Goal: Task Accomplishment & Management: Use online tool/utility

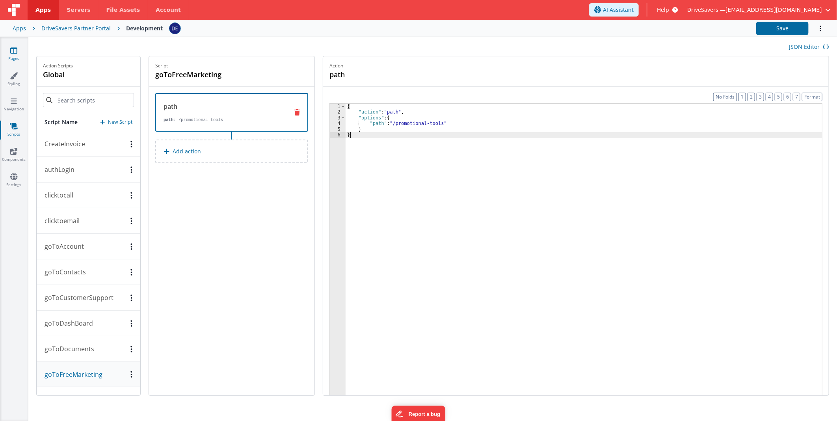
click at [9, 50] on link "Pages" at bounding box center [14, 55] width 28 height 16
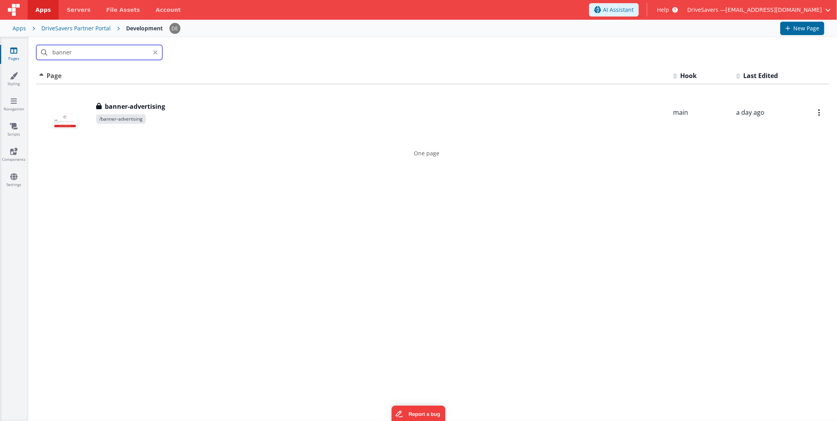
click at [100, 51] on input "banner" at bounding box center [99, 52] width 126 height 15
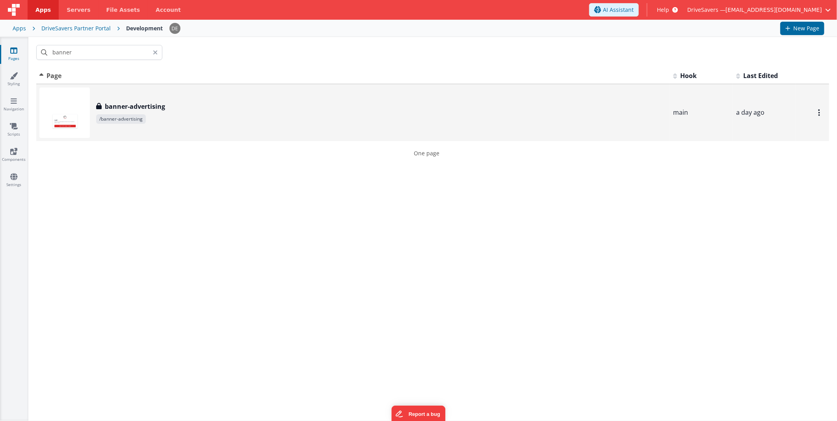
click at [131, 118] on span "/banner-advertising" at bounding box center [121, 118] width 50 height 9
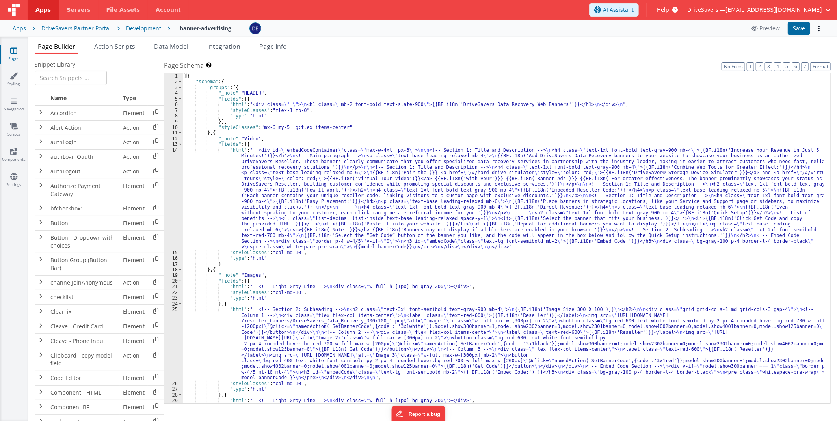
click at [282, 200] on div "[{ "schema" : { "groups" : [{ "_note" : "HEADER" , "fields" : [{ "html" : "<div…" at bounding box center [503, 244] width 641 height 342
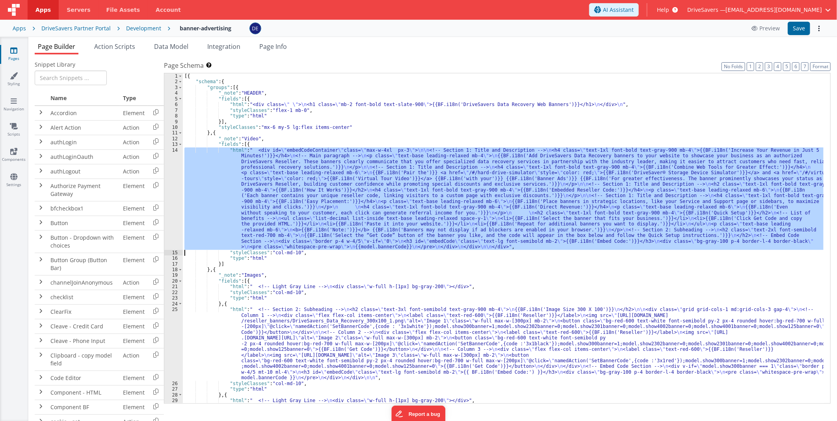
click at [172, 182] on div "14" at bounding box center [173, 198] width 19 height 103
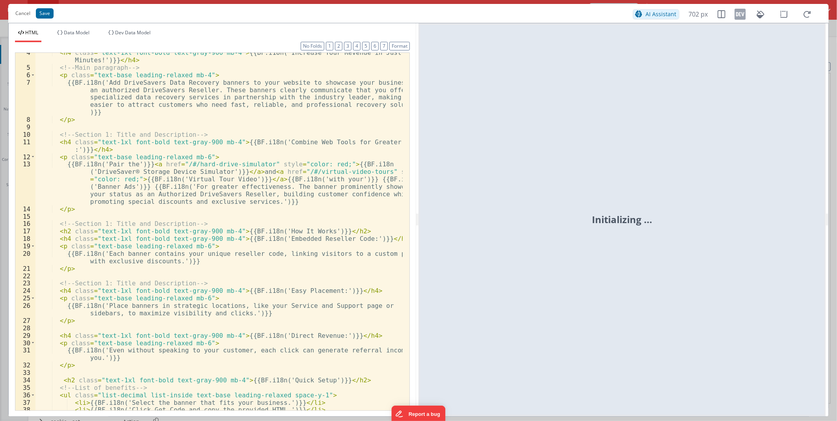
scroll to position [201, 0]
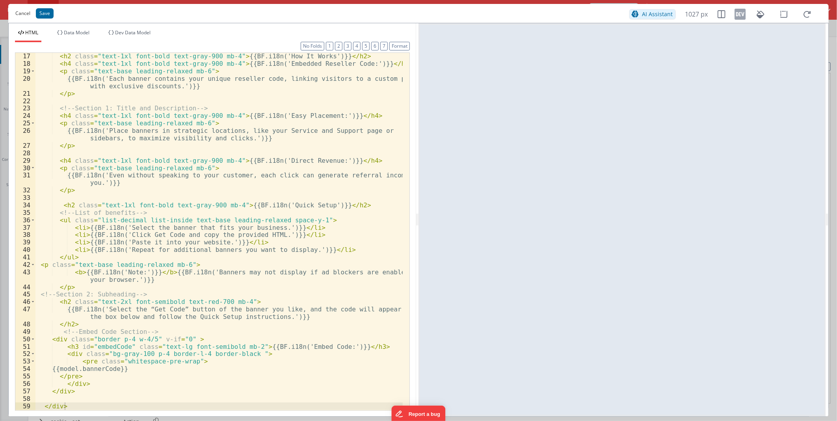
click at [24, 13] on button "Cancel" at bounding box center [22, 13] width 23 height 11
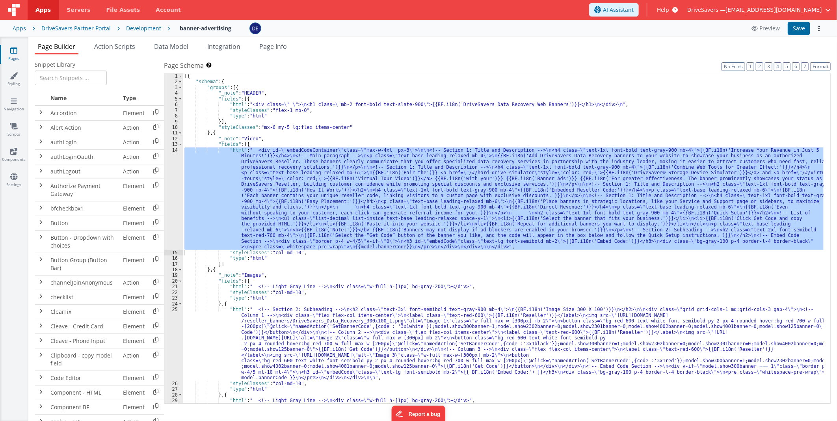
click at [384, 247] on div "[{ "schema" : { "groups" : [{ "_note" : "HEADER" , "fields" : [{ "html" : "<div…" at bounding box center [503, 244] width 641 height 342
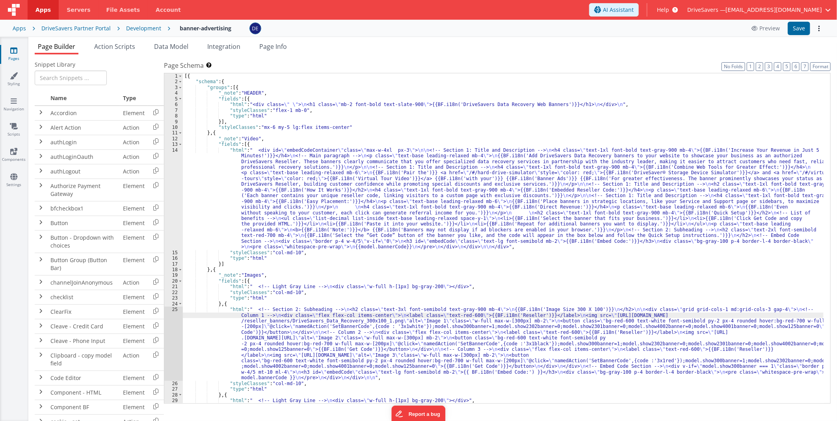
click at [172, 247] on div "25" at bounding box center [173, 344] width 19 height 74
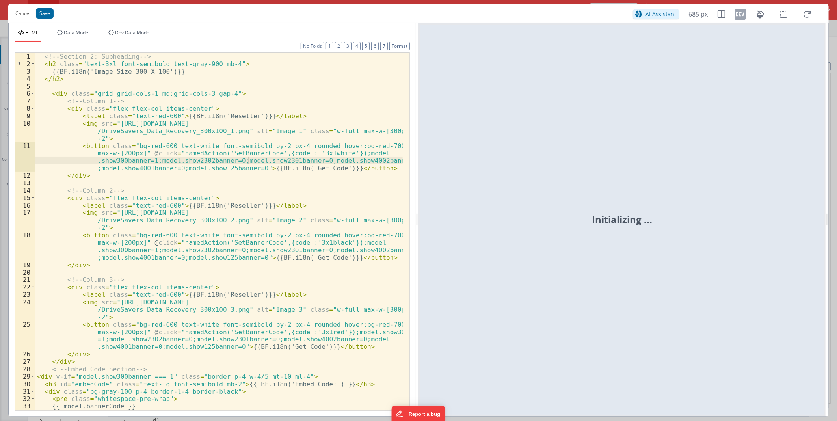
click at [248, 160] on div "<!-- Section 2: Subheading --> < h2 class = "text-3xl font-semibold text-gray-9…" at bounding box center [218, 239] width 367 height 372
click at [95, 151] on div "<!-- Section 2: Subheading --> < h2 class = "text-3xl font-semibold text-gray-9…" at bounding box center [218, 239] width 367 height 372
click at [84, 146] on div "<!-- Section 2: Subheading --> < h2 class = "text-3xl font-semibold text-gray-9…" at bounding box center [218, 239] width 367 height 372
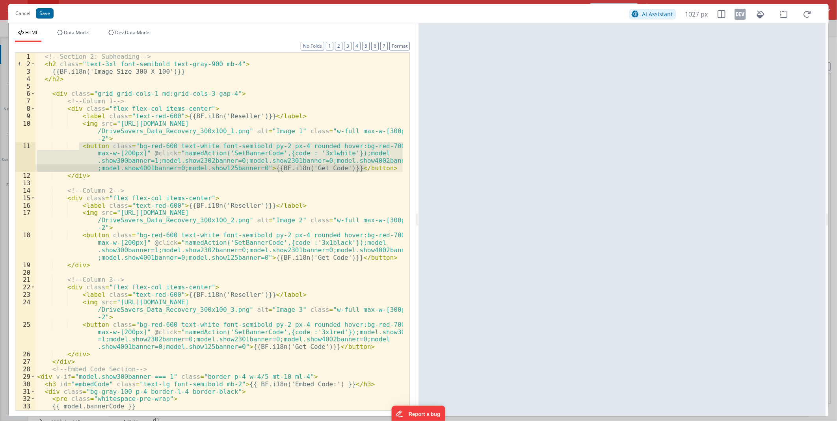
drag, startPoint x: 80, startPoint y: 146, endPoint x: 379, endPoint y: 171, distance: 299.9
click at [379, 171] on div "<!-- Section 2: Subheading --> < h2 class = "text-3xl font-semibold text-gray-9…" at bounding box center [218, 239] width 367 height 372
click at [19, 12] on button "Cancel" at bounding box center [22, 13] width 23 height 11
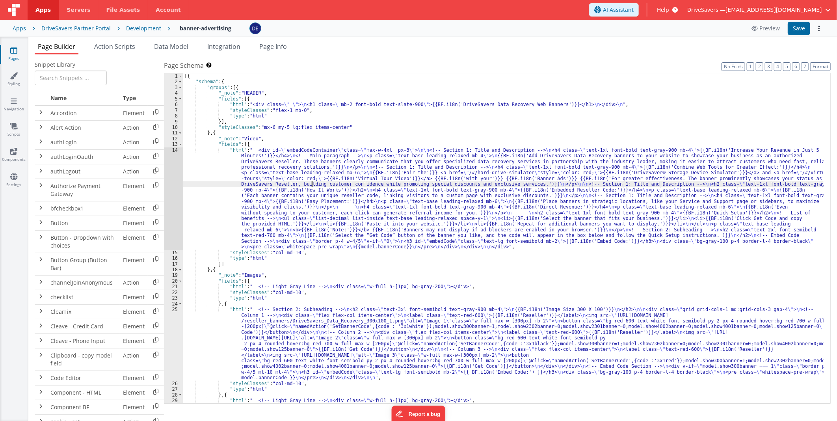
click at [311, 183] on div "[{ "schema" : { "groups" : [{ "_note" : "HEADER" , "fields" : [{ "html" : "<div…" at bounding box center [503, 244] width 641 height 342
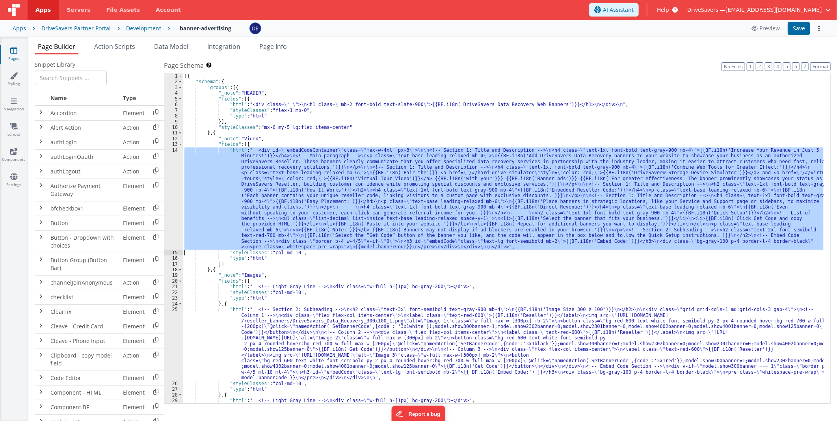
click at [172, 178] on div "14" at bounding box center [173, 198] width 19 height 103
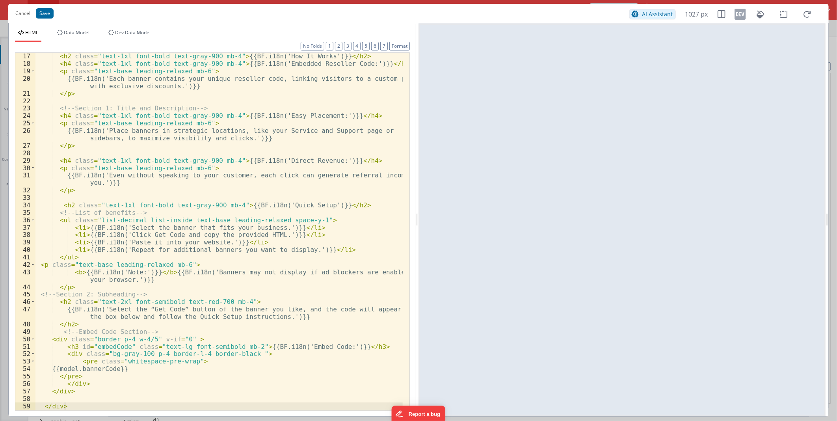
click at [101, 247] on div "< h2 class = "text-1xl font-bold text-gray-900 mb-4" > {{BF.i18n('How It Works'…" at bounding box center [218, 238] width 367 height 372
paste textarea
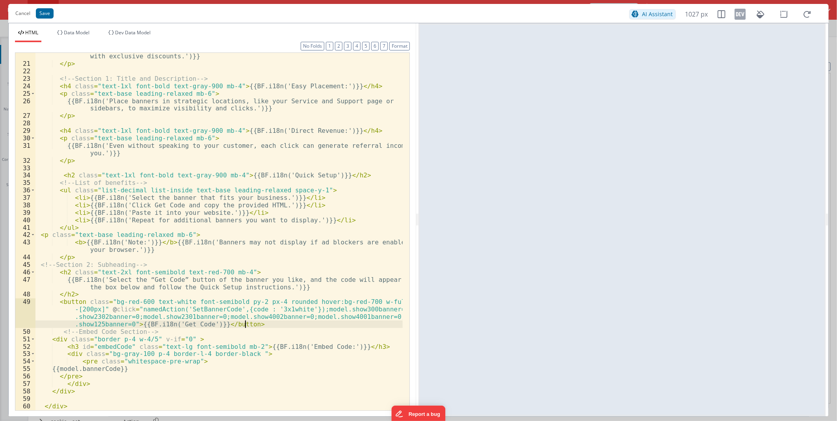
scroll to position [231, 0]
click at [183, 247] on div "{{BF.i18n('Each banner contains your unique reseller code, linking visitors to …" at bounding box center [218, 235] width 367 height 380
click at [204, 247] on div "{{BF.i18n('Each banner contains your unique reseller code, linking visitors to …" at bounding box center [218, 235] width 367 height 380
drag, startPoint x: 204, startPoint y: 323, endPoint x: 181, endPoint y: 324, distance: 23.7
click at [181, 247] on div "{{BF.i18n('Each banner contains your unique reseller code, linking visitors to …" at bounding box center [218, 235] width 367 height 380
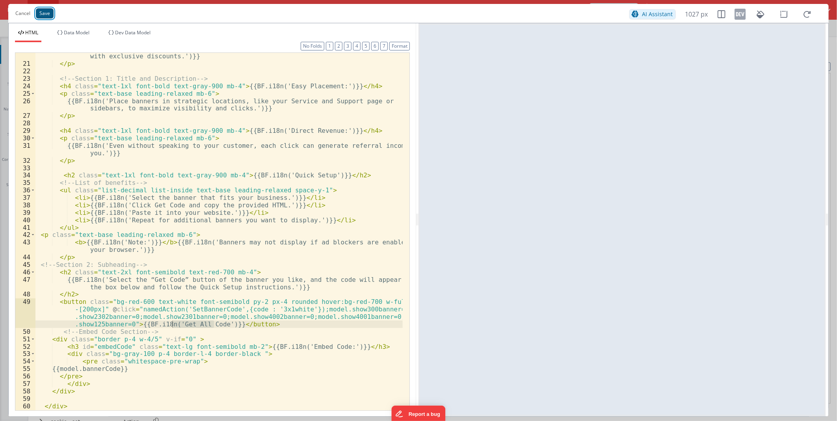
click at [40, 14] on button "Save" at bounding box center [45, 13] width 18 height 10
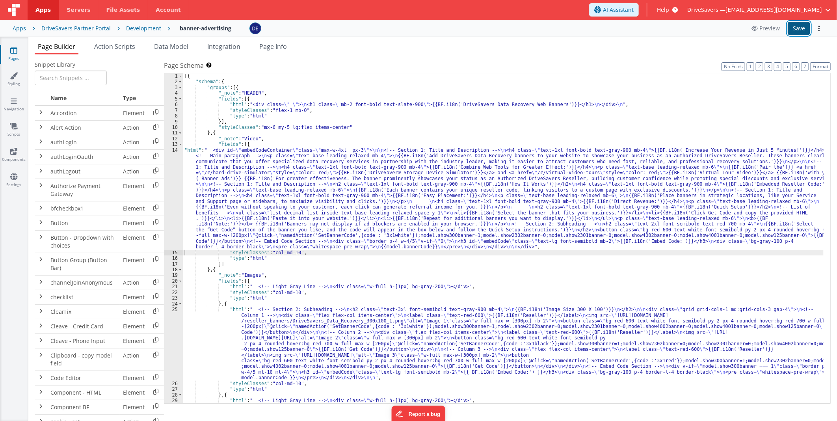
click at [529, 32] on button "Save" at bounding box center [799, 28] width 22 height 13
click at [12, 175] on icon at bounding box center [13, 177] width 7 height 8
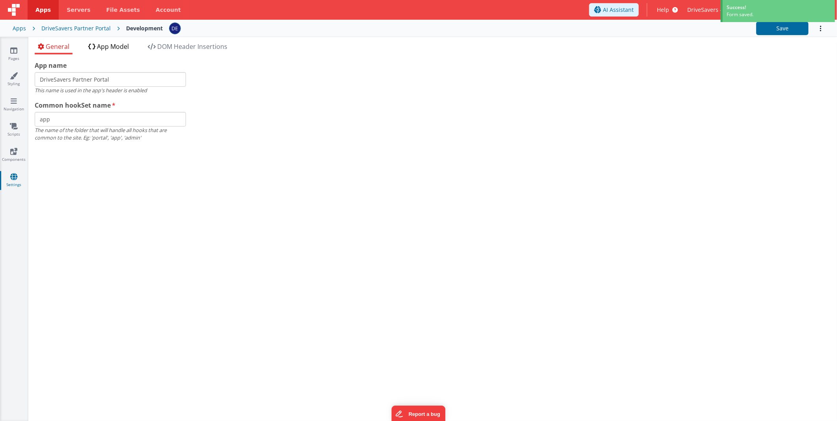
click at [124, 45] on span "App Model" at bounding box center [113, 46] width 32 height 9
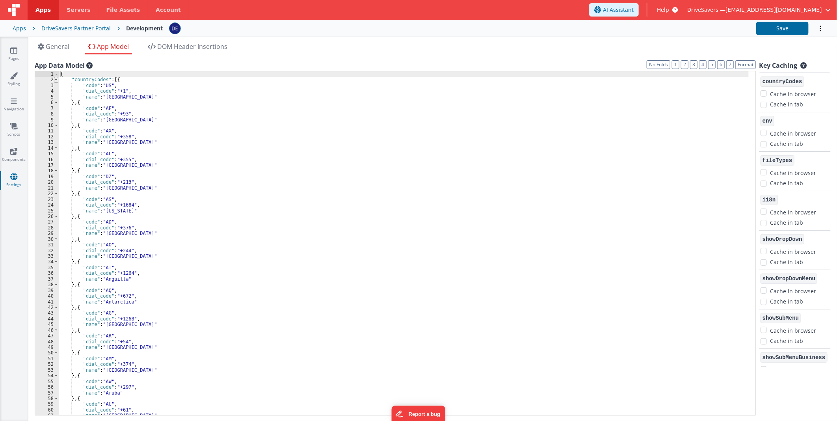
click at [54, 80] on span at bounding box center [56, 80] width 4 height 6
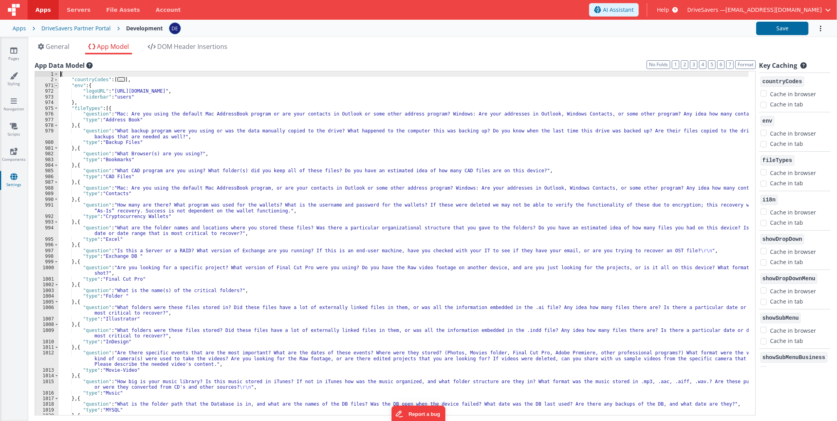
click at [56, 86] on span at bounding box center [56, 86] width 4 height 6
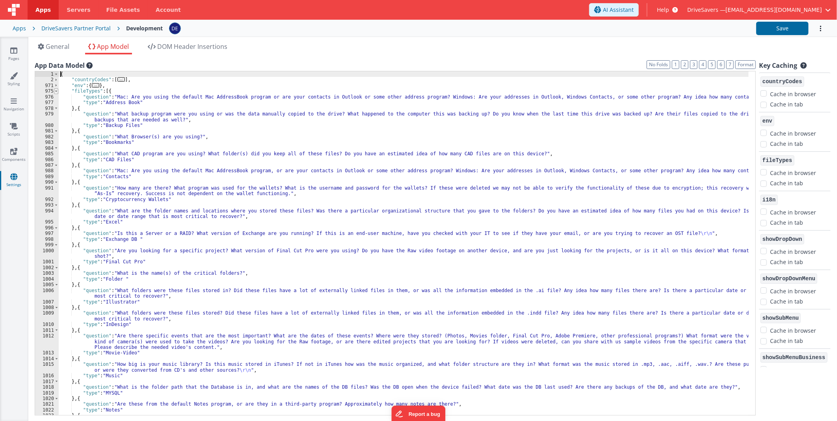
click at [56, 91] on span at bounding box center [56, 91] width 4 height 6
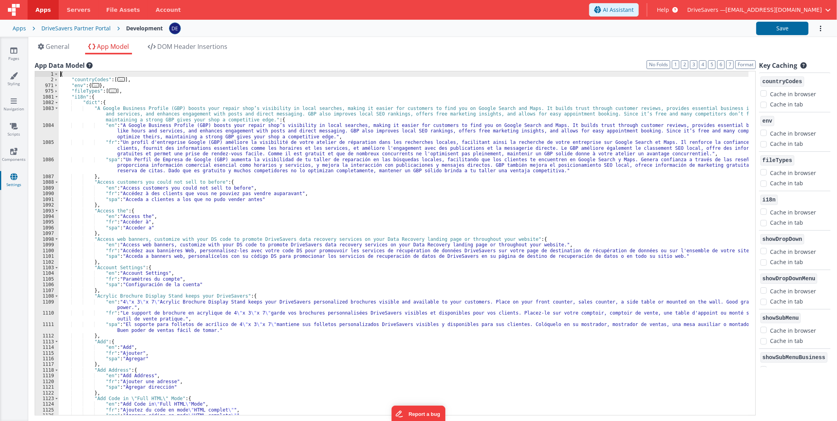
click at [103, 234] on div "{ "countryCodes" : [ ... ] , "env" : { ... } , "fileTypes" : [ ... ] , "i18n" :…" at bounding box center [404, 249] width 690 height 356
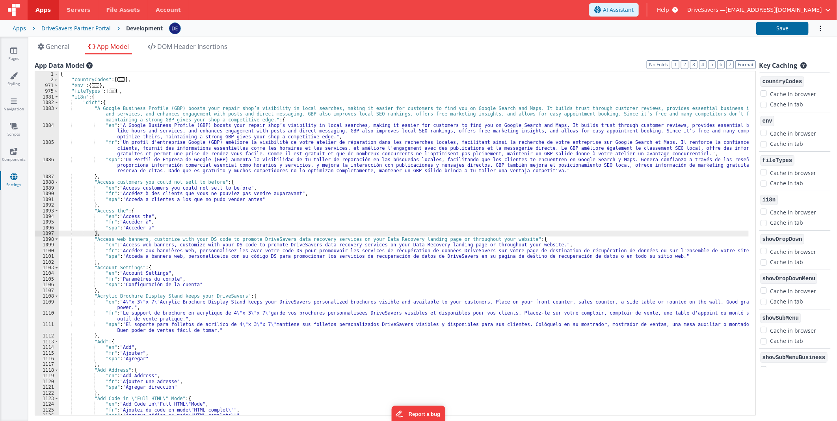
paste textarea
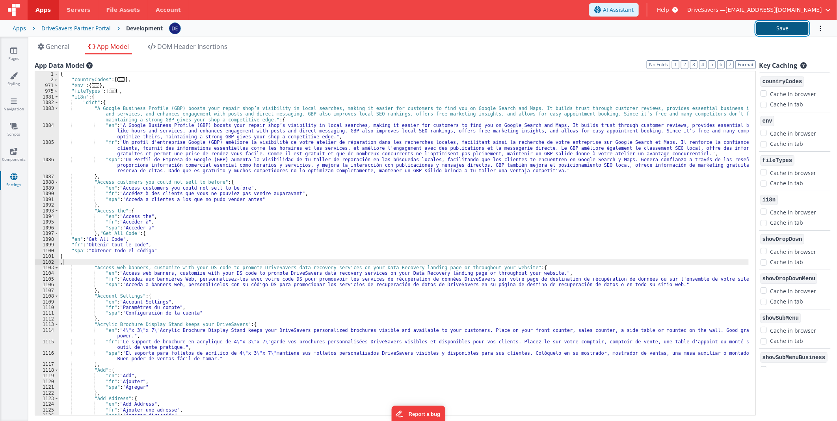
click at [529, 23] on button "Save" at bounding box center [783, 28] width 52 height 13
click at [21, 52] on link "Pages" at bounding box center [14, 55] width 28 height 16
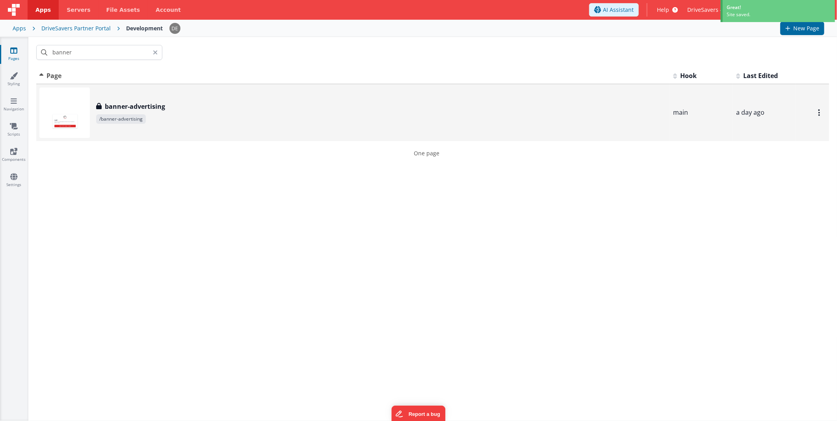
click at [200, 99] on div "banner-advertising banner-advertising /banner-advertising" at bounding box center [353, 113] width 628 height 50
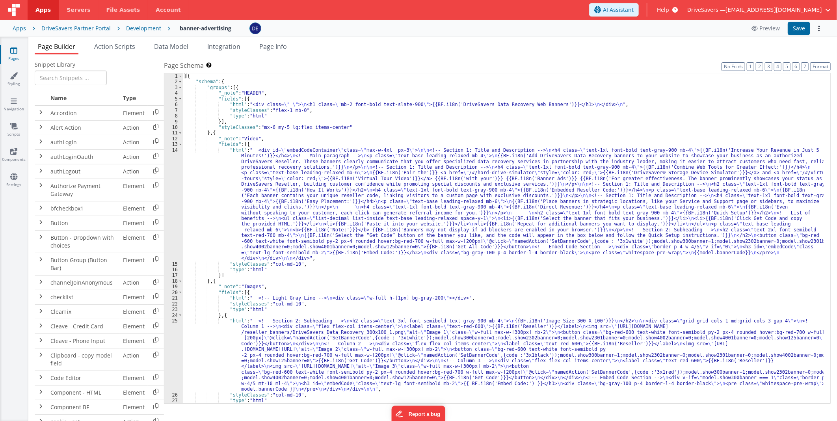
click at [302, 161] on div "[{ "schema" : { "groups" : [{ "_note" : "HEADER" , "fields" : [{ "html" : "<div…" at bounding box center [503, 244] width 641 height 342
click at [124, 49] on span "Action Scripts" at bounding box center [114, 46] width 41 height 9
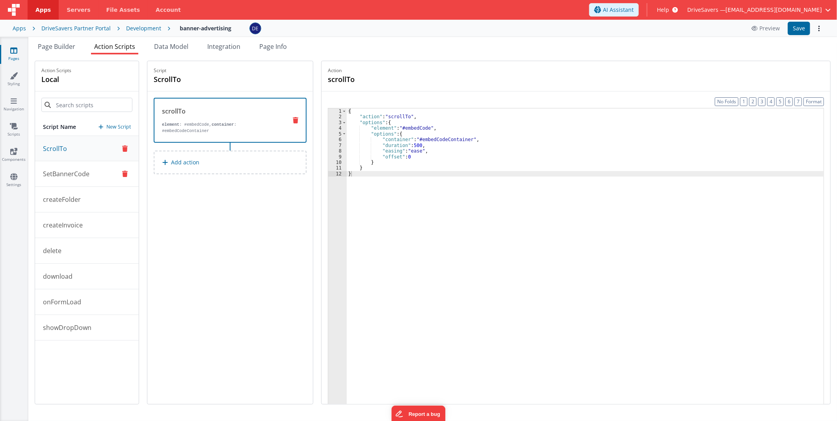
click at [86, 182] on button "SetBannerCode" at bounding box center [87, 174] width 104 height 26
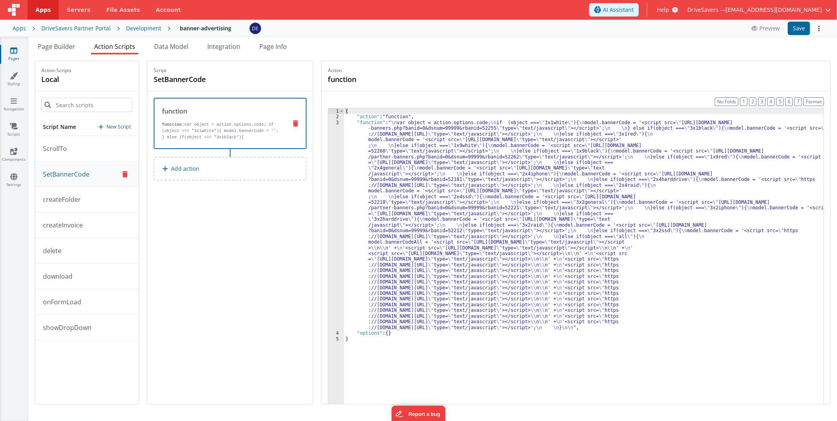
click at [529, 247] on div "{ "action" : "function" , "function" : " \n var object = action.options.code; \…" at bounding box center [584, 274] width 480 height 332
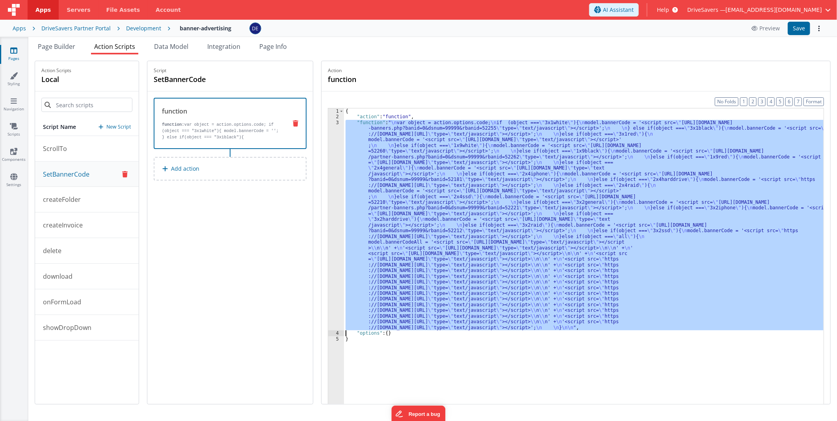
click at [339, 214] on div "3" at bounding box center [336, 225] width 16 height 211
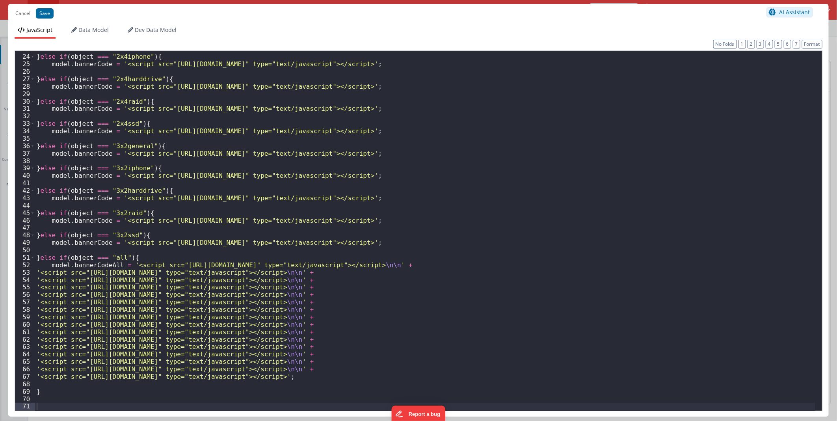
scroll to position [169, 0]
click at [116, 247] on div "} else if ( object === "2x4iphone" ) { model . bannerCode = '<script src="[URL]…" at bounding box center [425, 232] width 781 height 375
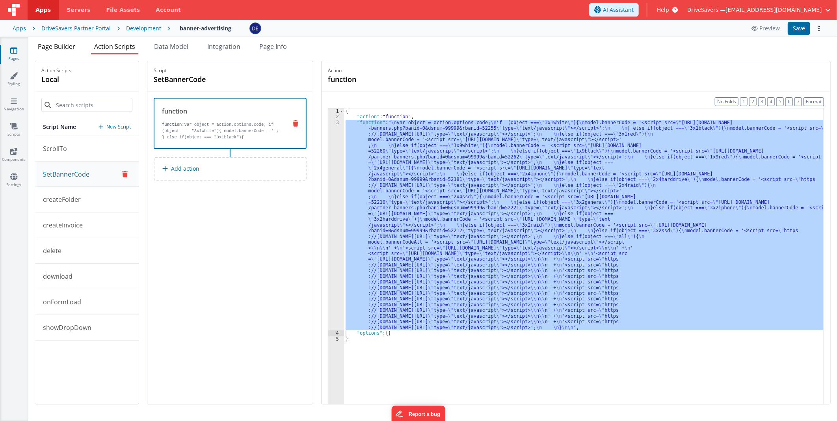
click at [73, 42] on span "Page Builder" at bounding box center [56, 46] width 37 height 9
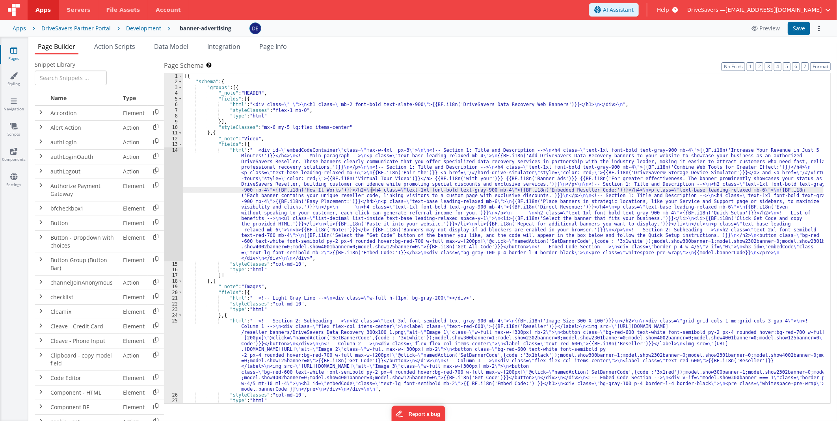
click at [373, 188] on div "[{ "schema" : { "groups" : [{ "_note" : "HEADER" , "fields" : [{ "html" : "<div…" at bounding box center [503, 244] width 641 height 342
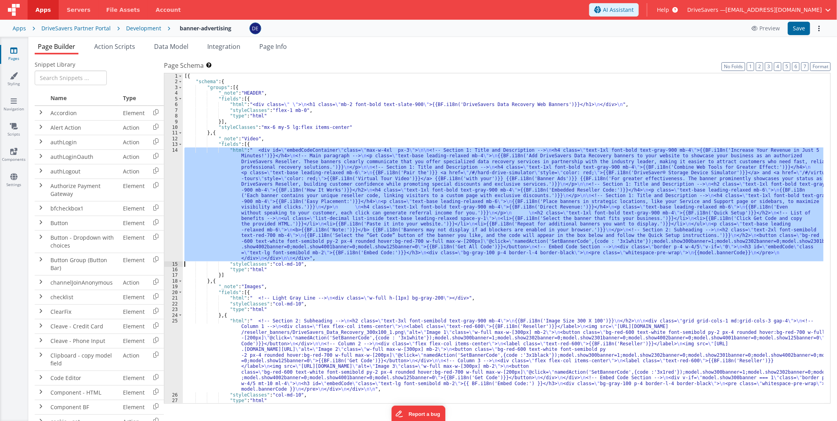
click at [175, 180] on div "14" at bounding box center [173, 204] width 19 height 114
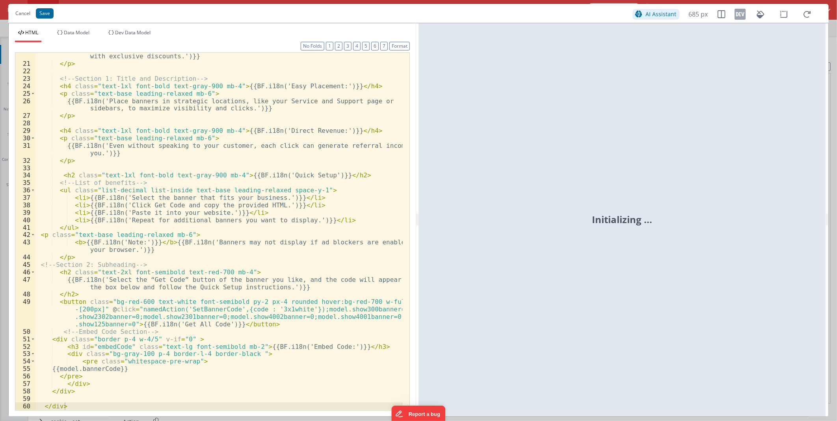
scroll to position [231, 0]
click at [175, 247] on div "{{BF.i18n('Each banner contains your unique reseller code, linking visitors to …" at bounding box center [218, 235] width 367 height 380
click at [269, 247] on div "{{BF.i18n('Each banner contains your unique reseller code, linking visitors to …" at bounding box center [218, 235] width 367 height 380
click at [243, 247] on div "{{BF.i18n('Each banner contains your unique reseller code, linking visitors to …" at bounding box center [218, 235] width 367 height 380
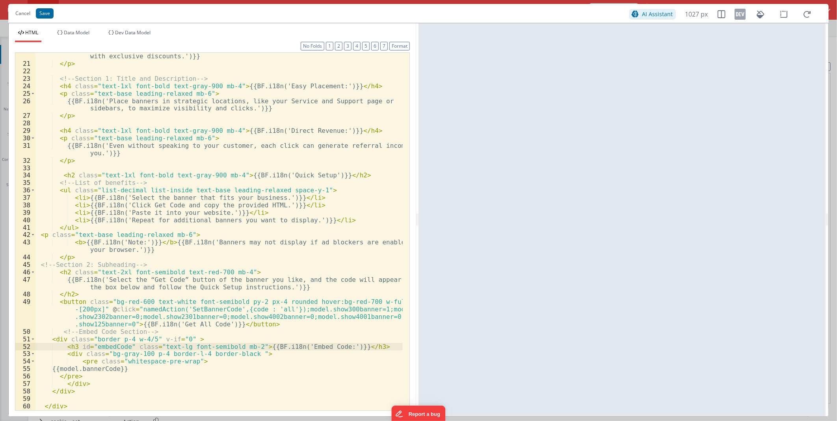
click at [326, 247] on div "{{BF.i18n('Each banner contains your unique reseller code, linking visitors to …" at bounding box center [218, 235] width 367 height 380
click at [359, 247] on div "{{BF.i18n('Each banner contains your unique reseller code, linking visitors to …" at bounding box center [218, 235] width 367 height 380
drag, startPoint x: 362, startPoint y: 309, endPoint x: 288, endPoint y: 310, distance: 73.3
click at [288, 247] on div "{{BF.i18n('Each banner contains your unique reseller code, linking visitors to …" at bounding box center [218, 235] width 367 height 380
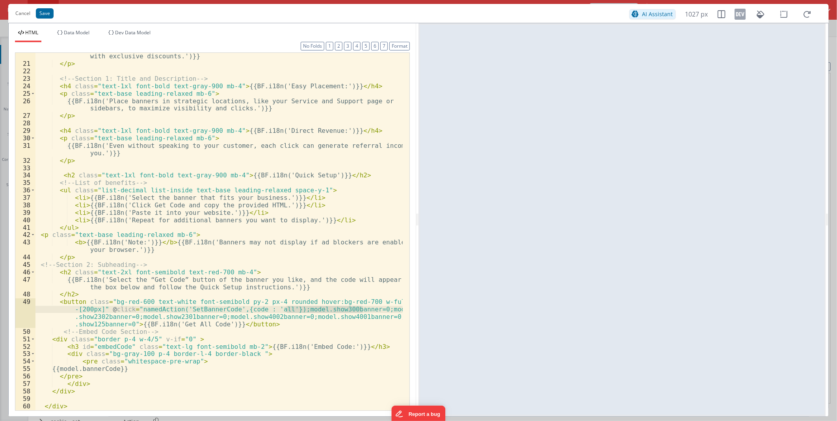
click at [288, 247] on div "{{BF.i18n('Each banner contains your unique reseller code, linking visitors to …" at bounding box center [218, 232] width 367 height 358
drag, startPoint x: 352, startPoint y: 309, endPoint x: 322, endPoint y: 309, distance: 29.6
click at [322, 247] on div "{{BF.i18n('Each banner contains your unique reseller code, linking visitors to …" at bounding box center [218, 235] width 367 height 380
click at [336, 247] on div "{{BF.i18n('Each banner contains your unique reseller code, linking visitors to …" at bounding box center [218, 235] width 367 height 380
click at [334, 247] on div "{{BF.i18n('Each banner contains your unique reseller code, linking visitors to …" at bounding box center [218, 235] width 367 height 380
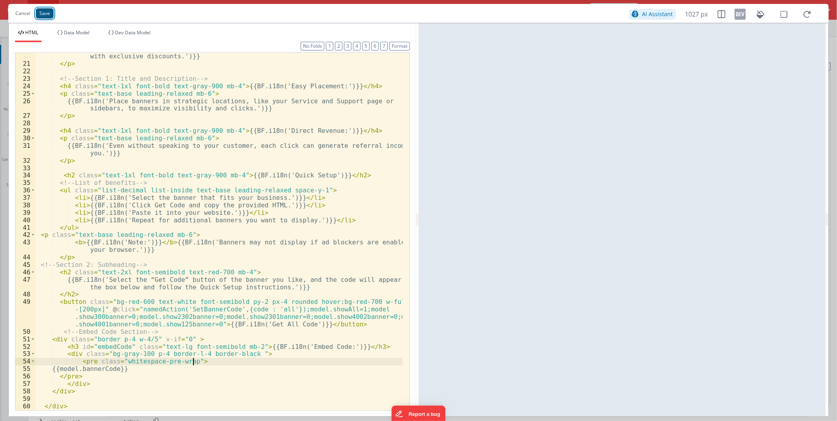
click at [43, 15] on button "Save" at bounding box center [45, 13] width 18 height 10
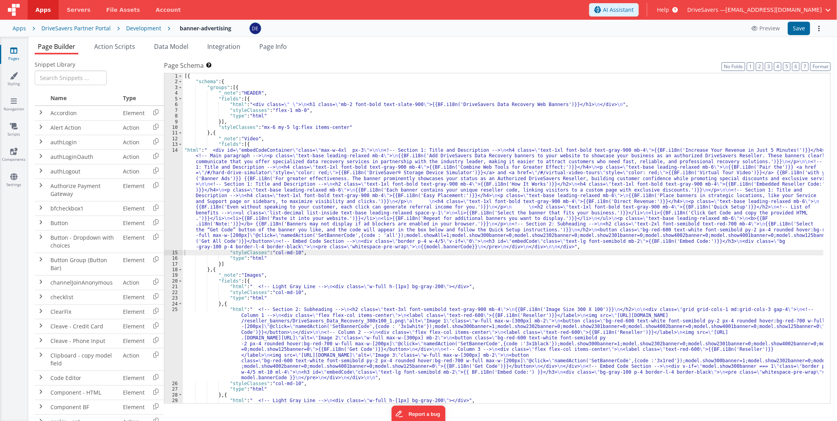
click at [320, 247] on div "[{ "schema" : { "groups" : [{ "_note" : "HEADER" , "fields" : [{ "html" : "<div…" at bounding box center [503, 244] width 641 height 342
click at [168, 247] on div "25" at bounding box center [173, 344] width 19 height 74
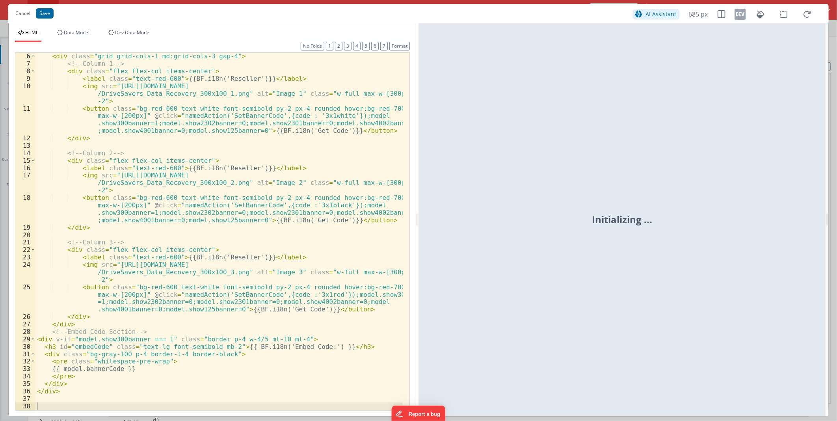
scroll to position [37, 0]
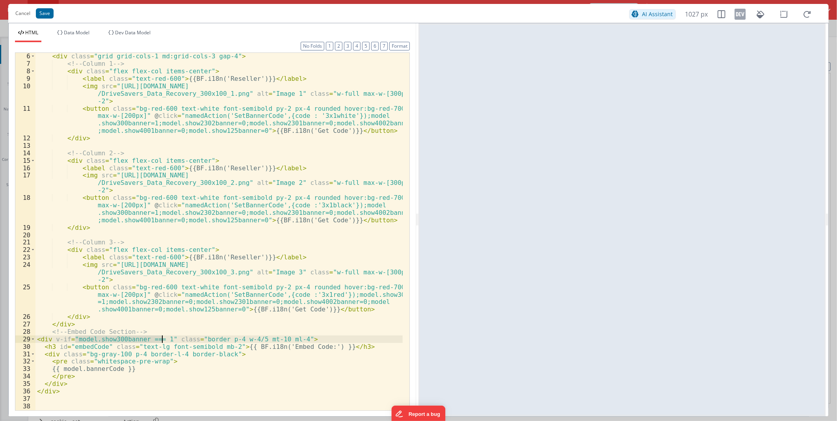
drag, startPoint x: 74, startPoint y: 338, endPoint x: 162, endPoint y: 337, distance: 88.3
click at [162, 247] on div "< div class = "grid grid-cols-1 md:grid-cols-3 gap-4" > <!-- Column 1 --> < div…" at bounding box center [218, 238] width 367 height 372
click at [24, 11] on button "Cancel" at bounding box center [22, 13] width 23 height 11
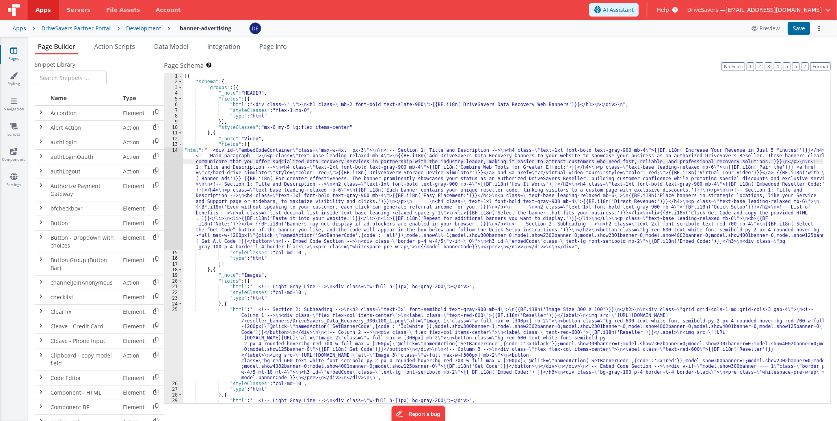
click at [282, 162] on div "[{ "schema" : { "groups" : [{ "_note" : "HEADER" , "fields" : [{ "html" : "<div…" at bounding box center [503, 244] width 641 height 342
click at [183, 178] on div "[{ "schema" : { "groups" : [{ "_note" : "HEADER" , "fields" : [{ "html" : "<div…" at bounding box center [503, 244] width 641 height 342
click at [175, 178] on div "14" at bounding box center [173, 198] width 19 height 103
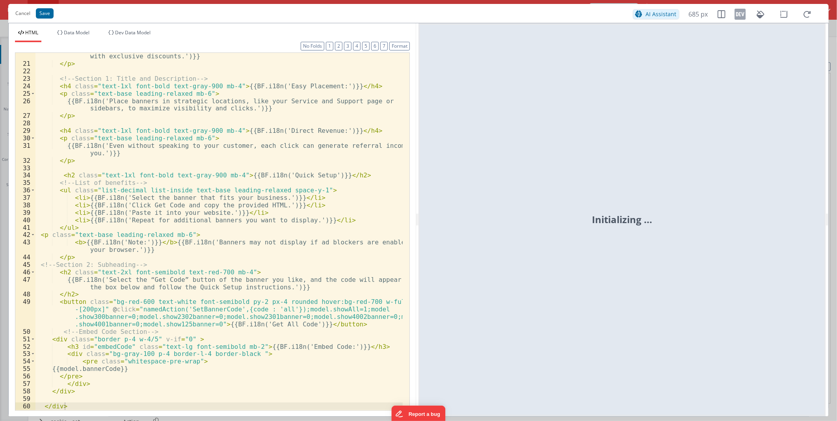
scroll to position [231, 0]
click at [160, 247] on div "{{BF.i18n('Each banner contains your unique reseller code, linking visitors to …" at bounding box center [218, 235] width 367 height 380
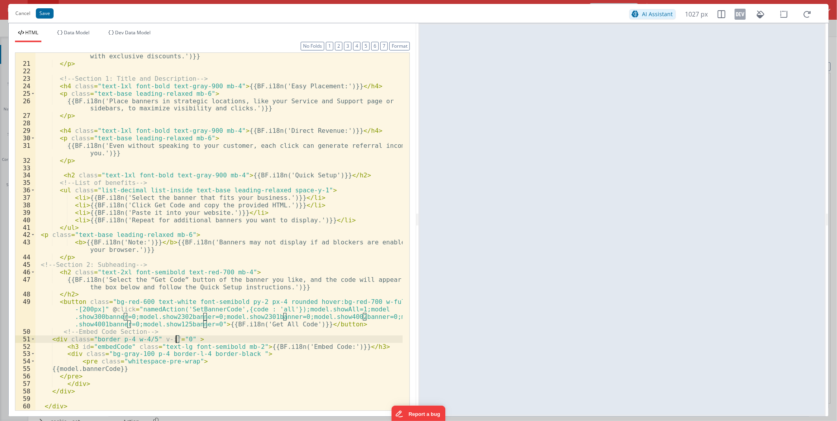
click at [176, 247] on div "{{BF.i18n('Each banner contains your unique reseller code, linking visitors to …" at bounding box center [218, 235] width 367 height 380
click at [325, 247] on div "{{BF.i18n('Each banner contains your unique reseller code, linking visitors to …" at bounding box center [218, 235] width 367 height 380
click at [217, 247] on div "{{BF.i18n('Each banner contains your unique reseller code, linking visitors to …" at bounding box center [218, 235] width 367 height 380
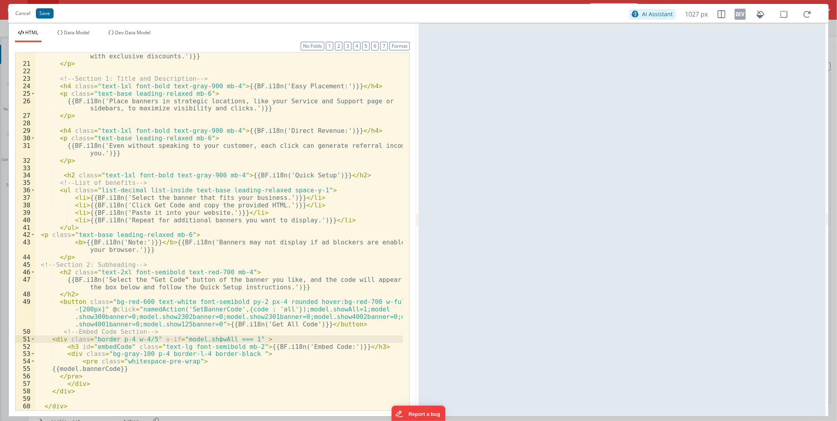
click at [47, 6] on div "Cancel Save AI Assistant 1027 px" at bounding box center [418, 13] width 821 height 19
click at [47, 14] on button "Save" at bounding box center [45, 13] width 18 height 10
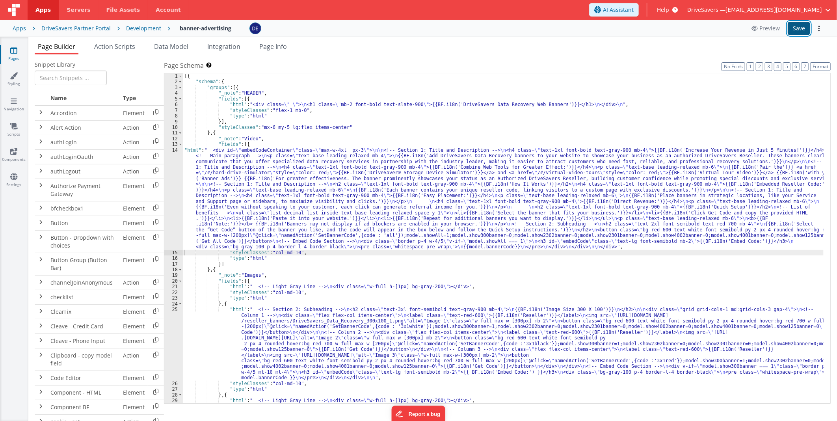
click at [529, 24] on button "Save" at bounding box center [799, 28] width 22 height 13
click at [127, 45] on span "Action Scripts" at bounding box center [114, 46] width 41 height 9
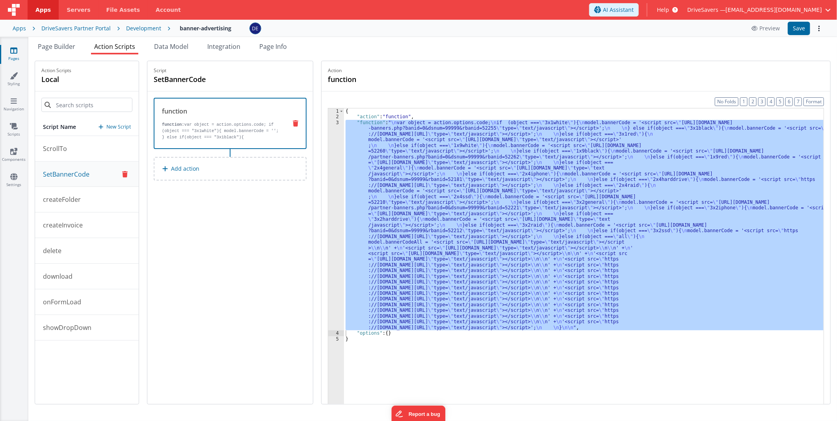
click at [418, 183] on div "{ "action" : "function" , "function" : " \n var object = action.options.code; \…" at bounding box center [584, 268] width 480 height 320
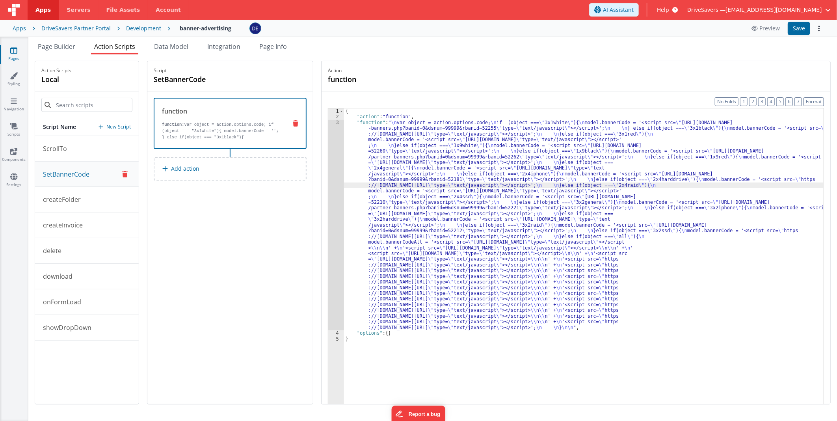
click at [404, 239] on div "{ "action" : "function" , "function" : " \n var object = action.options.code; \…" at bounding box center [584, 274] width 480 height 332
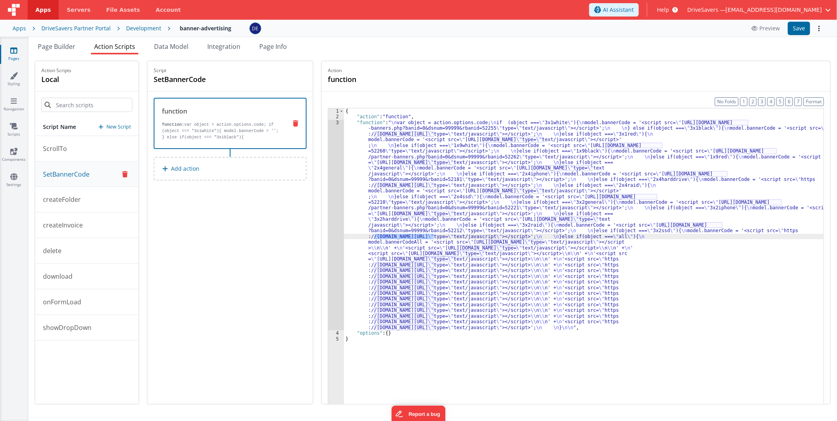
click at [411, 245] on div "{ "action" : "function" , "function" : " \n var object = action.options.code; \…" at bounding box center [584, 274] width 480 height 332
click at [408, 243] on div "{ "action" : "function" , "function" : " \n var object = action.options.code; \…" at bounding box center [584, 274] width 480 height 332
click at [67, 42] on li "Page Builder" at bounding box center [57, 48] width 44 height 13
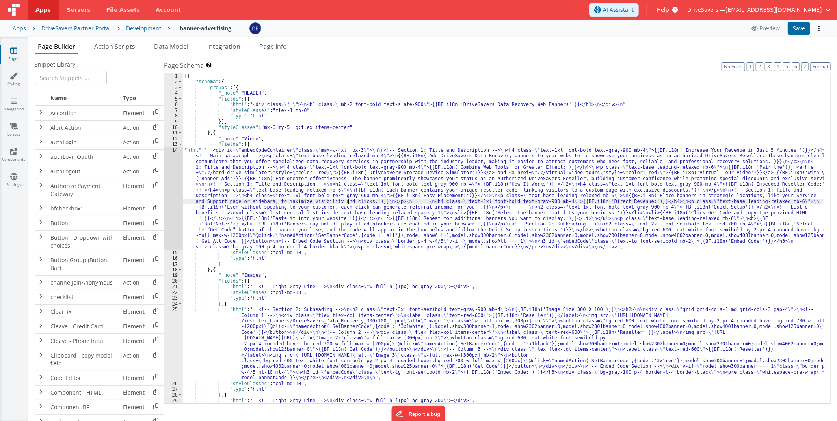
click at [348, 199] on div "[{ "schema" : { "groups" : [{ "_note" : "HEADER" , "fields" : [{ "html" : "<div…" at bounding box center [503, 244] width 641 height 342
click at [178, 188] on div "14" at bounding box center [173, 198] width 19 height 103
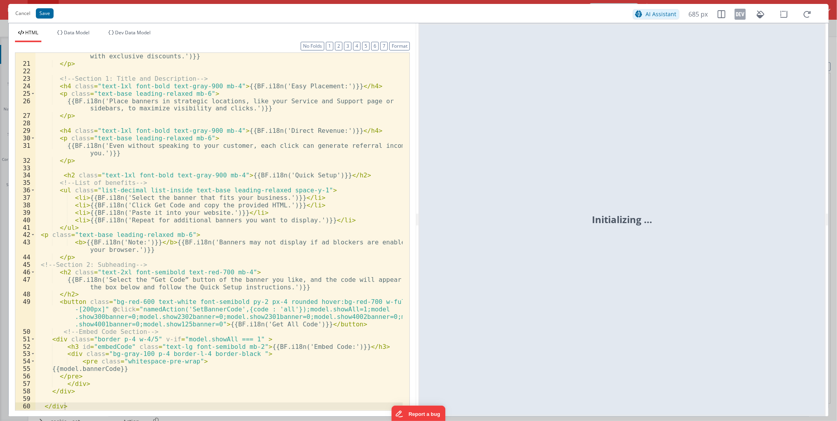
click at [285, 247] on div "{{BF.i18n('Each banner contains your unique reseller code, linking visitors to …" at bounding box center [218, 235] width 367 height 380
click at [114, 247] on div "{{BF.i18n('Each banner contains your unique reseller code, linking visitors to …" at bounding box center [218, 235] width 367 height 380
click at [43, 12] on button "Save" at bounding box center [45, 13] width 18 height 10
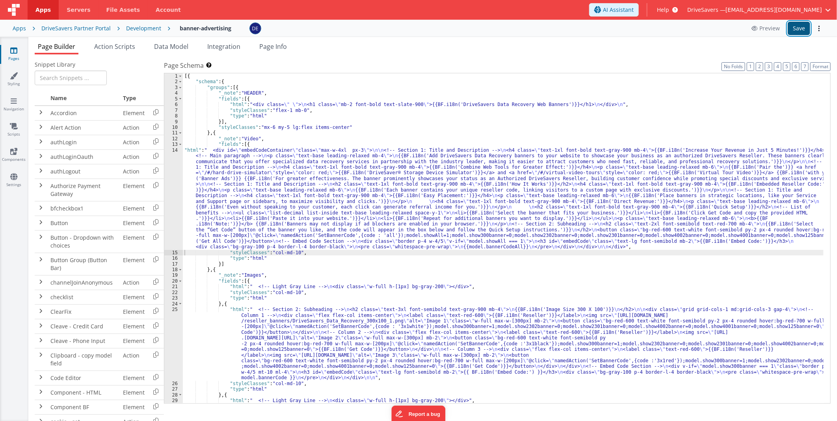
click at [529, 24] on button "Save" at bounding box center [799, 28] width 22 height 13
click at [248, 175] on div "[{ "schema" : { "groups" : [{ "_note" : "HEADER" , "fields" : [{ "html" : "<div…" at bounding box center [503, 244] width 641 height 342
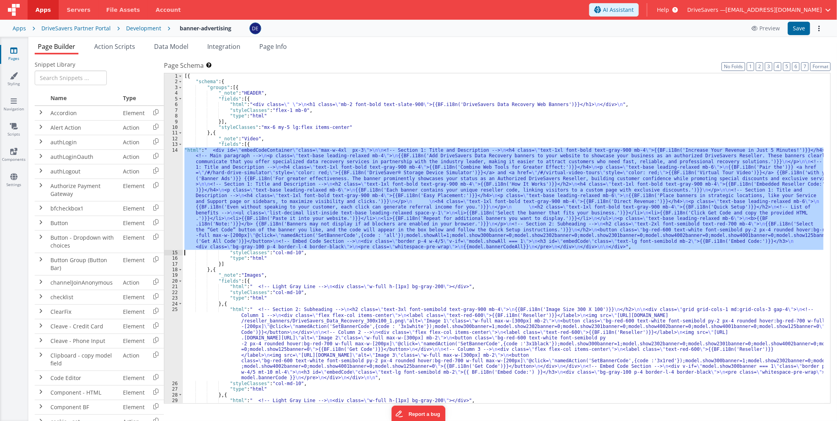
click at [169, 173] on div "14" at bounding box center [173, 198] width 19 height 103
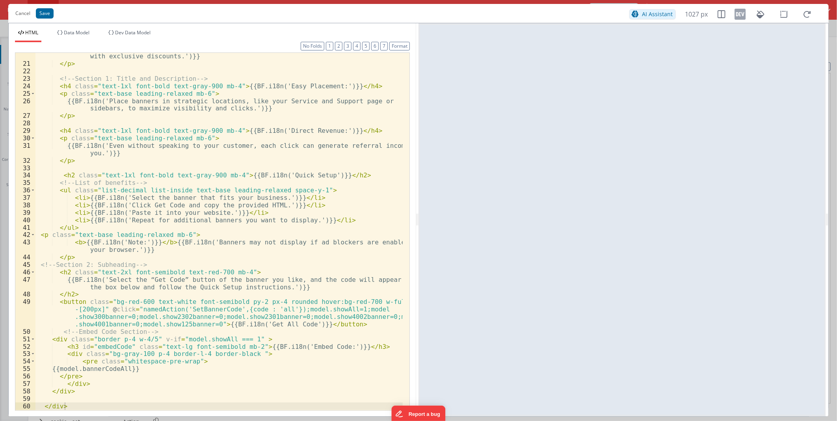
click at [301, 247] on div "{{BF.i18n('Each banner contains your unique reseller code, linking visitors to …" at bounding box center [218, 235] width 367 height 380
drag, startPoint x: 283, startPoint y: 309, endPoint x: 337, endPoint y: 308, distance: 54.8
click at [337, 247] on div "{{BF.i18n('Each banner contains your unique reseller code, linking visitors to …" at bounding box center [218, 235] width 367 height 380
click at [24, 15] on button "Cancel" at bounding box center [22, 13] width 23 height 11
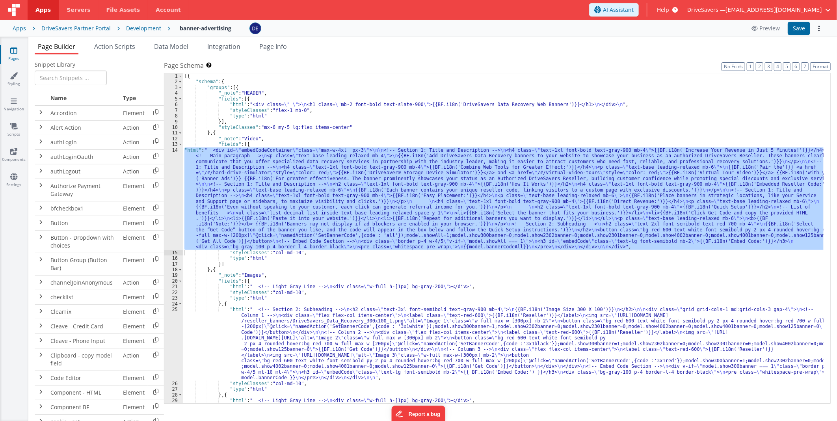
click at [259, 247] on div "[{ "schema" : { "groups" : [{ "_note" : "HEADER" , "fields" : [{ "html" : "<div…" at bounding box center [503, 244] width 641 height 342
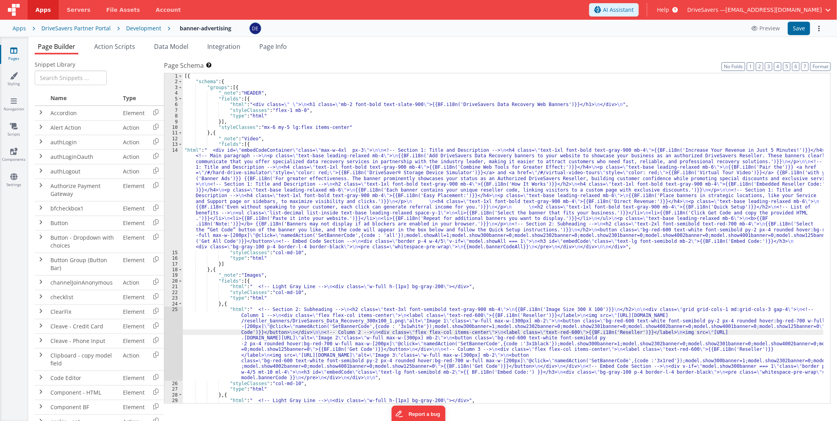
click at [168, 247] on div "25" at bounding box center [173, 344] width 19 height 74
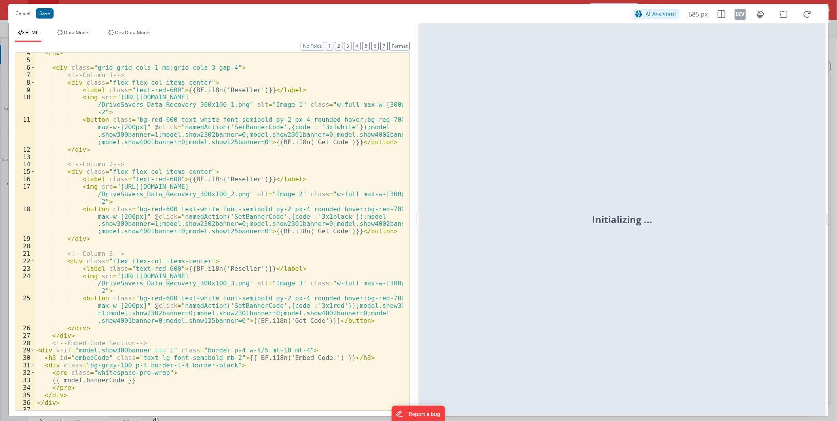
scroll to position [37, 0]
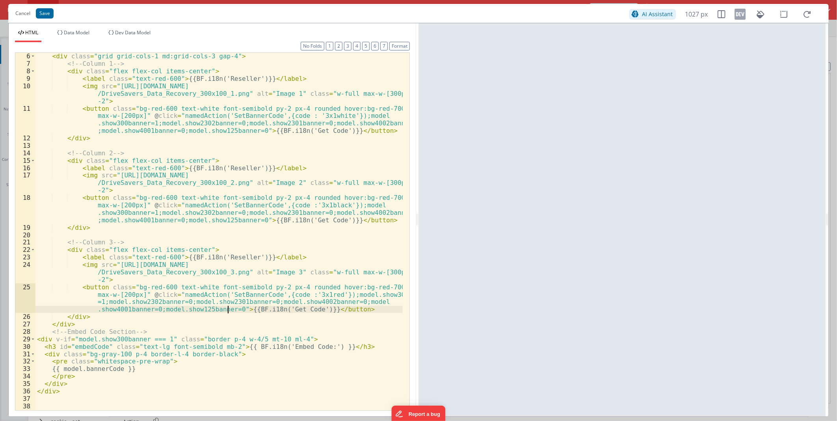
click at [227, 247] on div "< div class = "grid grid-cols-1 md:grid-cols-3 gap-4" > <!-- Column 1 --> < div…" at bounding box center [218, 238] width 367 height 372
paste textarea
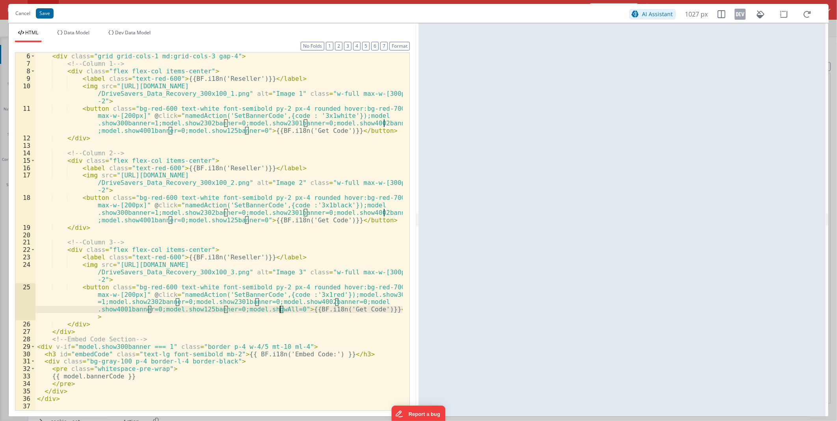
scroll to position [37, 0]
click at [47, 14] on button "Save" at bounding box center [45, 13] width 18 height 10
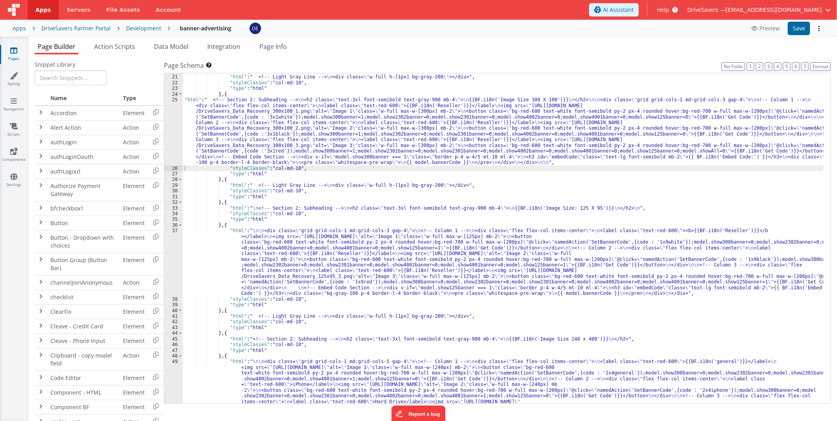
scroll to position [210, 0]
click at [302, 246] on div ""fields" : [{ "html" : " <!-- Light Gray Line --> \n <div class= \" w-full h-[1…" at bounding box center [503, 342] width 641 height 547
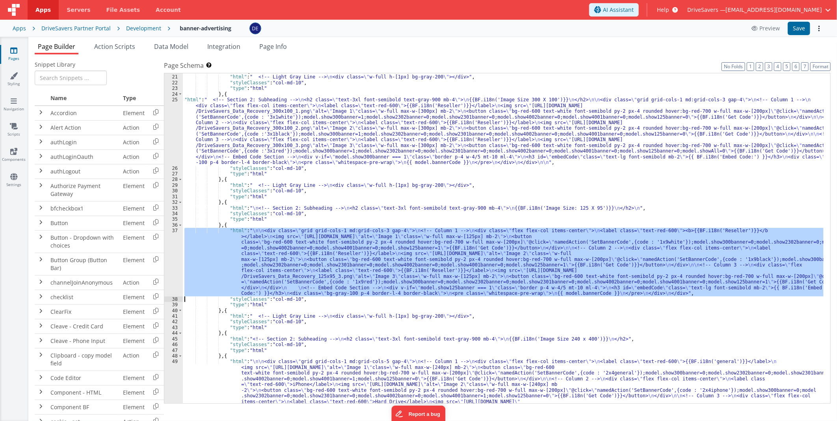
click at [176, 243] on div "37" at bounding box center [173, 262] width 19 height 68
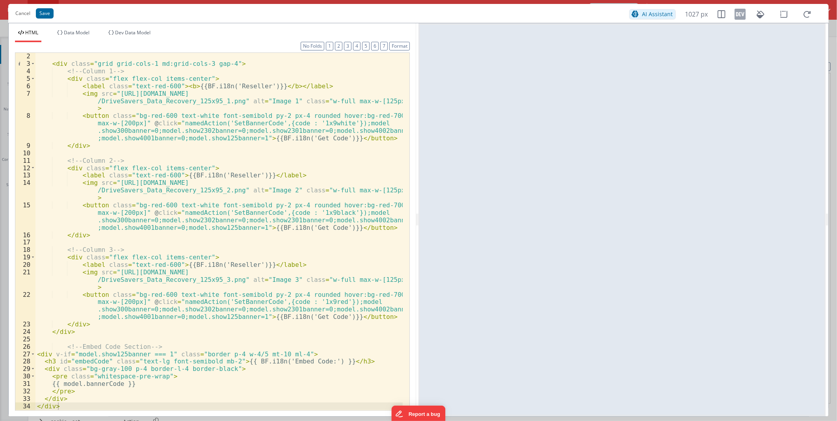
scroll to position [7, 0]
click at [289, 247] on div "< div class = "grid grid-cols-1 md:grid-cols-3 gap-4" > <!-- Column 1 --> < div…" at bounding box center [218, 238] width 367 height 372
click at [248, 247] on div "< div class = "grid grid-cols-1 md:grid-cols-3 gap-4" > <!-- Column 1 --> < div…" at bounding box center [218, 238] width 367 height 372
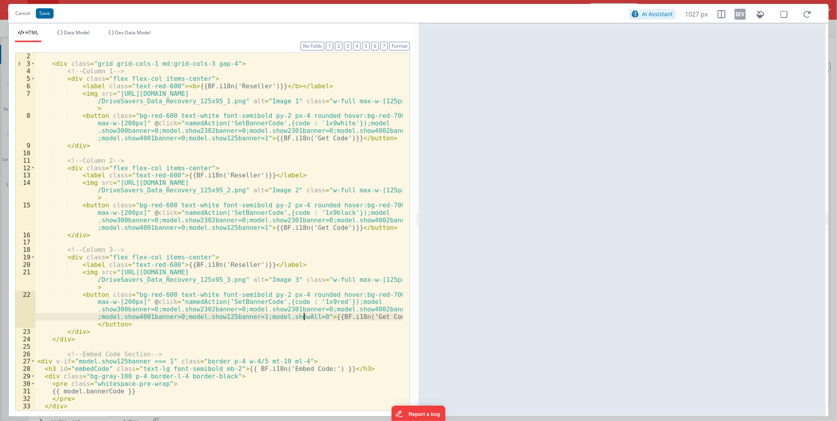
scroll to position [8, 0]
click at [39, 15] on button "Save" at bounding box center [45, 13] width 18 height 10
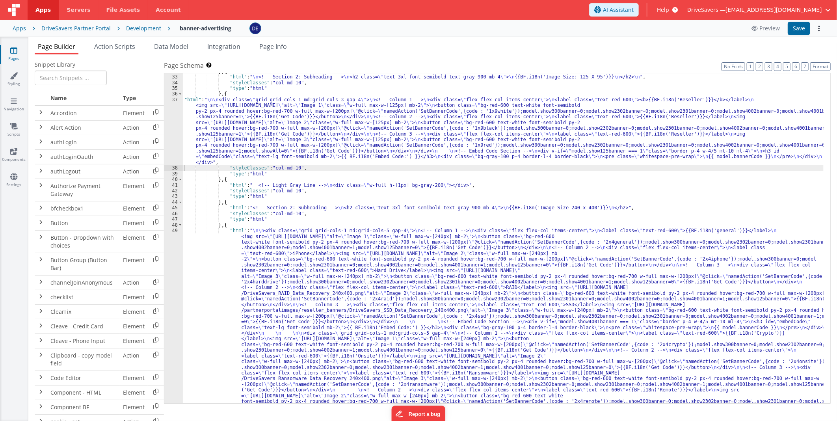
scroll to position [367, 0]
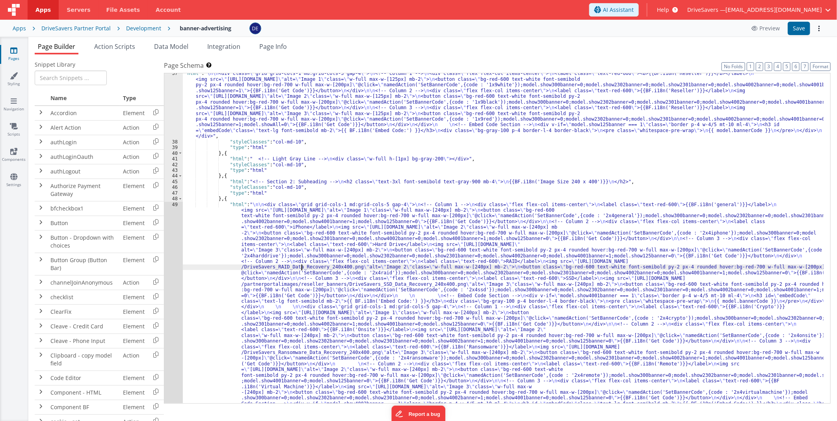
click at [300, 247] on div ""html" : " \n\n <div class= \" grid grid-cols-1 md:grid-cols-3 gap-4 \" > \n <!…" at bounding box center [503, 376] width 641 height 610
click at [168, 247] on div "49" at bounding box center [173, 307] width 19 height 211
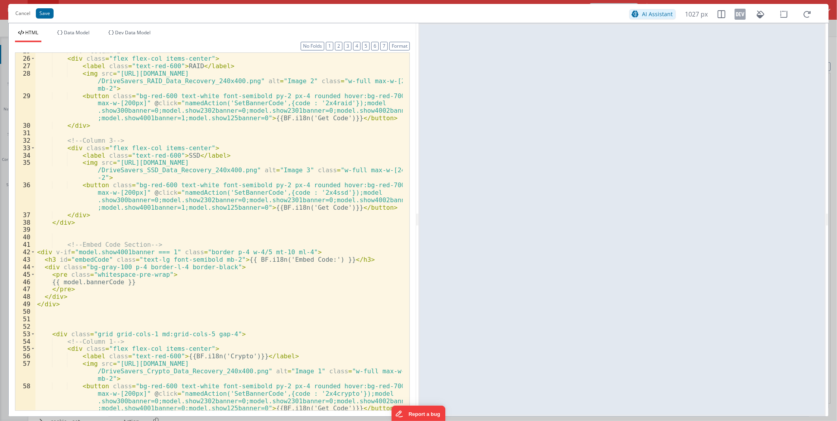
scroll to position [288, 0]
click at [249, 208] on div "<!-- Column 2 --> < div class = "flex flex-col items-center" > < label class = …" at bounding box center [218, 244] width 367 height 394
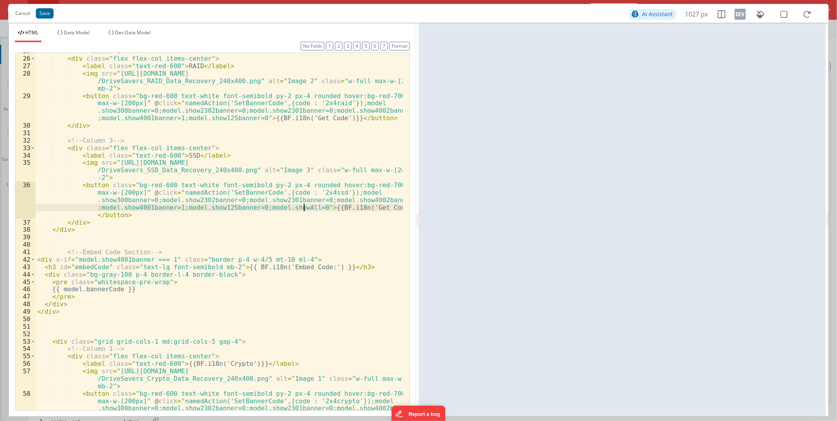
click at [249, 116] on div "<!-- Column 2 --> < div class = "flex flex-col items-center" > < label class = …" at bounding box center [218, 244] width 367 height 394
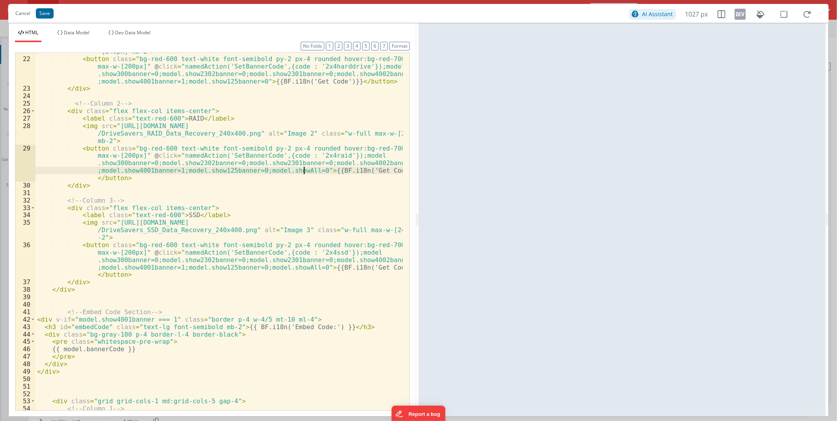
scroll to position [236, 0]
click at [248, 80] on div "< img src = "[URL][DOMAIN_NAME] /DriveSavers_Hard_Drive_Data_Recovery_240x400.p…" at bounding box center [218, 226] width 367 height 387
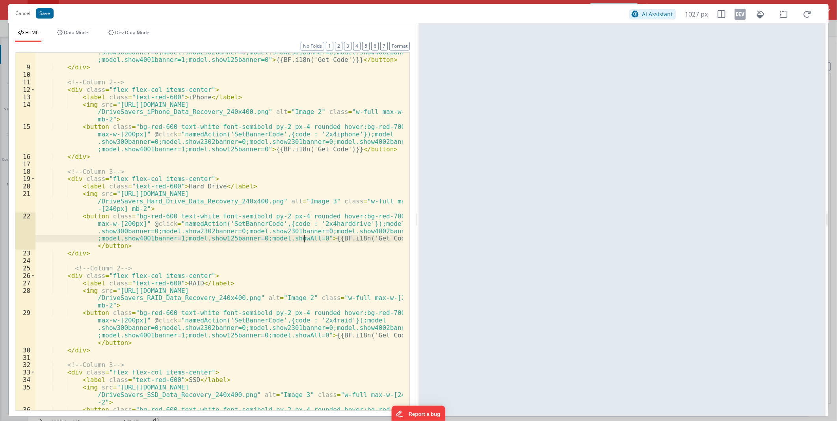
scroll to position [79, 0]
click at [250, 149] on div "< button class = "bg-red-600 text-white font-semibold py-2 px-4 rounded hover:b…" at bounding box center [218, 246] width 367 height 424
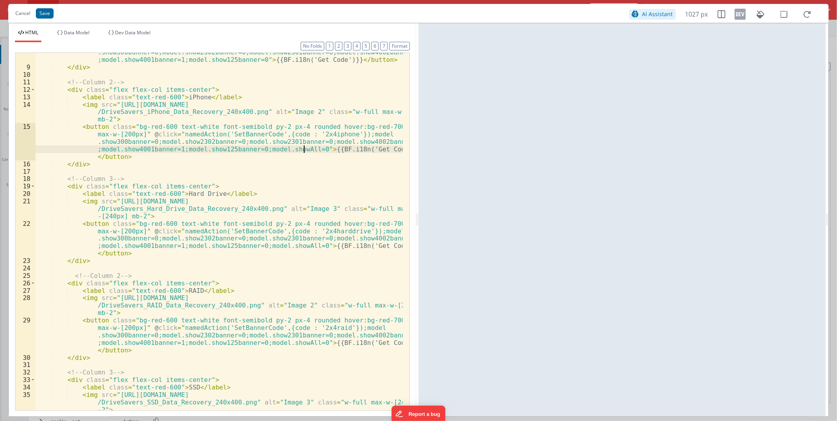
scroll to position [0, 0]
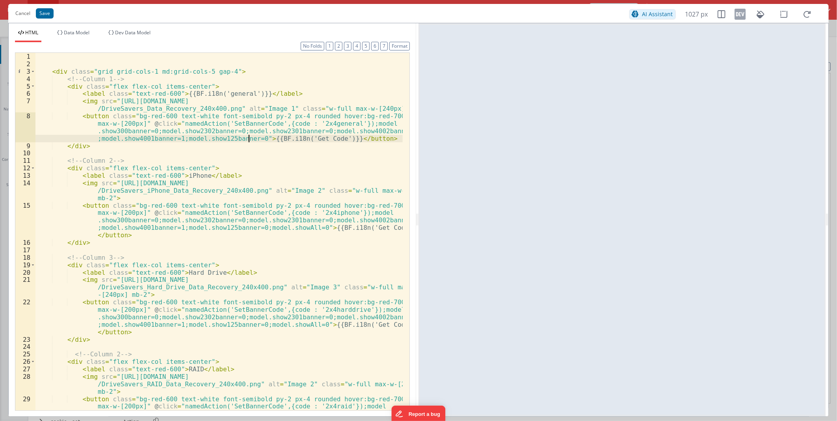
click at [249, 139] on div "< div class = "grid grid-cols-1 md:grid-cols-5 gap-4" > <!-- Column 1 --> < div…" at bounding box center [218, 254] width 367 height 402
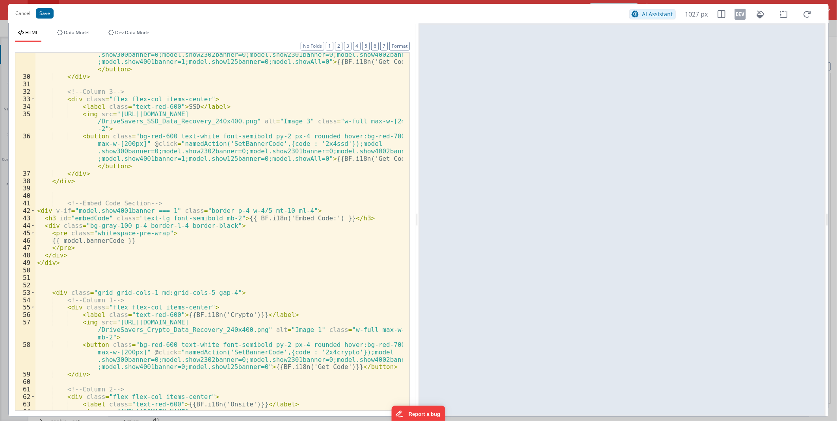
scroll to position [472, 0]
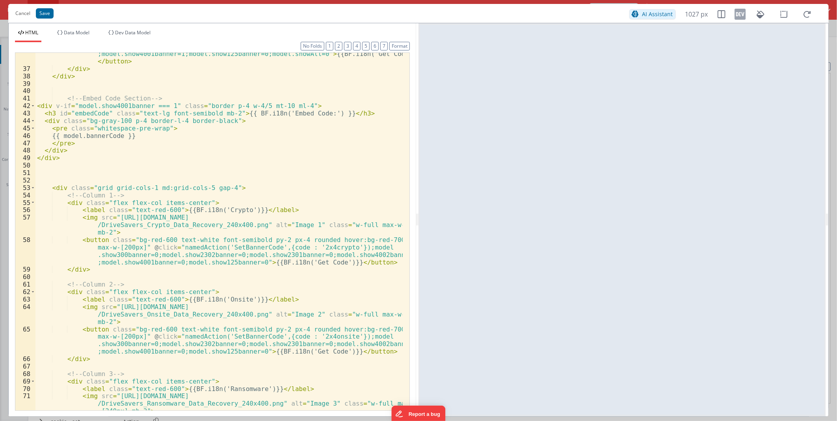
click at [249, 247] on div "< button class = "bg-red-600 text-white font-semibold py-2 px-4 rounded hover:b…" at bounding box center [218, 236] width 367 height 417
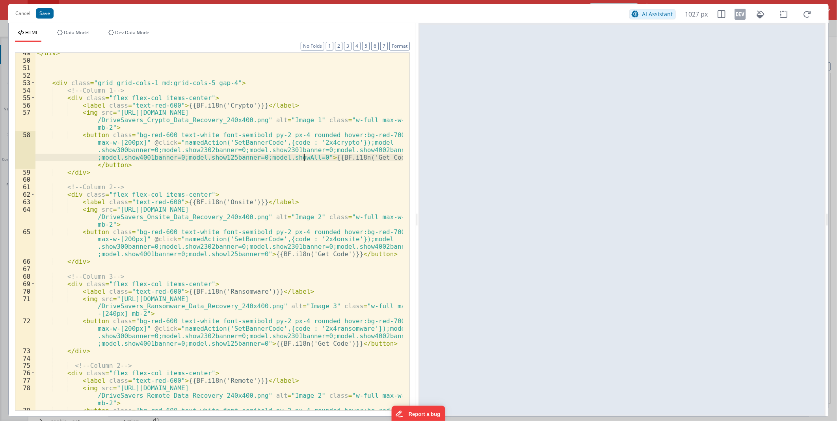
scroll to position [577, 0]
click at [248, 247] on div "</ div > < div class = "grid grid-cols-1 md:grid-cols-5 gap-4" > <!-- Column 1 …" at bounding box center [218, 246] width 367 height 394
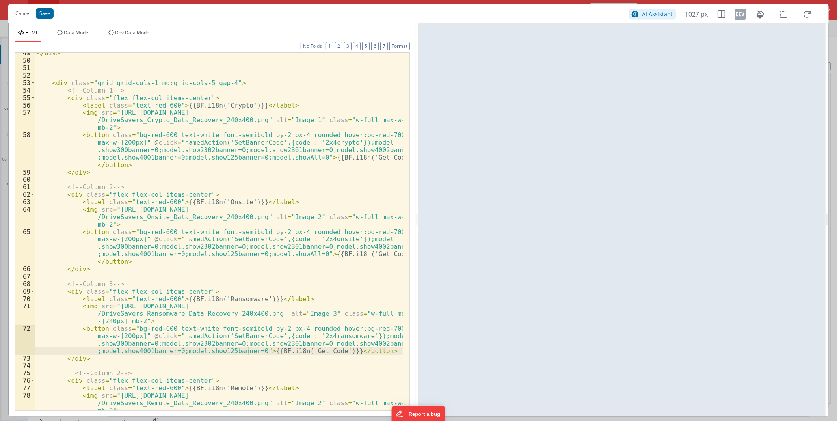
click at [249, 247] on div "</ div > < div class = "grid grid-cols-1 md:grid-cols-5 gap-4" > <!-- Column 1 …" at bounding box center [218, 242] width 367 height 387
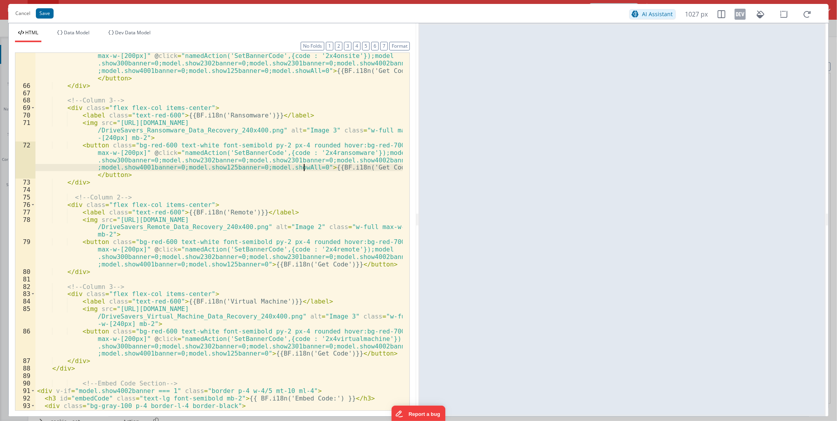
scroll to position [797, 0]
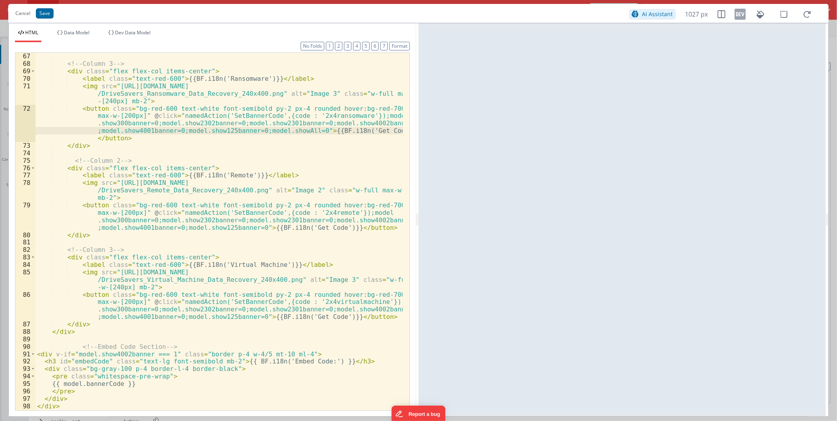
click at [250, 226] on div "<!-- Column 3 --> < div class = "flex flex-col items-center" > < label class = …" at bounding box center [218, 238] width 367 height 372
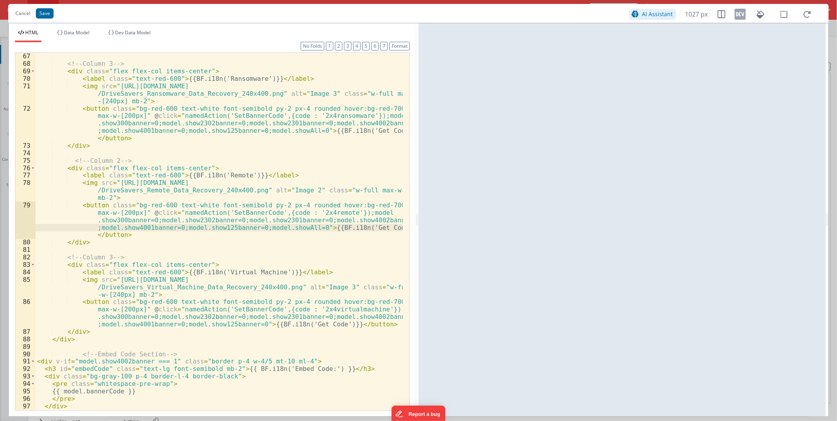
scroll to position [797, 0]
click at [249, 247] on div "<!-- Column 3 --> < div class = "flex flex-col items-center" > < label class = …" at bounding box center [218, 238] width 367 height 372
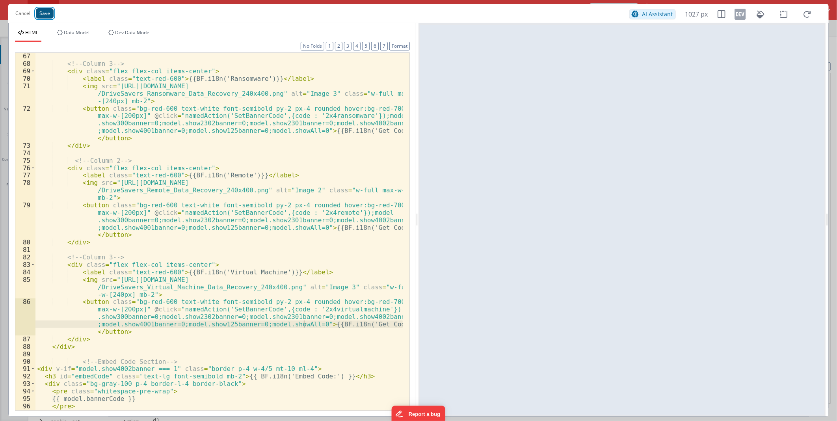
click at [37, 12] on button "Save" at bounding box center [45, 13] width 18 height 10
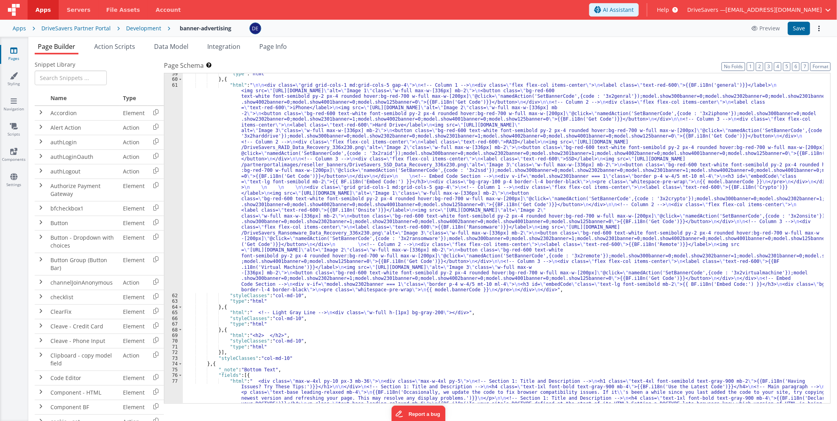
scroll to position [801, 0]
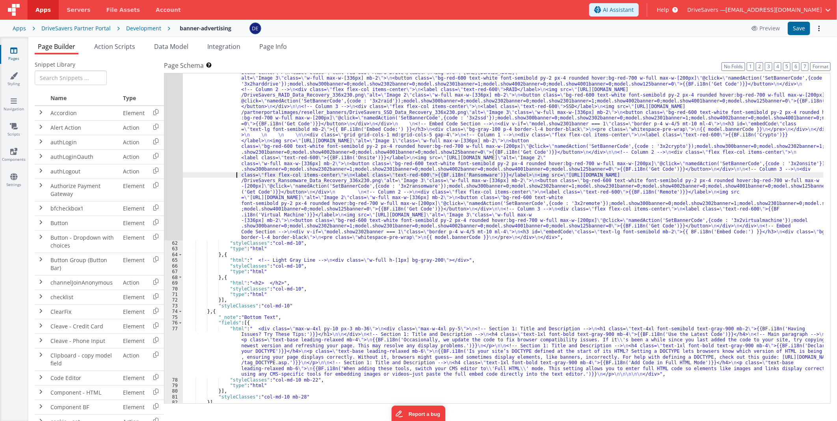
click at [235, 172] on div ""html" : " \n\n <div class= \" grid grid-cols-1 md:grid-cols-5 gap-4 \" > \n <!…" at bounding box center [503, 303] width 641 height 547
click at [262, 167] on div ""html" : " \n\n <div class= \" grid grid-cols-1 md:grid-cols-5 gap-4 \" > \n <!…" at bounding box center [503, 303] width 641 height 547
click at [171, 158] on div "61" at bounding box center [173, 135] width 19 height 211
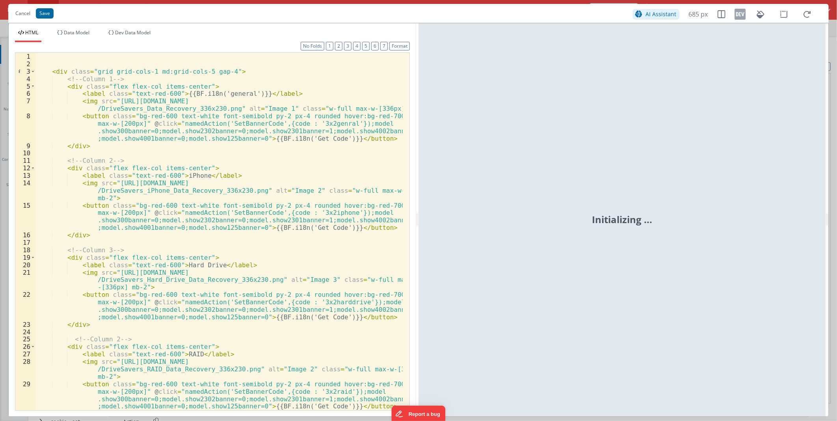
click at [249, 138] on div "< div class = "grid grid-cols-1 md:grid-cols-5 gap-4" > <!-- Column 1 --> < div…" at bounding box center [218, 239] width 367 height 372
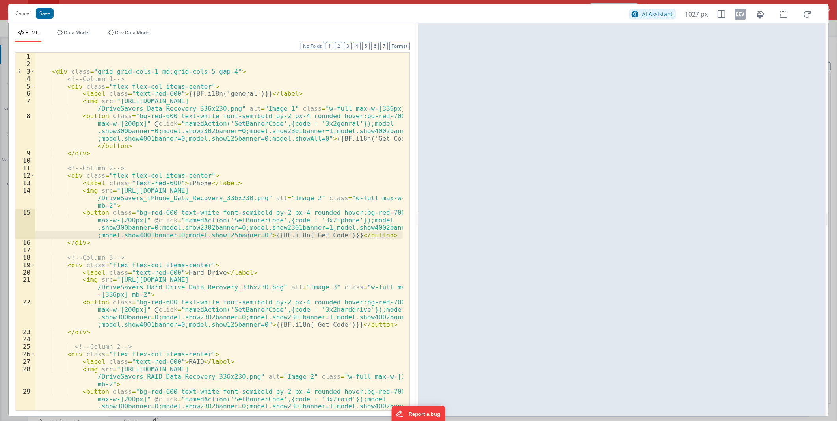
click at [249, 234] on div "< div class = "grid grid-cols-1 md:grid-cols-5 gap-4" > <!-- Column 1 --> < div…" at bounding box center [218, 250] width 367 height 394
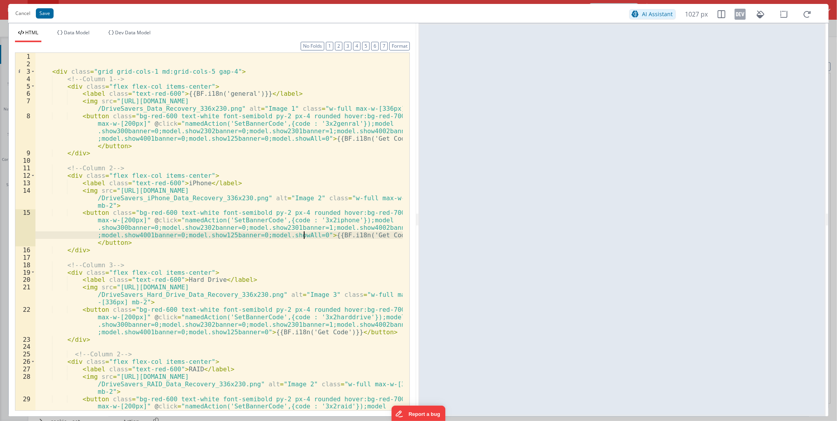
click at [249, 247] on div "< div class = "grid grid-cols-1 md:grid-cols-5 gap-4" > <!-- Column 1 --> < div…" at bounding box center [218, 250] width 367 height 394
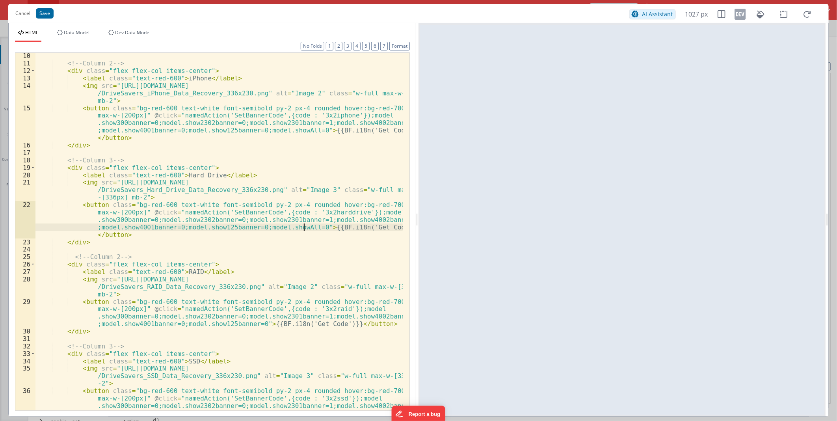
scroll to position [131, 0]
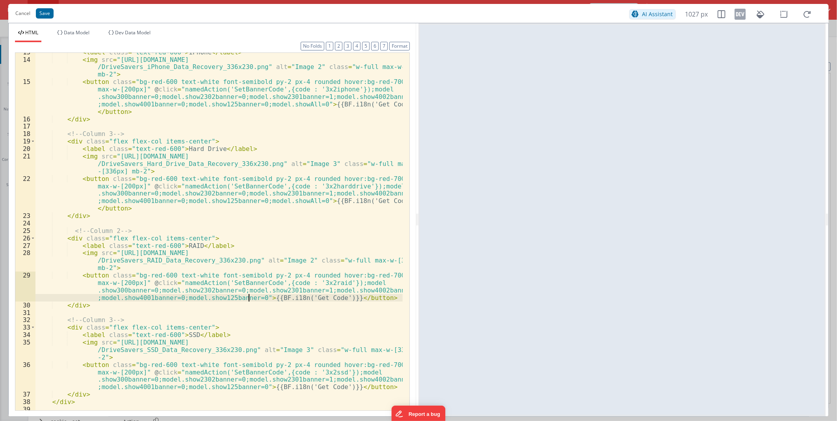
click at [250, 247] on div "< label class = "text-red-600" > iPhone </ label > < img src = "[URL][DOMAIN_NA…" at bounding box center [218, 234] width 367 height 372
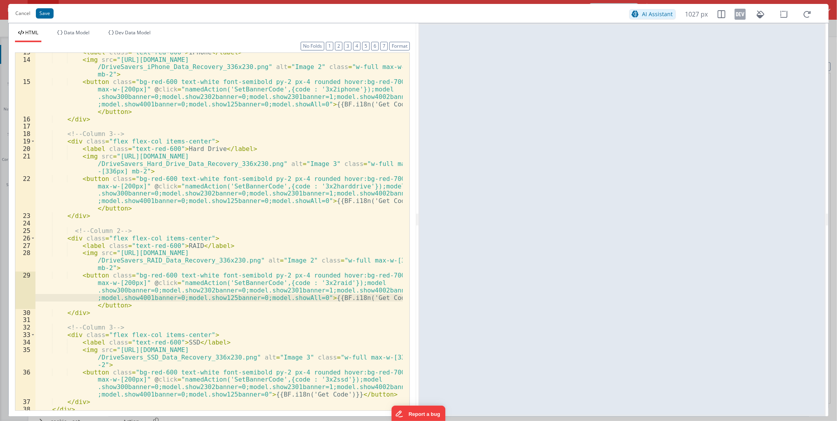
click at [248, 247] on div "< label class = "text-red-600" > iPhone </ label > < img src = "[URL][DOMAIN_NA…" at bounding box center [218, 234] width 367 height 372
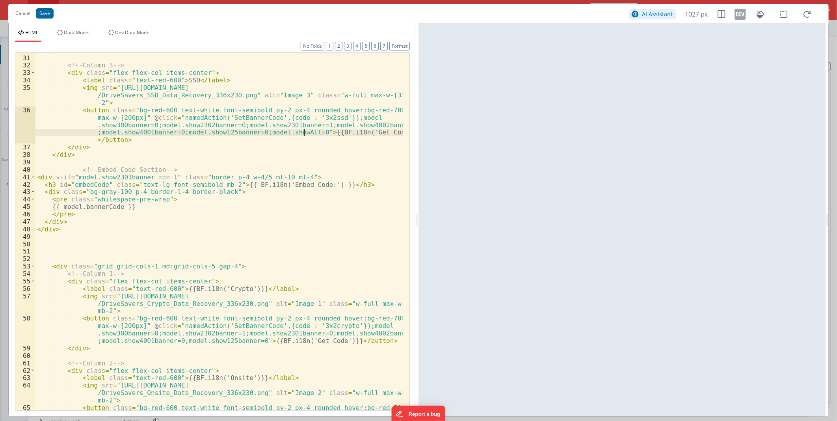
scroll to position [419, 0]
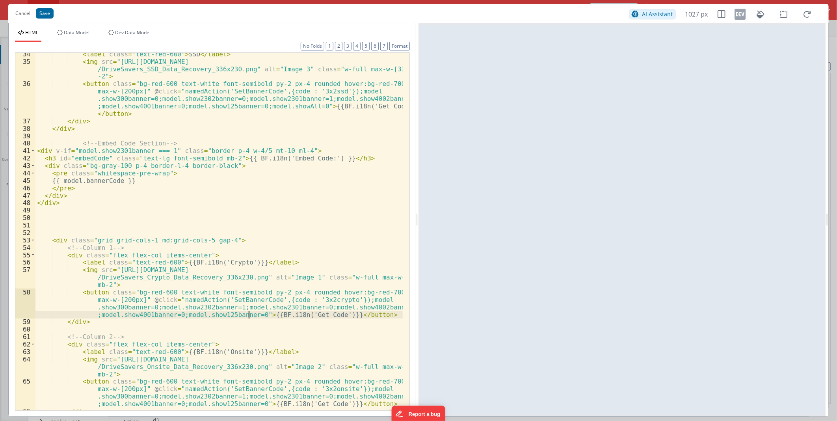
drag, startPoint x: 248, startPoint y: 314, endPoint x: 295, endPoint y: 319, distance: 46.5
click at [249, 247] on div "< label class = "text-red-600" > SSD </ label > < img src = "[URL][DOMAIN_NAME]…" at bounding box center [218, 236] width 367 height 372
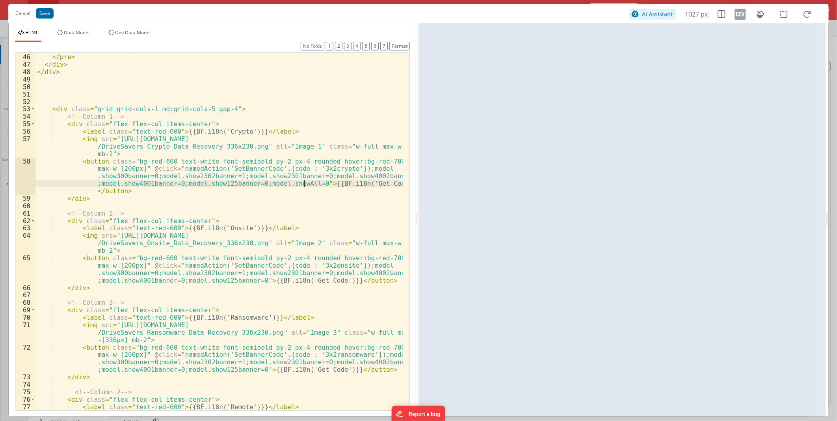
scroll to position [550, 0]
click at [248, 247] on div "{{ model.bannerCode }} </ pre > </ div > </ div > < div class = "grid grid-cols…" at bounding box center [218, 232] width 367 height 372
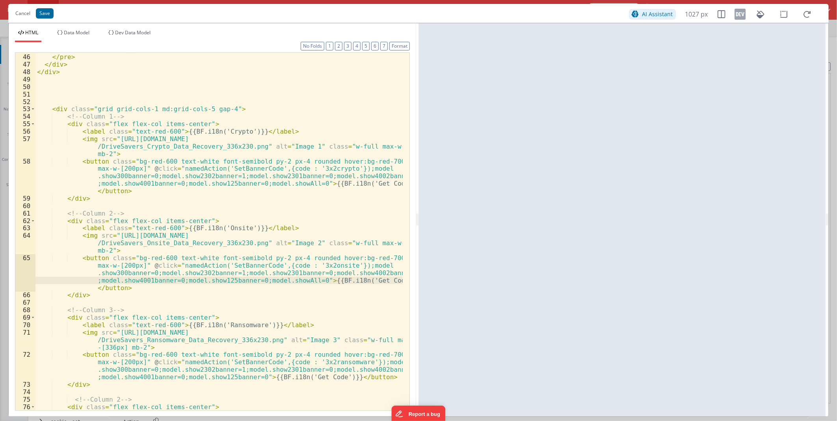
click at [249, 247] on div "{{ model.bannerCode }} </ pre > </ div > </ div > < div class = "grid grid-cols…" at bounding box center [218, 232] width 367 height 372
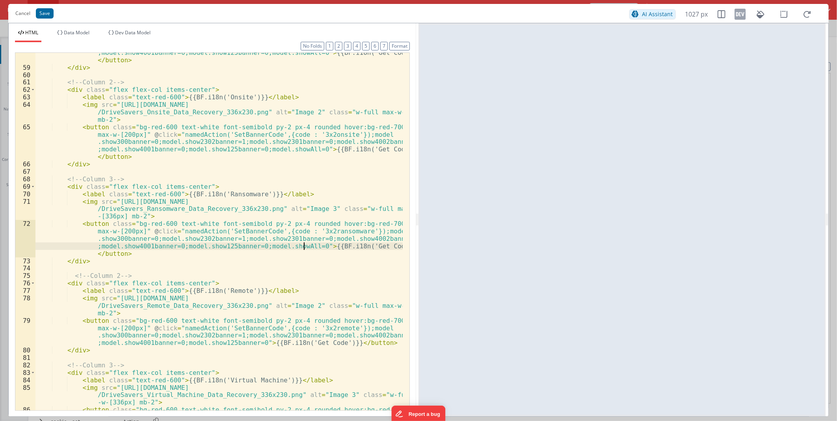
scroll to position [708, 0]
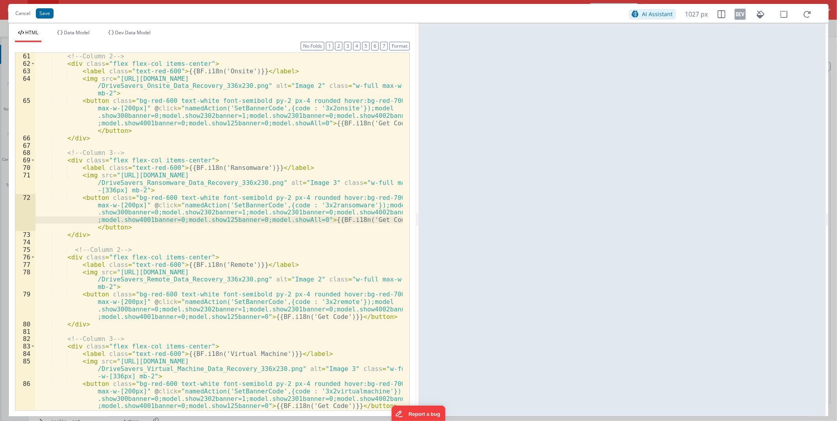
click at [249, 247] on div "<!-- Column 2 --> < div class = "flex flex-col items-center" > < label class = …" at bounding box center [218, 238] width 367 height 372
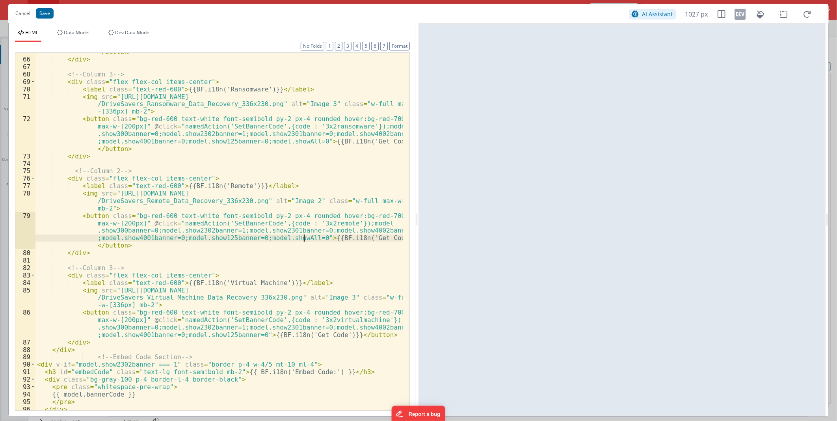
scroll to position [797, 0]
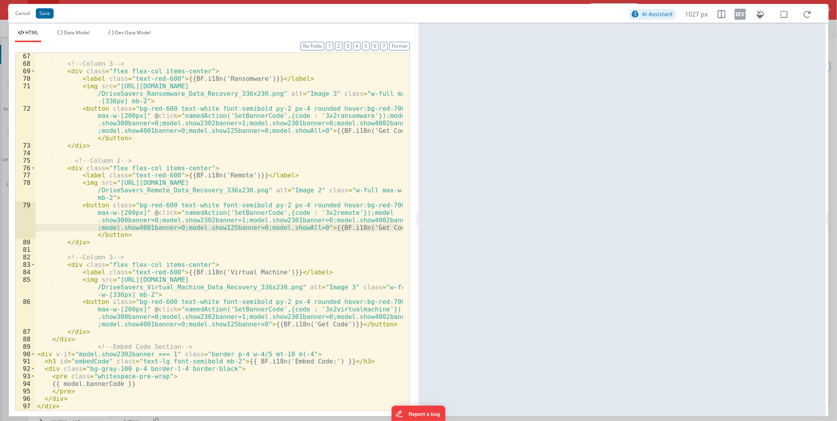
click at [249, 247] on div "<!-- Column 3 --> < div class = "flex flex-col items-center" > < label class = …" at bounding box center [218, 238] width 367 height 372
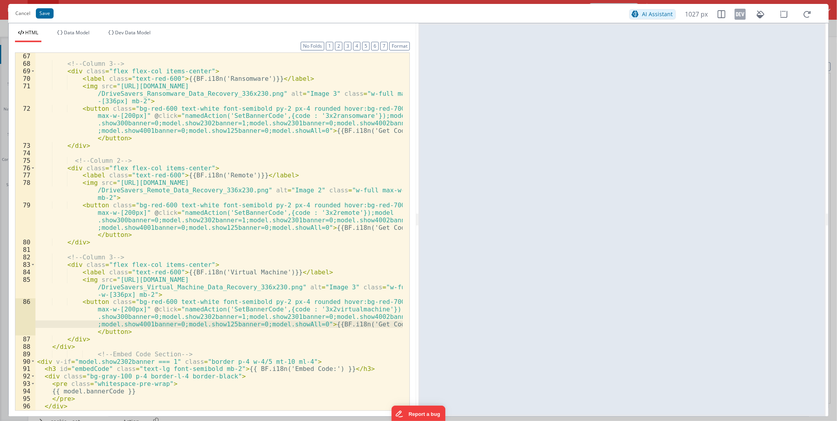
scroll to position [797, 0]
click at [43, 14] on button "Save" at bounding box center [45, 13] width 18 height 10
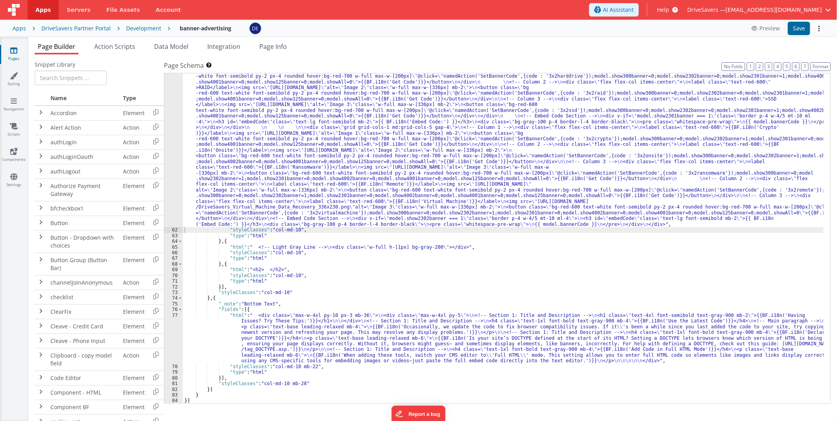
scroll to position [803, 0]
click at [291, 247] on div ""html" : " \n\n <div class= \" grid grid-cols-1 md:grid-cols-5 gap-4 \" > \n <!…" at bounding box center [503, 295] width 641 height 535
click at [178, 247] on div "77" at bounding box center [173, 338] width 19 height 51
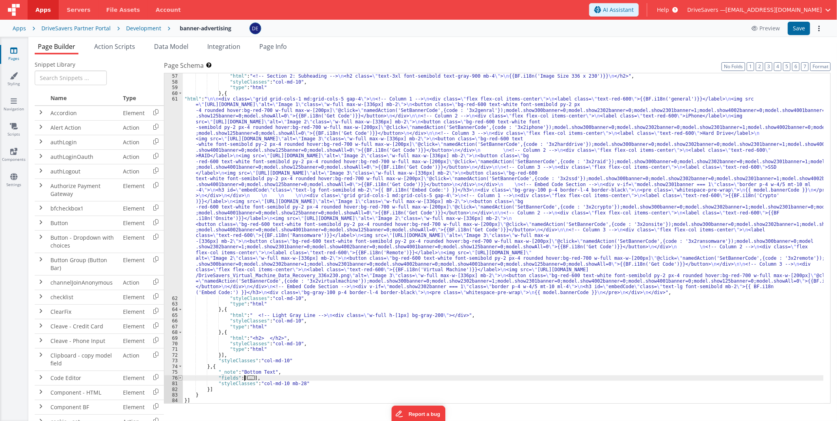
click at [179, 247] on span at bounding box center [180, 378] width 4 height 6
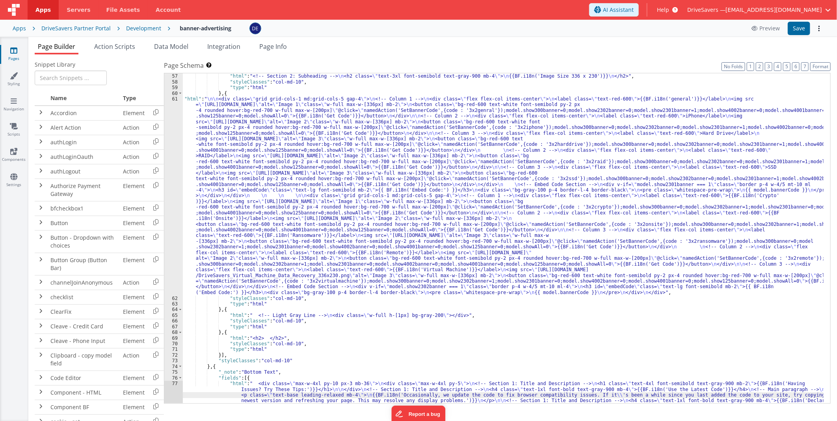
click at [278, 247] on div "} , { "html" : "<!-- Section 2: Subheading --> \n <h2 class= \" text-3xl font-s…" at bounding box center [503, 261] width 641 height 387
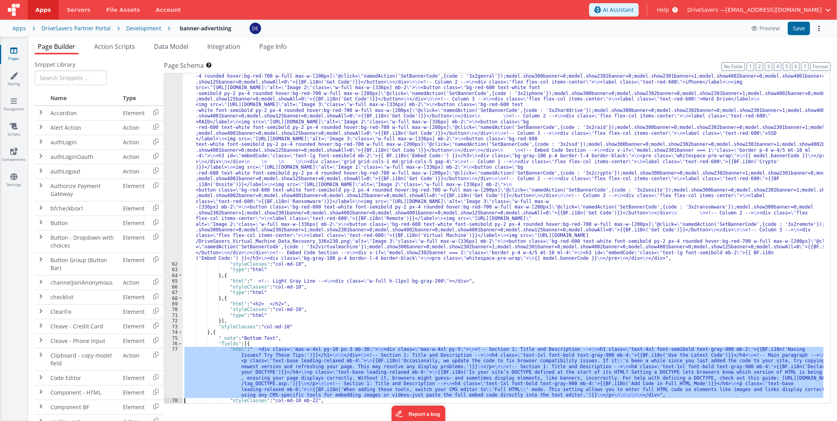
scroll to position [769, 0]
click at [176, 247] on div "77" at bounding box center [173, 372] width 19 height 51
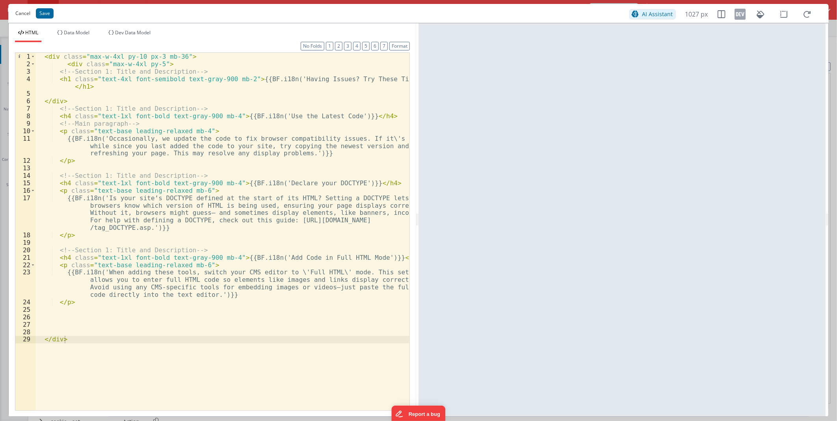
click at [17, 10] on button "Cancel" at bounding box center [22, 13] width 23 height 11
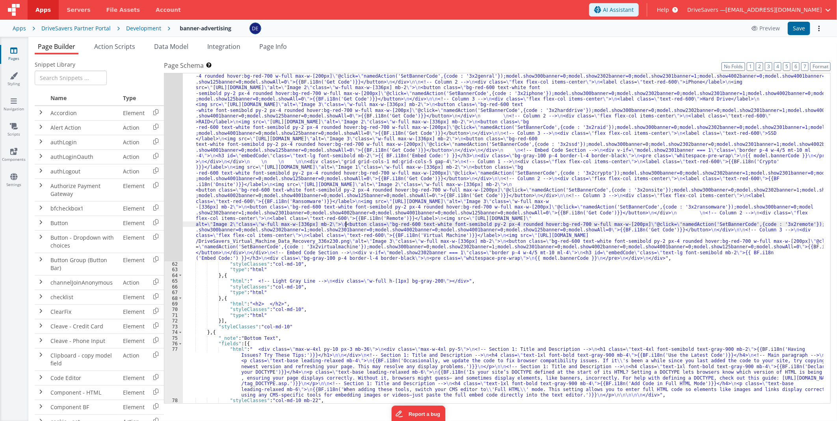
click at [345, 222] on div ""html" : " \n\n <div class= \" grid grid-cols-1 md:grid-cols-5 gap-4 \" > \n <!…" at bounding box center [503, 329] width 641 height 535
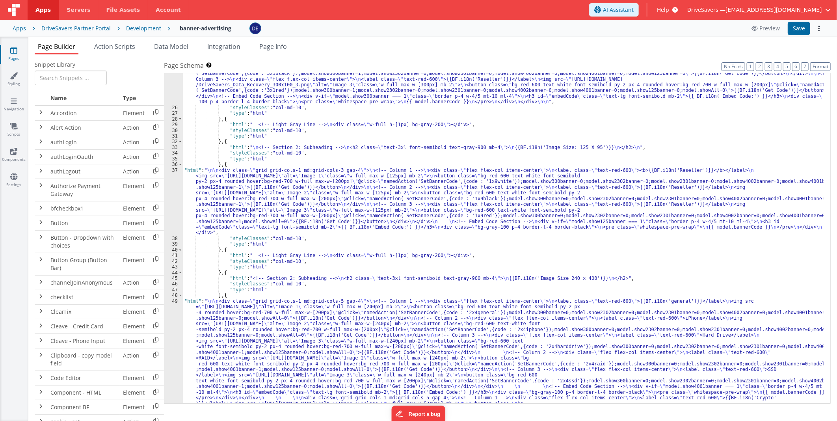
scroll to position [270, 0]
click at [270, 199] on div ""html" : " <!-- Section 2: Subheading --> \n <h2 class= \" text-3xl font-semibo…" at bounding box center [503, 335] width 641 height 598
click at [178, 196] on div "37" at bounding box center [173, 202] width 19 height 68
click at [174, 181] on div "37" at bounding box center [173, 202] width 19 height 68
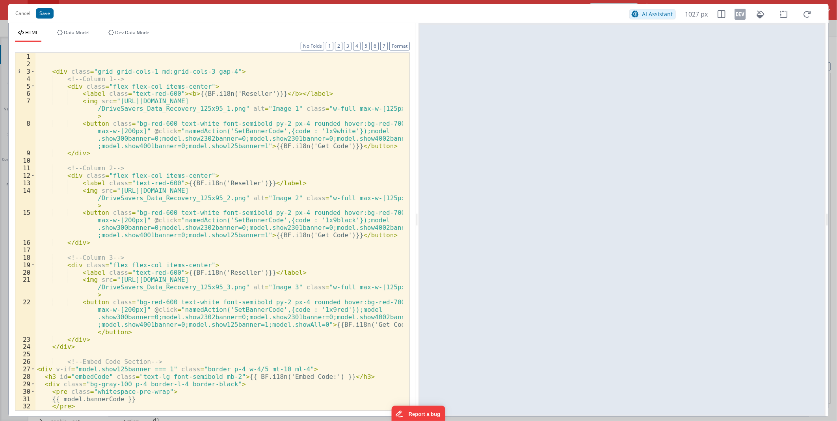
click at [248, 234] on div "< div class = "grid grid-cols-1 md:grid-cols-3 gap-4" > <!-- Column 1 --> < div…" at bounding box center [218, 239] width 367 height 372
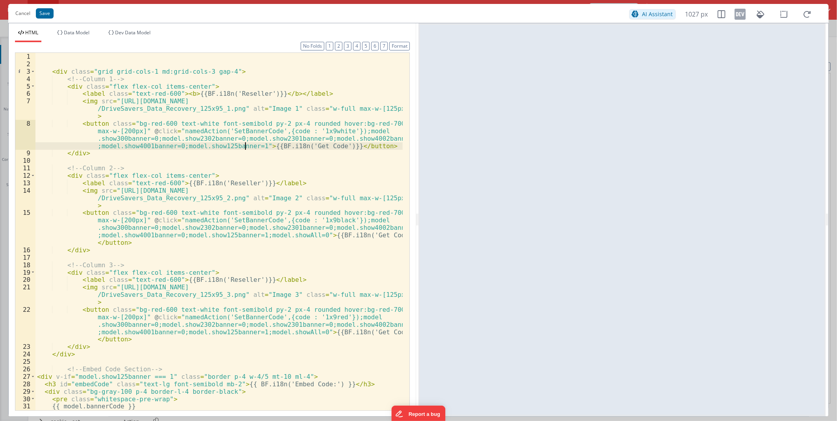
click at [247, 146] on div "< div class = "grid grid-cols-1 md:grid-cols-3 gap-4" > <!-- Column 1 --> < div…" at bounding box center [218, 239] width 367 height 372
click at [249, 147] on div "< div class = "grid grid-cols-1 md:grid-cols-3 gap-4" > <!-- Column 1 --> < div…" at bounding box center [218, 239] width 367 height 372
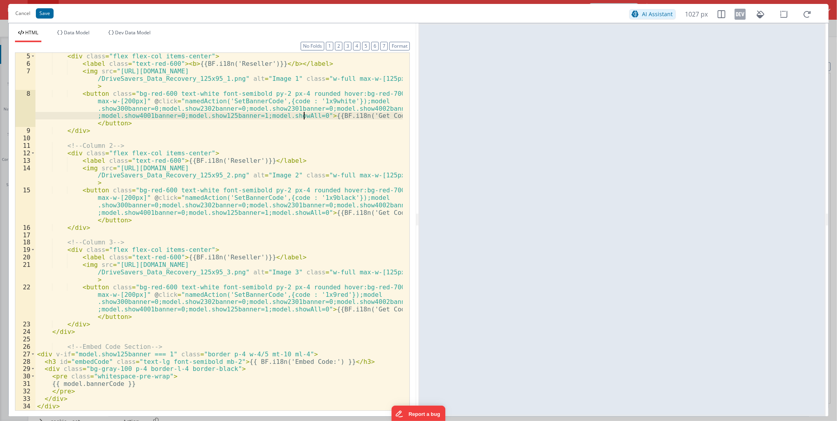
scroll to position [30, 0]
click at [43, 15] on button "Save" at bounding box center [45, 13] width 18 height 10
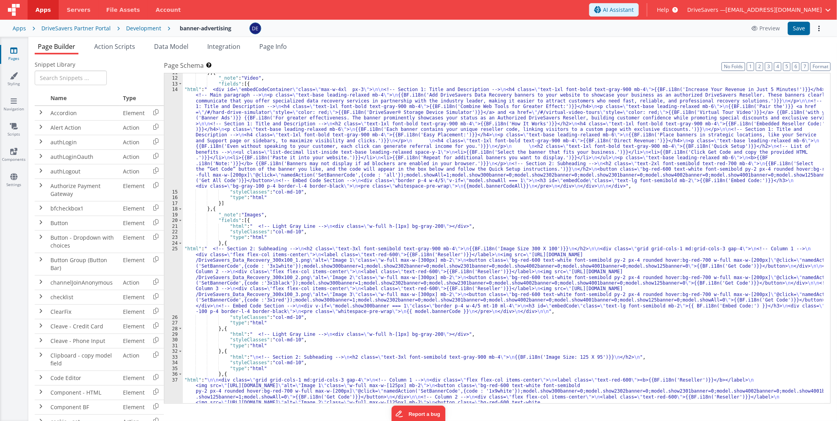
scroll to position [60, 0]
click at [269, 247] on div "} , { "_note" : "Video" , "fields" : [{ "html" : " <div id= \" embedCodeContain…" at bounding box center [503, 272] width 641 height 404
click at [173, 247] on div "25" at bounding box center [173, 280] width 19 height 68
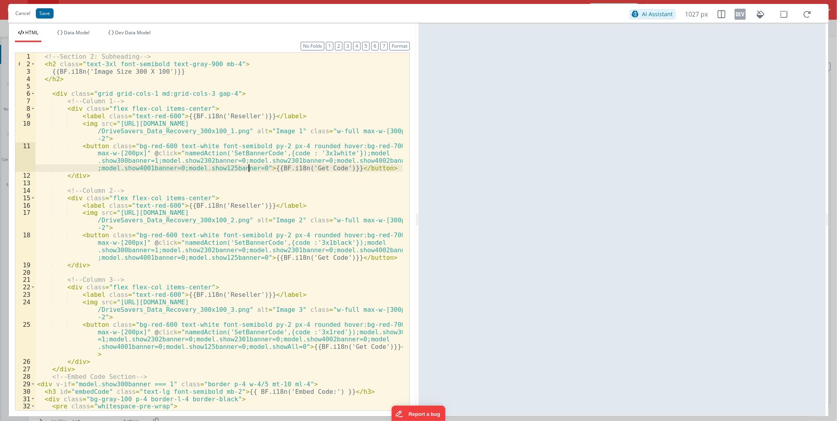
click at [249, 168] on div "<!-- Section 2: Subheading --> < h2 class = "text-3xl font-semibold text-gray-9…" at bounding box center [218, 239] width 367 height 372
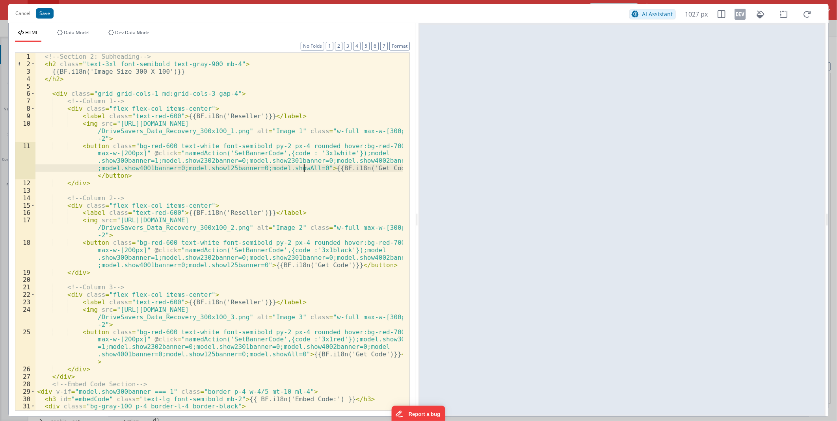
click at [248, 247] on div "<!-- Section 2: Subheading --> < h2 class = "text-3xl font-semibold text-gray-9…" at bounding box center [218, 239] width 367 height 372
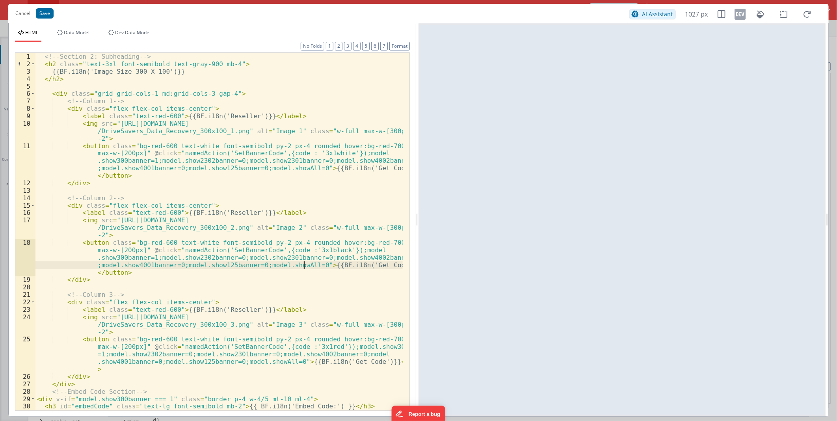
scroll to position [60, 0]
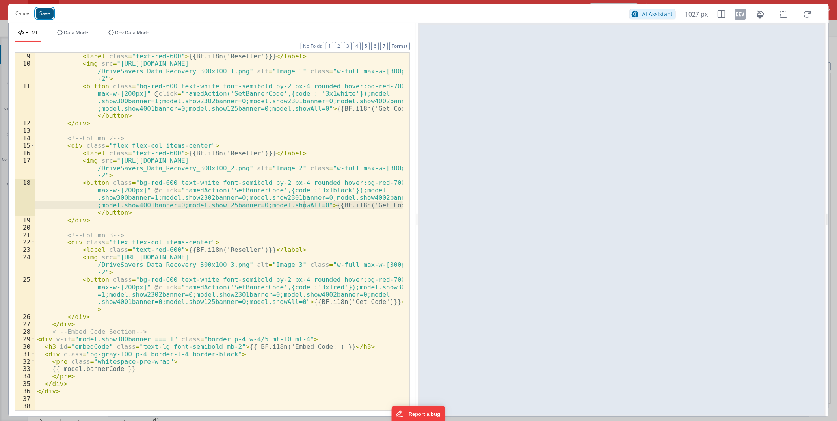
click at [48, 12] on button "Save" at bounding box center [45, 13] width 18 height 10
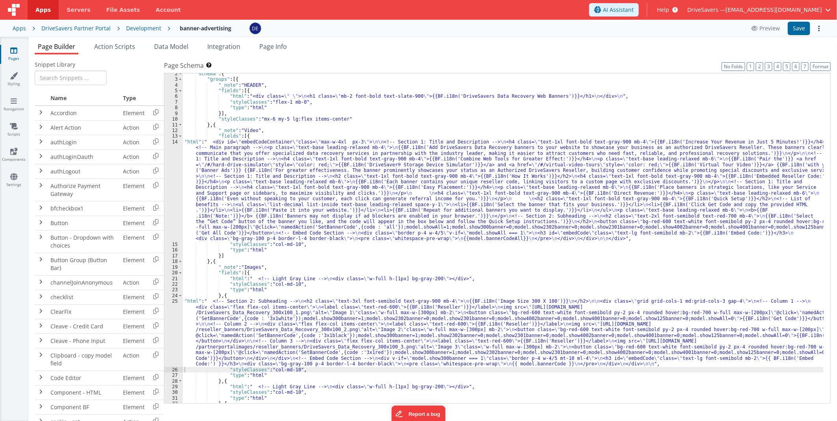
scroll to position [0, 0]
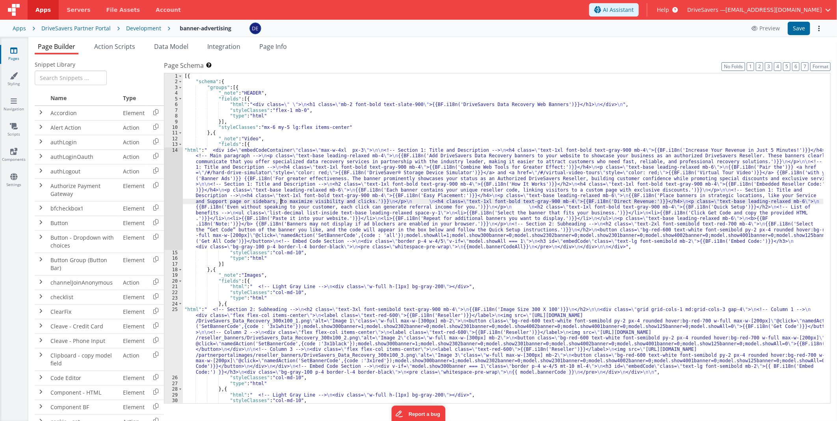
click at [281, 199] on div "[{ "schema" : { "groups" : [{ "_note" : "HEADER" , "fields" : [{ "html" : "<div…" at bounding box center [503, 244] width 641 height 342
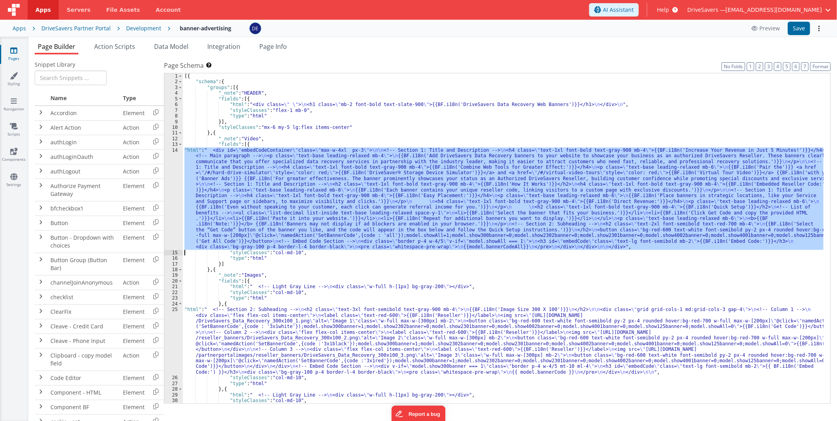
click at [170, 183] on div "14" at bounding box center [173, 198] width 19 height 103
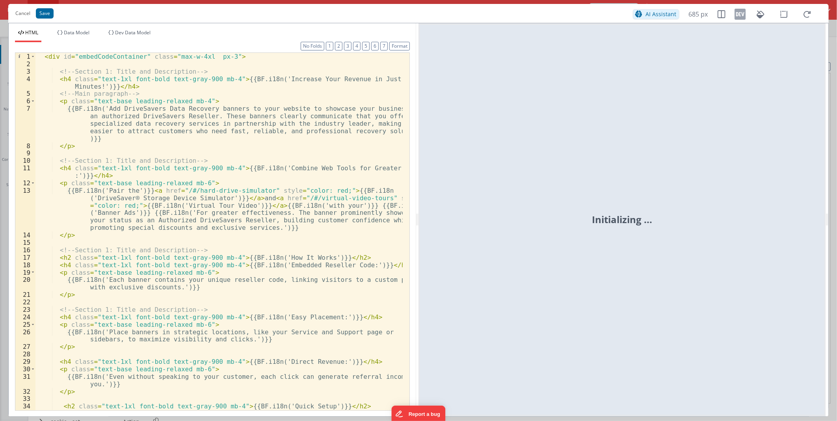
scroll to position [231, 0]
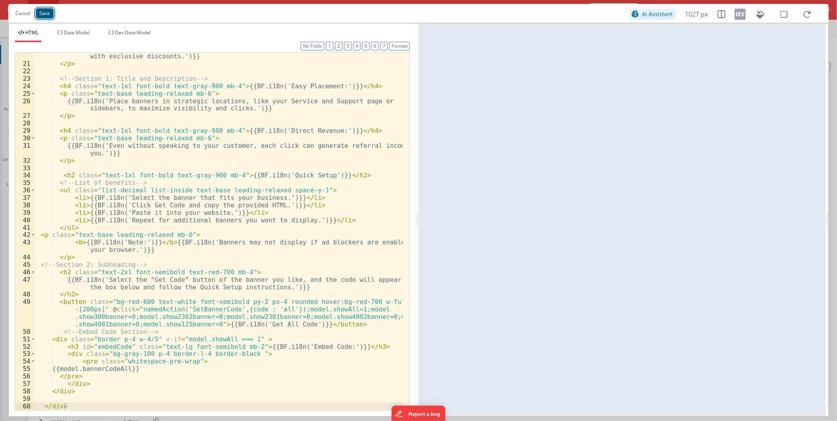
click at [37, 14] on button "Save" at bounding box center [45, 13] width 18 height 10
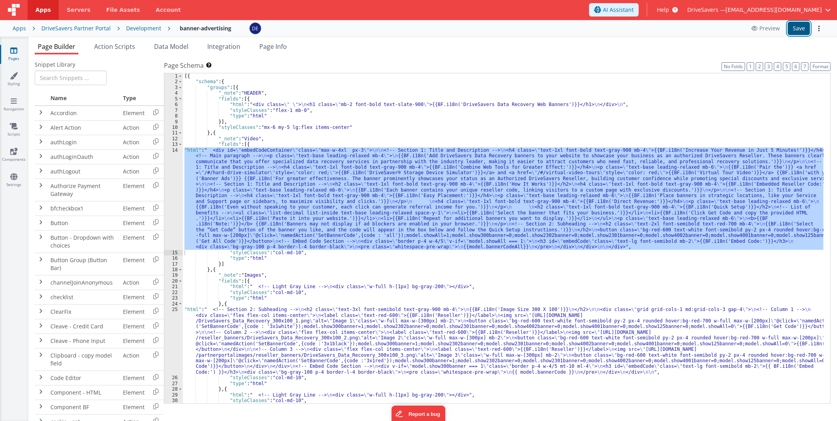
click at [529, 24] on button "Save" at bounding box center [799, 28] width 22 height 13
click at [169, 179] on div "14" at bounding box center [173, 198] width 19 height 103
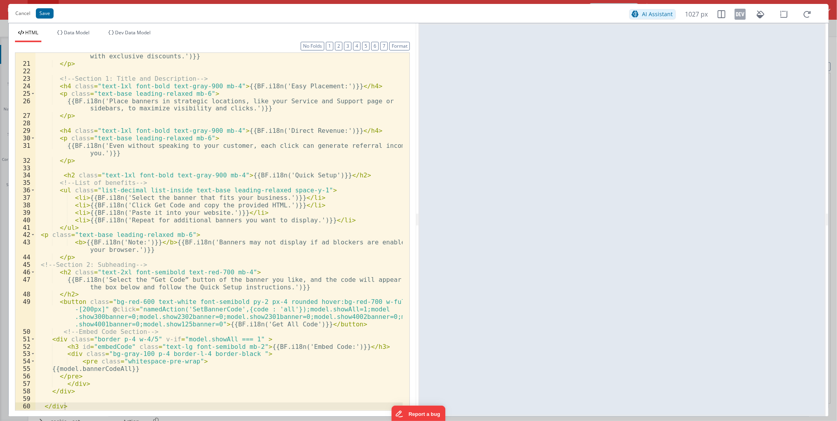
click at [296, 247] on div "{{BF.i18n('Each banner contains your unique reseller code, linking visitors to …" at bounding box center [218, 235] width 367 height 380
drag, startPoint x: 296, startPoint y: 309, endPoint x: 314, endPoint y: 309, distance: 18.5
click at [314, 247] on div "{{BF.i18n('Each banner contains your unique reseller code, linking visitors to …" at bounding box center [218, 235] width 367 height 380
click at [337, 247] on div "{{BF.i18n('Each banner contains your unique reseller code, linking visitors to …" at bounding box center [218, 235] width 367 height 380
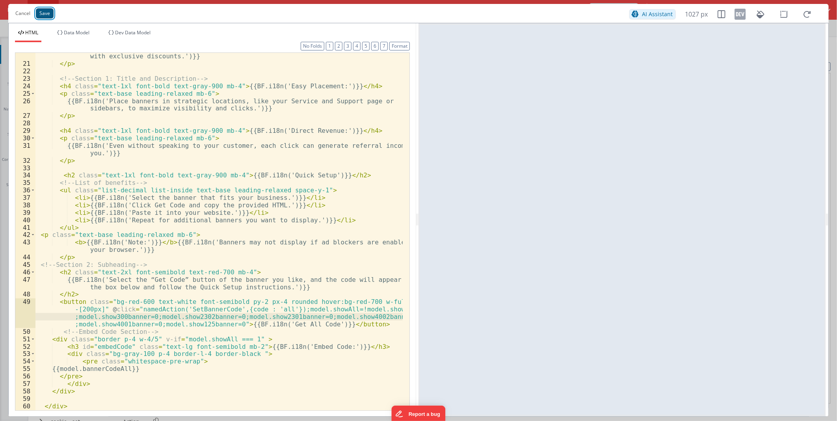
click at [38, 15] on button "Save" at bounding box center [45, 13] width 18 height 10
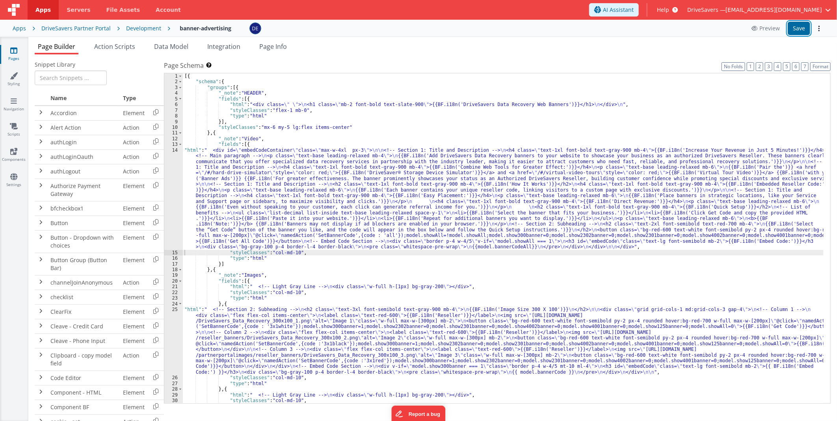
click at [529, 30] on button "Save" at bounding box center [799, 28] width 22 height 13
click at [267, 219] on div "[{ "schema" : { "groups" : [{ "_note" : "HEADER" , "fields" : [{ "html" : "<div…" at bounding box center [503, 244] width 641 height 342
click at [170, 195] on div "14" at bounding box center [173, 198] width 19 height 103
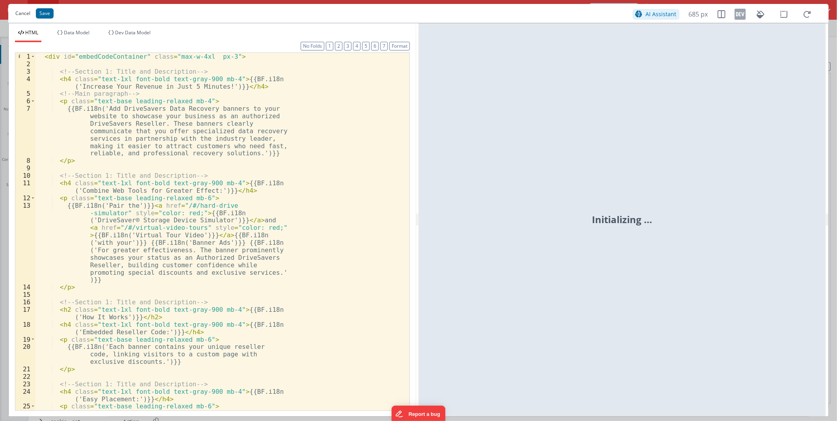
click at [22, 12] on button "Cancel" at bounding box center [22, 13] width 23 height 11
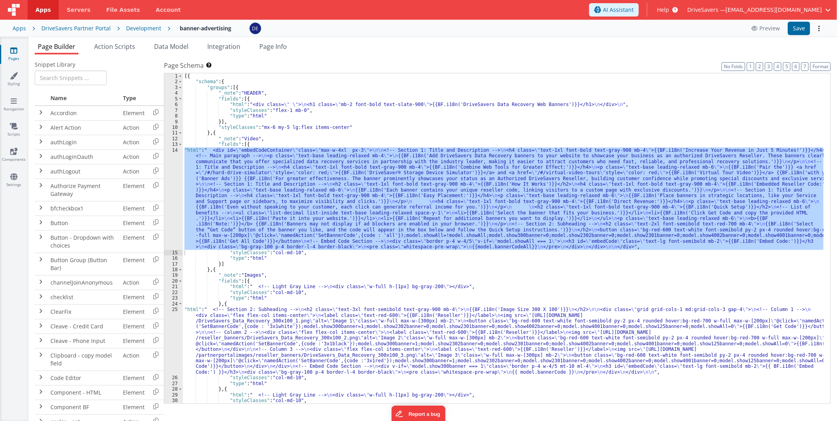
click at [71, 32] on div "Apps DriveSavers Partner Portal Development banner-advertising Preview Save" at bounding box center [418, 28] width 837 height 17
click at [114, 52] on li "Action Scripts" at bounding box center [114, 48] width 47 height 13
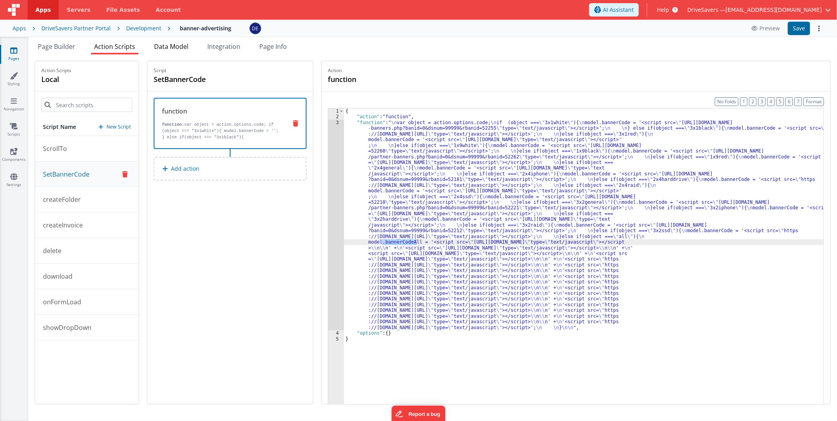
click at [188, 46] on span "Data Model" at bounding box center [171, 46] width 34 height 9
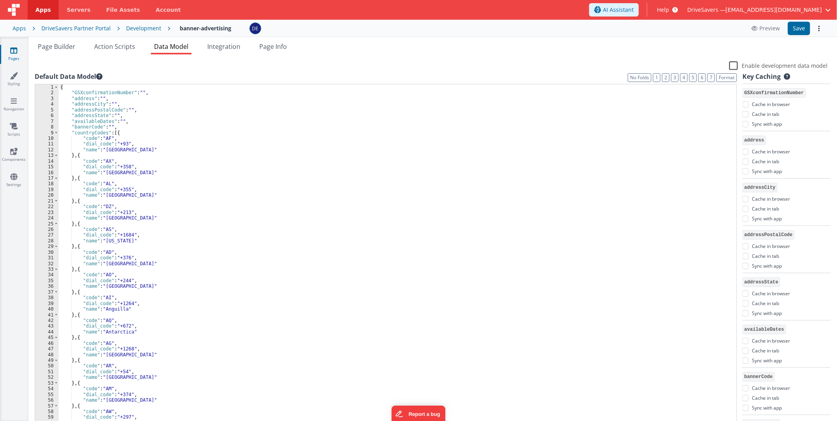
click at [130, 127] on div "{ "GSXconfirmationNumber" : "" , "address" : "" , "addressCity" : "" , "address…" at bounding box center [394, 261] width 671 height 355
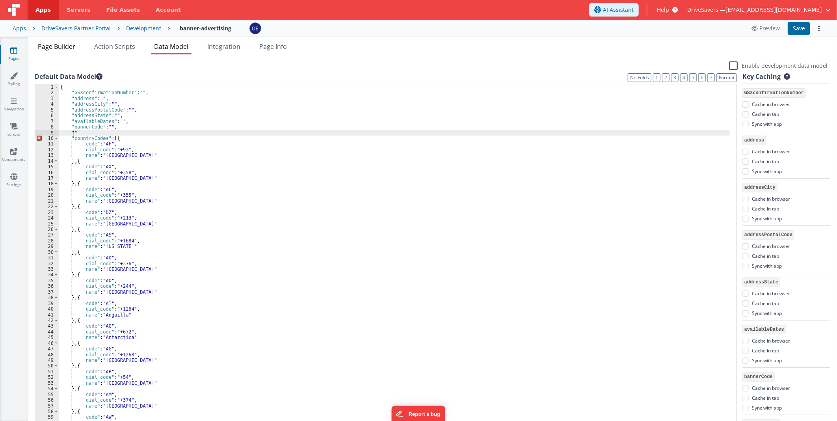
click at [73, 48] on span "Page Builder" at bounding box center [56, 46] width 37 height 9
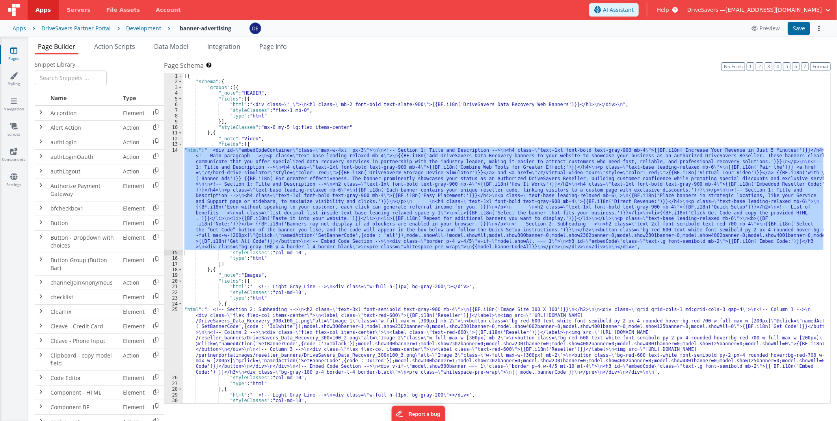
click at [265, 170] on div "[{ "schema" : { "groups" : [{ "_note" : "HEADER" , "fields" : [{ "html" : "<div…" at bounding box center [503, 238] width 641 height 330
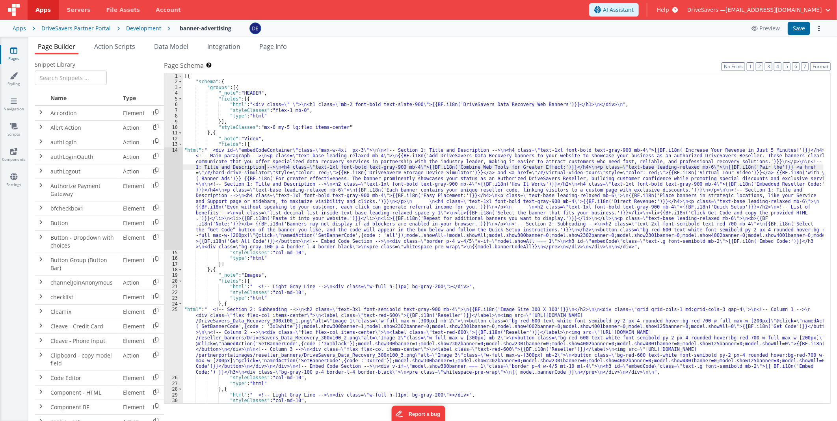
click at [181, 179] on div "14" at bounding box center [173, 198] width 19 height 103
click at [175, 178] on div "14" at bounding box center [173, 198] width 19 height 103
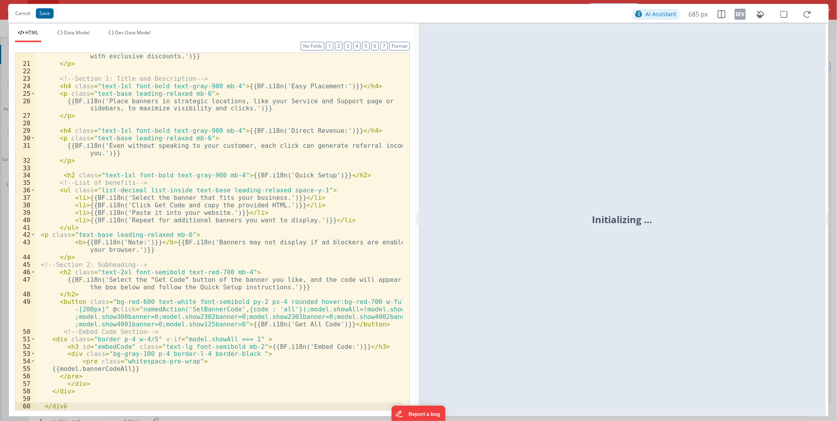
click at [179, 247] on div "{{BF.i18n('Each banner contains your unique reseller code, linking visitors to …" at bounding box center [218, 235] width 367 height 380
click at [313, 247] on div "{{BF.i18n('Each banner contains your unique reseller code, linking visitors to …" at bounding box center [218, 235] width 367 height 380
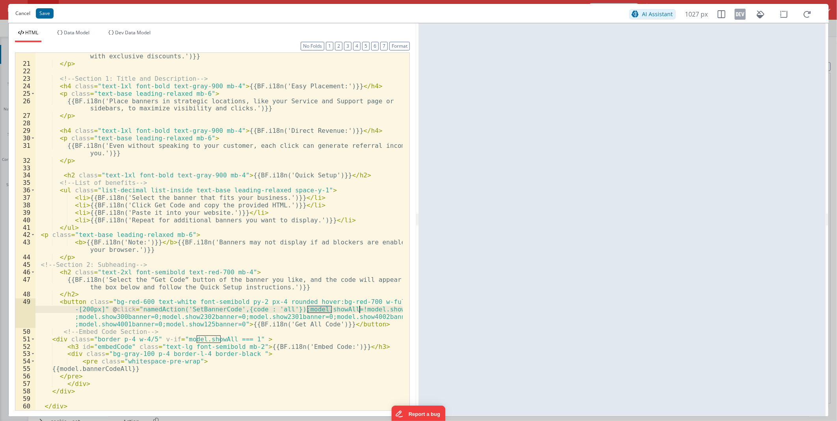
click at [18, 14] on button "Cancel" at bounding box center [22, 13] width 23 height 11
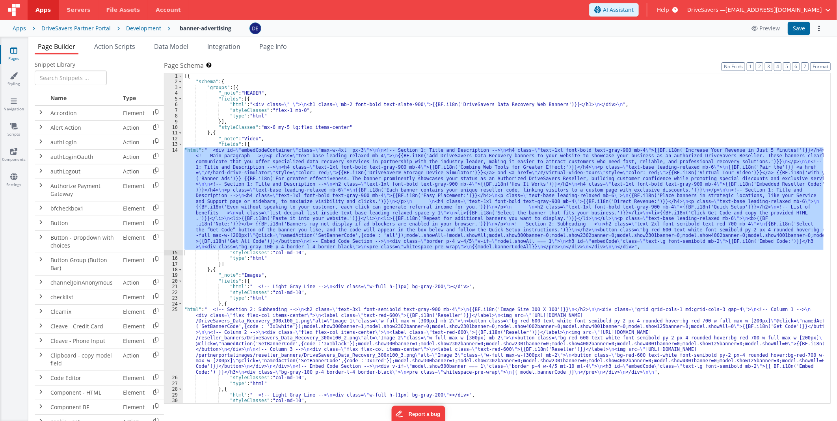
click at [171, 49] on span "Data Model" at bounding box center [171, 46] width 34 height 9
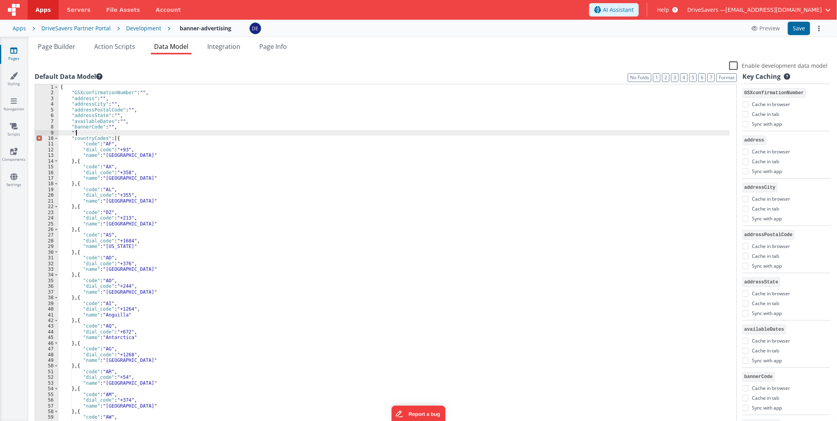
click at [104, 132] on div "{ "GSXconfirmationNumber" : "" , "address" : "" , "addressCity" : "" , "address…" at bounding box center [394, 261] width 671 height 355
paste textarea
click at [529, 26] on button "Save" at bounding box center [799, 28] width 22 height 13
click at [250, 182] on div "{ "GSXconfirmationNumber" : "" , "address" : "" , "addressCity" : "" , "address…" at bounding box center [394, 261] width 671 height 355
click at [75, 43] on span "Page Builder" at bounding box center [56, 46] width 37 height 9
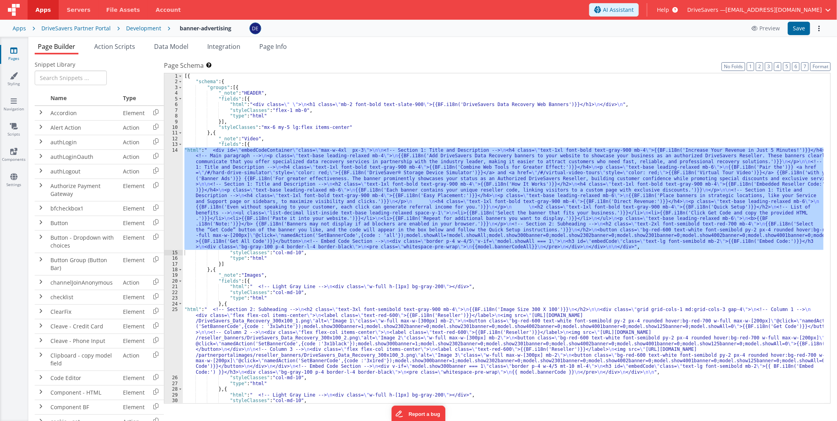
click at [62, 45] on span "Page Builder" at bounding box center [56, 46] width 37 height 9
click at [354, 202] on div "[{ "schema" : { "groups" : [{ "_note" : "HEADER" , "fields" : [{ "html" : "<div…" at bounding box center [503, 238] width 641 height 330
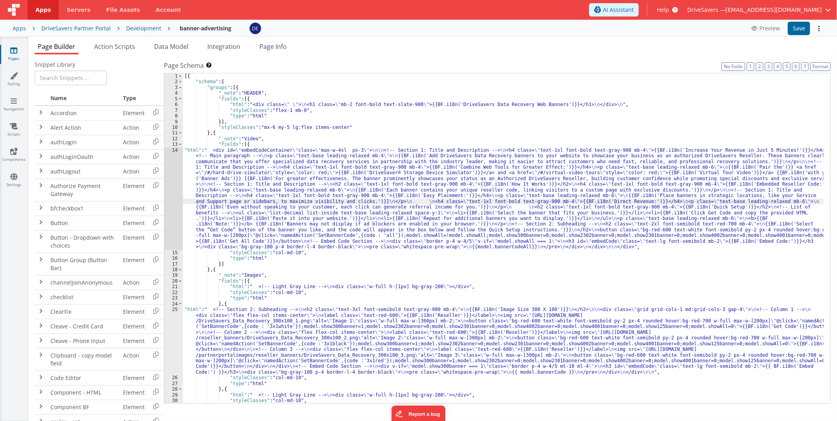
click at [170, 181] on div "14" at bounding box center [173, 198] width 19 height 103
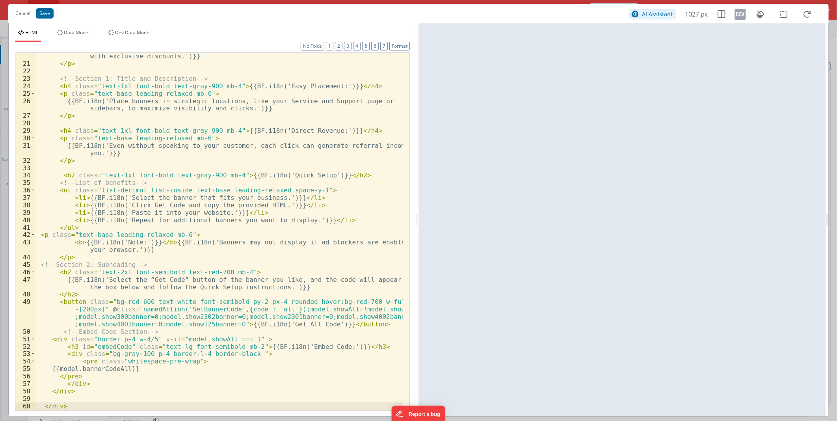
click at [211, 247] on div "{{BF.i18n('Each banner contains your unique reseller code, linking visitors to …" at bounding box center [218, 235] width 367 height 380
click at [338, 247] on div "{{BF.i18n('Each banner contains your unique reseller code, linking visitors to …" at bounding box center [218, 235] width 367 height 380
drag, startPoint x: 336, startPoint y: 309, endPoint x: 387, endPoint y: 309, distance: 51.6
click at [387, 247] on div "{{BF.i18n('Each banner contains your unique reseller code, linking visitors to …" at bounding box center [218, 235] width 367 height 380
click at [381, 247] on div "{{BF.i18n('Each banner contains your unique reseller code, linking visitors to …" at bounding box center [218, 232] width 367 height 358
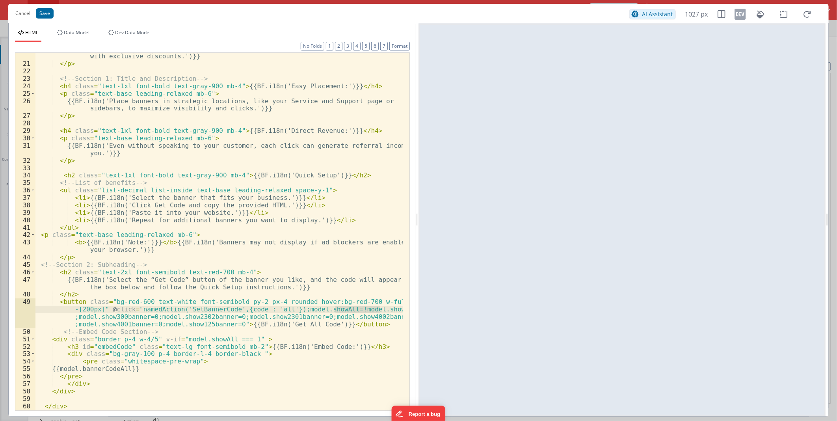
drag, startPoint x: 383, startPoint y: 309, endPoint x: 336, endPoint y: 309, distance: 47.3
click at [336, 247] on div "{{BF.i18n('Each banner contains your unique reseller code, linking visitors to …" at bounding box center [218, 235] width 367 height 380
click at [38, 11] on button "Save" at bounding box center [45, 13] width 18 height 10
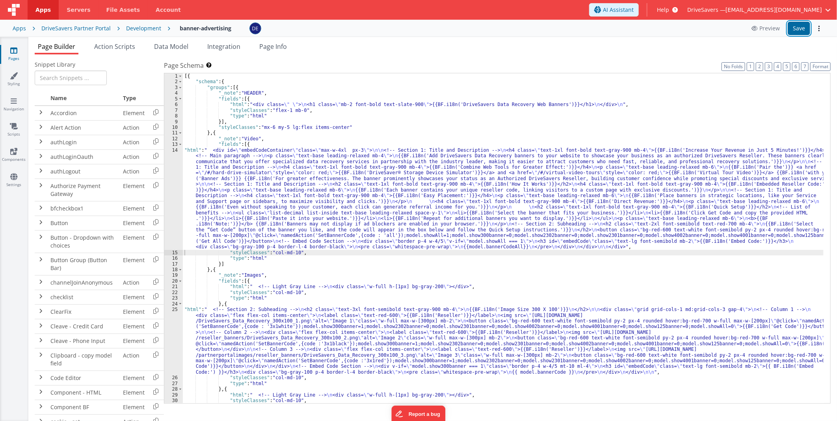
drag, startPoint x: 798, startPoint y: 24, endPoint x: 522, endPoint y: 1, distance: 277.3
click at [529, 25] on button "Save" at bounding box center [799, 28] width 22 height 13
click at [267, 137] on div "[{ "schema" : { "groups" : [{ "_note" : "HEADER" , "fields" : [{ "html" : "<div…" at bounding box center [503, 244] width 641 height 342
click at [278, 174] on div "[{ "schema" : { "groups" : [{ "_note" : "HEADER" , "fields" : [{ "html" : "<div…" at bounding box center [503, 244] width 641 height 342
click at [179, 177] on div "14" at bounding box center [173, 198] width 19 height 103
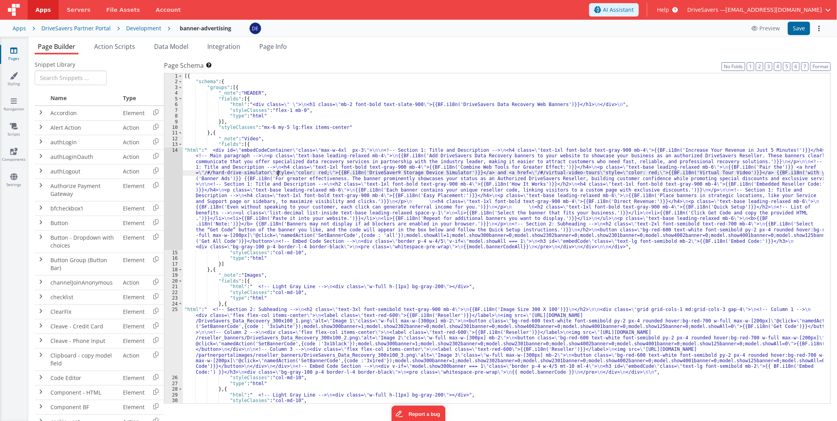
click at [179, 177] on div "14" at bounding box center [173, 198] width 19 height 103
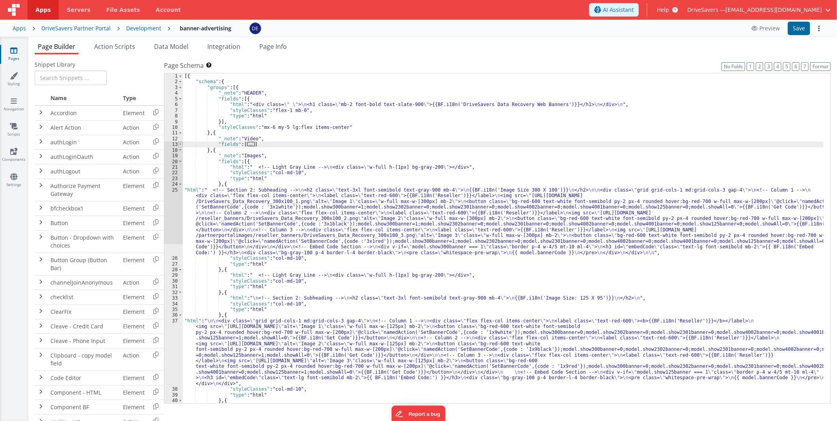
click at [179, 144] on span at bounding box center [180, 145] width 4 height 6
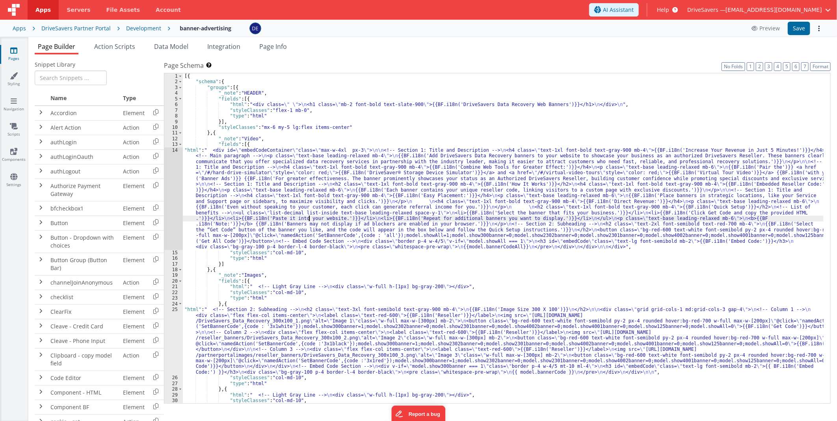
click at [308, 216] on div "[{ "schema" : { "groups" : [{ "_note" : "HEADER" , "fields" : [{ "html" : "<div…" at bounding box center [503, 244] width 641 height 342
click at [173, 199] on div "14" at bounding box center [173, 198] width 19 height 103
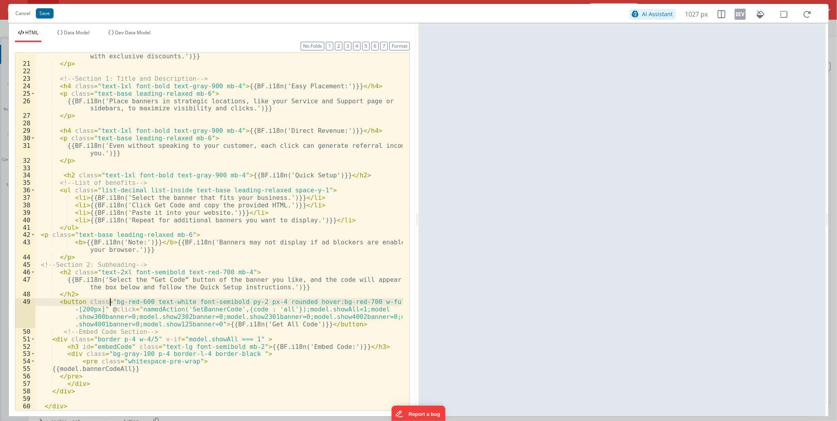
click at [109, 247] on div "{{BF.i18n('Each banner contains your unique reseller code, linking visitors to …" at bounding box center [218, 235] width 367 height 380
click at [148, 247] on div "{{BF.i18n('Each banner contains your unique reseller code, linking visitors to …" at bounding box center [218, 235] width 367 height 380
click at [41, 10] on button "Save" at bounding box center [45, 13] width 18 height 10
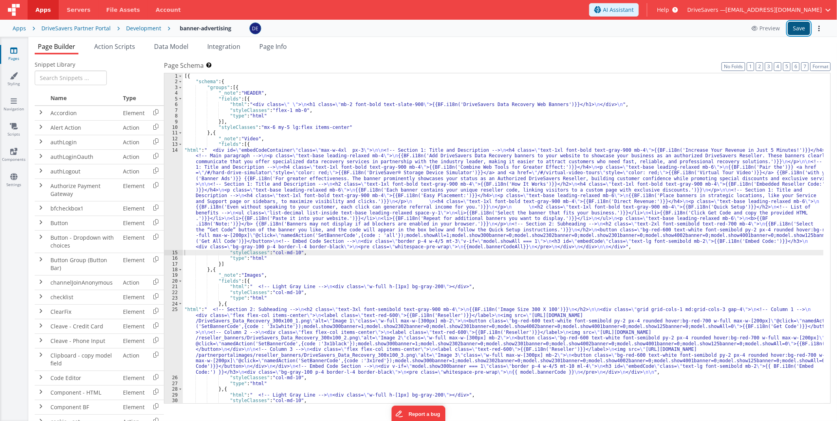
click at [529, 29] on button "Save" at bounding box center [799, 28] width 22 height 13
click at [449, 48] on ul "Page Builder Action Scripts Data Model Integration Page Info" at bounding box center [432, 48] width 809 height 13
click at [351, 182] on div "[{ "schema" : { "groups" : [{ "_note" : "HEADER" , "fields" : [{ "html" : "<div…" at bounding box center [503, 244] width 641 height 342
click at [172, 164] on div "14" at bounding box center [173, 198] width 19 height 103
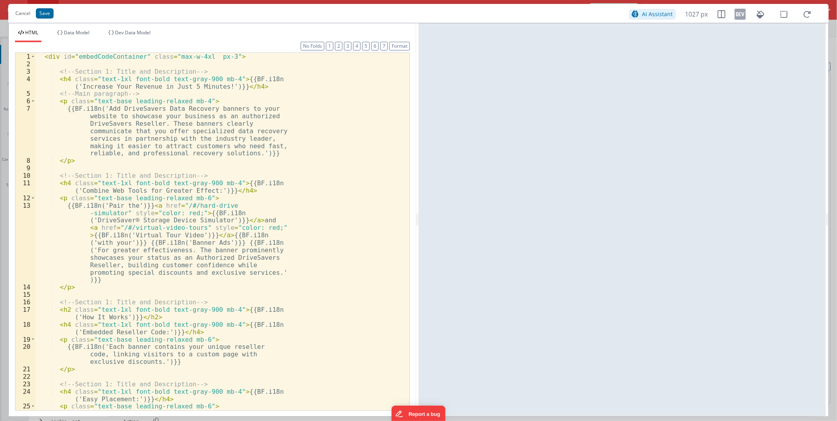
click at [231, 169] on div "< div id = "embedCodeContainer" class = "max-w-4xl px-3" > <!-- Section 1: Titl…" at bounding box center [218, 246] width 367 height 387
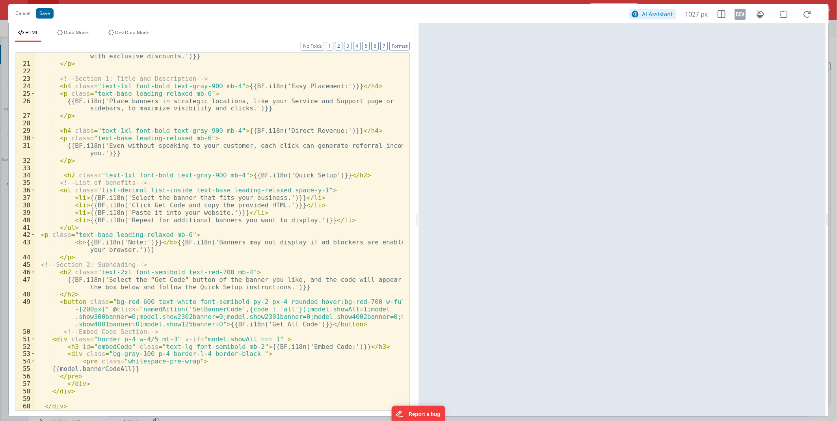
click at [237, 247] on div "{{BF.i18n('Each banner contains your unique reseller code, linking visitors to …" at bounding box center [218, 235] width 367 height 380
click at [319, 247] on div "{{BF.i18n('Each banner contains your unique reseller code, linking visitors to …" at bounding box center [218, 235] width 367 height 380
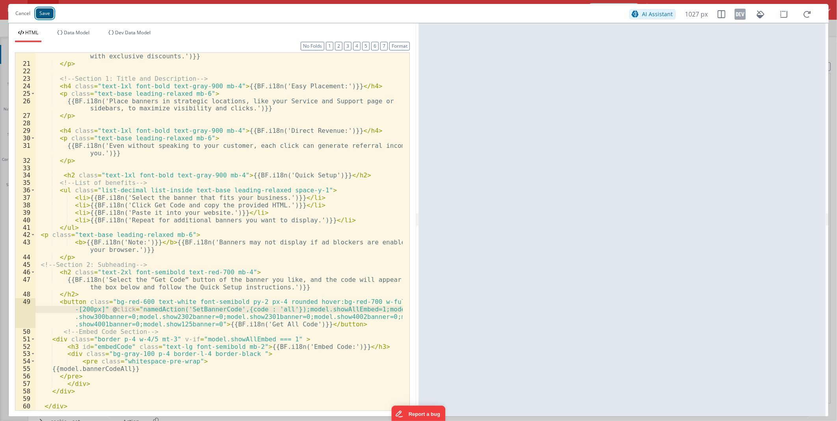
click at [38, 12] on button "Save" at bounding box center [45, 13] width 18 height 10
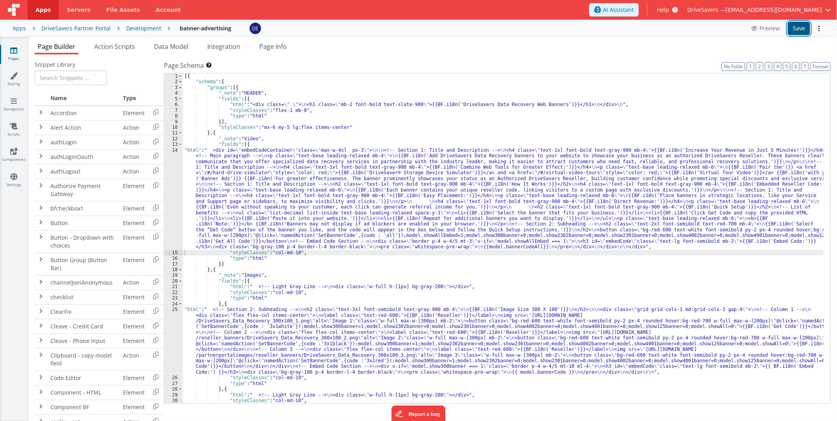
click at [529, 33] on button "Save" at bounding box center [799, 28] width 22 height 13
click at [320, 164] on div "[{ "schema" : { "groups" : [{ "_note" : "HEADER" , "fields" : [{ "html" : "<div…" at bounding box center [503, 244] width 641 height 342
click at [178, 177] on div "14" at bounding box center [173, 198] width 19 height 103
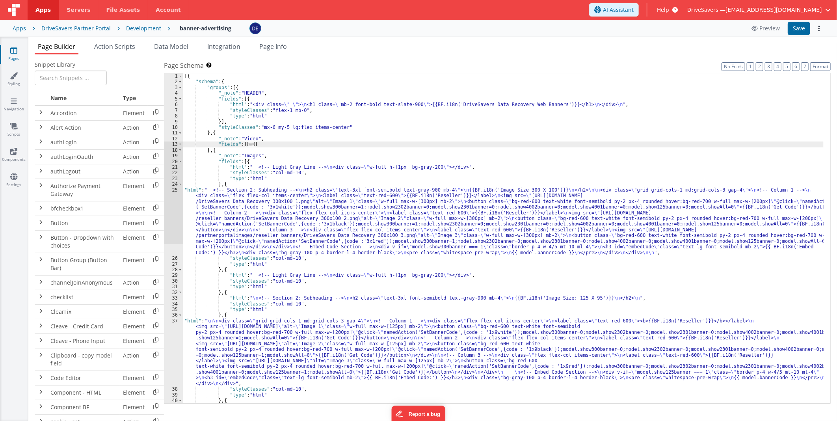
click at [177, 142] on div "13" at bounding box center [173, 145] width 19 height 6
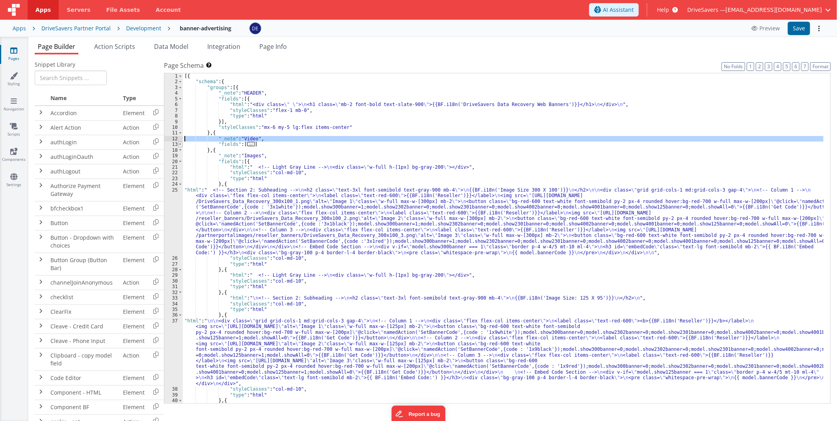
click at [179, 143] on span at bounding box center [180, 145] width 4 height 6
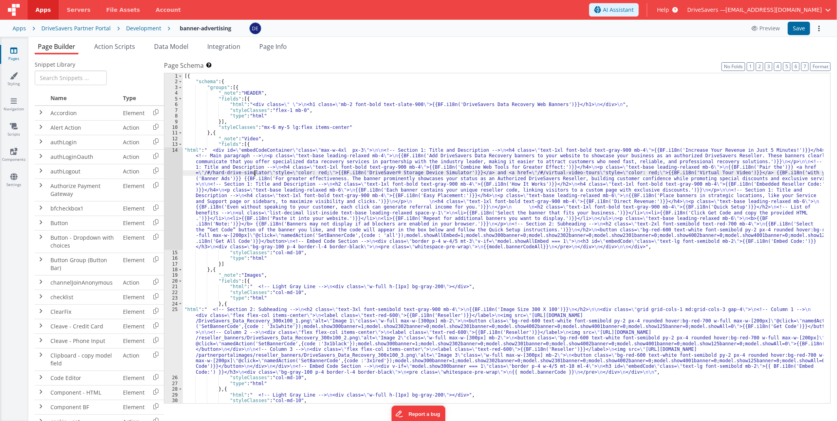
click at [255, 175] on div "[{ "schema" : { "groups" : [{ "_note" : "HEADER" , "fields" : [{ "html" : "<div…" at bounding box center [503, 244] width 641 height 342
click at [174, 174] on div "14" at bounding box center [173, 198] width 19 height 103
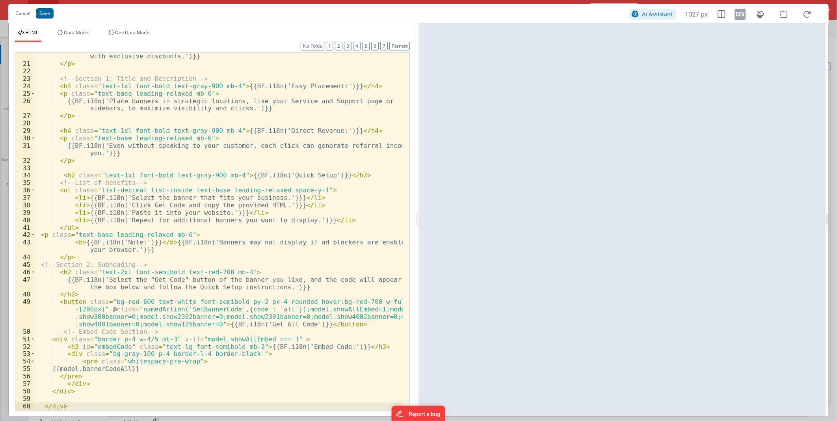
click at [70, 247] on div "{{BF.i18n('Each banner contains your unique reseller code, linking visitors to …" at bounding box center [218, 235] width 367 height 380
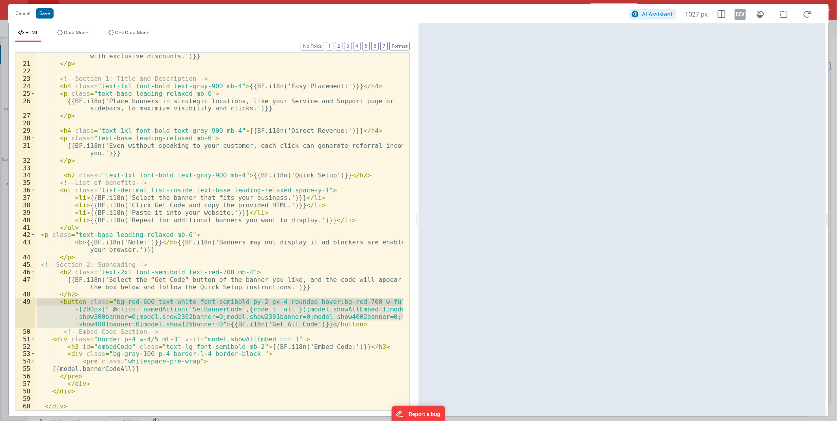
drag, startPoint x: 344, startPoint y: 324, endPoint x: 36, endPoint y: 303, distance: 308.2
click at [36, 247] on div "{{BF.i18n('Each banner contains your unique reseller code, linking visitors to …" at bounding box center [218, 235] width 367 height 380
click at [346, 247] on div "{{BF.i18n('Each banner contains your unique reseller code, linking visitors to …" at bounding box center [218, 232] width 367 height 358
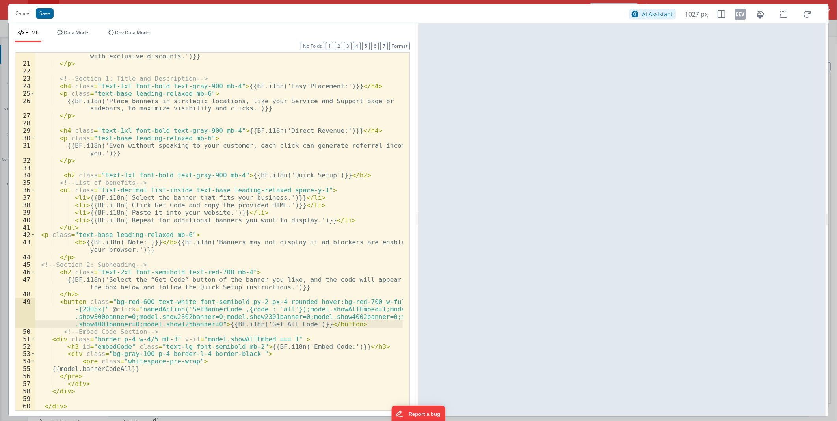
paste textarea
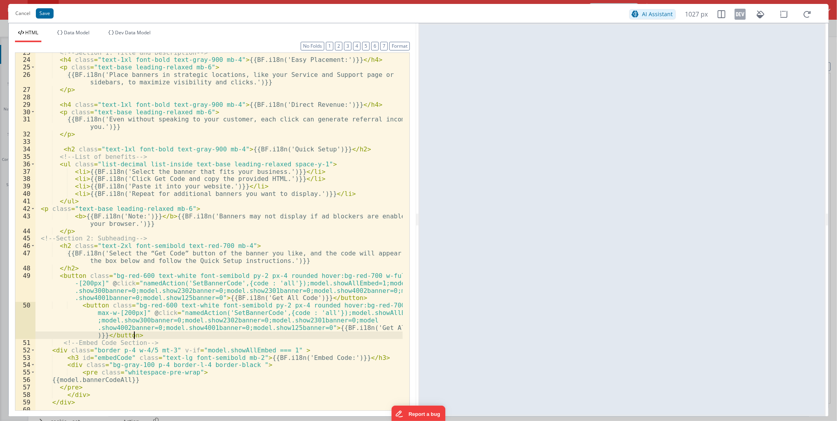
scroll to position [257, 0]
click at [255, 247] on div "<!-- Section 1: Title and Description --> < h4 class = "text-1xl font-bold text…" at bounding box center [218, 235] width 367 height 372
click at [274, 247] on div "<!-- Section 1: Title and Description --> < h4 class = "text-1xl font-bold text…" at bounding box center [218, 235] width 367 height 372
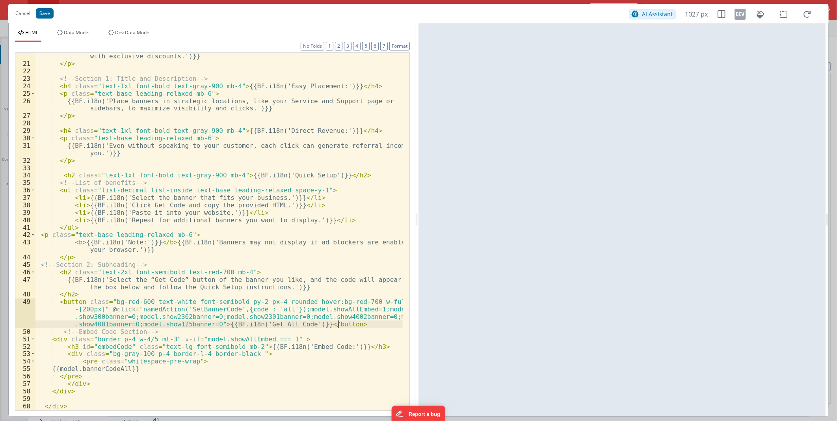
scroll to position [231, 0]
click at [79, 247] on div "{{BF.i18n('Each banner contains your unique reseller code, linking visitors to …" at bounding box center [218, 235] width 367 height 380
paste textarea
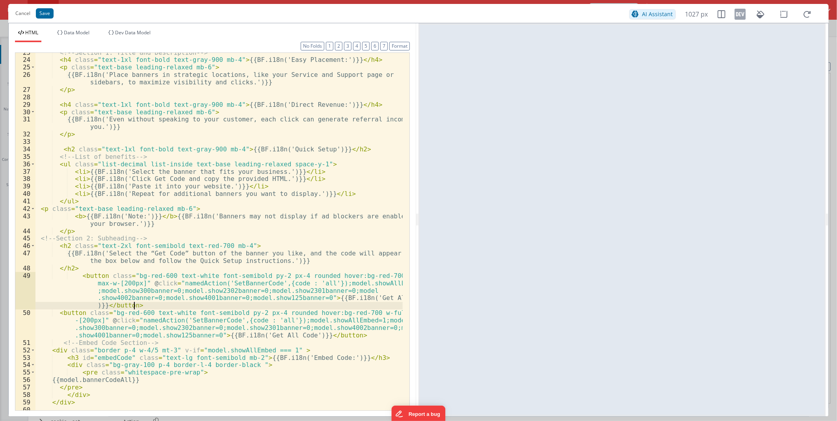
scroll to position [268, 0]
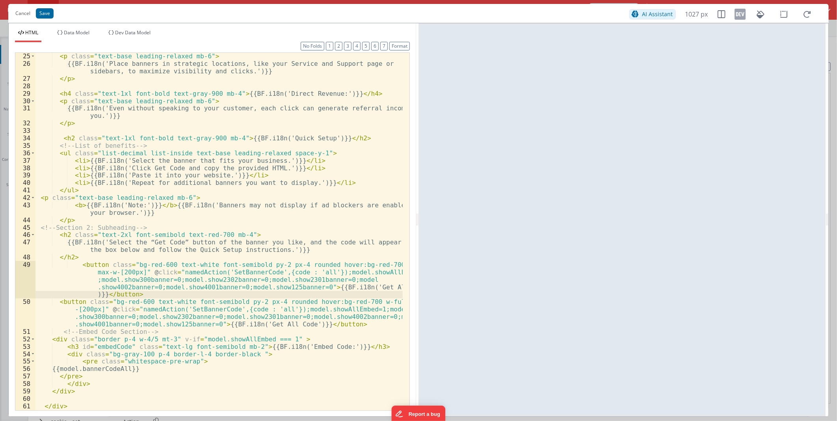
click at [144, 247] on div "< p class = "text-base leading-relaxed mb-6" > {{BF.i18n('Place banners in stra…" at bounding box center [218, 238] width 367 height 372
click at [248, 247] on div "< p class = "text-base leading-relaxed mb-6" > {{BF.i18n('Place banners in stra…" at bounding box center [218, 238] width 367 height 372
click at [255, 247] on div "< p class = "text-base leading-relaxed mb-6" > {{BF.i18n('Place banners in stra…" at bounding box center [218, 238] width 367 height 372
drag, startPoint x: 255, startPoint y: 325, endPoint x: 260, endPoint y: 325, distance: 5.1
click at [260, 247] on div "< p class = "text-base leading-relaxed mb-6" > {{BF.i18n('Place banners in stra…" at bounding box center [218, 238] width 367 height 372
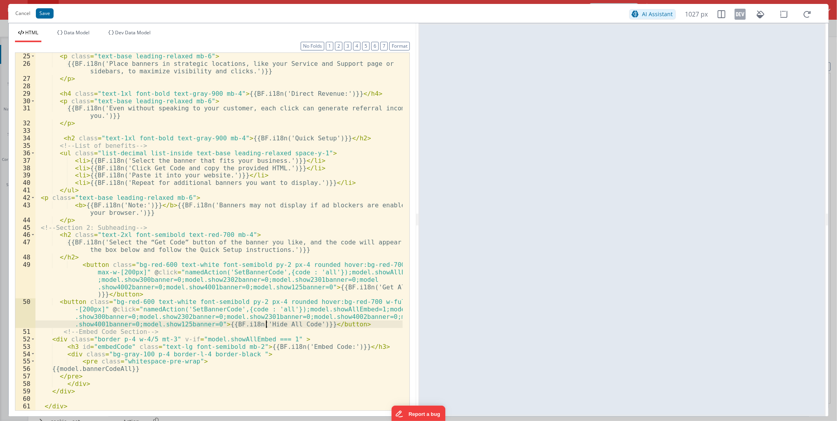
click at [312, 247] on div "< p class = "text-base leading-relaxed mb-6" > {{BF.i18n('Place banners in stra…" at bounding box center [218, 238] width 367 height 372
click at [355, 247] on div "< p class = "text-base leading-relaxed mb-6" > {{BF.i18n('Place banners in stra…" at bounding box center [218, 238] width 367 height 372
click at [296, 247] on div "< p class = "text-base leading-relaxed mb-6" > {{BF.i18n('Place banners in stra…" at bounding box center [218, 238] width 367 height 372
click at [255, 247] on div "< p class = "text-base leading-relaxed mb-6" > {{BF.i18n('Place banners in stra…" at bounding box center [218, 238] width 367 height 372
drag, startPoint x: 255, startPoint y: 322, endPoint x: 288, endPoint y: 325, distance: 33.2
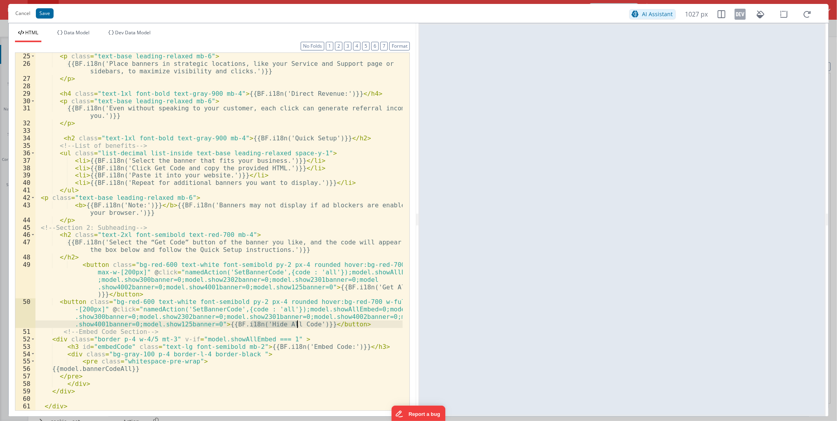
click at [288, 247] on div "< p class = "text-base leading-relaxed mb-6" > {{BF.i18n('Place banners in stra…" at bounding box center [218, 238] width 367 height 372
click at [44, 13] on button "Save" at bounding box center [45, 13] width 18 height 10
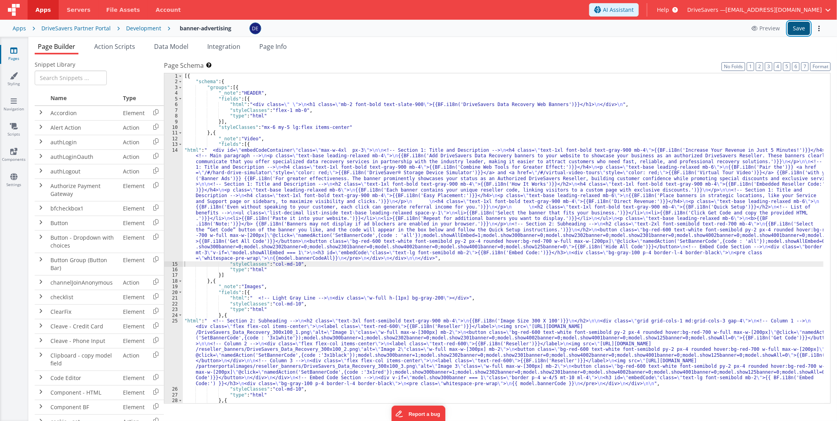
click at [529, 26] on button "Save" at bounding box center [799, 28] width 22 height 13
click at [13, 173] on icon at bounding box center [13, 177] width 7 height 8
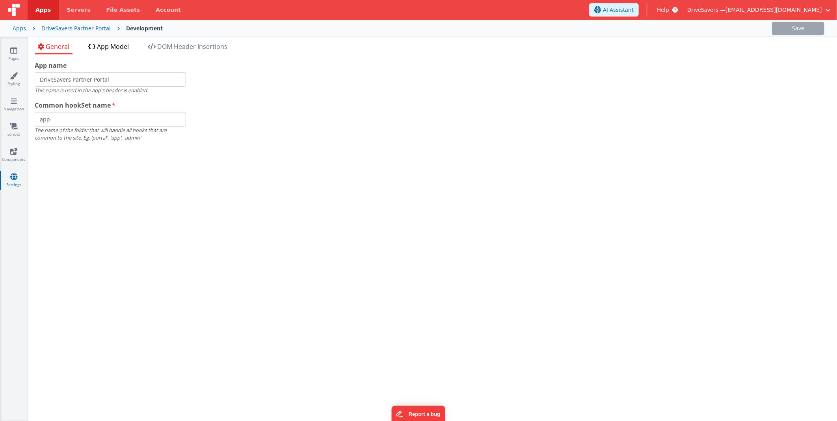
click at [104, 50] on span "App Model" at bounding box center [113, 46] width 32 height 9
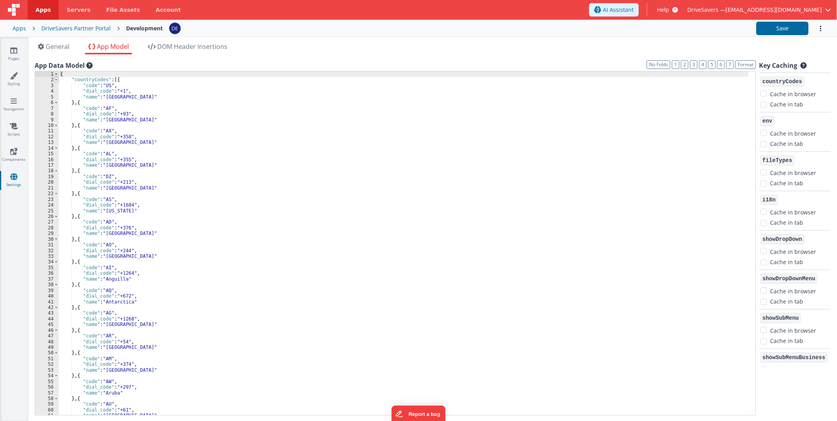
click at [56, 78] on span at bounding box center [56, 80] width 4 height 6
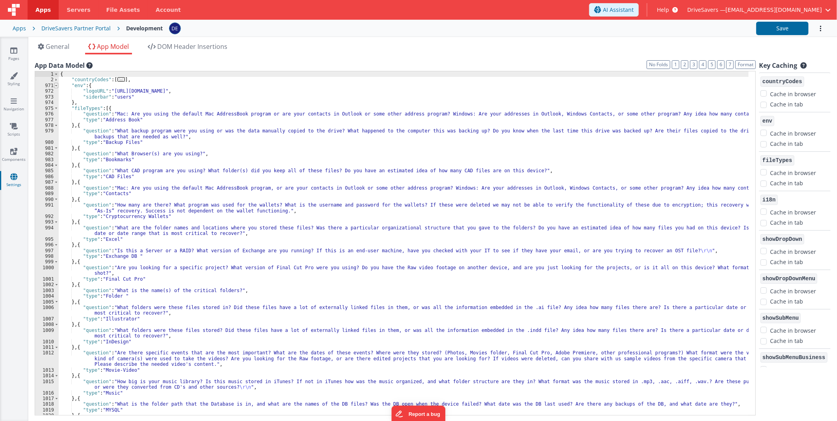
click at [56, 88] on div "1 2 971 972 973 974 975 976 977 978 979 980 981 982 983 984 985 986 987 988 989…" at bounding box center [47, 249] width 24 height 356
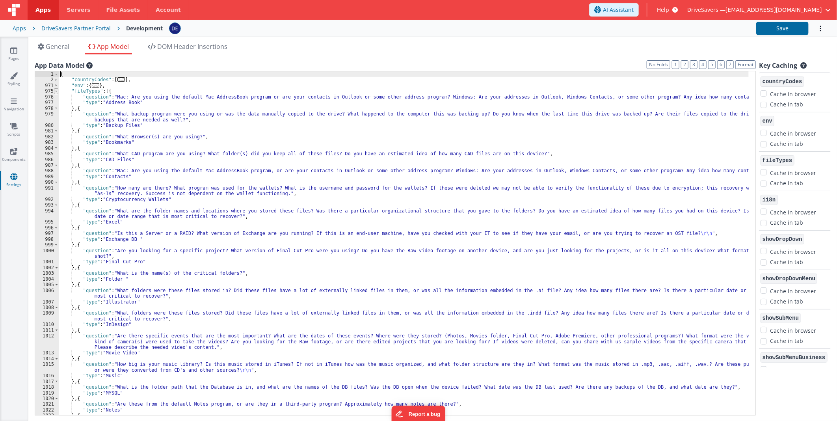
click at [56, 90] on span at bounding box center [56, 91] width 4 height 6
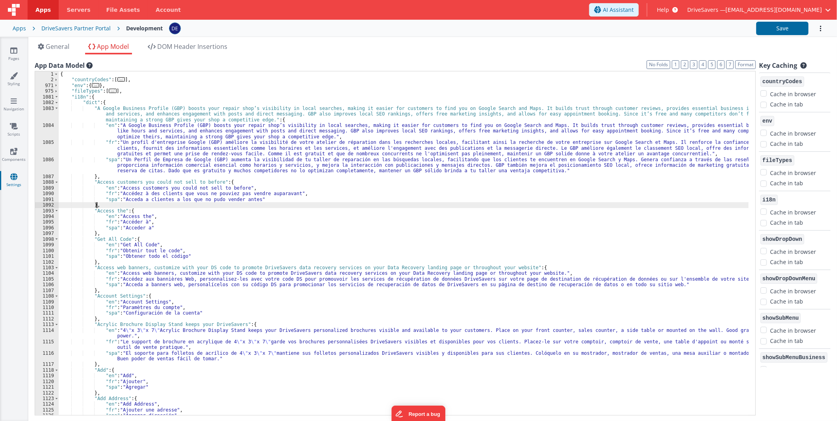
click at [115, 204] on div "{ "countryCodes" : [ ... ] , "env" : { ... } , "fileTypes" : [ ... ] , "i18n" :…" at bounding box center [404, 249] width 690 height 356
paste textarea
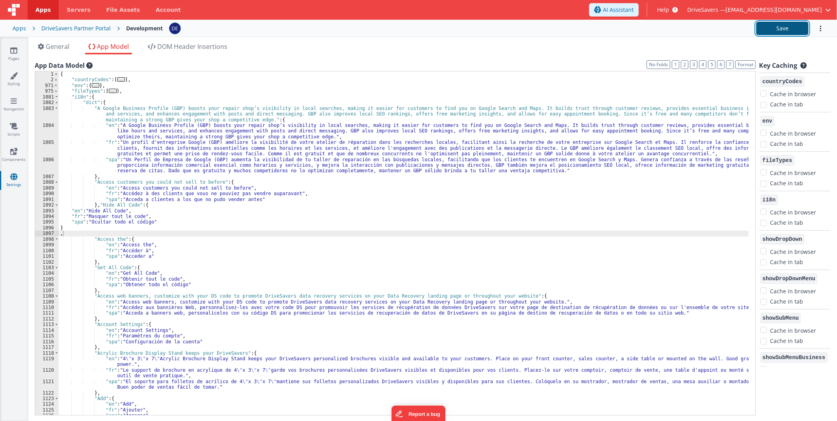
click at [529, 32] on button "Save" at bounding box center [783, 28] width 52 height 13
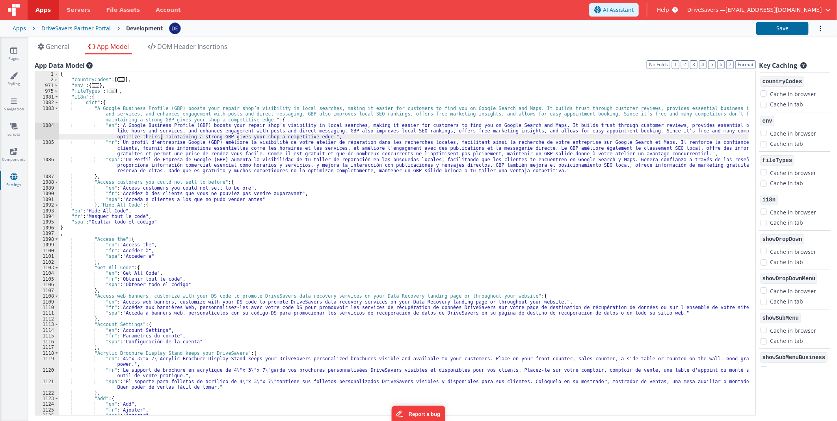
click at [161, 136] on div "{ "countryCodes" : [ ... ] , "env" : { ... } , "fileTypes" : [ ... ] , "i18n" :…" at bounding box center [404, 249] width 690 height 356
click at [8, 55] on link "Pages" at bounding box center [14, 55] width 28 height 16
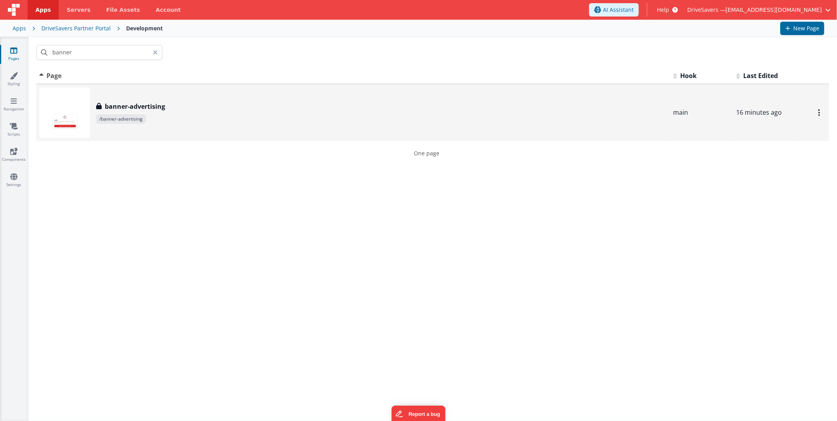
click at [155, 112] on div "banner-advertising banner-advertising /banner-advertising" at bounding box center [381, 113] width 571 height 22
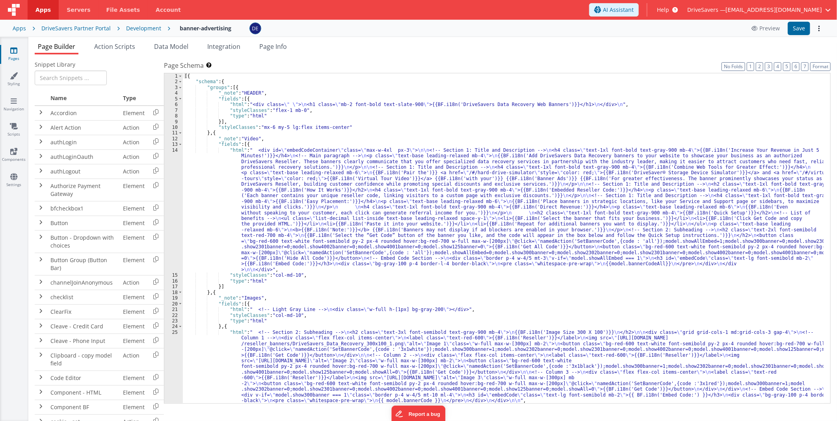
click at [378, 247] on div "[{ "schema" : { "groups" : [{ "_note" : "HEADER" , "fields" : [{ "html" : "<div…" at bounding box center [503, 244] width 641 height 342
click at [349, 223] on div "[{ "schema" : { "groups" : [{ "_note" : "HEADER" , "fields" : [{ "html" : "<div…" at bounding box center [503, 244] width 641 height 342
click at [336, 247] on div "[{ "schema" : { "groups" : [{ "_note" : "HEADER" , "fields" : [{ "html" : "<div…" at bounding box center [503, 244] width 641 height 342
click at [172, 247] on div "25" at bounding box center [173, 367] width 19 height 74
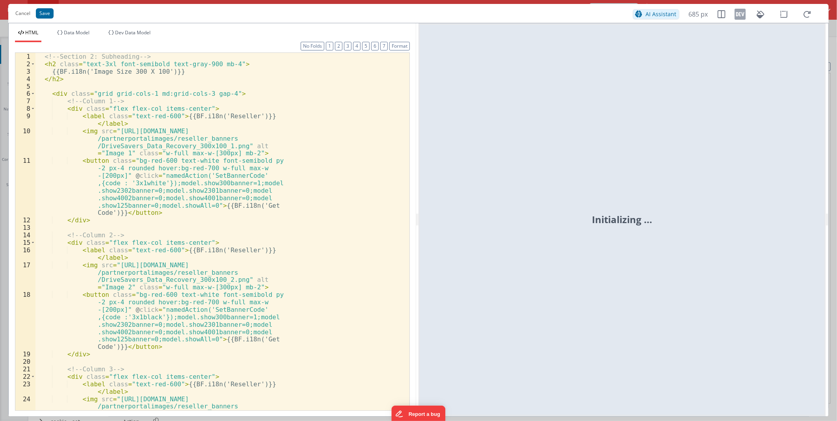
scroll to position [6, 0]
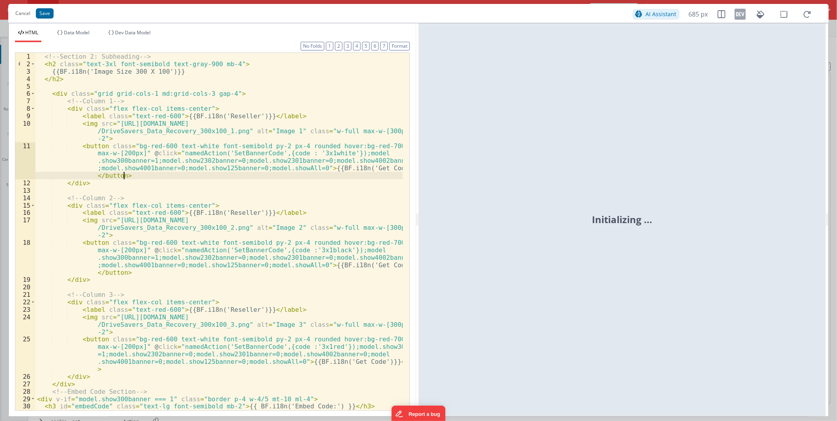
click at [290, 174] on div "<!-- Section 2: Subheading --> < h2 class = "text-3xl font-semibold text-gray-9…" at bounding box center [218, 239] width 367 height 372
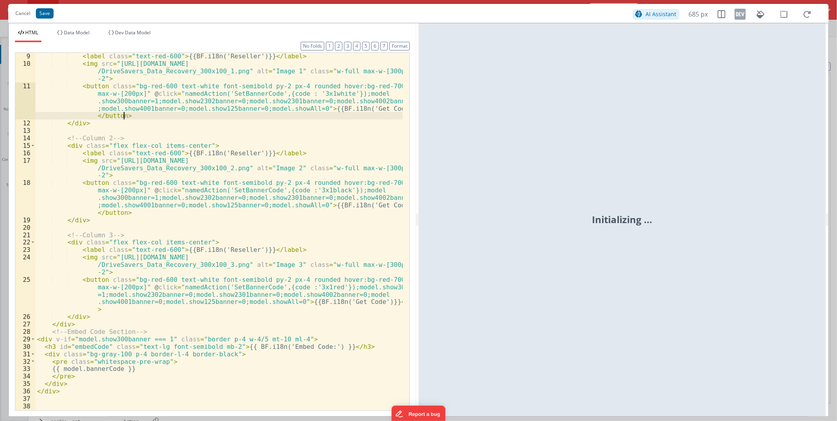
scroll to position [60, 0]
click at [26, 12] on button "Cancel" at bounding box center [22, 13] width 23 height 11
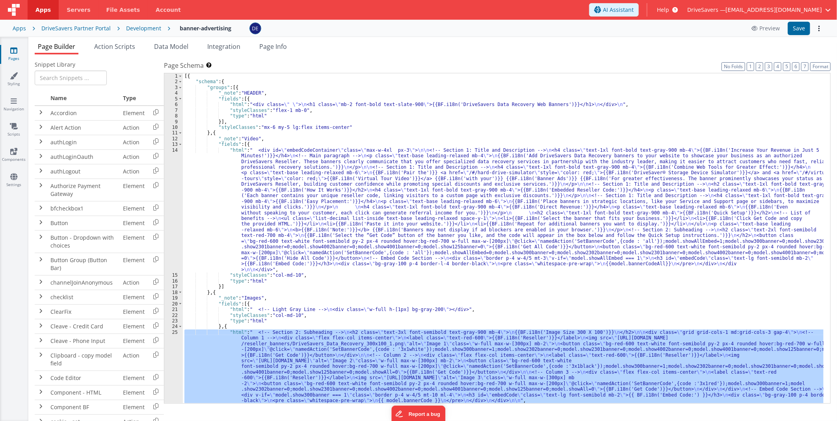
scroll to position [0, 0]
click at [352, 177] on div "[{ "schema" : { "groups" : [{ "_note" : "HEADER" , "fields" : [{ "html" : "<div…" at bounding box center [503, 244] width 641 height 342
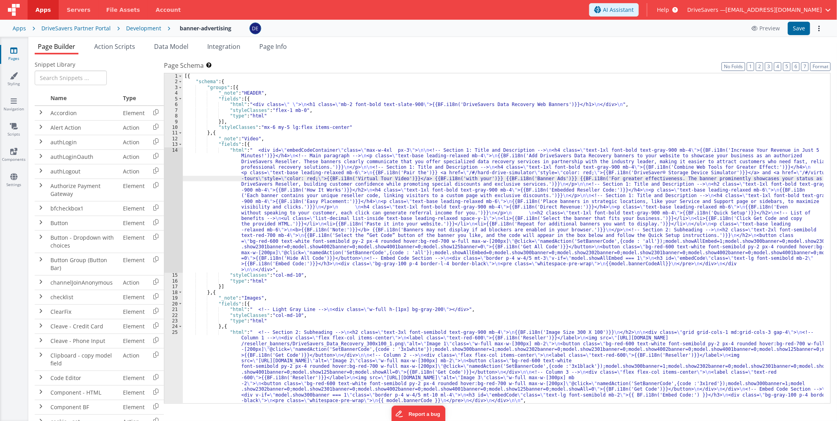
click at [175, 179] on div "14" at bounding box center [173, 209] width 19 height 125
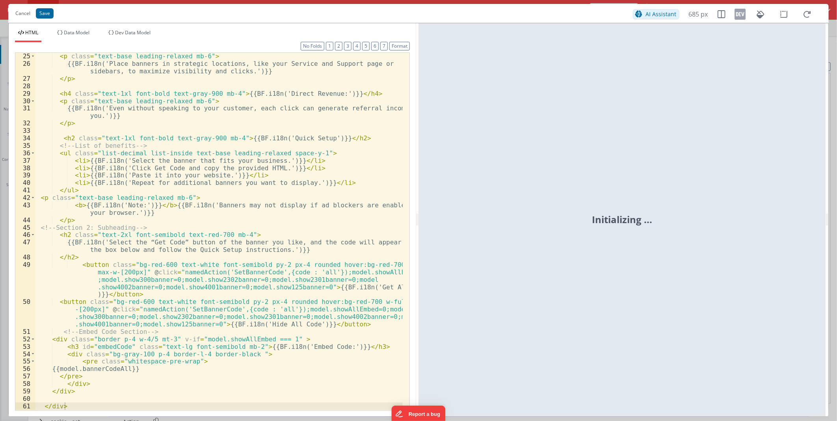
scroll to position [268, 0]
click at [169, 247] on div "< p class = "text-base leading-relaxed mb-6" > {{BF.i18n('Place banners in stra…" at bounding box center [218, 238] width 367 height 372
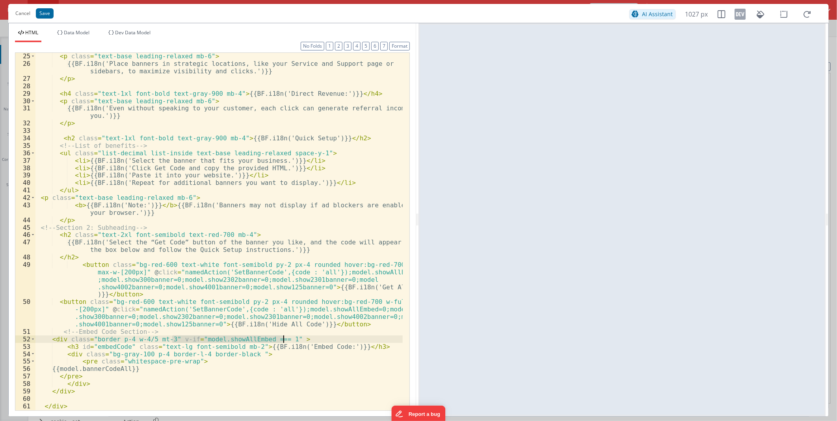
drag, startPoint x: 171, startPoint y: 338, endPoint x: 282, endPoint y: 340, distance: 110.4
click at [282, 247] on div "< p class = "text-base leading-relaxed mb-6" > {{BF.i18n('Place banners in stra…" at bounding box center [218, 238] width 367 height 372
click at [282, 247] on div "< p class = "text-base leading-relaxed mb-6" > {{BF.i18n('Place banners in stra…" at bounding box center [218, 232] width 367 height 358
drag, startPoint x: 282, startPoint y: 339, endPoint x: 173, endPoint y: 338, distance: 109.2
click at [173, 247] on div "< p class = "text-base leading-relaxed mb-6" > {{BF.i18n('Place banners in stra…" at bounding box center [218, 238] width 367 height 372
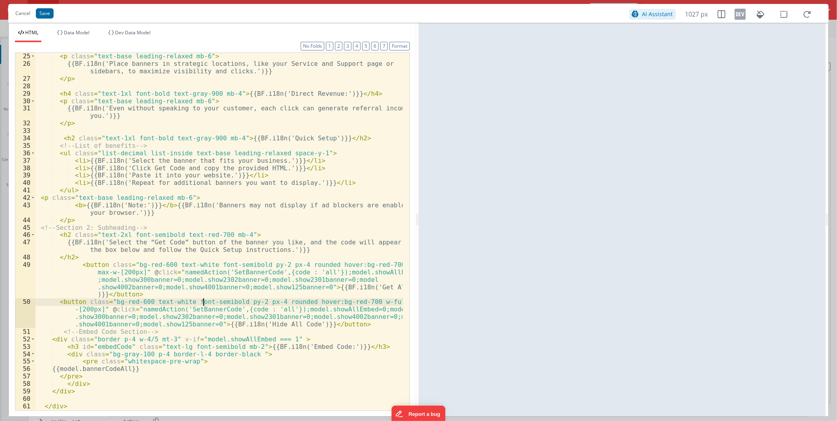
click at [205, 247] on div "< p class = "text-base leading-relaxed mb-6" > {{BF.i18n('Place banners in stra…" at bounding box center [218, 238] width 367 height 372
click at [82, 247] on div "< p class = "text-base leading-relaxed mb-6" > {{BF.i18n('Place banners in stra…" at bounding box center [218, 238] width 367 height 372
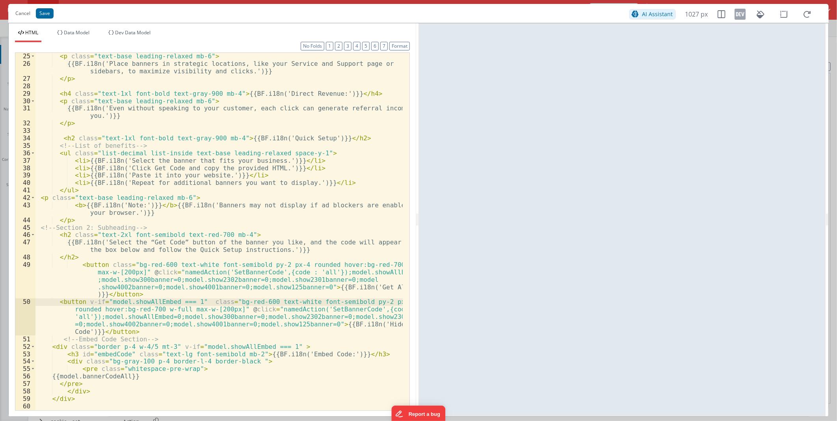
scroll to position [268, 0]
click at [44, 14] on button "Save" at bounding box center [45, 13] width 18 height 10
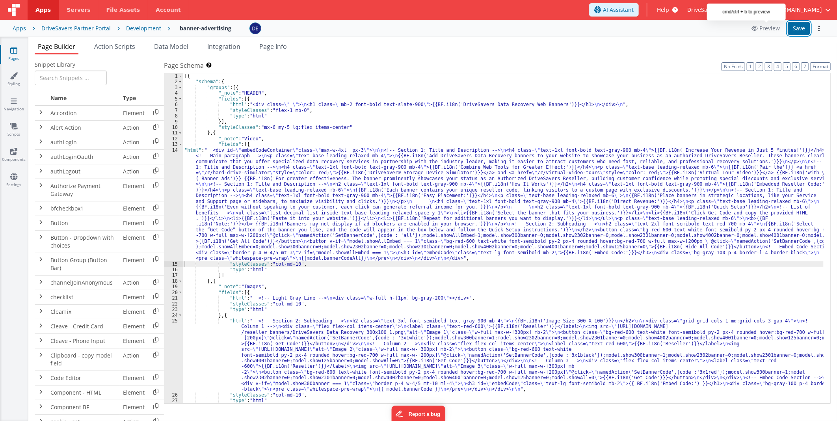
click at [529, 26] on button "Save" at bounding box center [799, 28] width 22 height 13
click at [129, 47] on span "Action Scripts" at bounding box center [114, 46] width 41 height 9
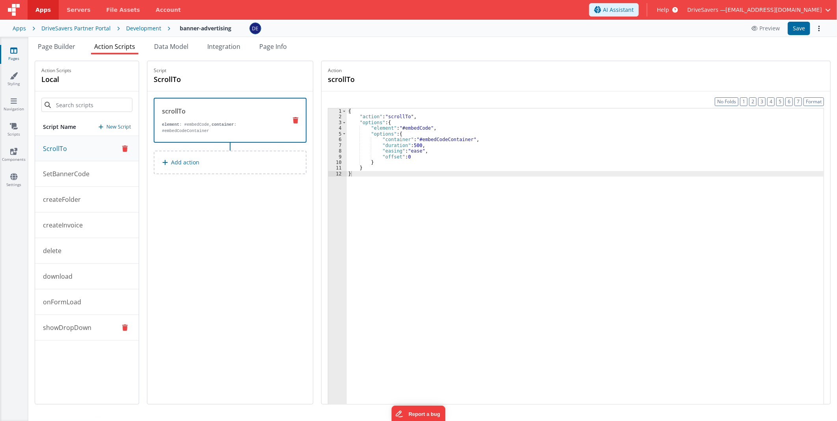
click at [77, 247] on button "showDropDown" at bounding box center [87, 328] width 104 height 26
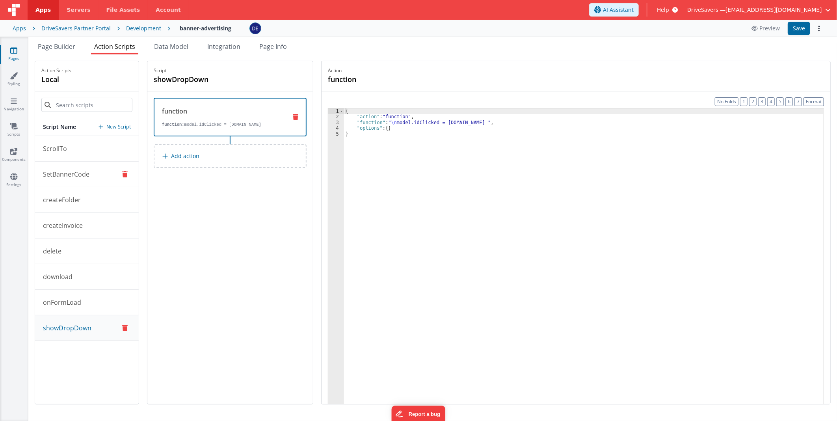
click at [88, 176] on p "SetBannerCode" at bounding box center [63, 174] width 51 height 9
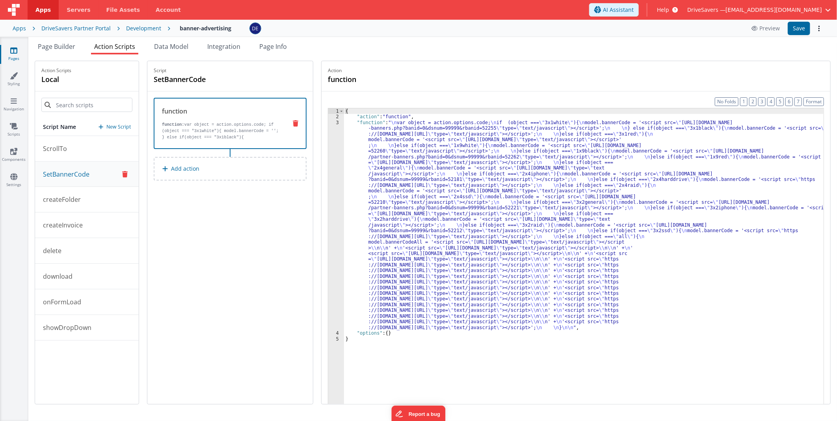
click at [366, 181] on div "{ "action" : "function" , "function" : " \n var object = action.options.code; \…" at bounding box center [584, 274] width 480 height 332
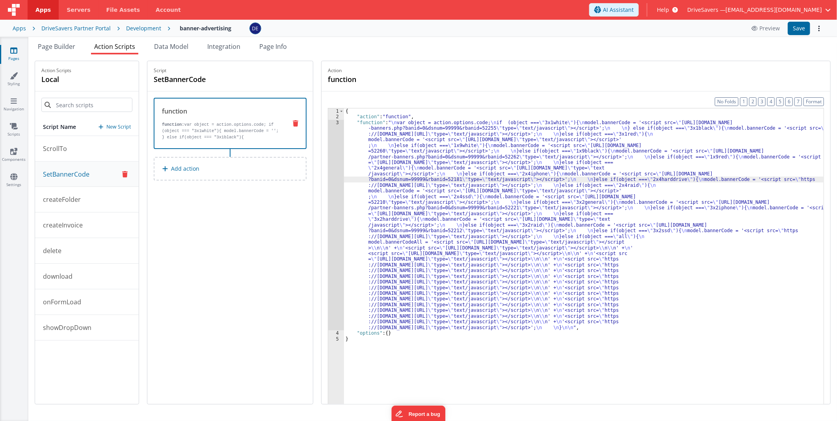
click at [381, 179] on div "{ "action" : "function" , "function" : " \n var object = action.options.code; \…" at bounding box center [584, 274] width 480 height 332
click at [336, 175] on div "3" at bounding box center [336, 225] width 16 height 211
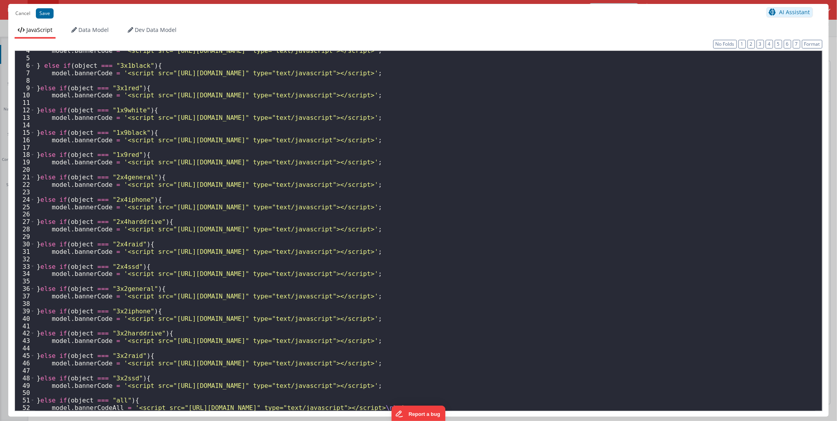
scroll to position [169, 0]
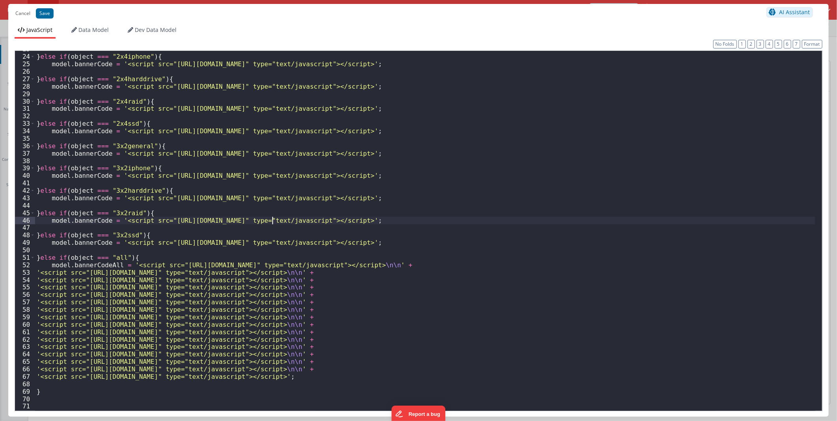
click at [272, 222] on div "} else if ( object === "2x4iphone" ) { model . bannerCode = '<script src="[URL]…" at bounding box center [425, 232] width 781 height 375
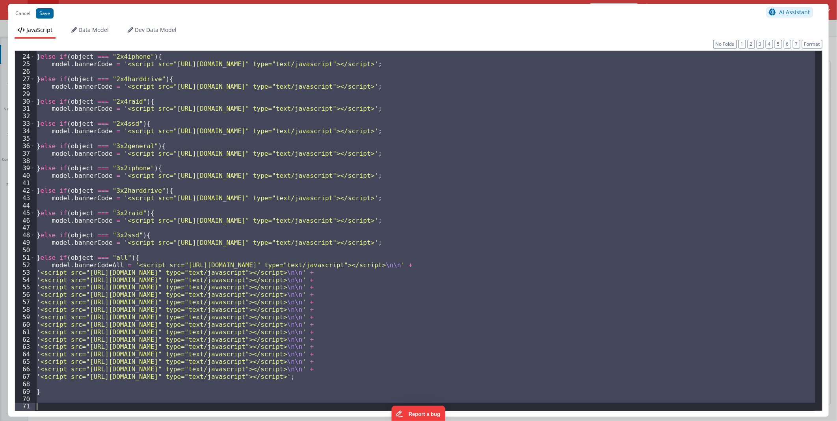
click at [154, 175] on div "} else if ( object === "2x4iphone" ) { model . bannerCode = '<script src="[URL]…" at bounding box center [425, 231] width 781 height 360
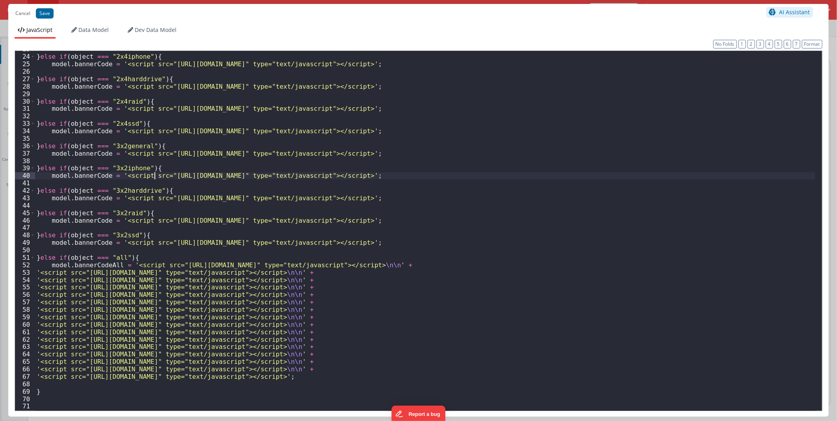
click at [98, 247] on div "} else if ( object === "2x4iphone" ) { model . bannerCode = '<script src="[URL]…" at bounding box center [425, 232] width 781 height 375
click at [287, 119] on div "} else if ( object === "2x4iphone" ) { model . bannerCode = '<script src="[URL]…" at bounding box center [425, 232] width 781 height 375
click at [391, 177] on div "} else if ( object === "2x4iphone" ) { model . bannerCode = '<script src="[URL]…" at bounding box center [425, 232] width 781 height 375
click at [400, 174] on div "} else if ( object === "2x4iphone" ) { model . bannerCode = '<script src="[URL]…" at bounding box center [425, 232] width 781 height 375
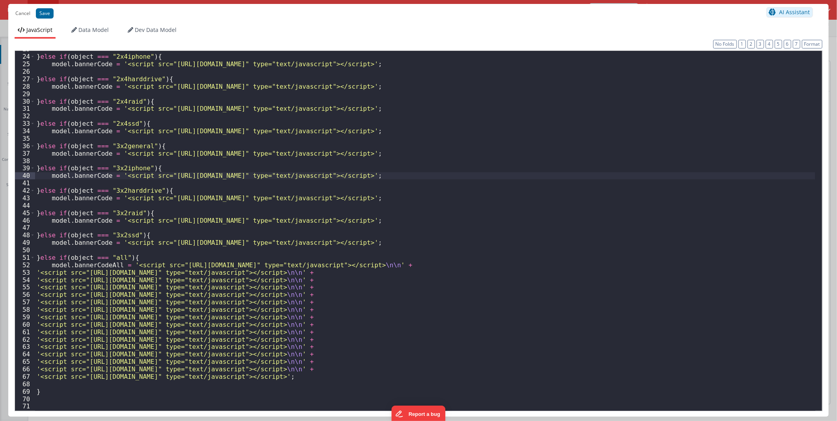
click at [400, 174] on div "} else if ( object === "2x4iphone" ) { model . bannerCode = '<script src="[URL]…" at bounding box center [425, 232] width 781 height 375
click at [397, 182] on div "} else if ( object === "2x4iphone" ) { model . bannerCode = '<script src="[URL]…" at bounding box center [425, 232] width 781 height 375
click at [250, 127] on div "} else if ( object === "2x4iphone" ) { model . bannerCode = '<script src="[URL]…" at bounding box center [425, 232] width 781 height 375
click at [140, 247] on div "} else if ( object === "2x4iphone" ) { model . bannerCode = '<script src="[URL]…" at bounding box center [425, 232] width 781 height 375
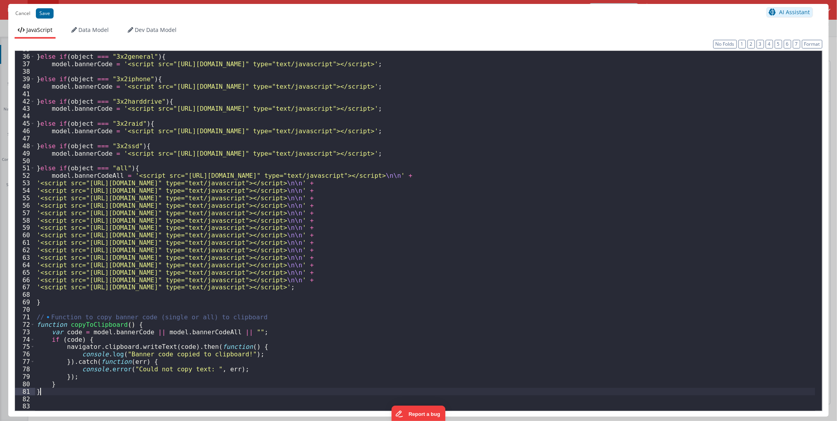
scroll to position [258, 0]
click at [89, 247] on div "} else if ( object === "3x2general" ) { model . bannerCode = '<script src="[URL…" at bounding box center [425, 232] width 781 height 375
click at [112, 247] on div "} else if ( object === "3x2general" ) { model . bannerCode = '<script src="[URL…" at bounding box center [425, 232] width 781 height 375
click at [64, 247] on div "} else if ( object === "3x2general" ) { model . bannerCode = '<script src="[URL…" at bounding box center [425, 232] width 781 height 375
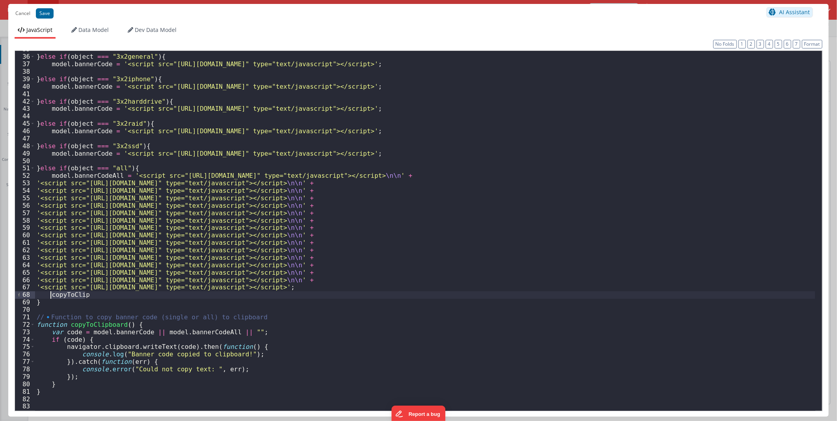
click at [64, 247] on div "} else if ( object === "3x2general" ) { model . bannerCode = '<script src="[URL…" at bounding box center [425, 232] width 781 height 375
paste textarea
click at [41, 10] on button "Save" at bounding box center [45, 13] width 18 height 10
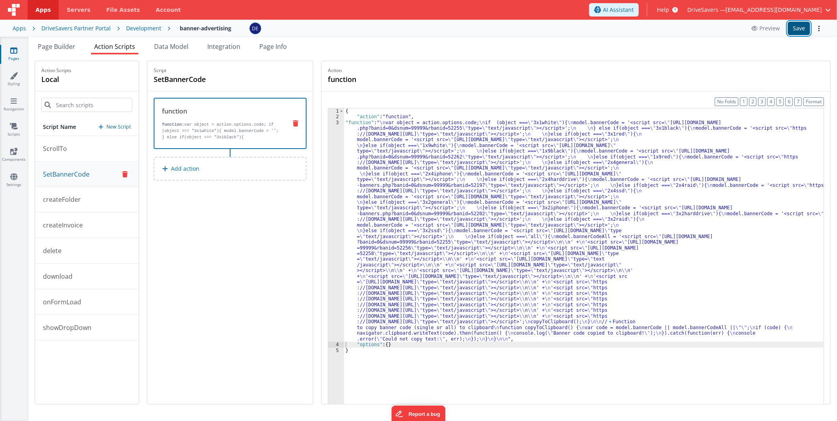
click at [529, 26] on button "Save" at bounding box center [799, 28] width 22 height 13
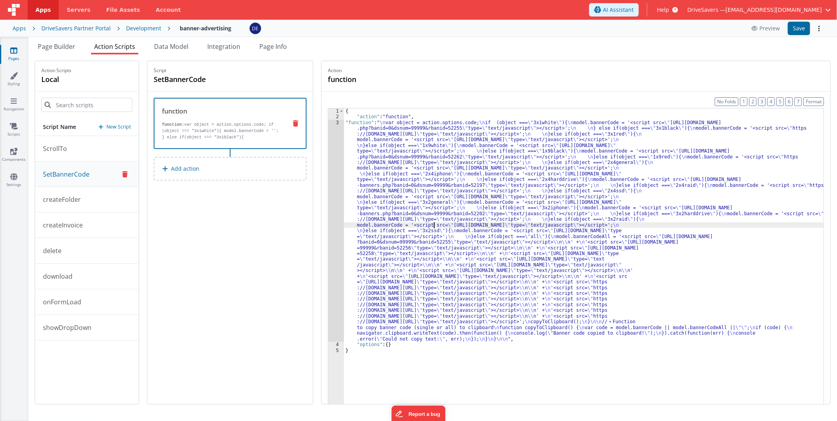
click at [438, 228] on div "{ "action" : "function" , "function" : " \n var object = action.options.code; \…" at bounding box center [584, 274] width 480 height 332
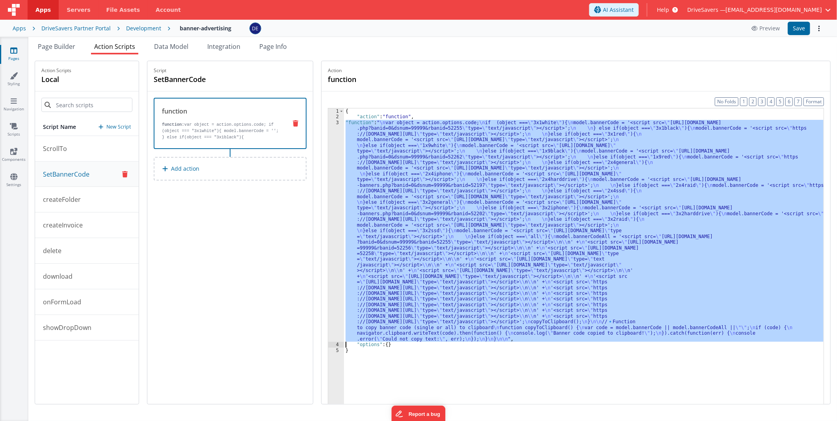
click at [341, 203] on div "3" at bounding box center [336, 231] width 16 height 222
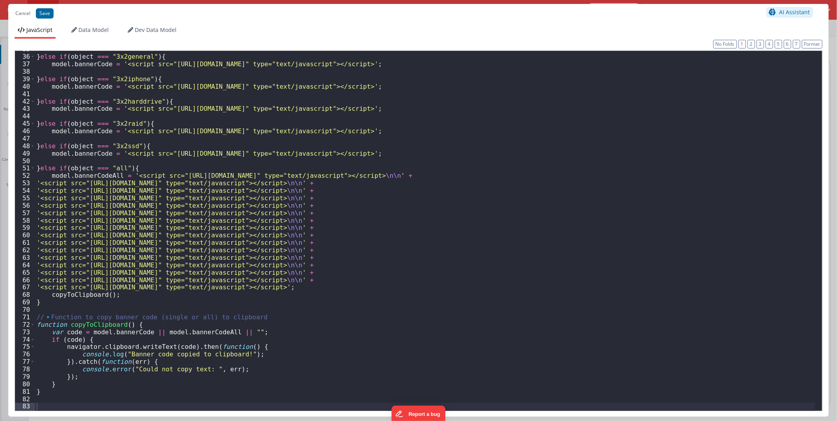
click at [133, 247] on div "} else if ( object === "3x2general" ) { model . bannerCode = '<script src="[URL…" at bounding box center [425, 232] width 781 height 375
drag, startPoint x: 133, startPoint y: 354, endPoint x: 218, endPoint y: 356, distance: 84.8
click at [218, 247] on div "} else if ( object === "3x2general" ) { model . bannerCode = '<script src="[URL…" at bounding box center [425, 232] width 781 height 375
click at [26, 9] on button "Cancel" at bounding box center [22, 13] width 23 height 11
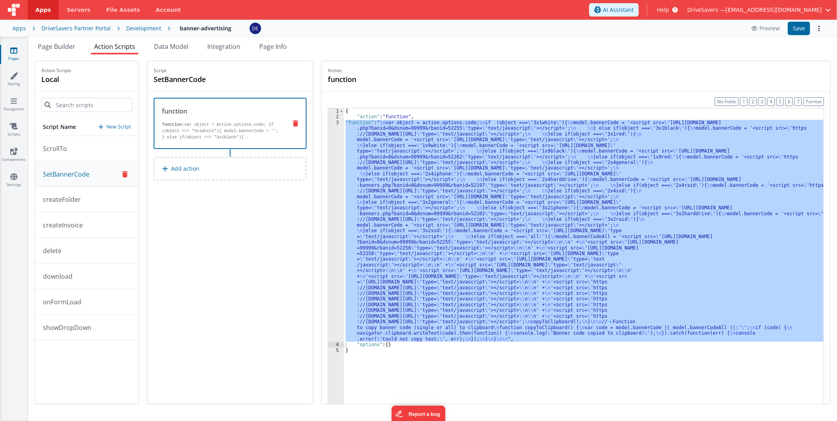
click at [114, 126] on p "New Script" at bounding box center [118, 127] width 24 height 8
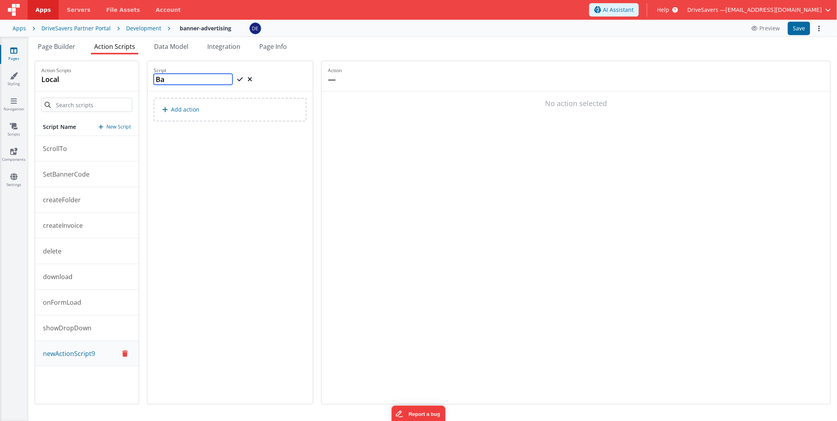
type input "B"
drag, startPoint x: 182, startPoint y: 76, endPoint x: 239, endPoint y: 203, distance: 139.1
click at [242, 212] on div "Script CopiedAlet Add action" at bounding box center [230, 232] width 166 height 343
click at [199, 80] on input "CopiedAlet" at bounding box center [193, 79] width 79 height 11
click at [194, 78] on input "CopiedAlet" at bounding box center [193, 79] width 79 height 11
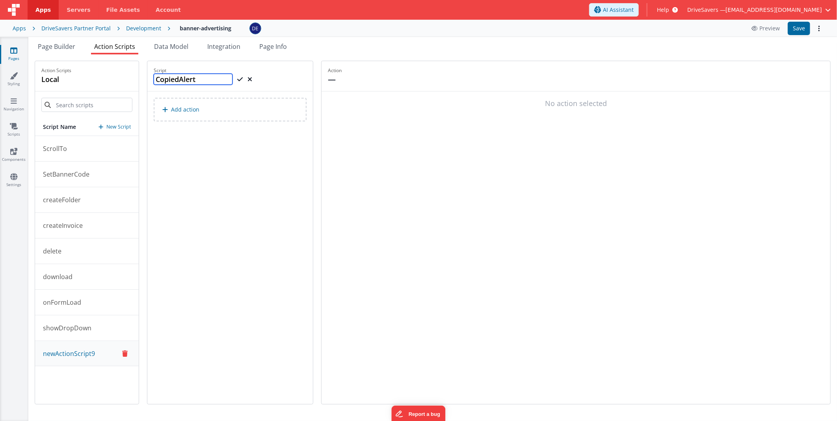
type input "CopiedAlert"
click at [242, 79] on icon at bounding box center [240, 79] width 6 height 9
click at [195, 108] on p "Add action" at bounding box center [185, 109] width 28 height 9
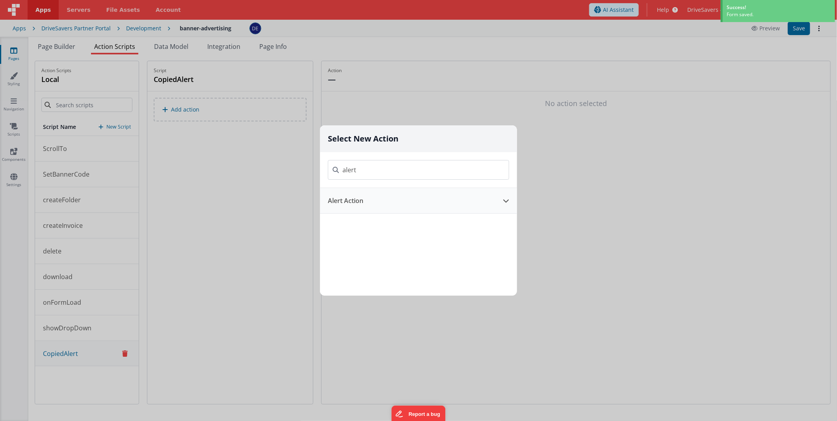
type input "alert"
click at [364, 204] on button "Alert Action" at bounding box center [407, 200] width 175 height 25
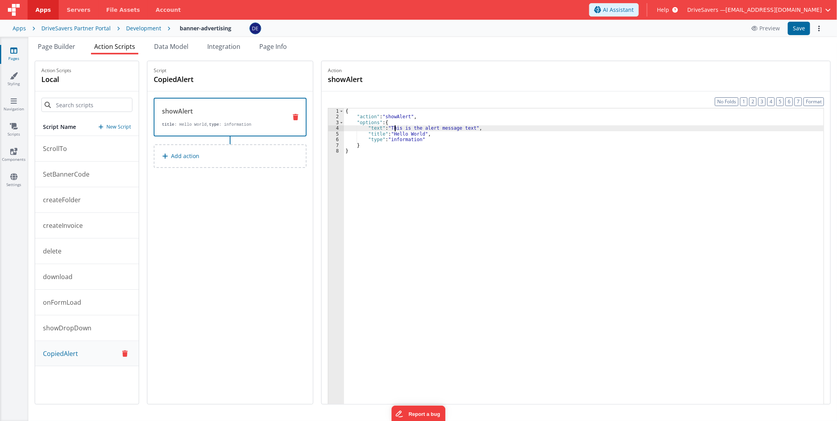
click at [399, 128] on div "{ "action" : "showAlert" , "options" : { "text" : "This is the alert message te…" at bounding box center [584, 274] width 480 height 332
drag, startPoint x: 399, startPoint y: 128, endPoint x: 465, endPoint y: 129, distance: 66.2
click at [465, 129] on div "{ "action" : "showAlert" , "options" : { "text" : "This is the alert message te…" at bounding box center [584, 274] width 480 height 332
click at [419, 132] on div "{ "action" : "showAlert" , "options" : { "text" : "Banner code copied to clipbo…" at bounding box center [584, 274] width 480 height 332
drag, startPoint x: 419, startPoint y: 132, endPoint x: 405, endPoint y: 133, distance: 14.2
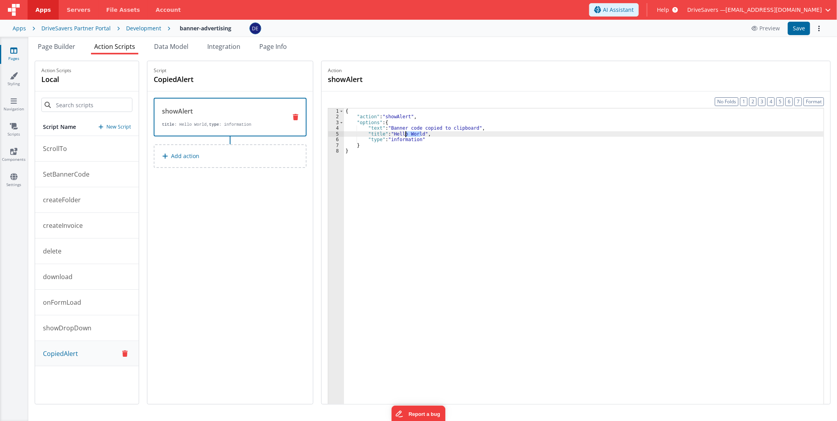
click at [405, 133] on div "{ "action" : "showAlert" , "options" : { "text" : "Banner code copied to clipbo…" at bounding box center [584, 274] width 480 height 332
click at [529, 29] on button "Save" at bounding box center [799, 28] width 22 height 13
click at [177, 79] on h4 "CopiedAlert" at bounding box center [213, 79] width 118 height 11
click at [177, 79] on input "CopiedAlert" at bounding box center [193, 79] width 79 height 11
click at [227, 181] on div "Script CopiedAlert showAlert title : ClipBoard, type : information Add action" at bounding box center [230, 232] width 166 height 343
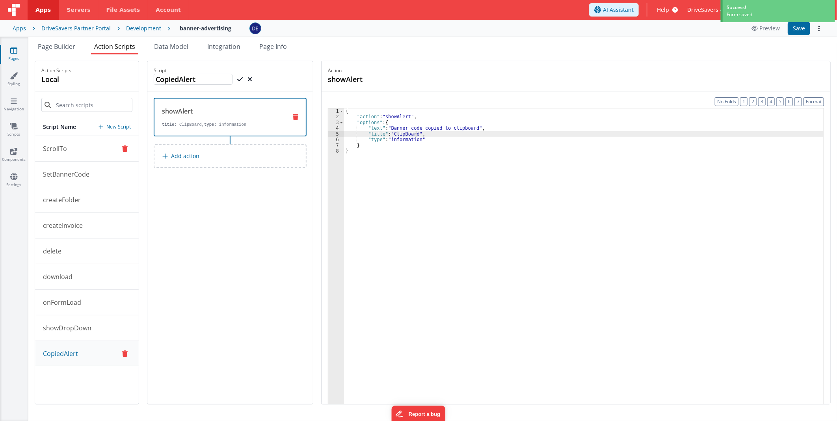
click at [101, 152] on button "ScrollTo" at bounding box center [87, 149] width 104 height 26
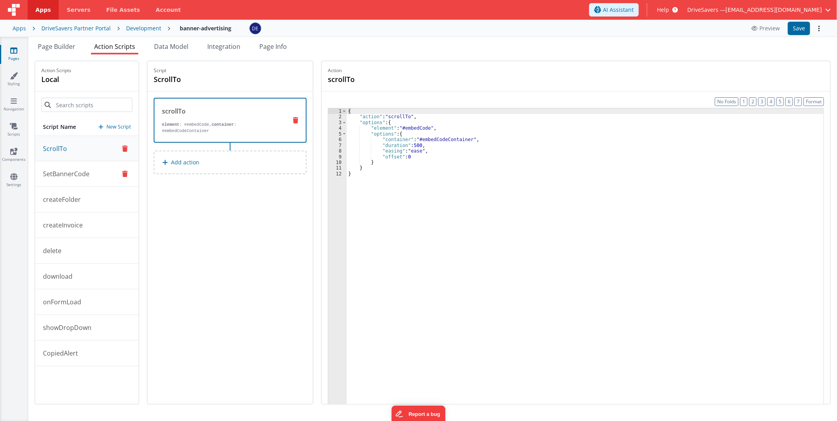
click at [62, 165] on button "SetBannerCode" at bounding box center [87, 174] width 104 height 26
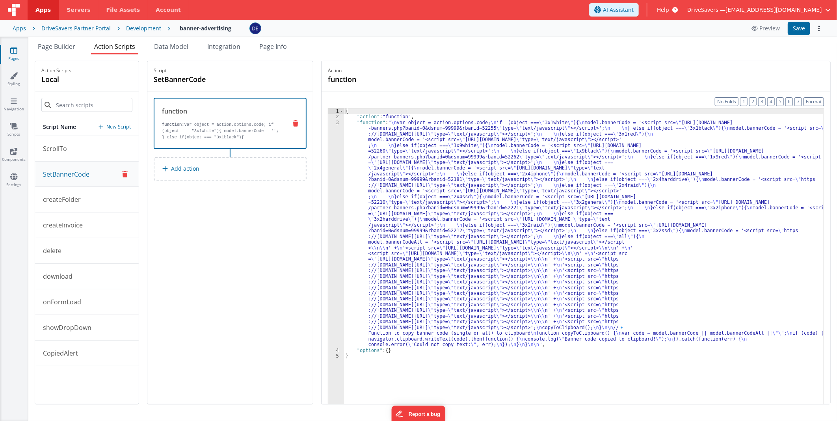
click at [529, 183] on div "{ "action" : "function" , "function" : " \n var object = action.options.code; \…" at bounding box center [584, 274] width 480 height 332
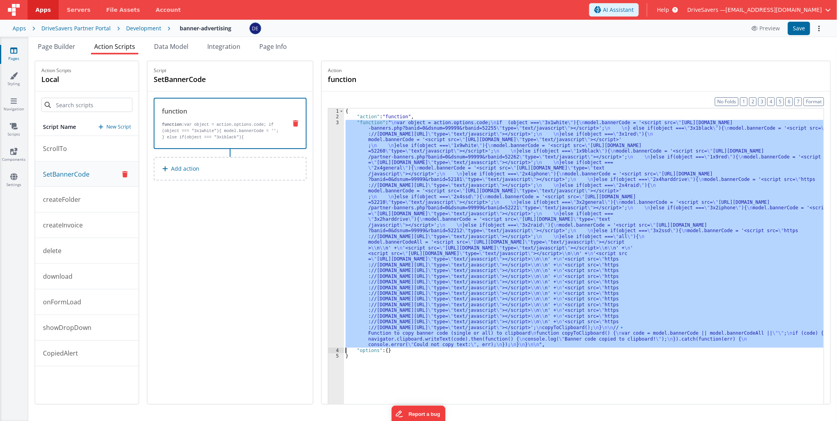
click at [341, 175] on div "3" at bounding box center [336, 234] width 16 height 228
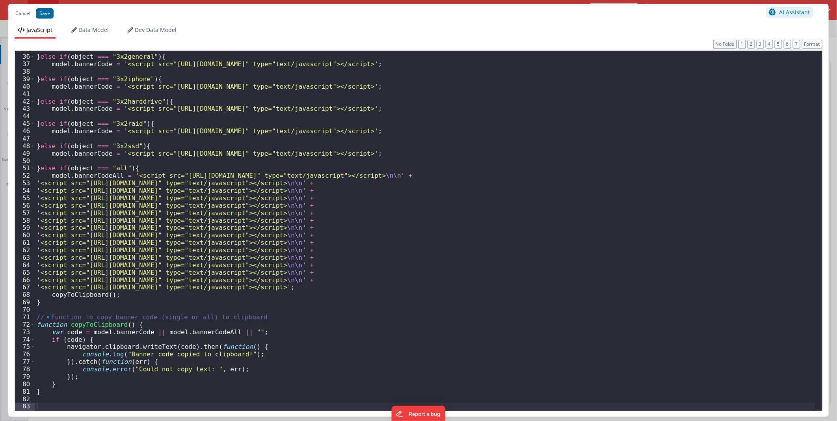
click at [264, 247] on div "} else if ( object === "3x2general" ) { model . bannerCode = '<script src="[URL…" at bounding box center [425, 232] width 781 height 375
paste textarea
click at [48, 16] on button "Save" at bounding box center [45, 13] width 18 height 10
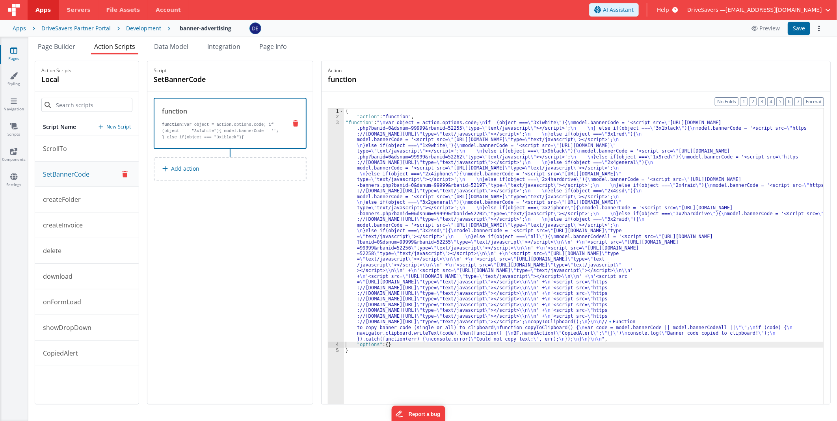
click at [529, 12] on span "[EMAIL_ADDRESS][DOMAIN_NAME]" at bounding box center [774, 10] width 97 height 8
click at [529, 48] on button at bounding box center [418, 210] width 837 height 421
click at [529, 30] on button "Save" at bounding box center [799, 28] width 22 height 13
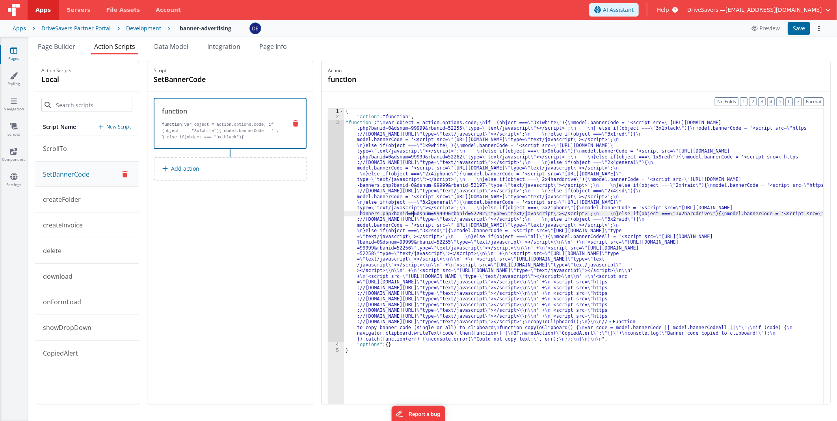
click at [418, 212] on div "{ "action" : "function" , "function" : " \n var object = action.options.code; \…" at bounding box center [584, 274] width 480 height 332
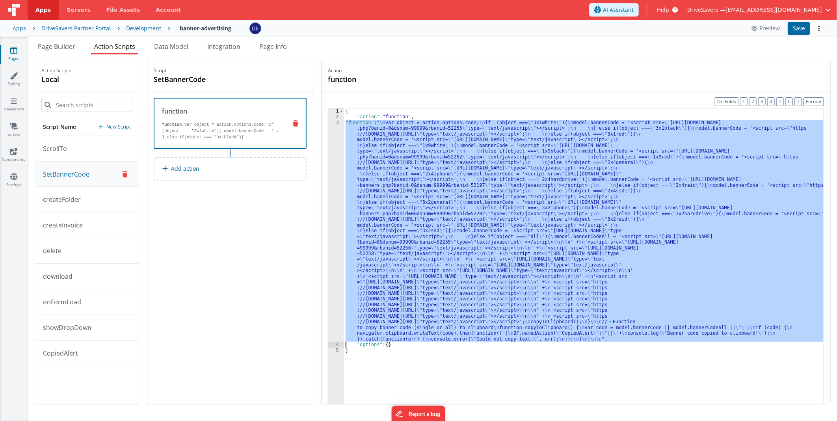
click at [341, 202] on div "3" at bounding box center [336, 231] width 16 height 222
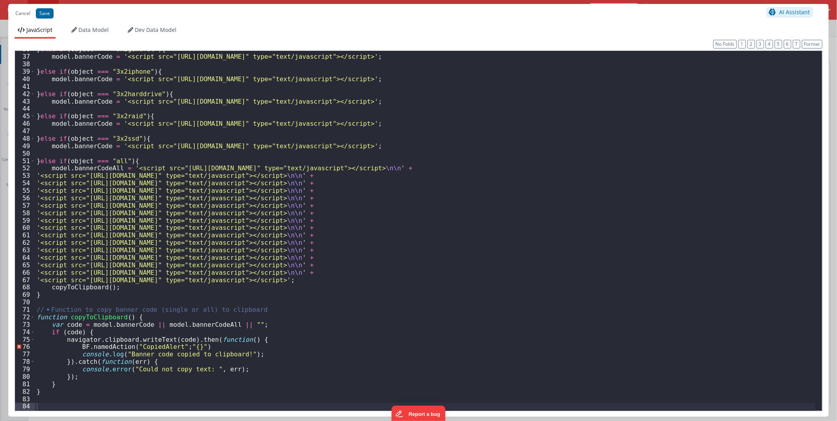
scroll to position [266, 0]
click at [207, 247] on div "} else if ( object === "3x2general" ) { model . bannerCode = '<script src="[URL…" at bounding box center [425, 232] width 781 height 375
click at [179, 247] on div "} else if ( object === "3x2general" ) { model . bannerCode = '<script src="[URL…" at bounding box center [425, 232] width 781 height 375
click at [40, 12] on button "Save" at bounding box center [45, 13] width 18 height 10
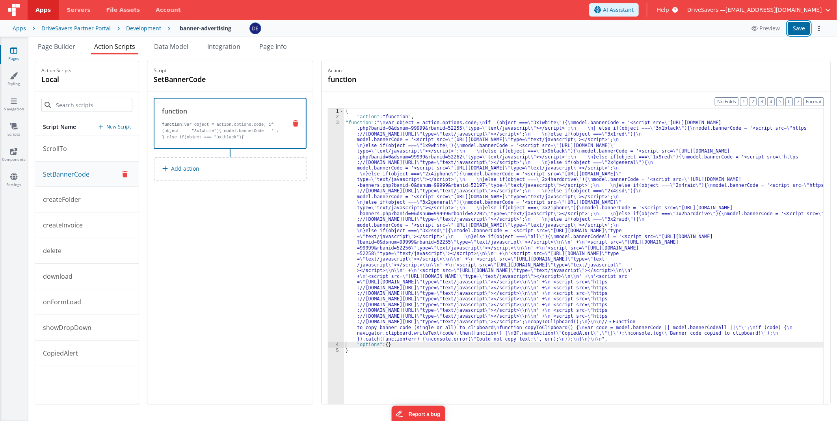
click at [529, 24] on button "Save" at bounding box center [799, 28] width 22 height 13
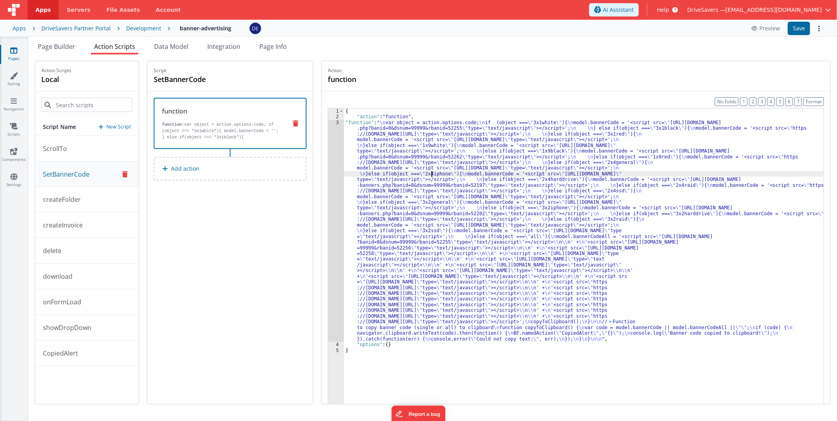
click at [436, 177] on div "{ "action" : "function" , "function" : " \n var object = action.options.code; \…" at bounding box center [584, 274] width 480 height 332
click at [75, 247] on p "CopiedAlert" at bounding box center [58, 353] width 40 height 9
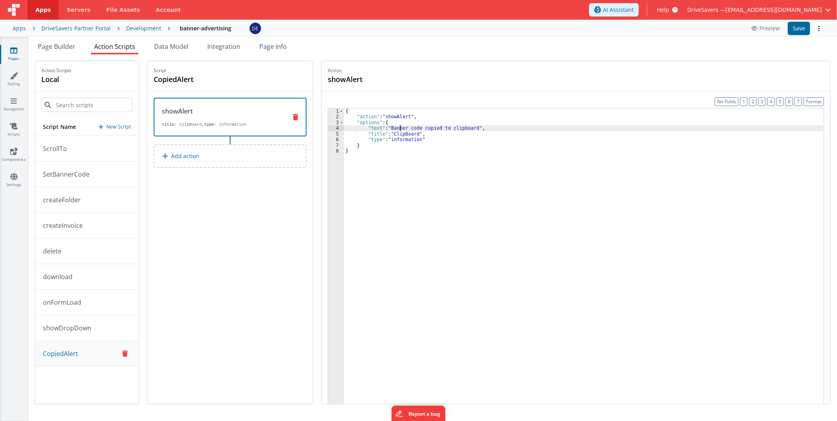
click at [404, 128] on div "{ "action" : "showAlert" , "options" : { "text" : "Banner code copied to clipbo…" at bounding box center [584, 274] width 480 height 332
drag, startPoint x: 404, startPoint y: 128, endPoint x: 417, endPoint y: 128, distance: 13.4
click at [417, 128] on div "{ "action" : "showAlert" , "options" : { "text" : "Banner code copied to clipbo…" at bounding box center [584, 274] width 480 height 332
click at [414, 133] on div "{ "action" : "showAlert" , "options" : { "text" : "Banner code copied to clipbo…" at bounding box center [584, 274] width 480 height 332
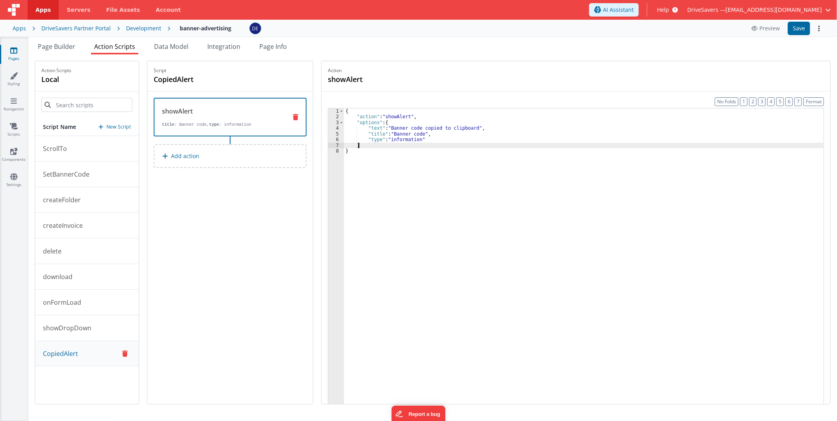
click at [435, 144] on div "{ "action" : "showAlert" , "options" : { "text" : "Banner code copied to clipbo…" at bounding box center [584, 274] width 480 height 332
click at [529, 30] on button "Save" at bounding box center [799, 28] width 22 height 13
click at [72, 46] on span "Page Builder" at bounding box center [56, 46] width 37 height 9
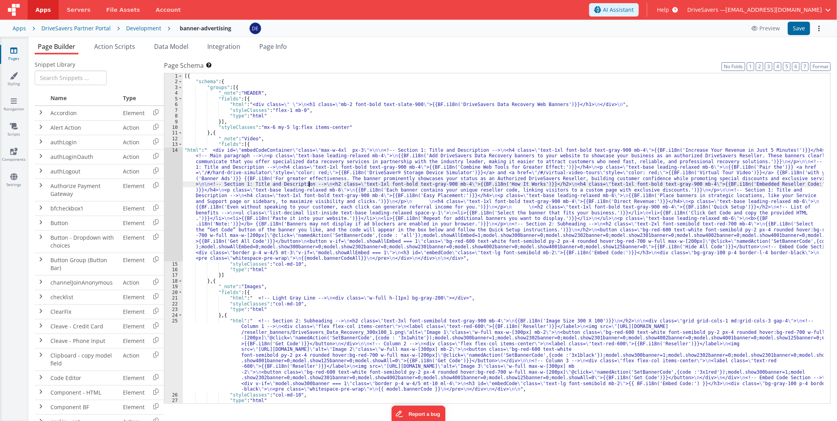
click at [309, 184] on div "[{ "schema" : { "groups" : [{ "_note" : "HEADER" , "fields" : [{ "html" : "<div…" at bounding box center [503, 244] width 641 height 342
click at [171, 188] on div "14" at bounding box center [173, 204] width 19 height 114
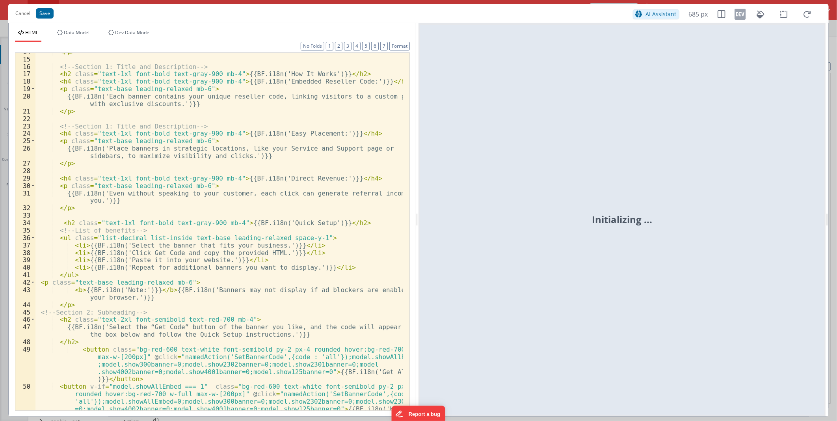
scroll to position [275, 0]
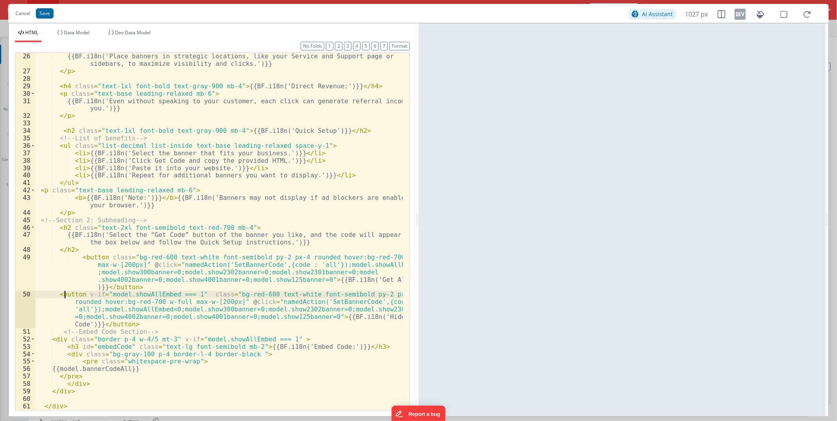
click at [66, 247] on div "{{BF.i18n('Place banners in strategic locations, like your Service and Support …" at bounding box center [218, 242] width 367 height 380
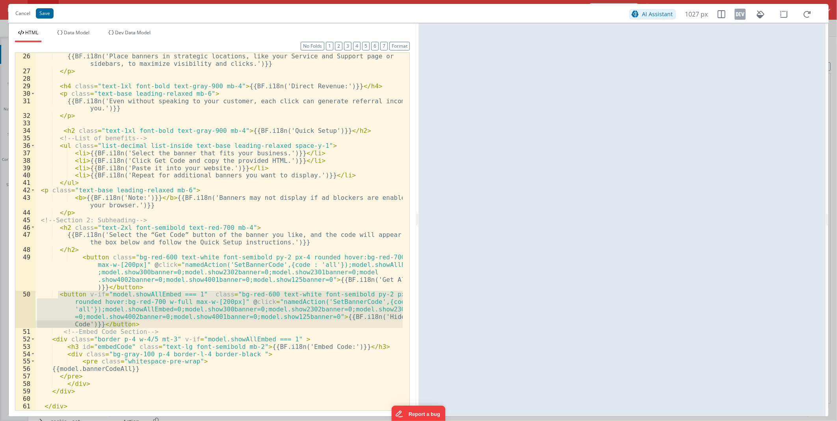
drag, startPoint x: 77, startPoint y: 298, endPoint x: 132, endPoint y: 322, distance: 60.6
click at [132, 247] on div "{{BF.i18n('Place banners in strategic locations, like your Service and Support …" at bounding box center [218, 242] width 367 height 380
click at [231, 181] on div "{{BF.i18n('Place banners in strategic locations, like your Service and Support …" at bounding box center [218, 242] width 367 height 380
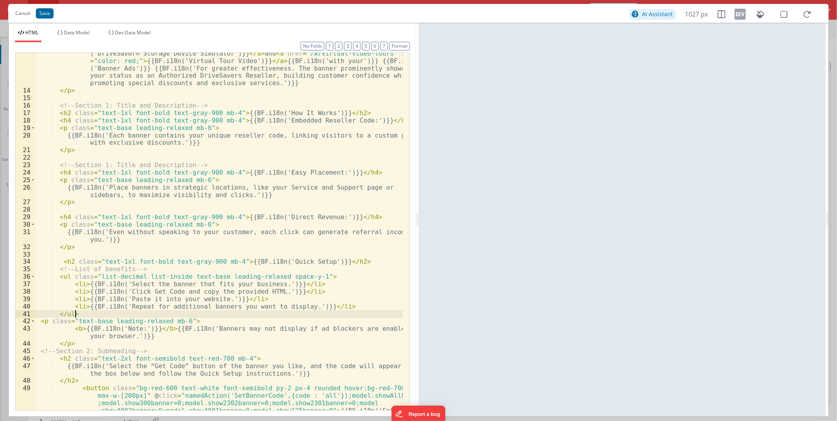
scroll to position [0, 0]
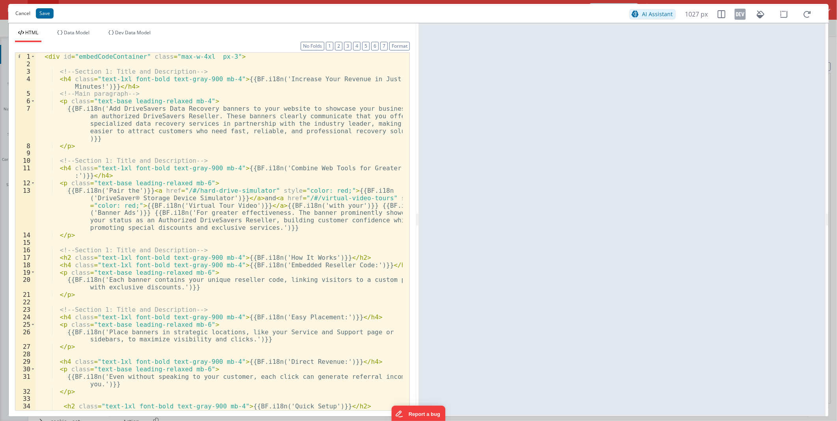
click at [19, 16] on button "Cancel" at bounding box center [22, 13] width 23 height 11
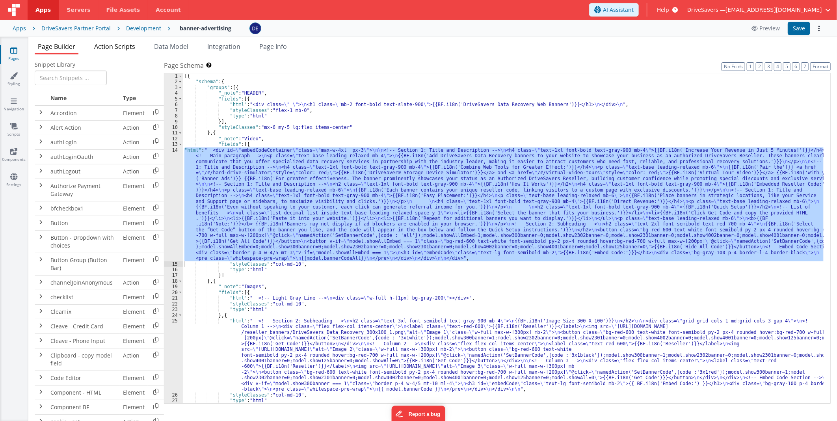
click at [108, 45] on span "Action Scripts" at bounding box center [114, 46] width 41 height 9
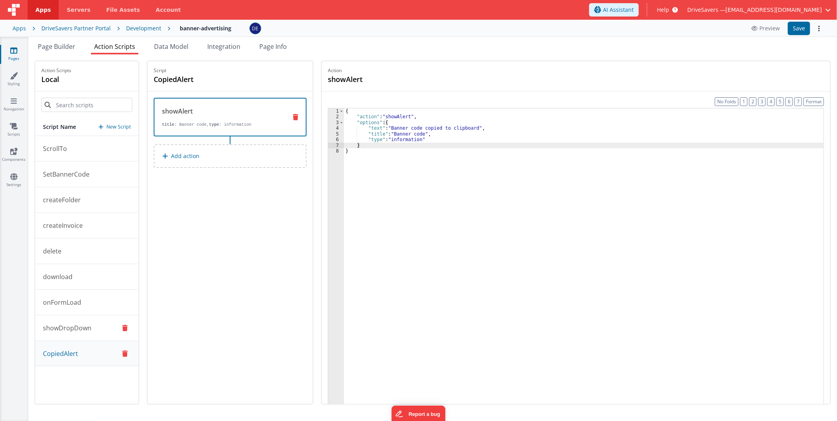
click at [82, 247] on p "showDropDown" at bounding box center [64, 327] width 53 height 9
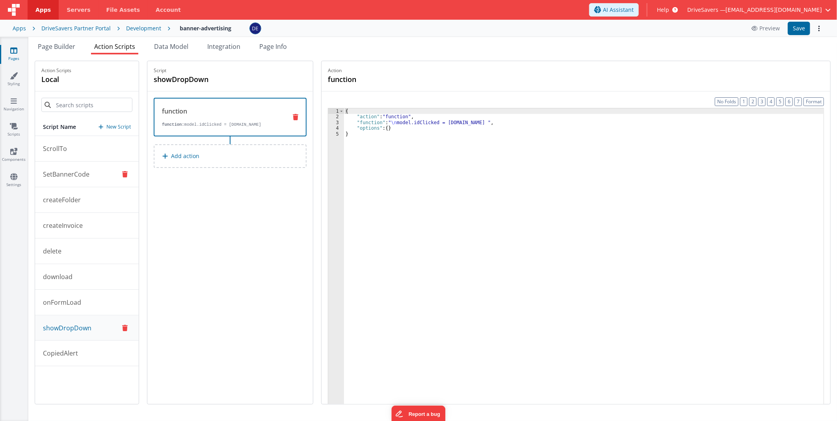
click at [82, 176] on p "SetBannerCode" at bounding box center [63, 174] width 51 height 9
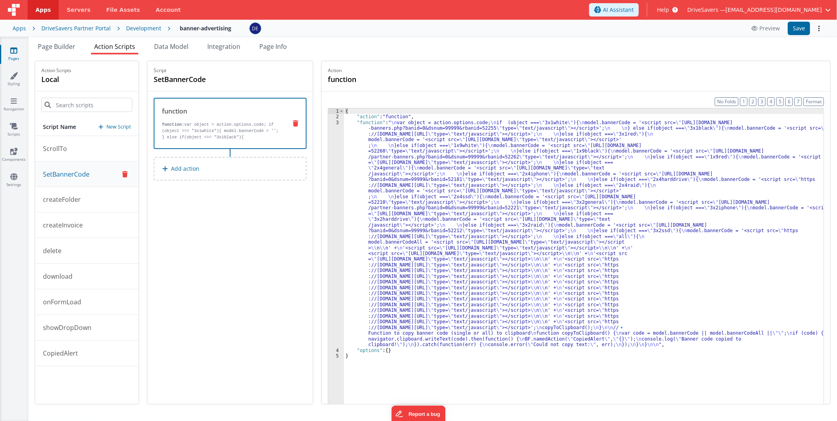
click at [447, 189] on div "{ "action" : "function" , "function" : " \n var object = action.options.code; \…" at bounding box center [584, 274] width 480 height 332
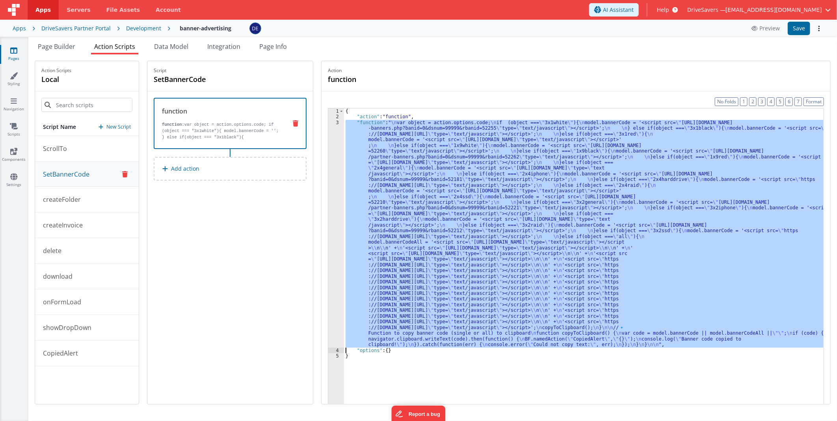
click at [339, 190] on div "3" at bounding box center [336, 234] width 16 height 228
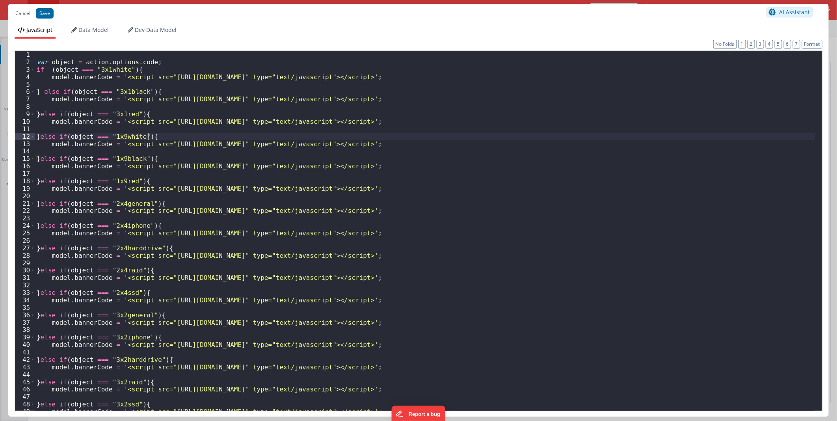
click at [177, 137] on div "var object = action . options . code ; if ( object === "3x1white" ) { model . b…" at bounding box center [425, 238] width 781 height 375
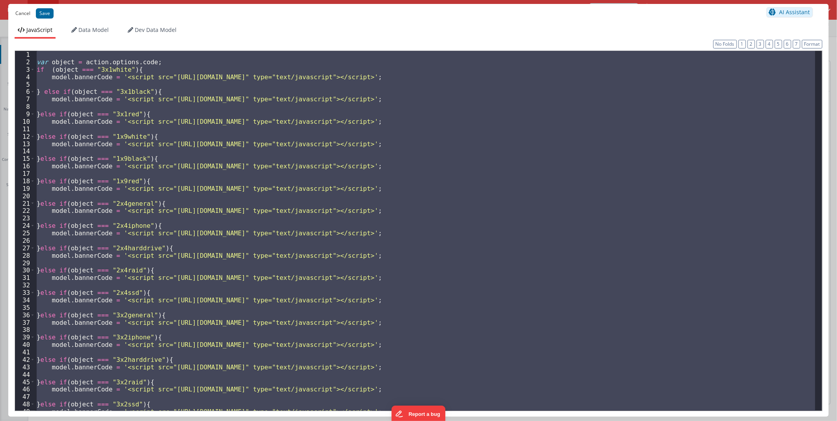
click at [22, 13] on button "Cancel" at bounding box center [22, 13] width 23 height 11
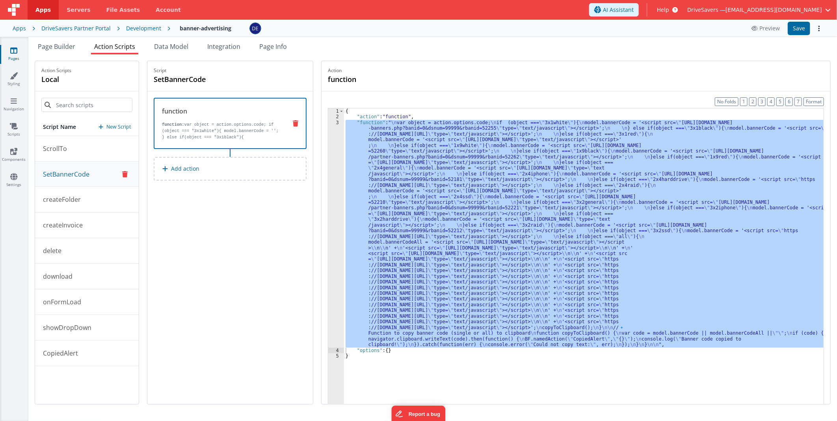
click at [126, 29] on div "Development" at bounding box center [143, 28] width 35 height 8
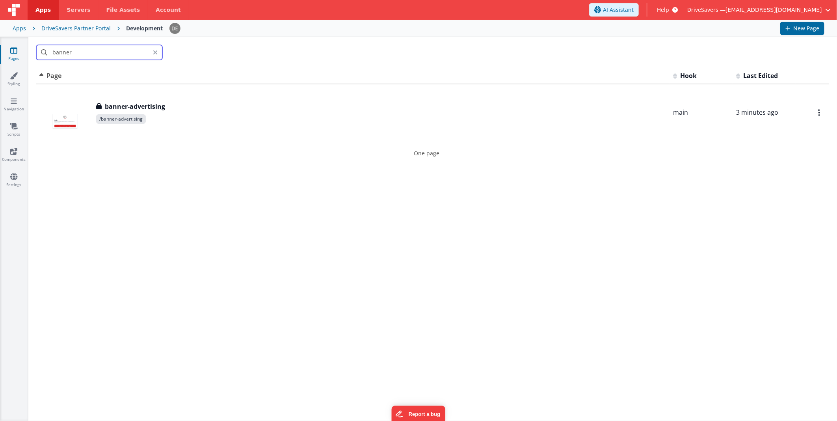
click at [83, 51] on input "banner" at bounding box center [99, 52] width 126 height 15
drag, startPoint x: 88, startPoint y: 51, endPoint x: 15, endPoint y: 43, distance: 73.4
click at [16, 44] on section "Pages Styling Navigation Scripts Components Settings banner Id Page Description…" at bounding box center [418, 229] width 837 height 384
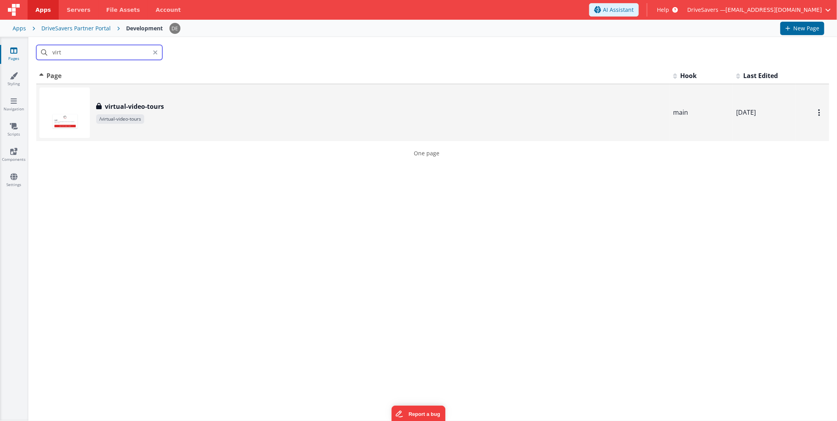
type input "virt"
click at [183, 107] on div "virtual-video-tours" at bounding box center [381, 106] width 571 height 9
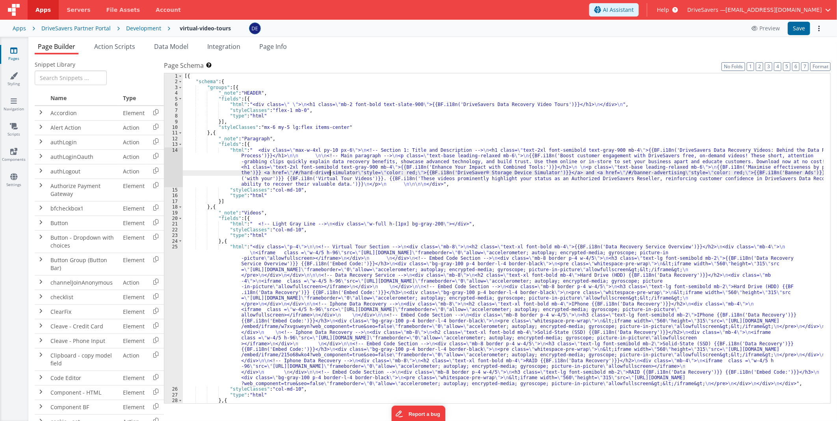
click at [329, 174] on div "[{ "schema" : { "groups" : [{ "_note" : "HEADER" , "fields" : [{ "html" : "<div…" at bounding box center [503, 244] width 641 height 342
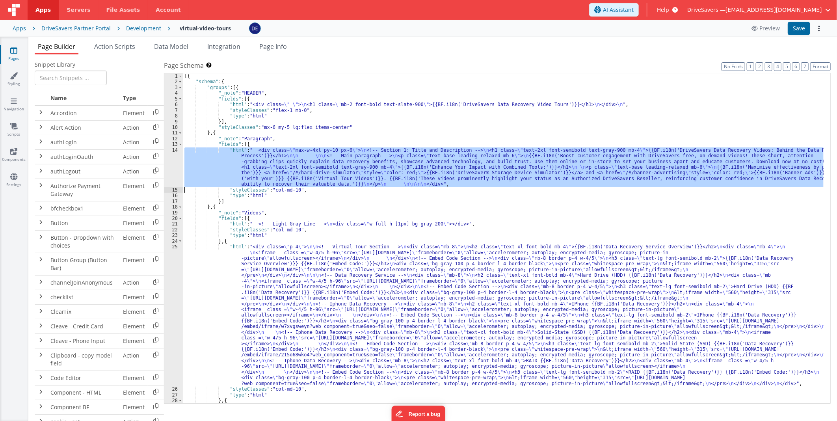
click at [173, 162] on div "14" at bounding box center [173, 167] width 19 height 40
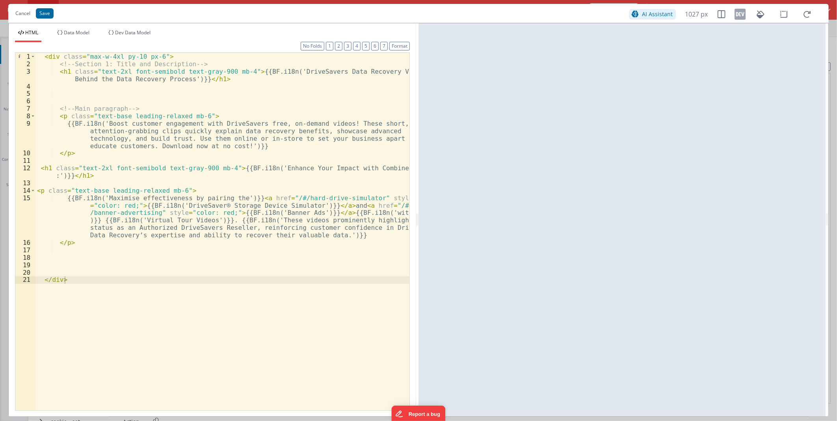
click at [90, 247] on div "< div class = "max-w-4xl py-10 px-6" > <!-- Section 1: Title and Description --…" at bounding box center [222, 239] width 374 height 372
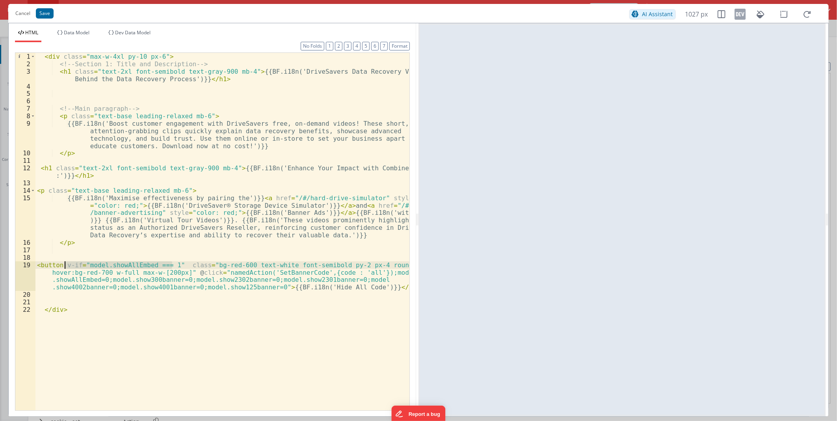
drag, startPoint x: 173, startPoint y: 265, endPoint x: 65, endPoint y: 265, distance: 107.6
click at [65, 247] on div "< div class = "max-w-4xl py-10 px-6" > <!-- Section 1: Title and Description --…" at bounding box center [222, 239] width 374 height 372
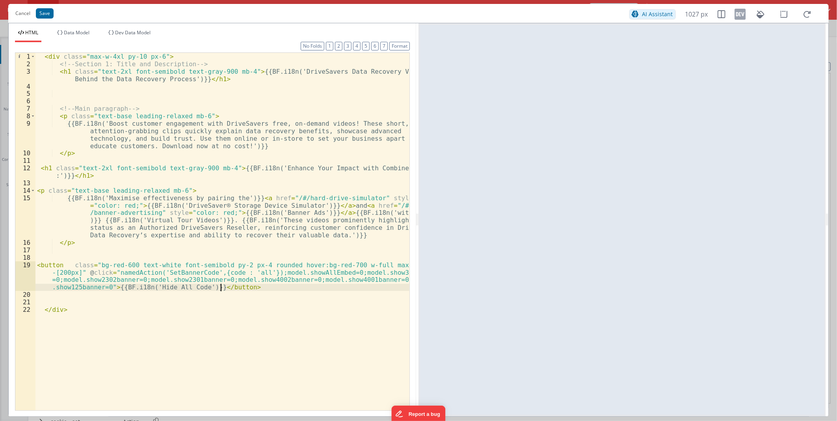
click at [222, 247] on div "< div class = "max-w-4xl py-10 px-6" > <!-- Section 1: Title and Description --…" at bounding box center [222, 239] width 374 height 372
drag, startPoint x: 262, startPoint y: 273, endPoint x: 107, endPoint y: 286, distance: 155.9
click at [107, 247] on div "< div class = "max-w-4xl py-10 px-6" > <!-- Section 1: Title and Description --…" at bounding box center [222, 239] width 374 height 372
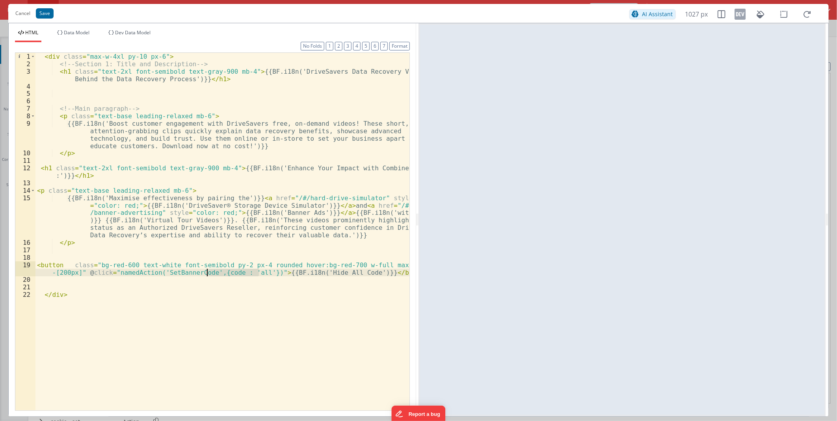
drag, startPoint x: 258, startPoint y: 270, endPoint x: 208, endPoint y: 273, distance: 49.8
click at [208, 247] on div "< div class = "max-w-4xl py-10 px-6" > <!-- Section 1: Title and Description --…" at bounding box center [222, 239] width 374 height 372
click at [185, 247] on div "< div class = "max-w-4xl py-10 px-6" > <!-- Section 1: Title and Description --…" at bounding box center [222, 239] width 374 height 372
click at [47, 11] on button "Save" at bounding box center [45, 13] width 18 height 10
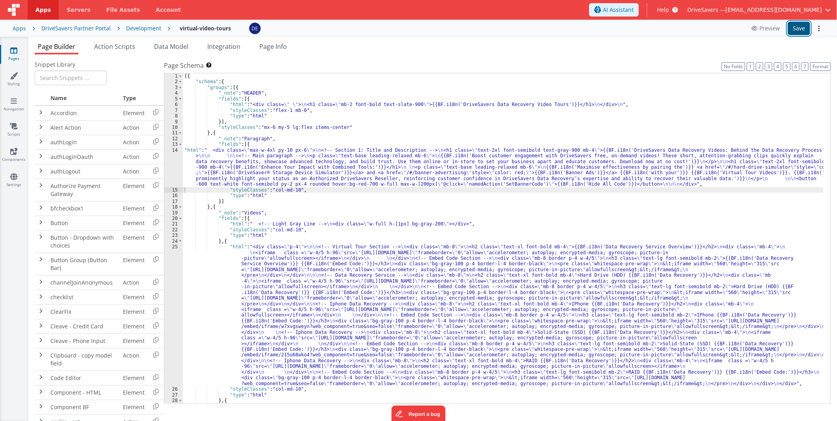
click at [529, 26] on button "Save" at bounding box center [799, 28] width 22 height 13
click at [112, 52] on li "Action Scripts" at bounding box center [114, 48] width 47 height 13
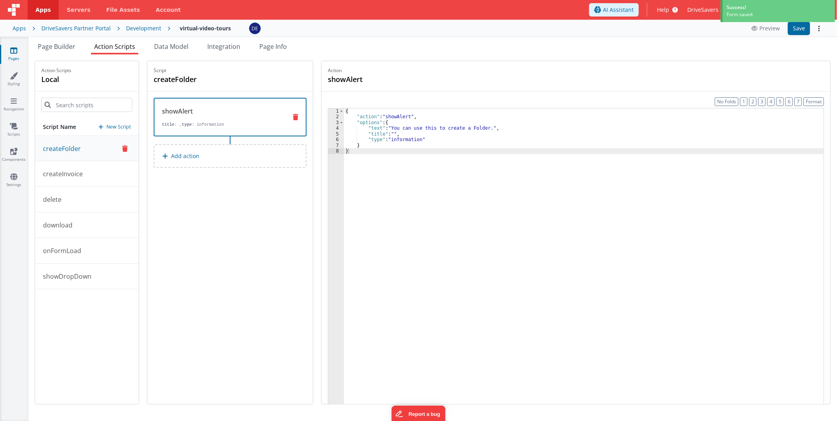
click at [112, 49] on span "Action Scripts" at bounding box center [114, 46] width 41 height 9
click at [120, 127] on p "New Script" at bounding box center [118, 127] width 24 height 8
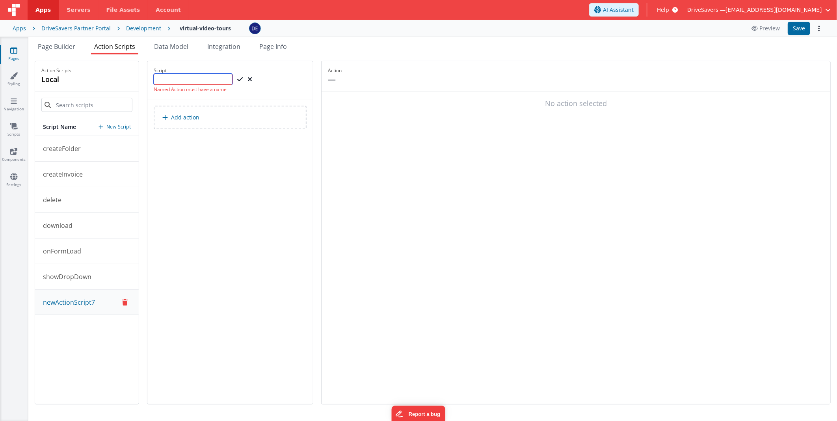
paste input "SetBannerCode"
type input "SetBannerCode"
click at [242, 76] on icon at bounding box center [240, 79] width 6 height 9
click at [237, 103] on button "Add action" at bounding box center [230, 110] width 153 height 24
click at [259, 108] on button "Add action" at bounding box center [230, 110] width 153 height 24
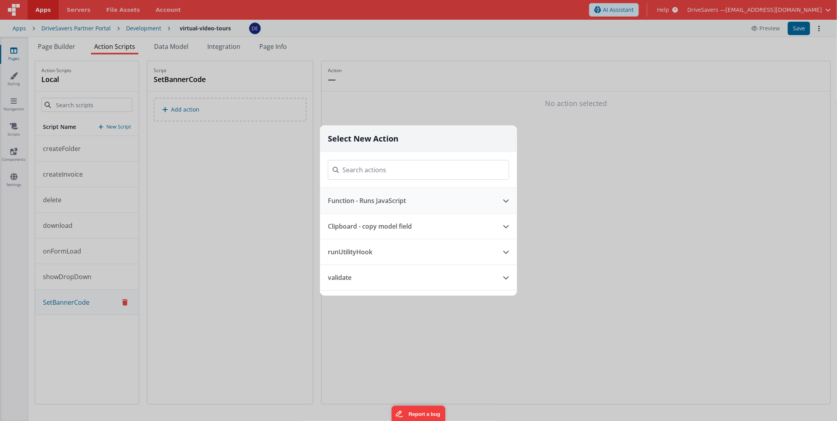
click at [379, 196] on button "Function - Runs JavaScript" at bounding box center [407, 200] width 175 height 25
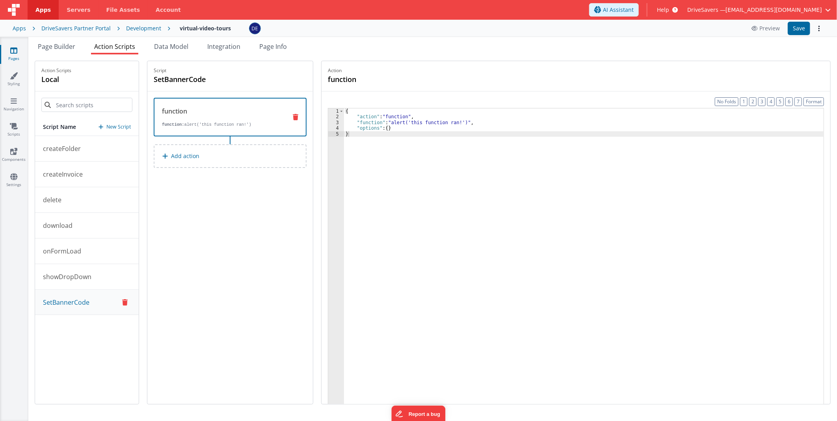
click at [399, 127] on div "{ "action" : "function" , "function" : "alert('this function ran!')" , "options…" at bounding box center [584, 274] width 480 height 332
click at [418, 121] on div "{ "action" : "function" , "function" : "alert('this function ran!')" , "options…" at bounding box center [584, 274] width 480 height 332
click at [337, 121] on div "3" at bounding box center [336, 123] width 16 height 6
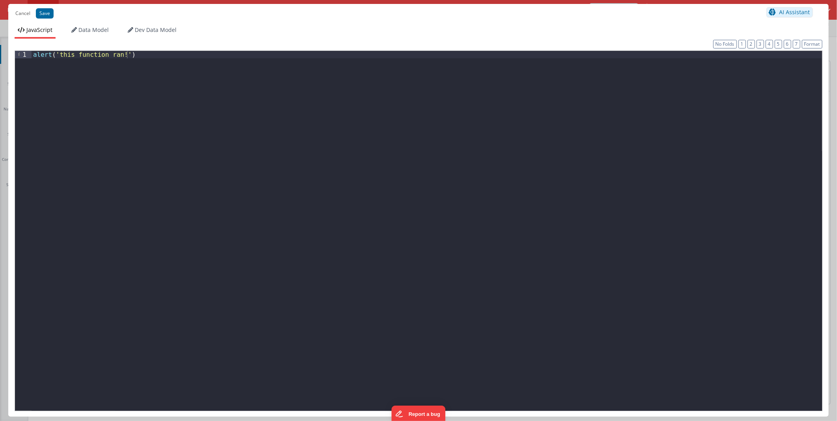
click at [266, 161] on div "alert ( 'this function ran!' )" at bounding box center [427, 238] width 791 height 375
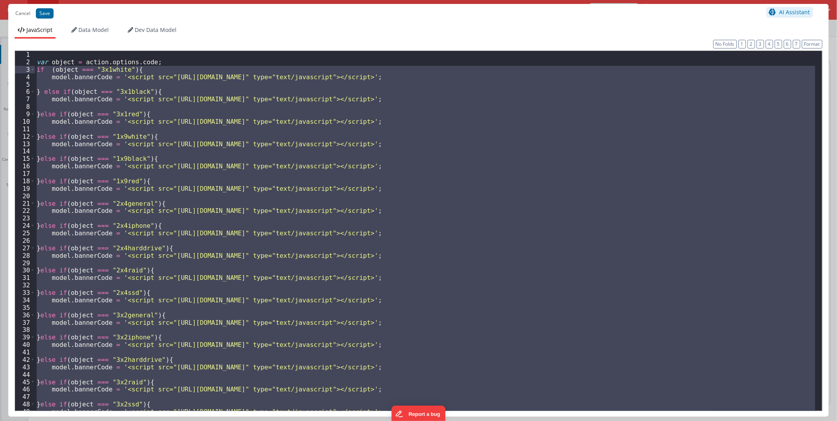
drag, startPoint x: 51, startPoint y: 131, endPoint x: 26, endPoint y: 67, distance: 68.2
click at [26, 67] on div "1 2 3 4 5 6 7 8 9 10 11 12 13 14 15 16 17 18 19 20 21 22 23 24 25 26 27 28 29 3…" at bounding box center [419, 230] width 808 height 361
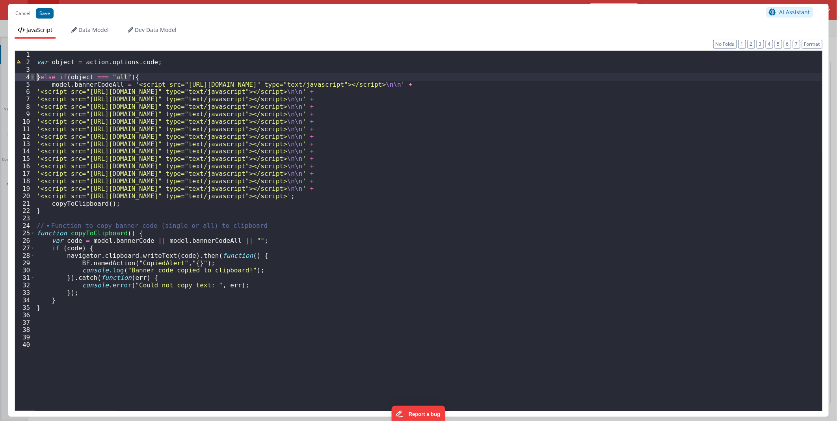
drag, startPoint x: 133, startPoint y: 76, endPoint x: 32, endPoint y: 79, distance: 101.7
click at [32, 79] on div "1 2 3 4 5 6 7 8 9 10 11 12 13 14 15 16 17 18 19 20 21 22 23 24 25 26 27 28 29 3…" at bounding box center [419, 230] width 808 height 361
click at [48, 210] on div "var object = action . options . code ; model . bannerCodeAll = '<script src="[U…" at bounding box center [428, 238] width 787 height 375
click at [40, 11] on button "Save" at bounding box center [45, 13] width 18 height 10
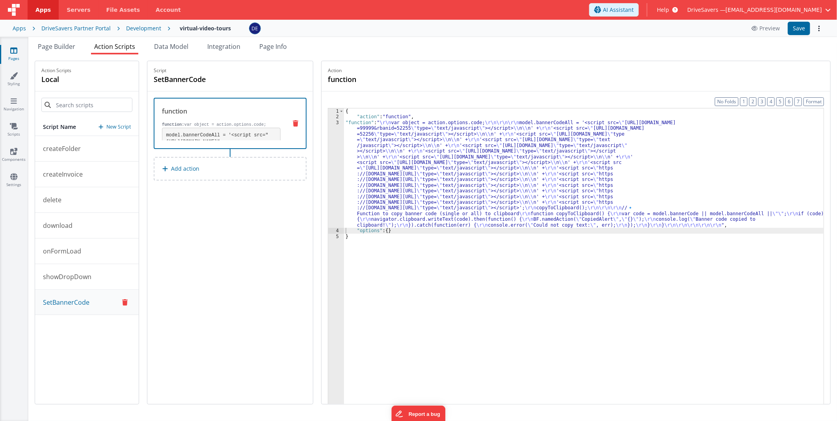
click at [437, 170] on div "{ "action" : "function" , "function" : " \r\n var object = action.options.code;…" at bounding box center [584, 274] width 480 height 332
click at [341, 166] on div "3" at bounding box center [336, 174] width 16 height 108
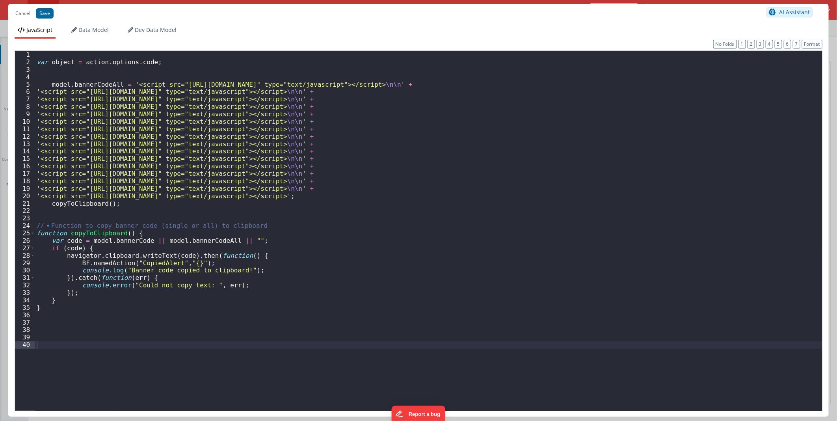
click at [49, 86] on div "var object = action . options . code ; model . bannerCodeAll = '<script src="[U…" at bounding box center [428, 238] width 787 height 375
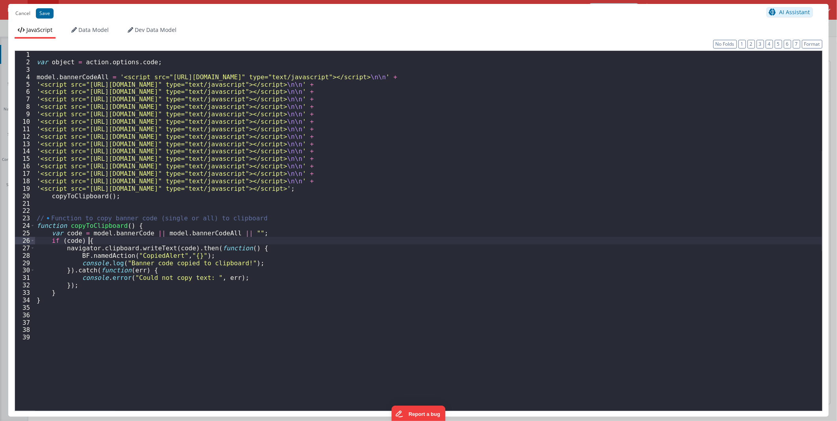
click at [135, 240] on div "var object = action . options . code ; model . bannerCodeAll = '<script src="[U…" at bounding box center [428, 238] width 787 height 375
click at [153, 247] on div "var object = action . options . code ; model . bannerCodeAll = '<script src="[U…" at bounding box center [428, 238] width 787 height 375
click at [41, 11] on button "Save" at bounding box center [45, 13] width 18 height 10
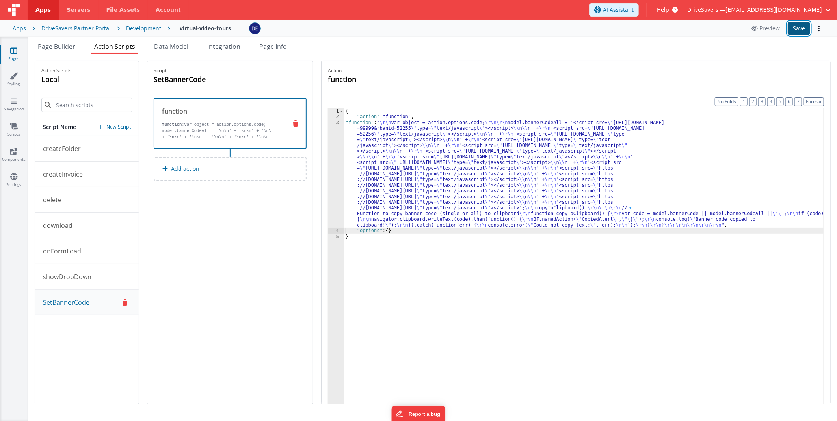
click at [529, 24] on button "Save" at bounding box center [799, 28] width 22 height 13
click at [116, 126] on p "New Script" at bounding box center [118, 127] width 24 height 8
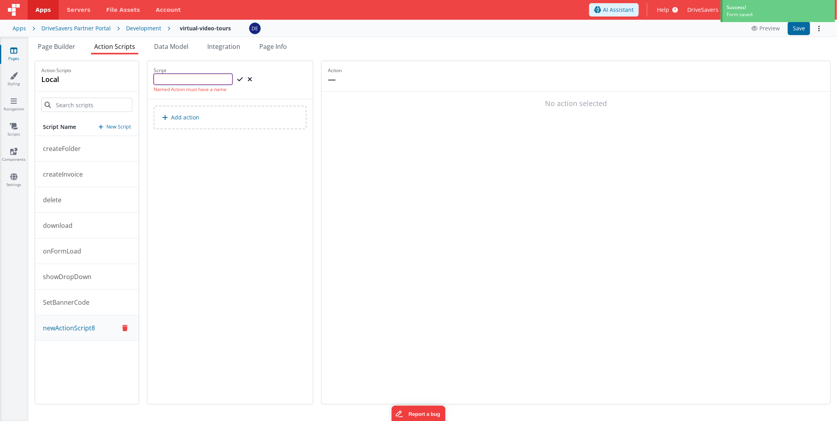
paste input "CopiedAlert"
type input "CopiedAlert"
click at [243, 79] on icon at bounding box center [240, 79] width 6 height 9
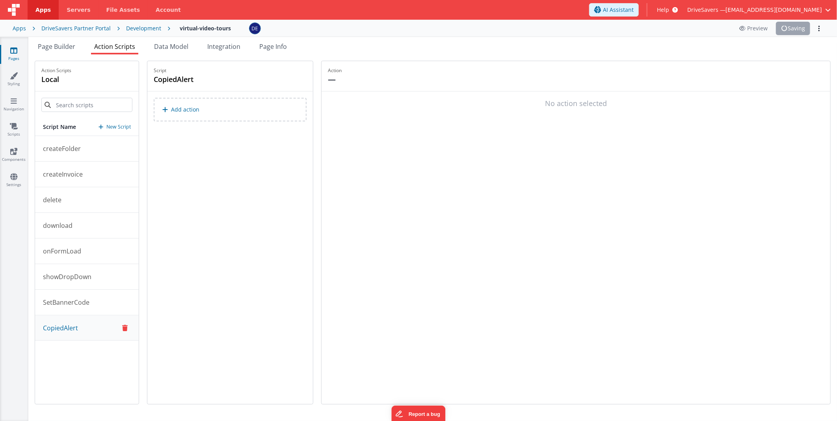
click at [231, 109] on button "Add action" at bounding box center [230, 110] width 153 height 24
click at [269, 113] on button "Add action" at bounding box center [230, 110] width 153 height 24
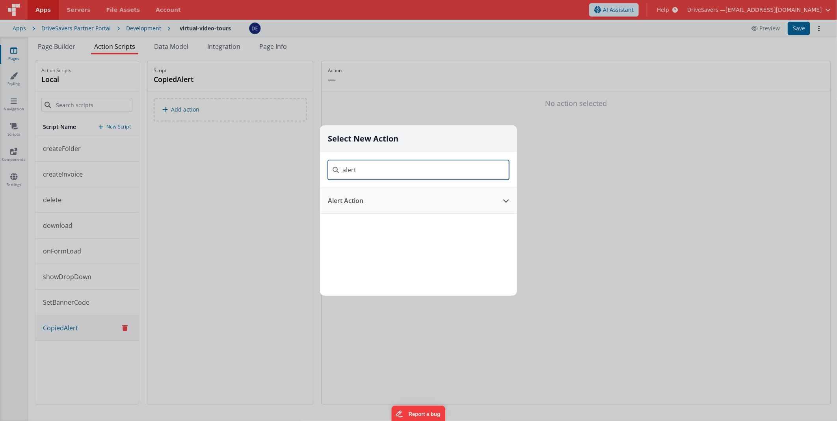
type input "alert"
click at [369, 202] on button "Alert Action" at bounding box center [407, 200] width 175 height 25
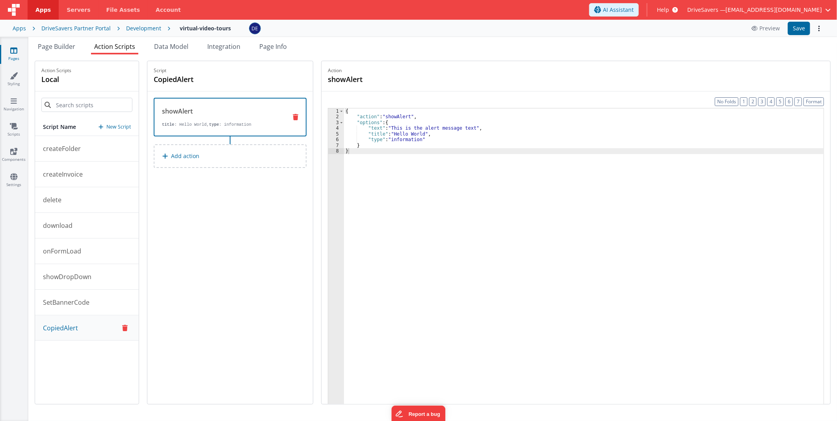
click at [403, 130] on div "{ "action" : "showAlert" , "options" : { "text" : "This is the alert message te…" at bounding box center [584, 274] width 480 height 332
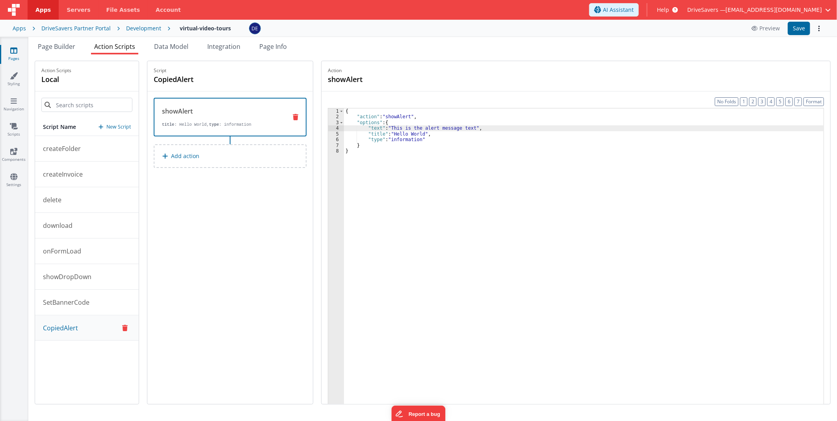
click at [529, 245] on div "{ "action" : "showAlert" , "options" : { "text" : "This is the alert message te…" at bounding box center [584, 274] width 480 height 332
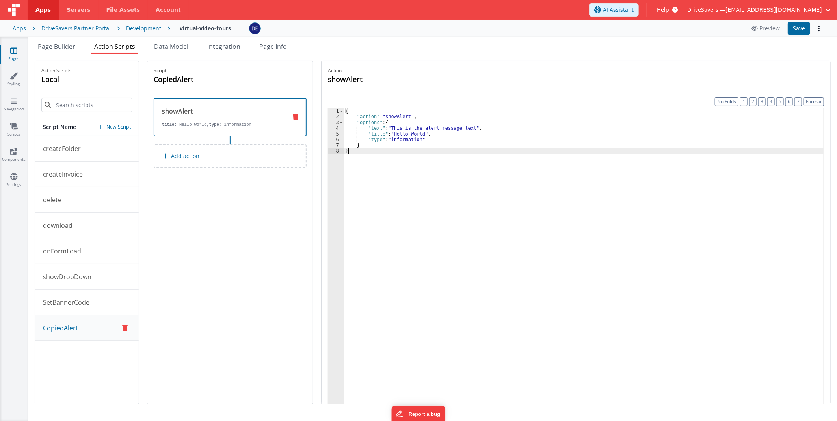
click at [398, 125] on div "{ "action" : "showAlert" , "options" : { "text" : "This is the alert message te…" at bounding box center [584, 274] width 480 height 332
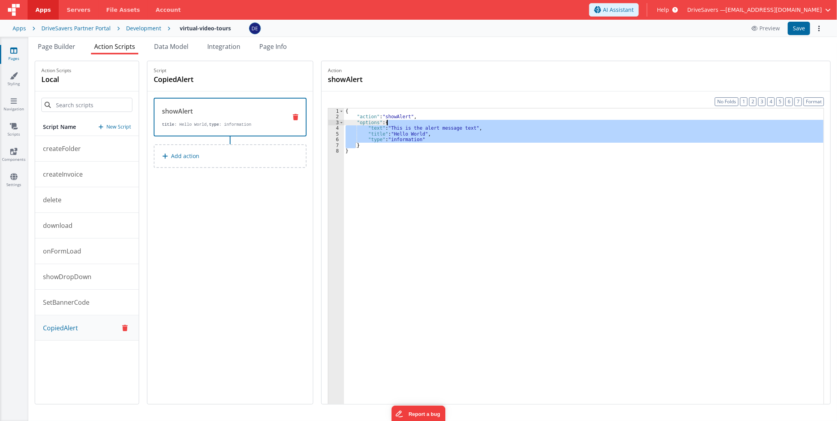
drag, startPoint x: 403, startPoint y: 125, endPoint x: 466, endPoint y: 127, distance: 62.4
click at [466, 127] on div "{ "action" : "showAlert" , "options" : { "text" : "This is the alert message te…" at bounding box center [584, 274] width 480 height 332
click at [467, 128] on div "{ "action" : "showAlert" , "options" : { "text" : "This is the alert message te…" at bounding box center [584, 268] width 480 height 320
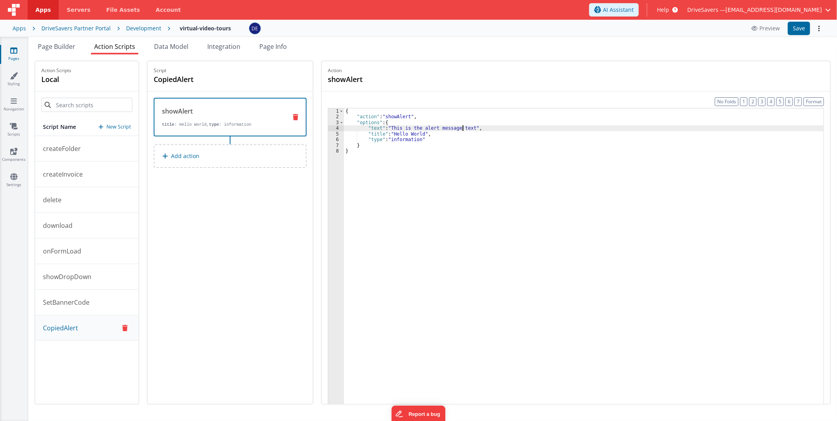
click at [468, 127] on div "{ "action" : "showAlert" , "options" : { "text" : "This is the alert message te…" at bounding box center [584, 274] width 480 height 332
drag, startPoint x: 468, startPoint y: 127, endPoint x: 401, endPoint y: 128, distance: 66.6
click at [401, 128] on div "{ "action" : "showAlert" , "options" : { "text" : "This is the alert message te…" at bounding box center [584, 274] width 480 height 332
click at [400, 129] on div "{ "action" : "showAlert" , "options" : { "text" : "Embed code copied to clipboa…" at bounding box center [584, 274] width 480 height 332
drag, startPoint x: 405, startPoint y: 129, endPoint x: 412, endPoint y: 128, distance: 6.8
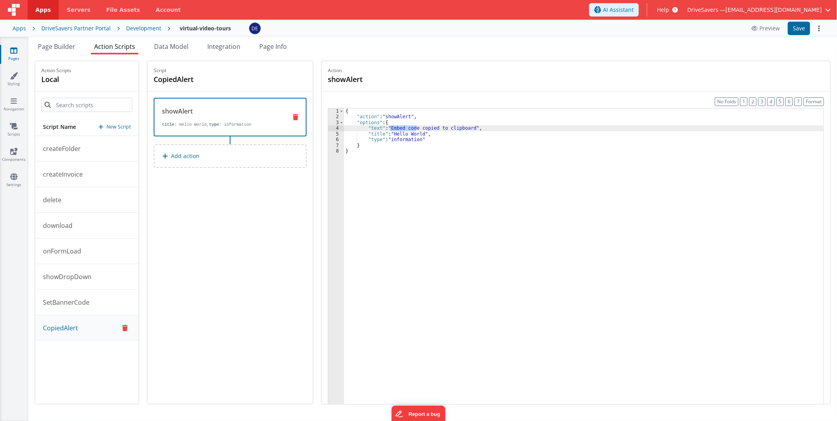
click at [412, 128] on div "{ "action" : "showAlert" , "options" : { "text" : "Embed code copied to clipboa…" at bounding box center [584, 274] width 480 height 332
click at [404, 133] on div "{ "action" : "showAlert" , "options" : { "text" : "Embed code copied to clipboa…" at bounding box center [584, 274] width 480 height 332
drag, startPoint x: 417, startPoint y: 133, endPoint x: 421, endPoint y: 134, distance: 4.0
click at [421, 134] on div "{ "action" : "showAlert" , "options" : { "text" : "Embed code copied to clipboa…" at bounding box center [584, 274] width 480 height 332
click at [529, 29] on button "Save" at bounding box center [799, 28] width 22 height 13
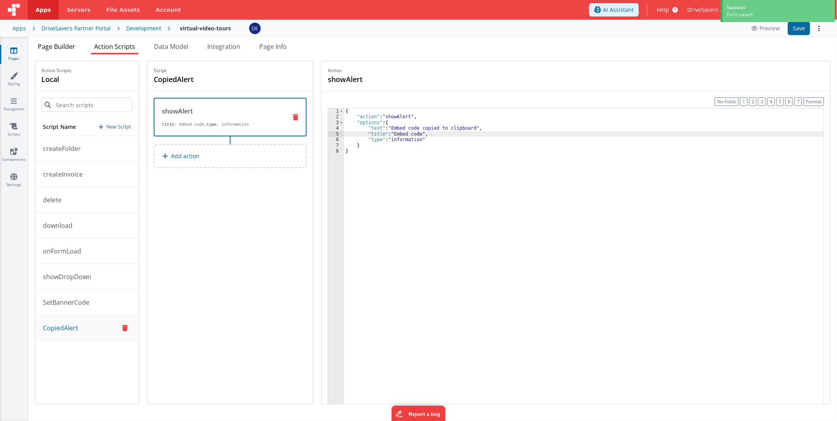
click at [63, 47] on span "Page Builder" at bounding box center [56, 46] width 37 height 9
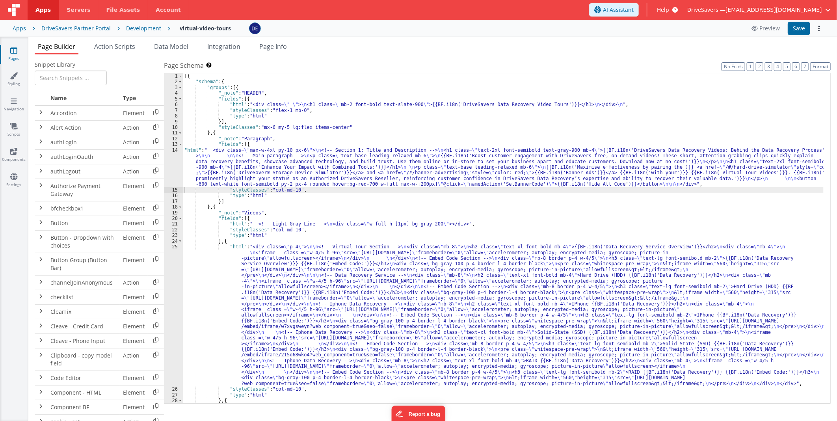
click at [325, 247] on div "[{ "schema" : { "groups" : [{ "_note" : "HEADER" , "fields" : [{ "html" : "<div…" at bounding box center [503, 244] width 641 height 342
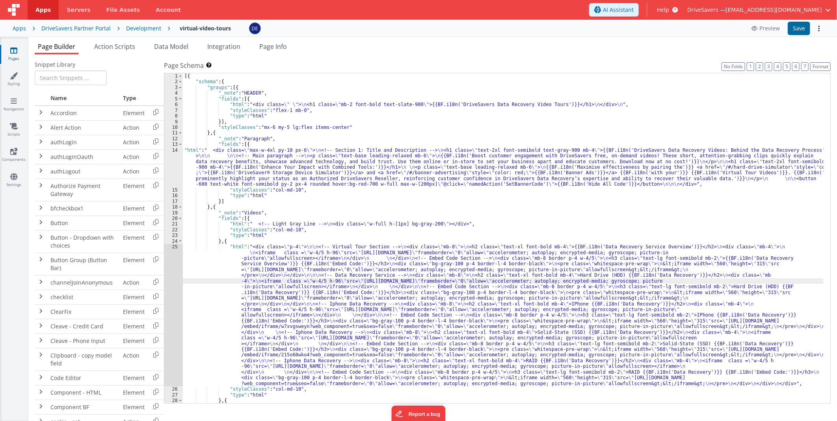
click at [172, 247] on div "25" at bounding box center [173, 315] width 19 height 142
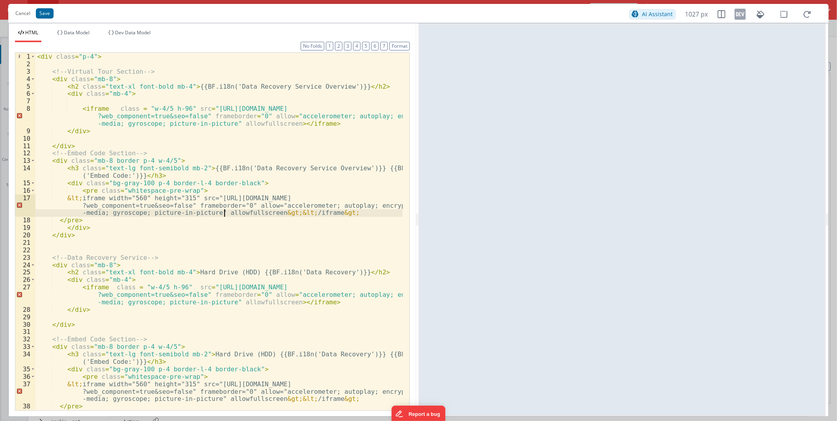
click at [224, 212] on div "< div class = "p-4" > <!-- Virtual Tour Section --> < div class = "mb-8" > < h2…" at bounding box center [218, 239] width 367 height 372
click at [223, 211] on div "< div class = "p-4" > <!-- Virtual Tour Section --> < div class = "mb-8" > < h2…" at bounding box center [218, 239] width 367 height 372
click at [25, 15] on button "Cancel" at bounding box center [22, 13] width 23 height 11
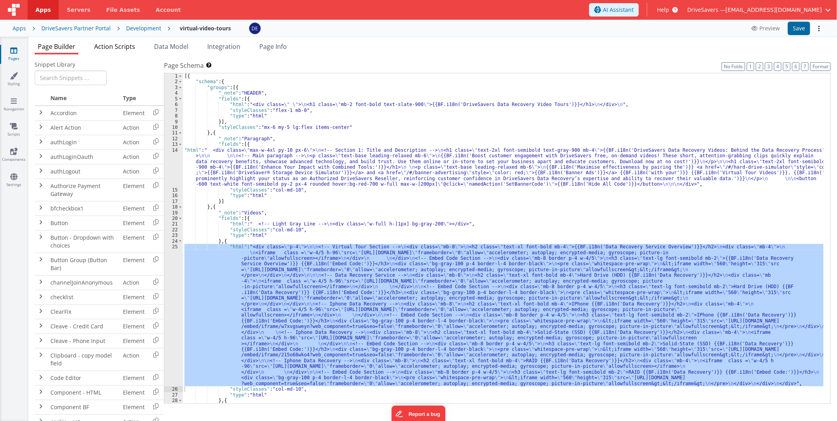
click at [127, 42] on span "Action Scripts" at bounding box center [114, 46] width 41 height 9
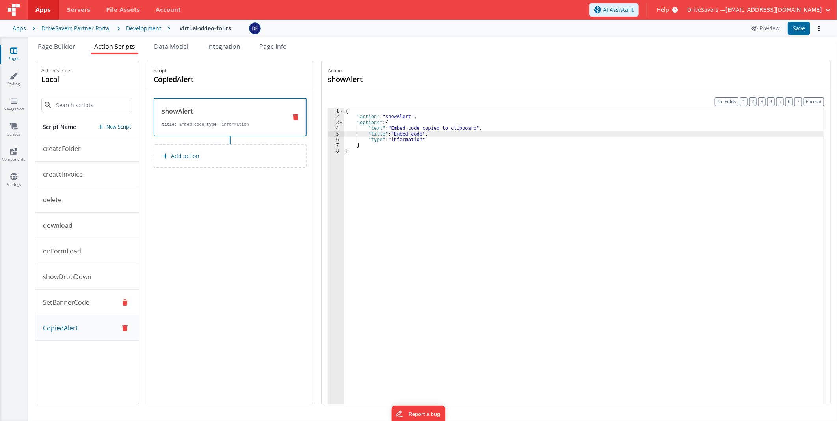
click at [69, 247] on p "SetBannerCode" at bounding box center [63, 302] width 51 height 9
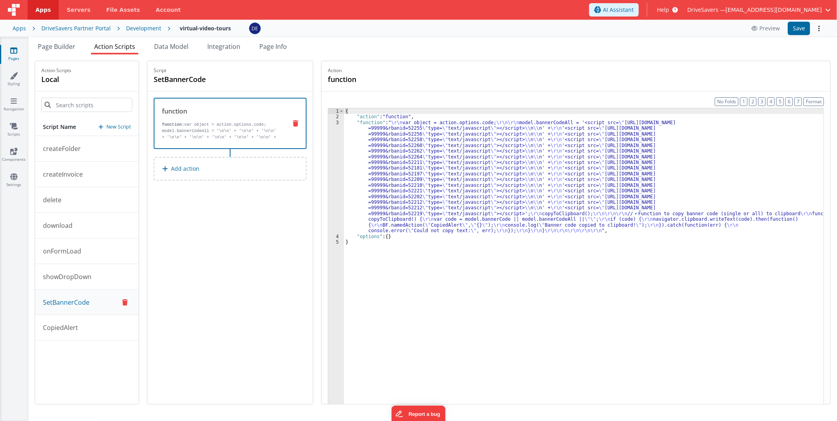
click at [436, 140] on div "{ "action" : "function" , "function" : " \r\n var object = action.options.code;…" at bounding box center [584, 274] width 480 height 332
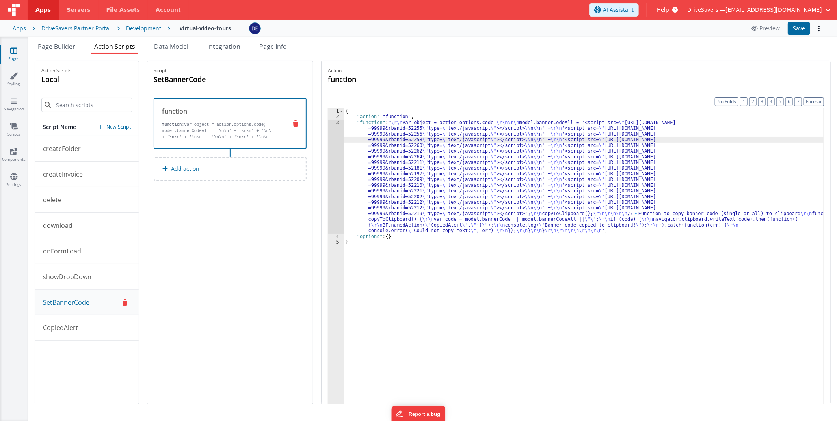
click at [339, 157] on div "3" at bounding box center [336, 177] width 16 height 114
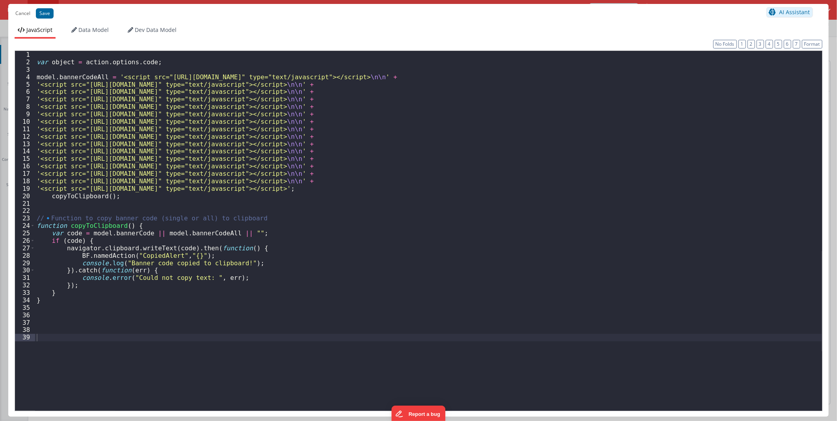
click at [529, 114] on div "var object = action . options . code ; model . bannerCodeAll = '<script src="[U…" at bounding box center [428, 238] width 787 height 375
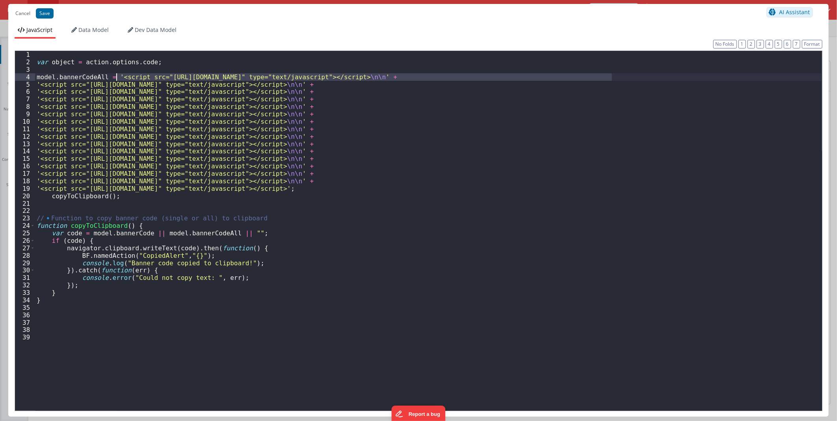
drag, startPoint x: 611, startPoint y: 76, endPoint x: 117, endPoint y: 76, distance: 494.0
click at [117, 76] on div "var object = action . options . code ; model . bannerCodeAll = '<script src="[U…" at bounding box center [428, 238] width 787 height 375
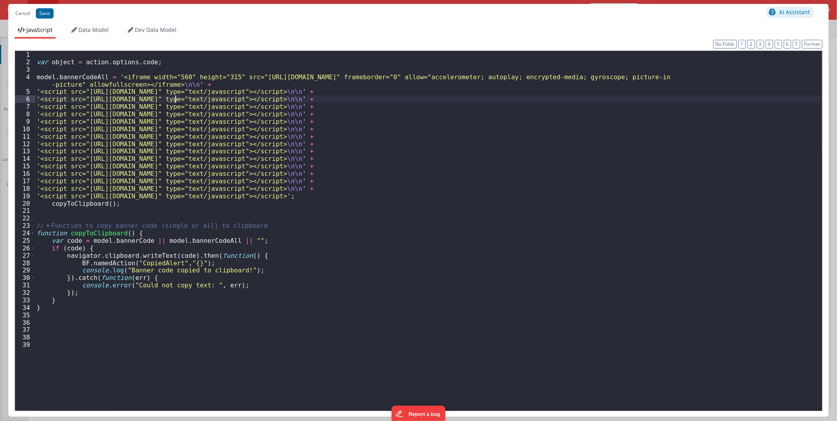
click at [175, 100] on div "var object = action . options . code ; model . bannerCodeAll = '<iframe width="…" at bounding box center [428, 238] width 787 height 375
drag, startPoint x: 40, startPoint y: 91, endPoint x: 535, endPoint y: 91, distance: 494.8
click at [529, 91] on div "var object = action . options . code ; model . bannerCodeAll = '<iframe width="…" at bounding box center [428, 238] width 787 height 375
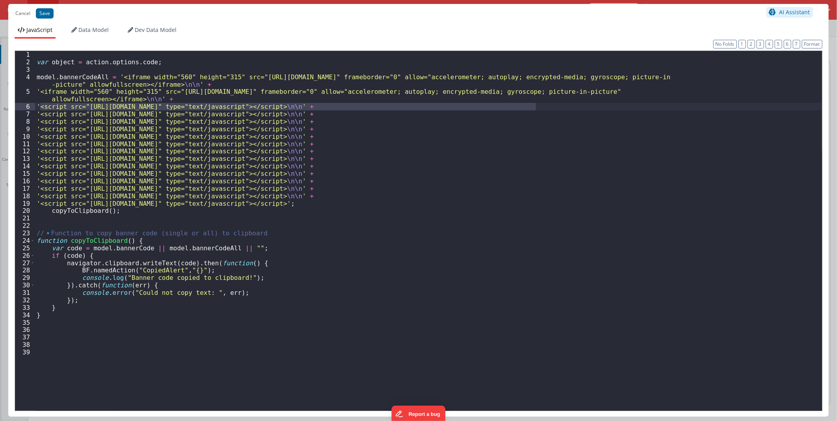
drag, startPoint x: 39, startPoint y: 106, endPoint x: 535, endPoint y: 106, distance: 496.0
click at [529, 106] on div "var object = action . options . code ; model . bannerCodeAll = '<iframe width="…" at bounding box center [428, 238] width 787 height 375
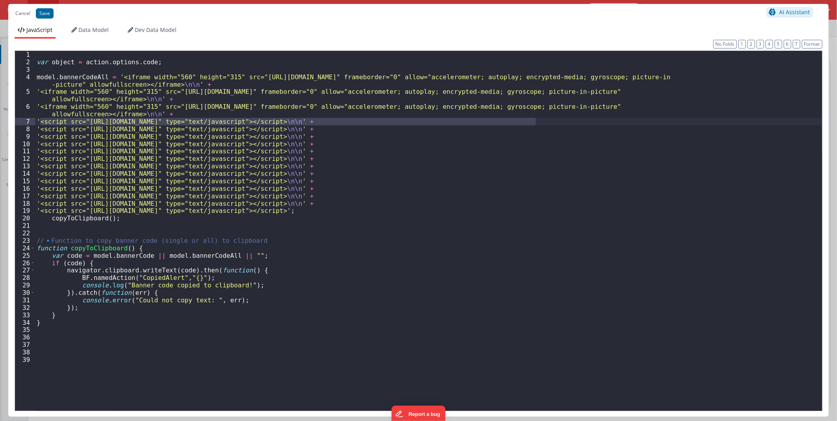
drag, startPoint x: 39, startPoint y: 121, endPoint x: 537, endPoint y: 122, distance: 497.1
click at [529, 122] on div "var object = action . options . code ; model . bannerCodeAll = '<iframe width="…" at bounding box center [428, 238] width 787 height 375
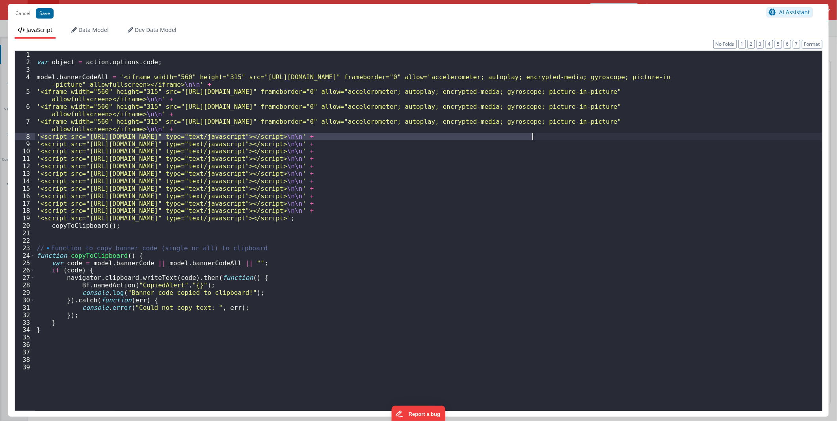
drag, startPoint x: 40, startPoint y: 136, endPoint x: 534, endPoint y: 139, distance: 494.4
click at [529, 139] on div "var object = action . options . code ; model . bannerCodeAll = '<iframe width="…" at bounding box center [428, 238] width 787 height 375
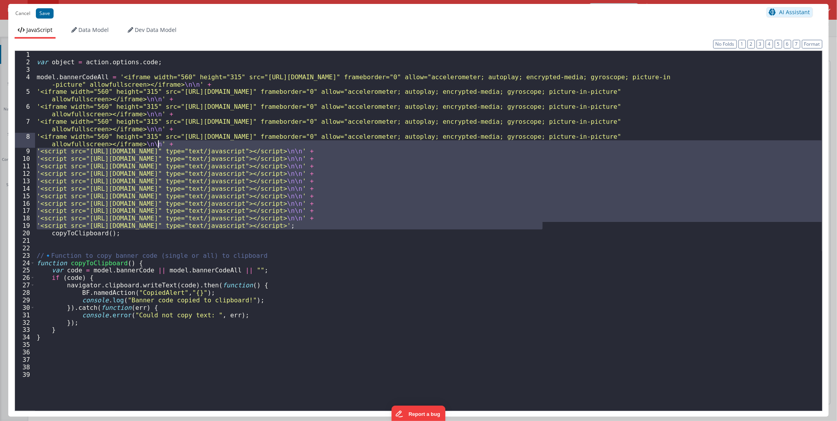
drag, startPoint x: 546, startPoint y: 226, endPoint x: 158, endPoint y: 144, distance: 396.3
click at [158, 144] on div "var object = action . options . code ; model . bannerCodeAll = '<iframe width="…" at bounding box center [428, 238] width 787 height 375
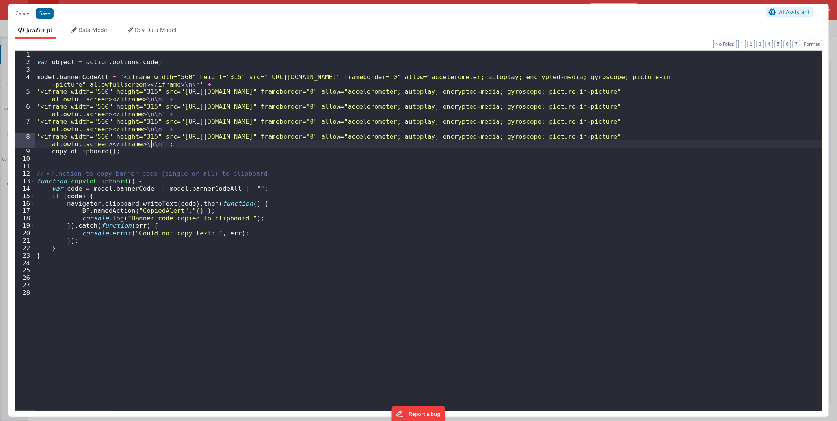
click at [151, 144] on div "var object = action . options . code ; model . bannerCodeAll = '<iframe width="…" at bounding box center [428, 238] width 787 height 375
drag, startPoint x: 87, startPoint y: 189, endPoint x: 157, endPoint y: 188, distance: 69.4
click at [157, 188] on div "var object = action . options . code ; model . bannerCodeAll = '<iframe width="…" at bounding box center [428, 238] width 787 height 375
drag, startPoint x: 171, startPoint y: 187, endPoint x: 160, endPoint y: 187, distance: 10.6
click at [160, 187] on div "var object = action . options . code ; model . bannerCodeAll = '<iframe width="…" at bounding box center [428, 238] width 787 height 375
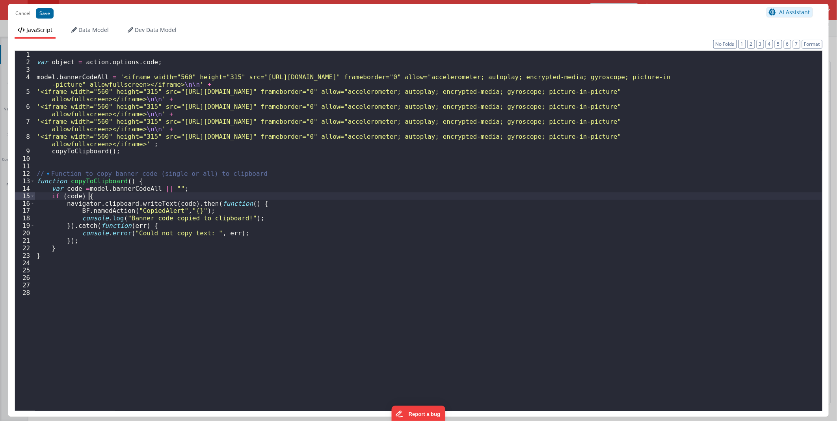
click at [239, 193] on div "var object = action . options . code ; model . bannerCodeAll = '<iframe width="…" at bounding box center [428, 238] width 787 height 375
click at [42, 12] on button "Save" at bounding box center [45, 13] width 18 height 10
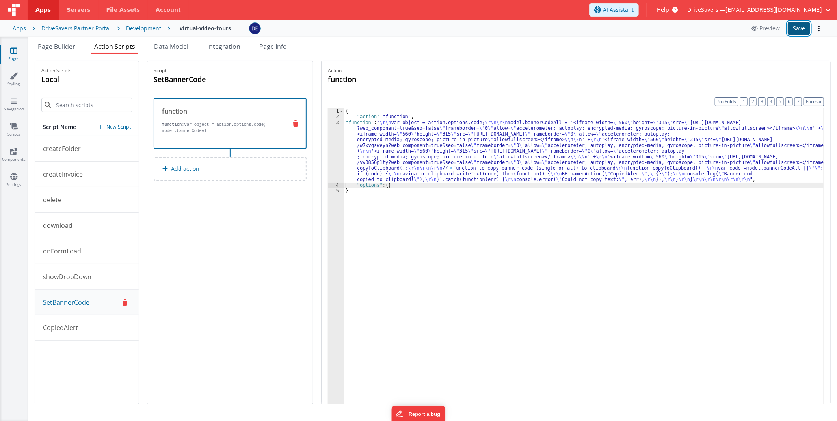
click at [529, 22] on button "Save" at bounding box center [799, 28] width 22 height 13
click at [142, 29] on div "Development" at bounding box center [143, 28] width 35 height 8
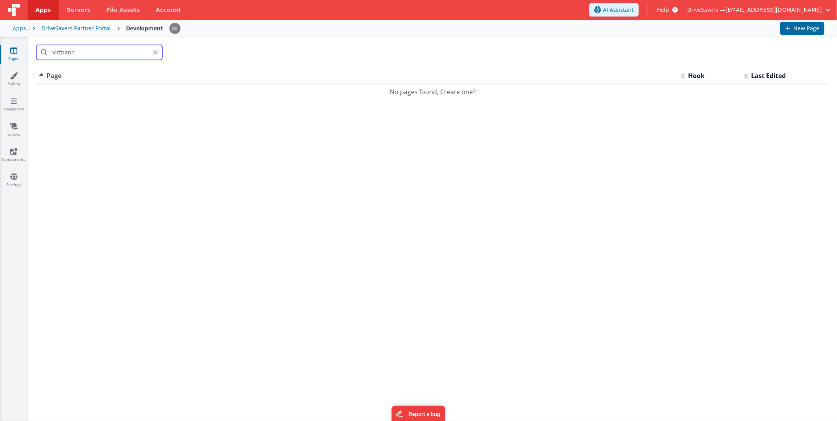
drag, startPoint x: 128, startPoint y: 60, endPoint x: -2, endPoint y: 41, distance: 131.0
click at [0, 41] on html "Apps Servers File Assets Account Some FUTURE Slot AI Assistant Help DriveSavers…" at bounding box center [418, 210] width 837 height 421
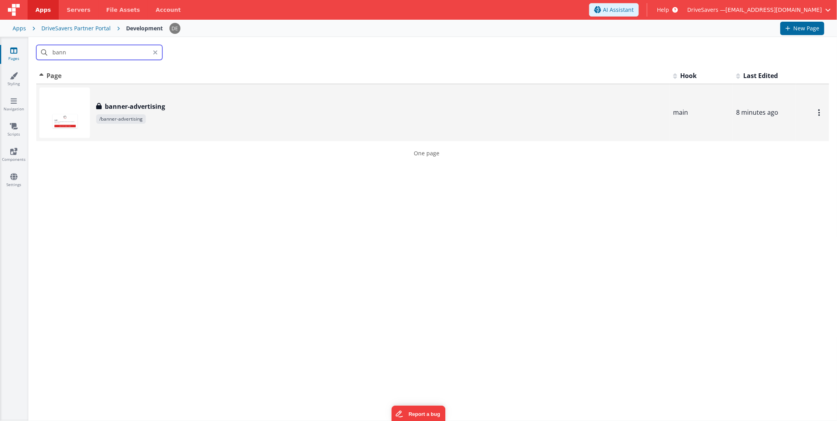
type input "bann"
click at [162, 107] on h3 "banner-advertising" at bounding box center [135, 106] width 60 height 9
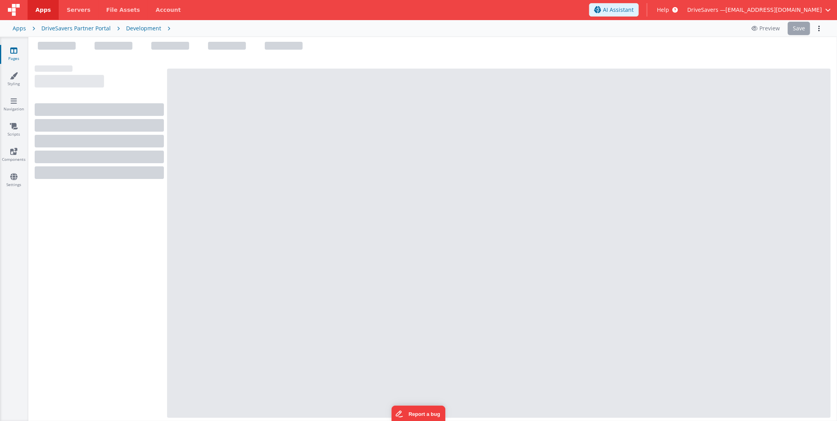
click at [107, 48] on div at bounding box center [114, 46] width 38 height 8
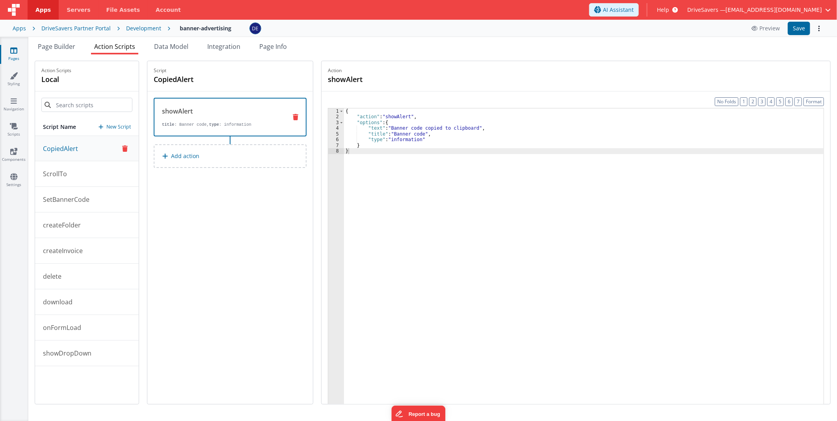
click at [116, 42] on span "Action Scripts" at bounding box center [114, 46] width 41 height 9
click at [425, 129] on div "{ "action" : "showAlert" , "options" : { "text" : "Banner code copied to clipbo…" at bounding box center [584, 274] width 480 height 332
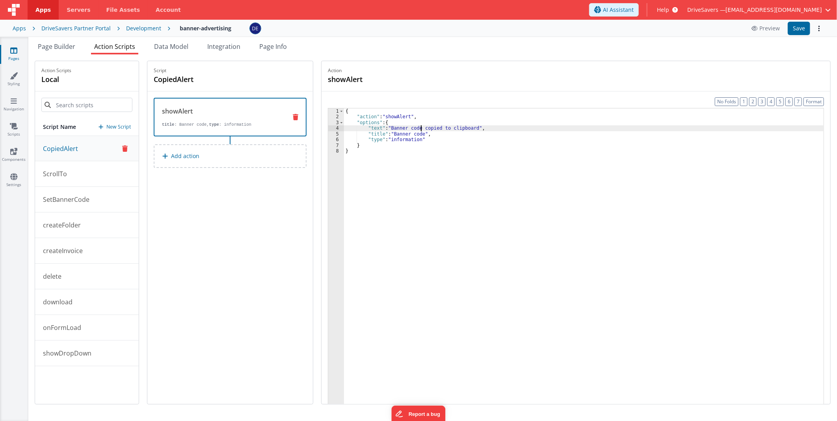
click at [99, 198] on button "SetBannerCode" at bounding box center [87, 200] width 104 height 26
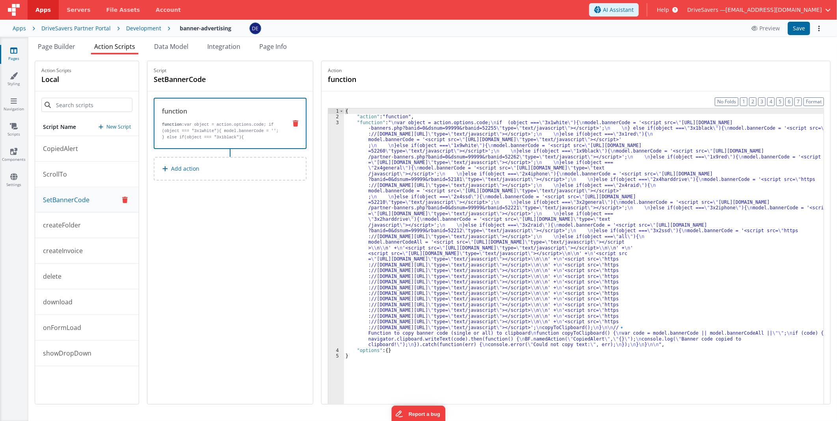
click at [413, 134] on div "{ "action" : "function" , "function" : " \n var object = action.options.code; \…" at bounding box center [584, 274] width 480 height 332
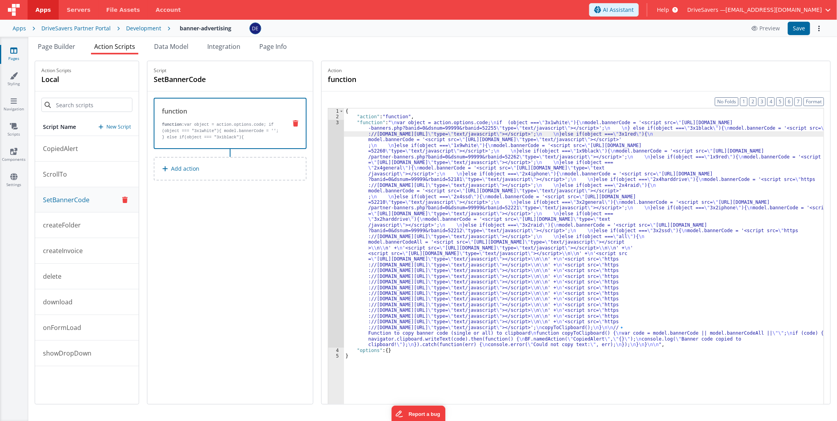
click at [336, 157] on div "3" at bounding box center [336, 234] width 16 height 228
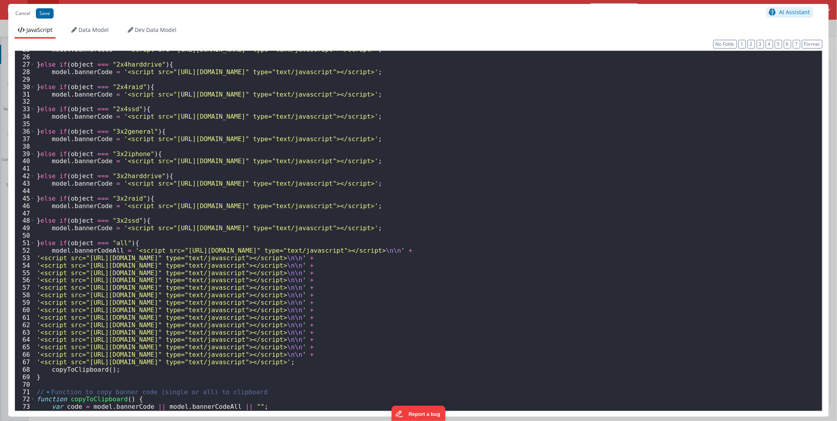
scroll to position [266, 0]
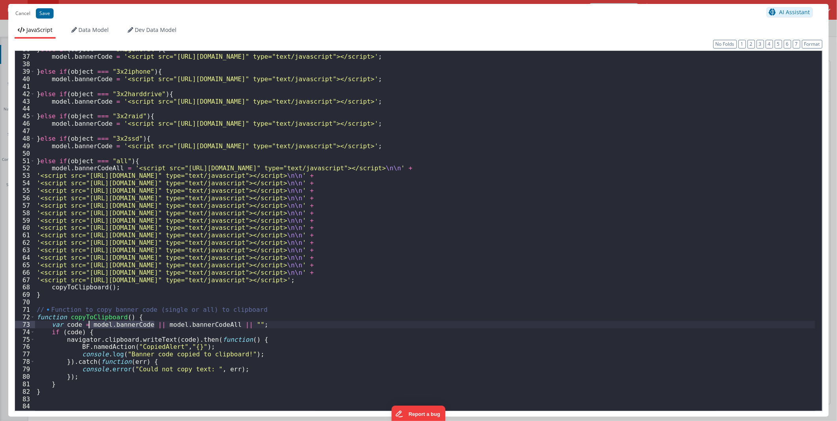
drag, startPoint x: 156, startPoint y: 324, endPoint x: 88, endPoint y: 324, distance: 67.8
click at [88, 247] on div "} else if ( object === "3x2general" ) { model . bannerCode = '<script src="[URL…" at bounding box center [425, 232] width 781 height 375
click at [44, 11] on button "Save" at bounding box center [45, 13] width 18 height 10
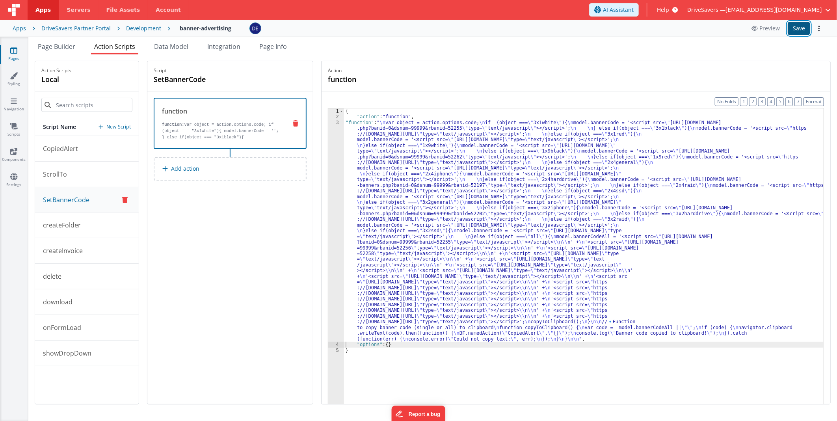
click at [529, 23] on button "Save" at bounding box center [799, 28] width 22 height 13
click at [54, 46] on span "Page Builder" at bounding box center [56, 46] width 37 height 9
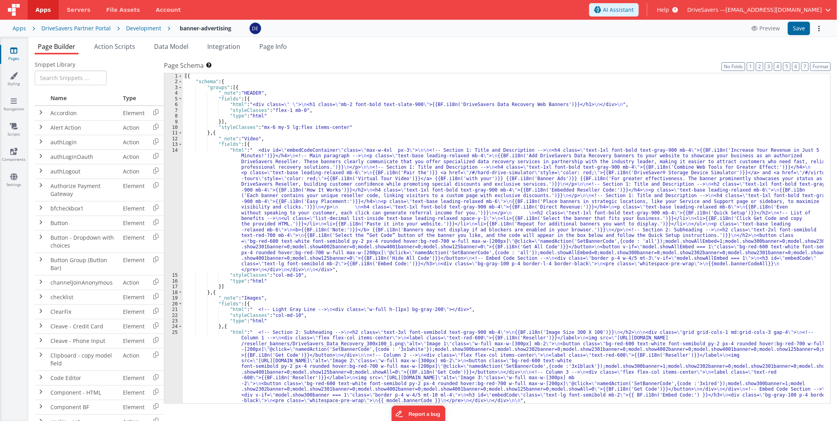
click at [359, 186] on div "[{ "schema" : { "groups" : [{ "_note" : "HEADER" , "fields" : [{ "html" : "<div…" at bounding box center [503, 244] width 641 height 342
click at [167, 184] on div "14" at bounding box center [173, 209] width 19 height 125
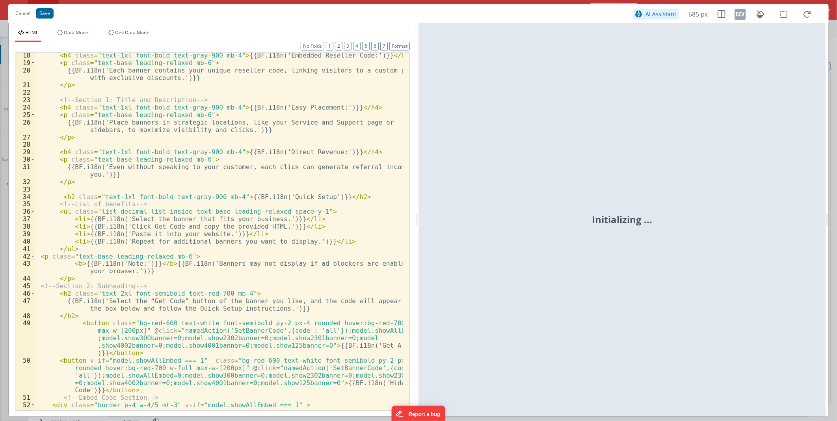
scroll to position [275, 0]
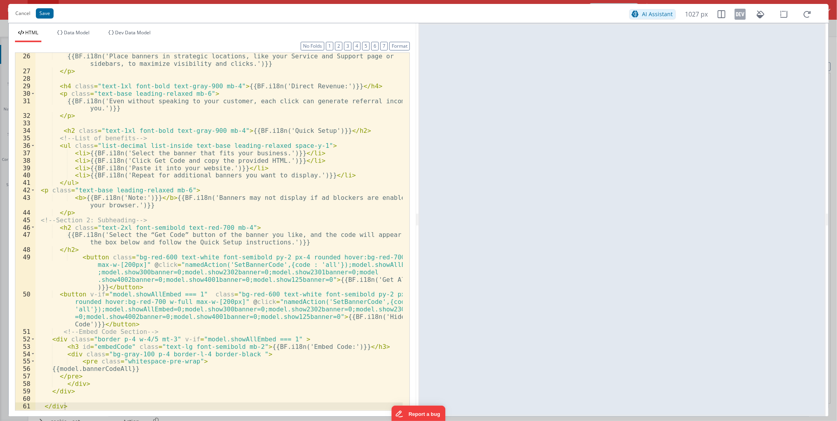
click at [357, 247] on div "{{BF.i18n('Place banners in strategic locations, like your Service and Support …" at bounding box center [218, 242] width 367 height 380
drag, startPoint x: 357, startPoint y: 280, endPoint x: 388, endPoint y: 279, distance: 30.8
click at [388, 247] on div "{{BF.i18n('Place banners in strategic locations, like your Service and Support …" at bounding box center [218, 242] width 367 height 380
click at [21, 10] on button "Cancel" at bounding box center [22, 13] width 23 height 11
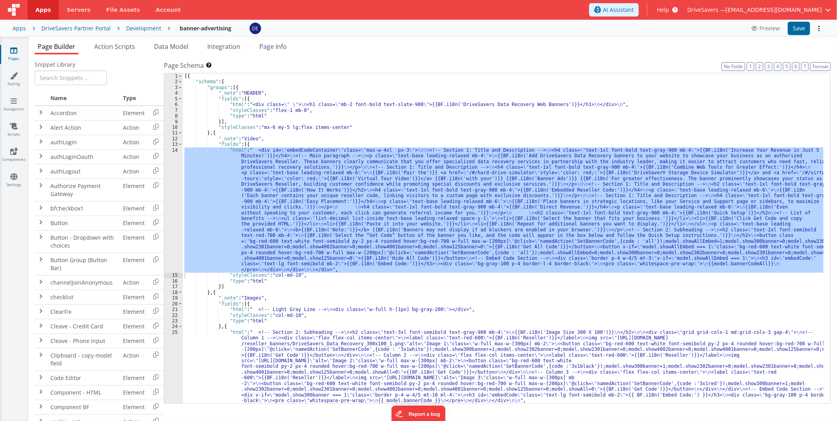
click at [132, 28] on div "Development" at bounding box center [143, 28] width 35 height 8
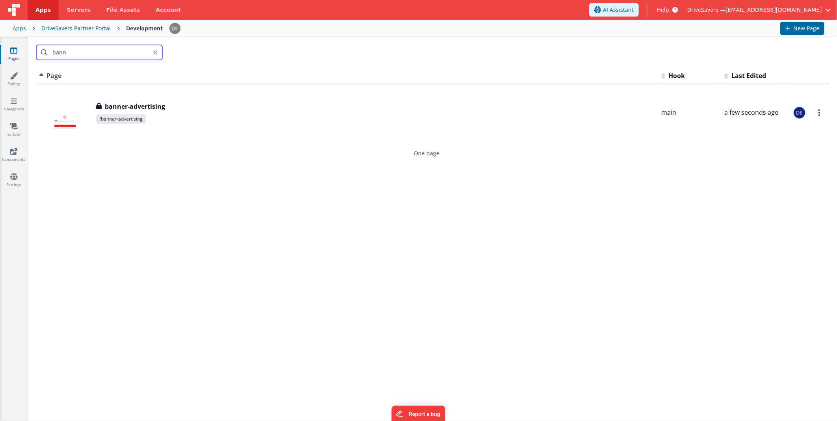
drag, startPoint x: 77, startPoint y: 49, endPoint x: 31, endPoint y: 50, distance: 46.5
click at [32, 50] on div "bann" at bounding box center [432, 52] width 809 height 31
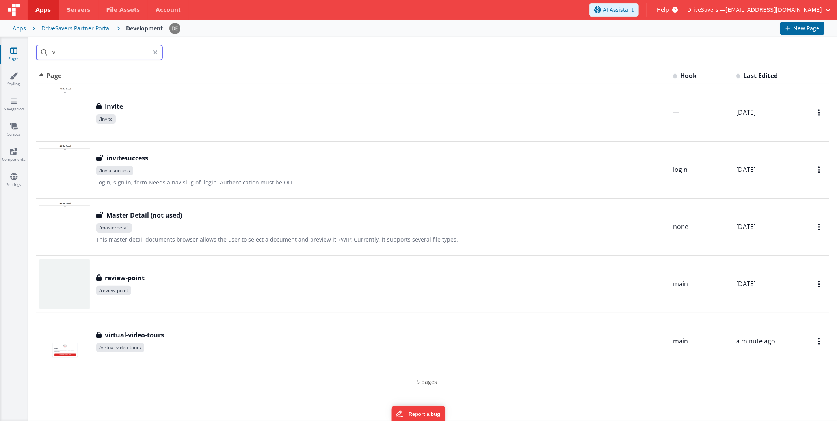
type input "vir"
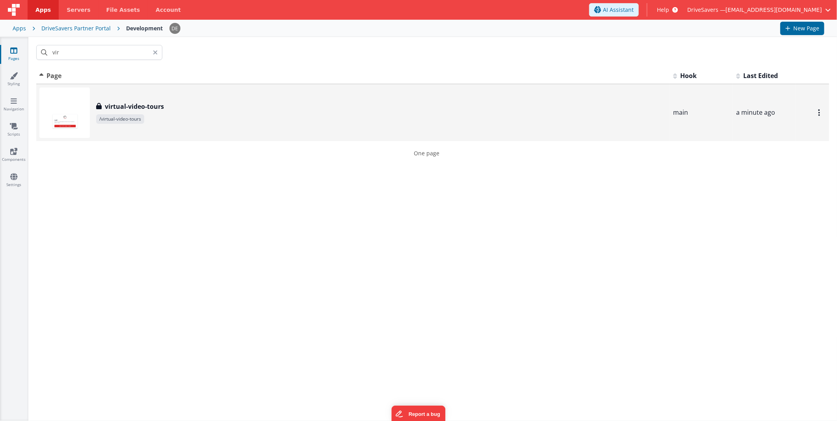
click at [199, 120] on span "/virtual-video-tours" at bounding box center [381, 118] width 571 height 9
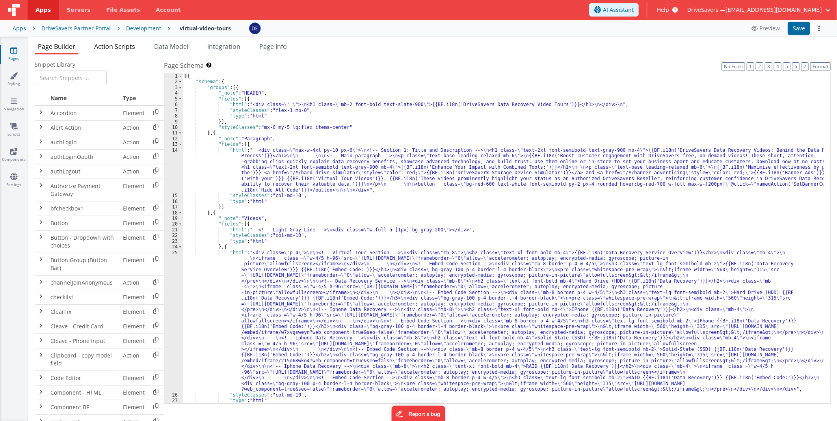
click at [121, 48] on span "Action Scripts" at bounding box center [114, 46] width 41 height 9
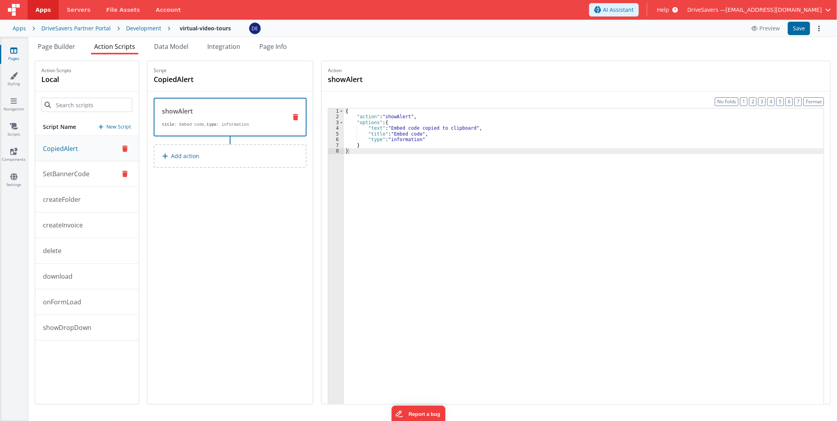
click at [93, 171] on button "SetBannerCode" at bounding box center [87, 174] width 104 height 26
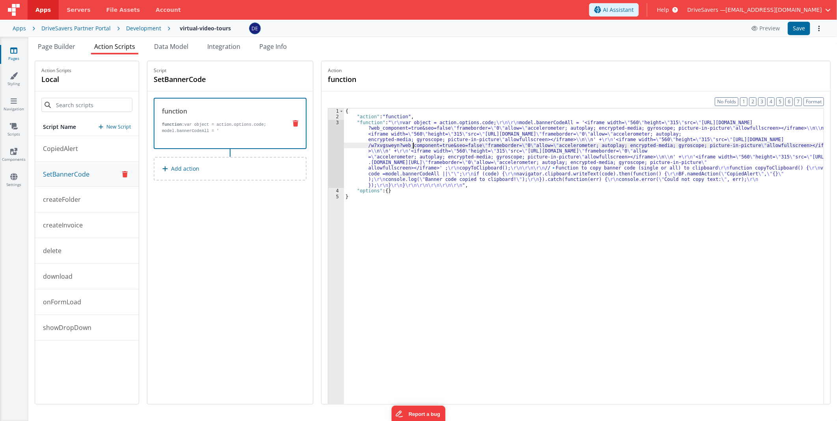
click at [417, 147] on div "{ "action" : "function" , "function" : " \r\n var object = action.options.code;…" at bounding box center [584, 274] width 480 height 332
click at [336, 148] on div "3" at bounding box center [336, 154] width 16 height 68
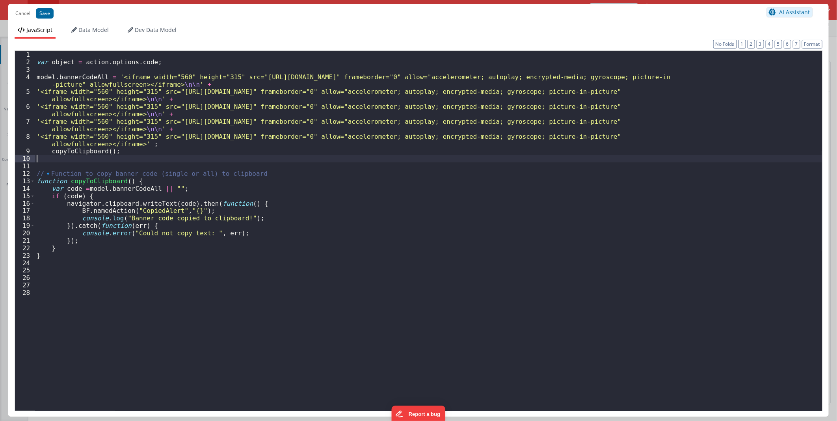
click at [155, 160] on div "var object = action . options . code ; model . bannerCodeAll = '<iframe width="…" at bounding box center [428, 238] width 787 height 375
click at [22, 14] on button "Cancel" at bounding box center [22, 13] width 23 height 11
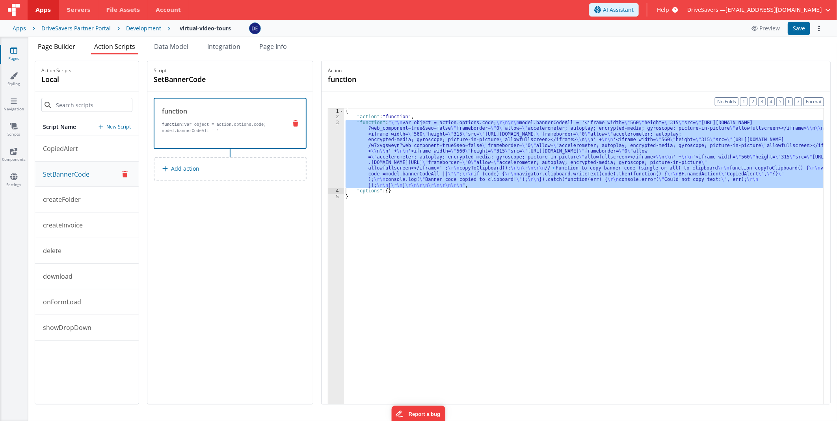
click at [59, 42] on span "Page Builder" at bounding box center [56, 46] width 37 height 9
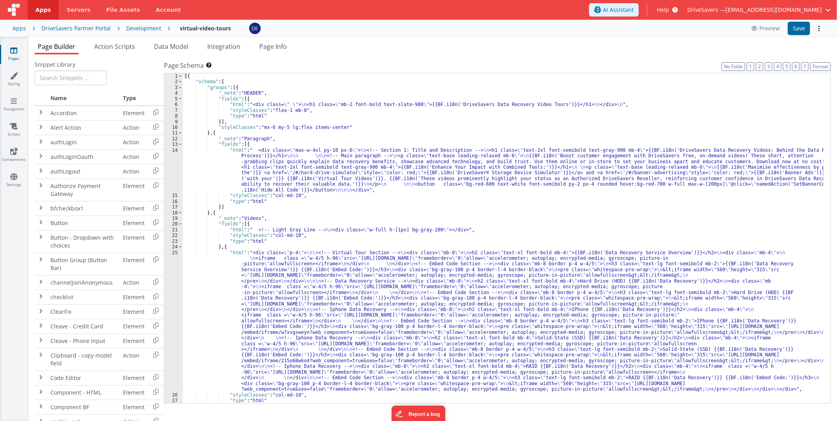
click at [301, 168] on div "[{ "schema" : { "groups" : [{ "_note" : "HEADER" , "fields" : [{ "html" : "<div…" at bounding box center [503, 244] width 641 height 342
click at [177, 162] on div "14" at bounding box center [173, 170] width 19 height 46
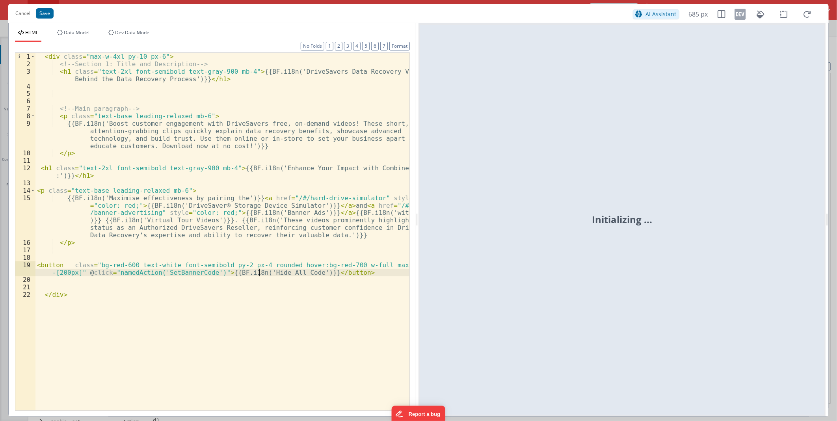
click at [261, 247] on div "< div class = "max-w-4xl py-10 px-6" > <!-- Section 1: Title and Description --…" at bounding box center [222, 239] width 374 height 372
drag, startPoint x: 261, startPoint y: 273, endPoint x: 291, endPoint y: 272, distance: 30.4
click at [291, 247] on div "< div class = "max-w-4xl py-10 px-6" > <!-- Section 1: Title and Description --…" at bounding box center [222, 239] width 374 height 372
click at [258, 247] on div "< div class = "max-w-4xl py-10 px-6" > <!-- Section 1: Title and Description --…" at bounding box center [222, 239] width 374 height 372
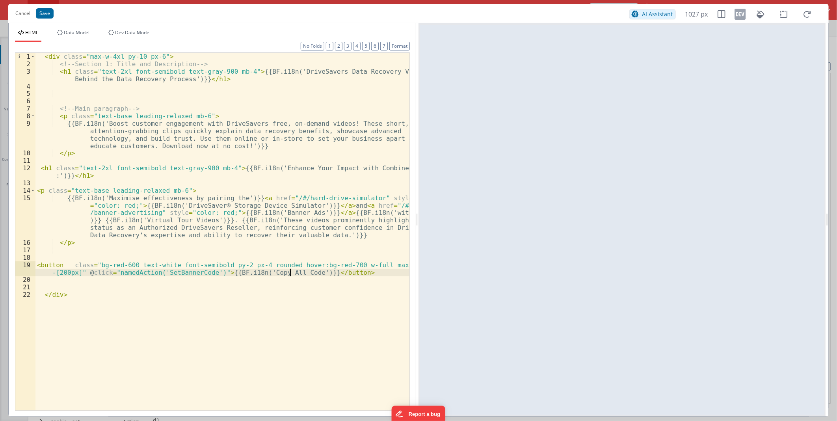
click at [290, 247] on div "< div class = "max-w-4xl py-10 px-6" > <!-- Section 1: Title and Description --…" at bounding box center [222, 239] width 374 height 372
drag, startPoint x: 290, startPoint y: 273, endPoint x: 261, endPoint y: 274, distance: 29.2
click at [261, 247] on div "< div class = "max-w-4xl py-10 px-6" > <!-- Section 1: Title and Description --…" at bounding box center [222, 239] width 374 height 372
drag, startPoint x: 49, startPoint y: 14, endPoint x: 65, endPoint y: 14, distance: 15.4
click at [49, 14] on button "Save" at bounding box center [45, 13] width 18 height 10
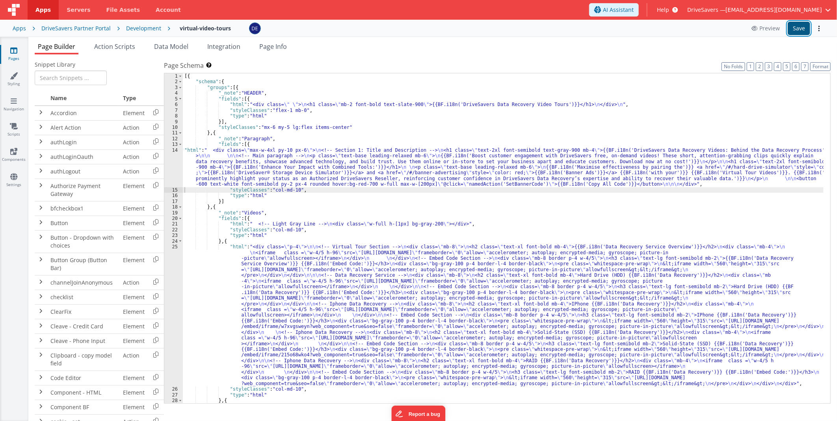
click at [529, 25] on button "Save" at bounding box center [799, 28] width 22 height 13
click at [17, 182] on link "Settings" at bounding box center [14, 181] width 28 height 16
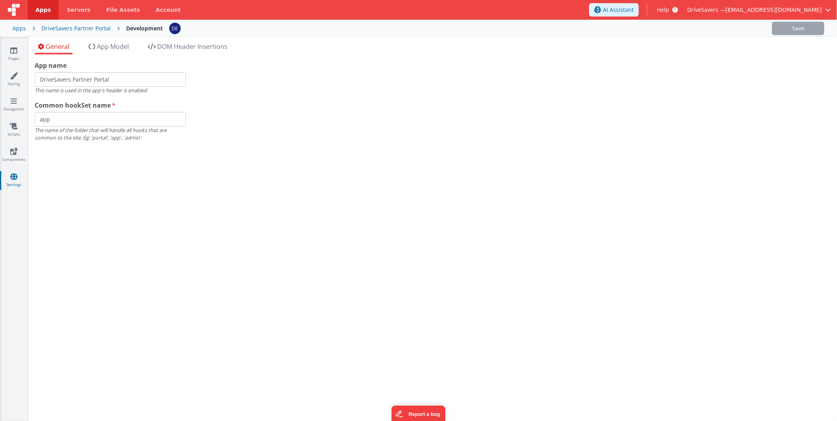
click at [109, 49] on span "App Model" at bounding box center [113, 46] width 32 height 9
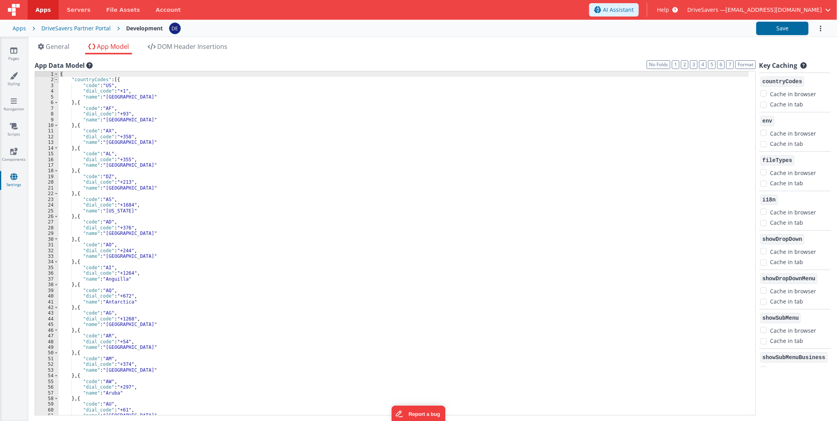
click at [56, 80] on span at bounding box center [56, 80] width 4 height 6
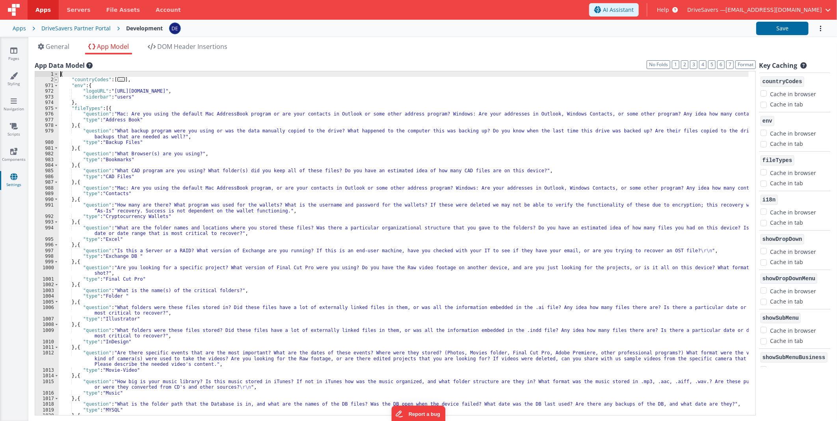
click at [56, 84] on span at bounding box center [56, 86] width 4 height 6
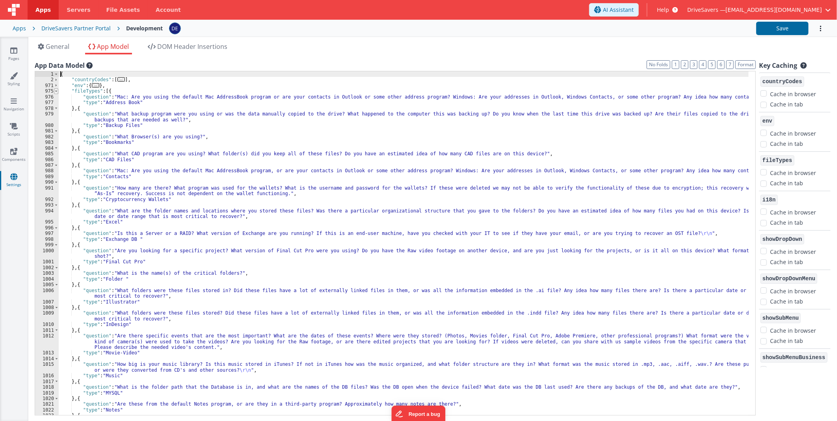
click at [56, 91] on span at bounding box center [56, 91] width 4 height 6
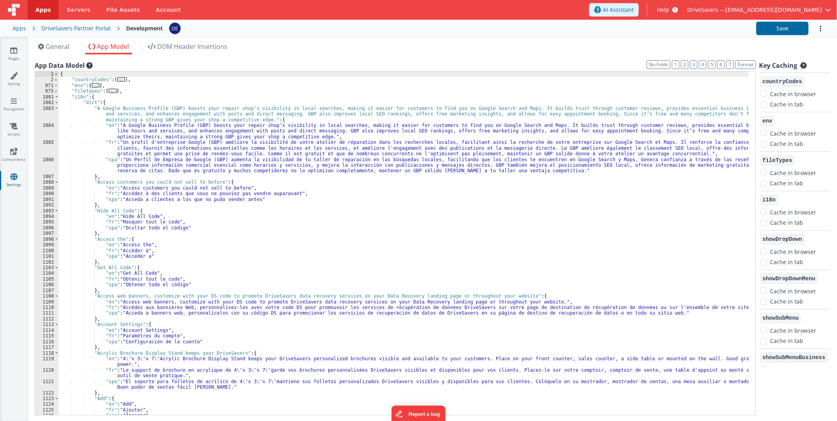
click at [117, 233] on div "{ "countryCodes" : [ ... ] , "env" : { ... } , "fileTypes" : [ ... ] , "i18n" :…" at bounding box center [404, 249] width 690 height 356
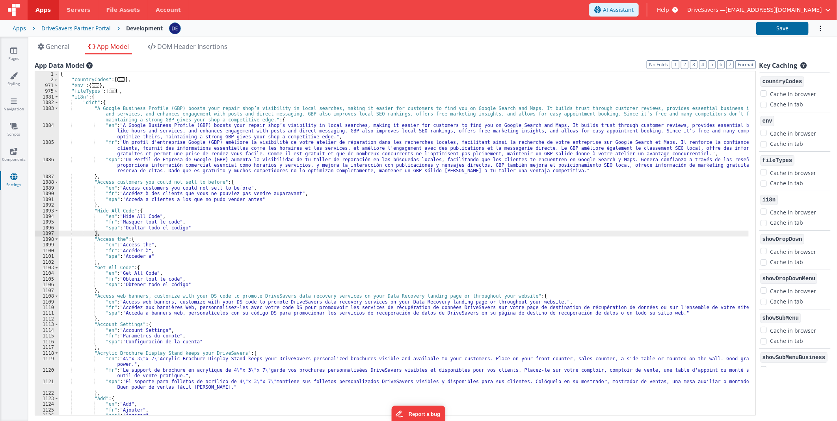
paste textarea
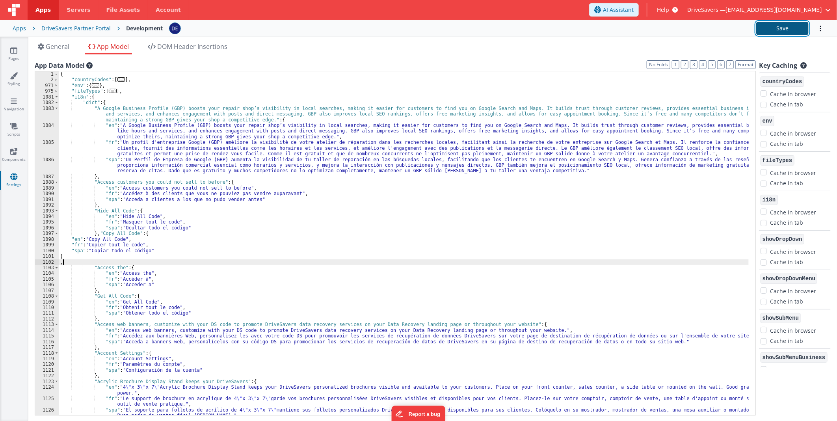
click at [529, 33] on button "Save" at bounding box center [783, 28] width 52 height 13
click at [93, 247] on div "{ "countryCodes" : [ ... ] , "env" : { ... } , "fileTypes" : [ ... ] , "i18n" :…" at bounding box center [404, 249] width 690 height 356
paste textarea
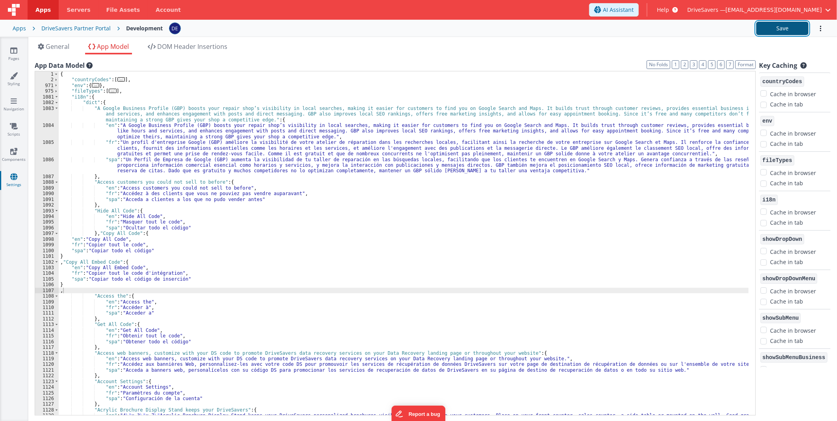
click at [529, 29] on button "Save" at bounding box center [783, 28] width 52 height 13
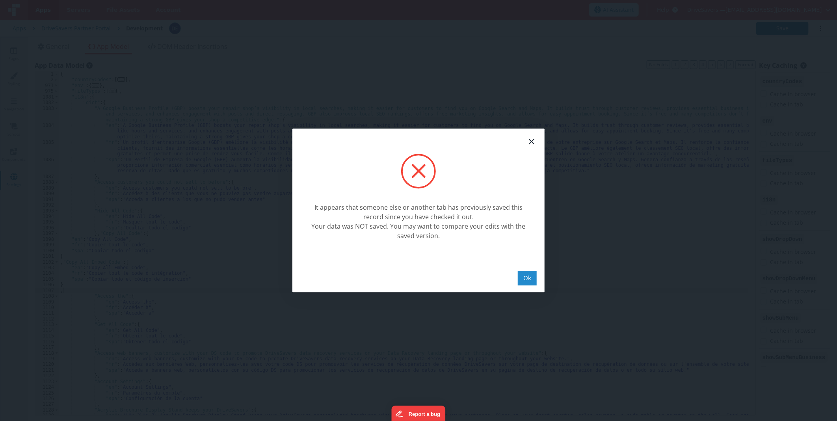
click at [527, 247] on div "Ok" at bounding box center [527, 278] width 19 height 15
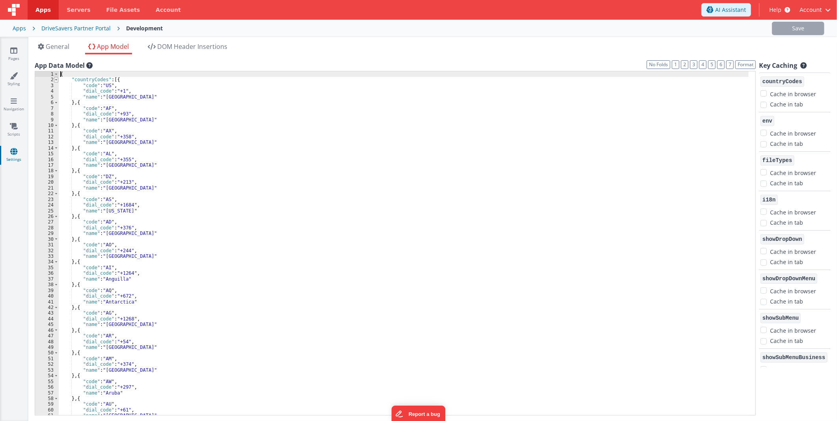
click at [58, 80] on span at bounding box center [56, 80] width 4 height 6
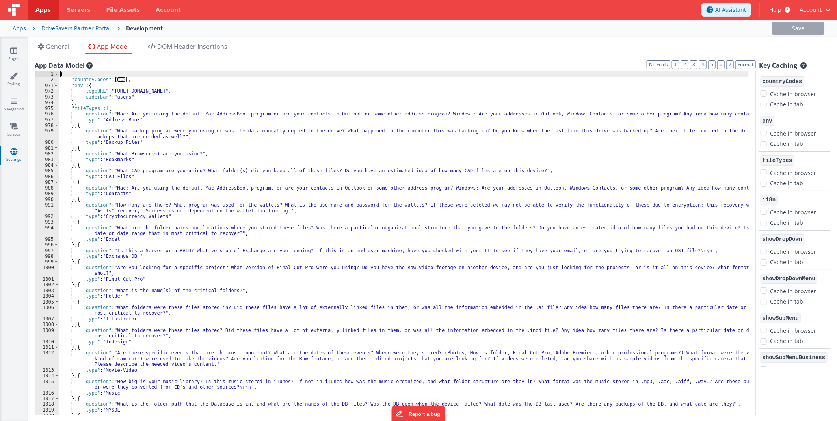
click at [58, 85] on span at bounding box center [56, 86] width 4 height 6
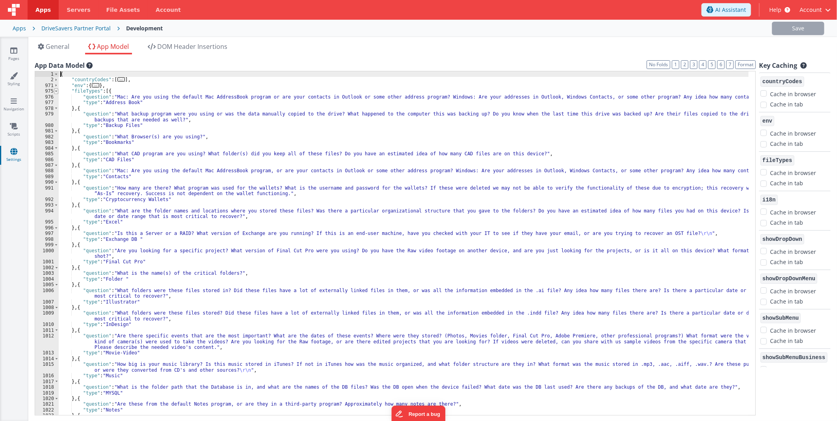
click at [58, 91] on span at bounding box center [56, 91] width 4 height 6
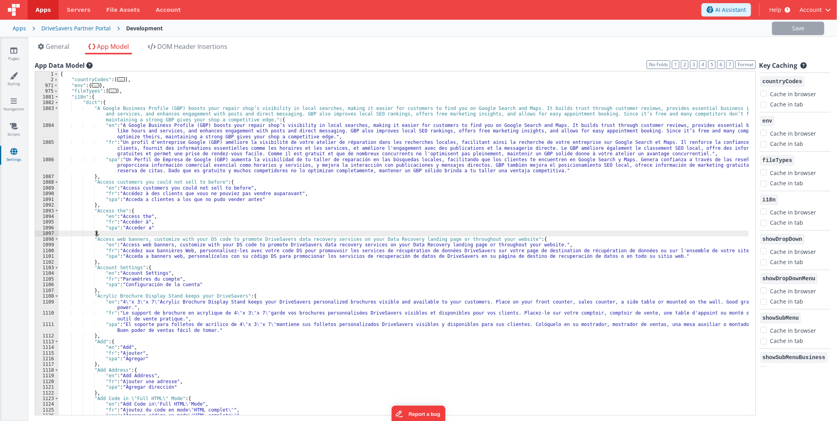
click at [104, 233] on div "{ "countryCodes" : [ ... ] , "env" : { ... } , "fileTypes" : [ ... ] , "i18n" :…" at bounding box center [404, 249] width 690 height 356
paste textarea
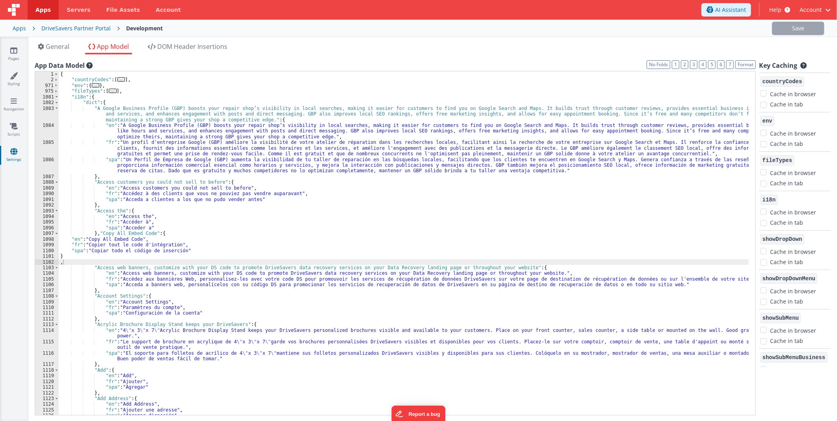
click at [677, 30] on div at bounding box center [467, 28] width 597 height 13
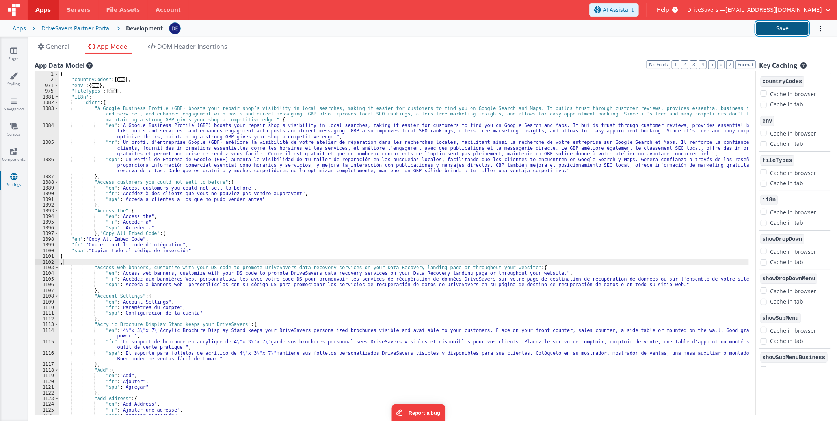
click at [764, 27] on button "Save" at bounding box center [783, 28] width 52 height 13
click at [144, 233] on div "{ "countryCodes" : [ ... ] , "env" : { ... } , "fileTypes" : [ ... ] , "i18n" :…" at bounding box center [404, 249] width 690 height 356
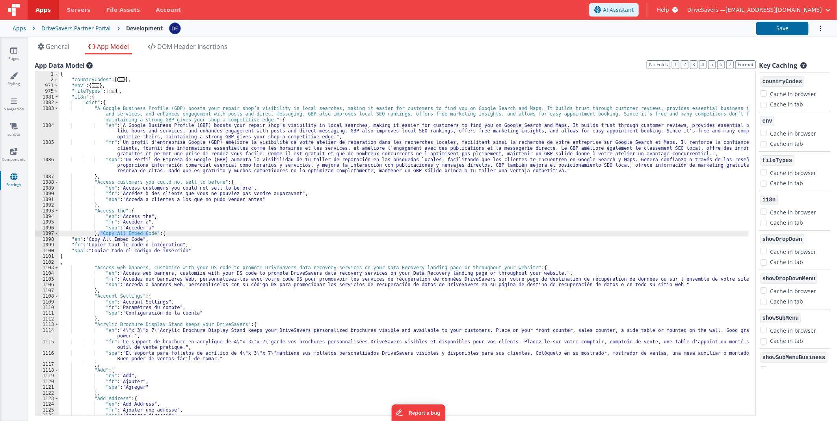
drag, startPoint x: 144, startPoint y: 233, endPoint x: 106, endPoint y: 234, distance: 38.2
click at [106, 234] on div "{ "countryCodes" : [ ... ] , "env" : { ... } , "fileTypes" : [ ... ] , "i18n" :…" at bounding box center [404, 249] width 690 height 356
click at [15, 48] on icon at bounding box center [13, 51] width 7 height 8
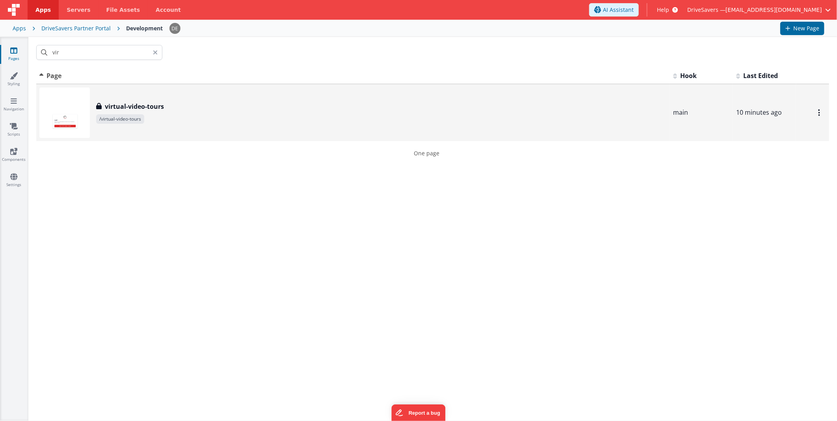
click at [160, 117] on span "/virtual-video-tours" at bounding box center [381, 118] width 571 height 9
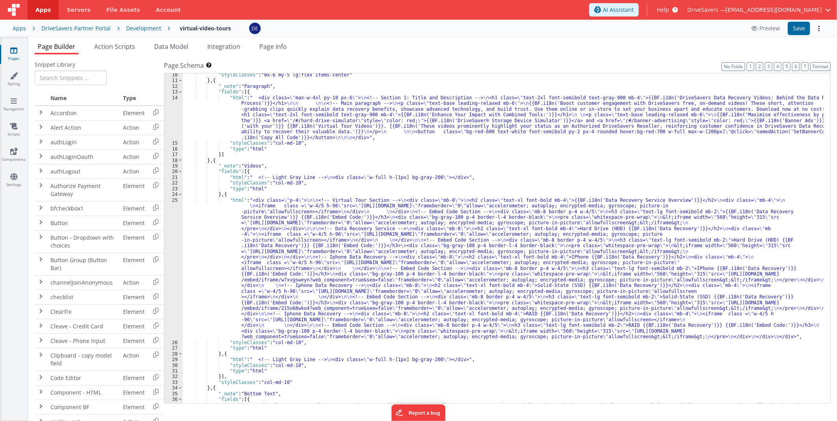
scroll to position [52, 0]
click at [289, 121] on div ""styleClasses" : "mx-6 my-5 lg:flex items-center" } , { "_note" : "Paragraph" ,…" at bounding box center [503, 265] width 641 height 387
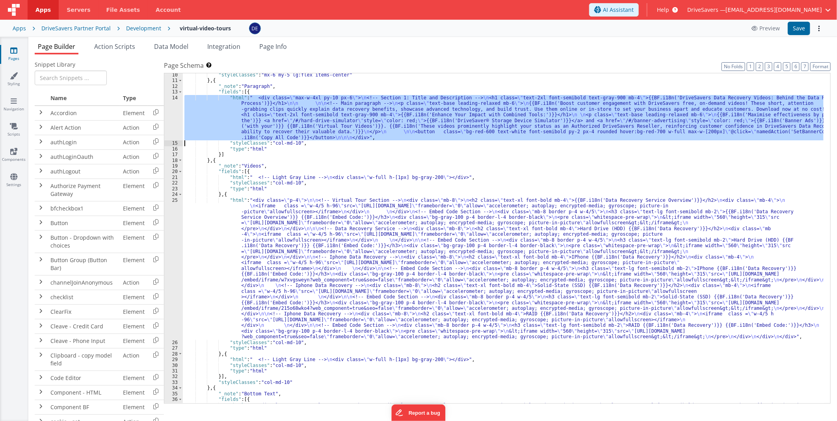
click at [175, 117] on div "14" at bounding box center [173, 118] width 19 height 46
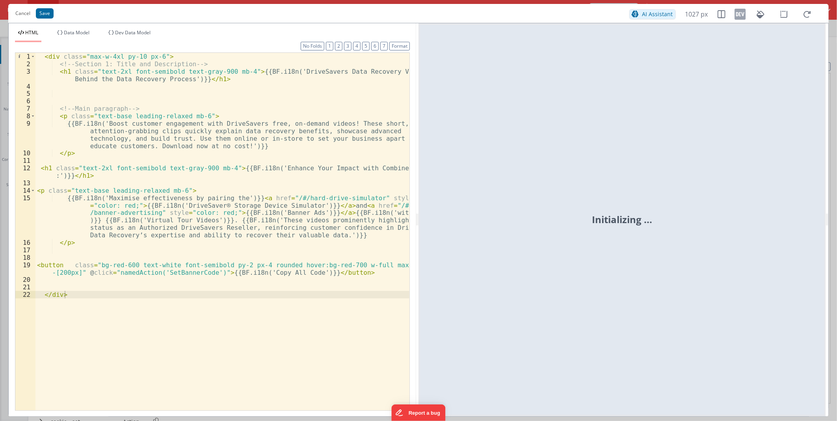
click at [292, 272] on div "< div class = "max-w-4xl py-10 px-6" > <!-- Section 1: Title and Description --…" at bounding box center [222, 239] width 374 height 372
drag, startPoint x: 292, startPoint y: 272, endPoint x: 261, endPoint y: 272, distance: 31.5
click at [261, 272] on div "< div class = "max-w-4xl py-10 px-6" > <!-- Section 1: Title and Description --…" at bounding box center [222, 239] width 374 height 372
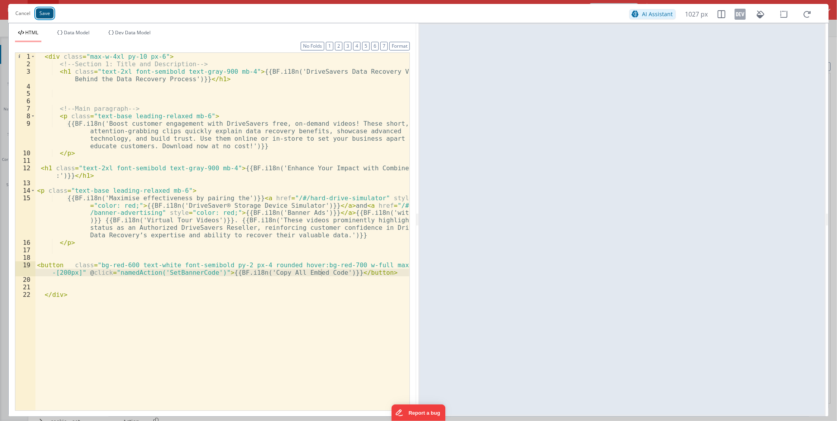
click at [41, 14] on button "Save" at bounding box center [45, 13] width 18 height 10
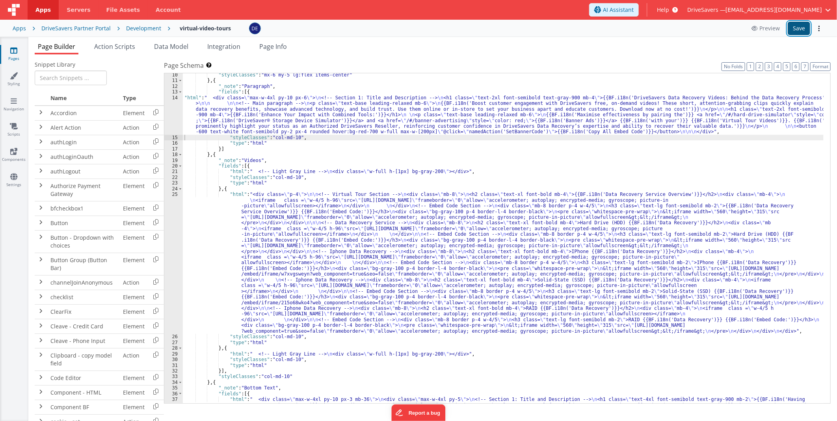
click at [796, 24] on button "Save" at bounding box center [799, 28] width 22 height 13
click at [307, 138] on div ""styleClasses" : "mx-6 my-5 lg:flex items-center" } , { "_note" : "Paragraph" ,…" at bounding box center [503, 265] width 641 height 387
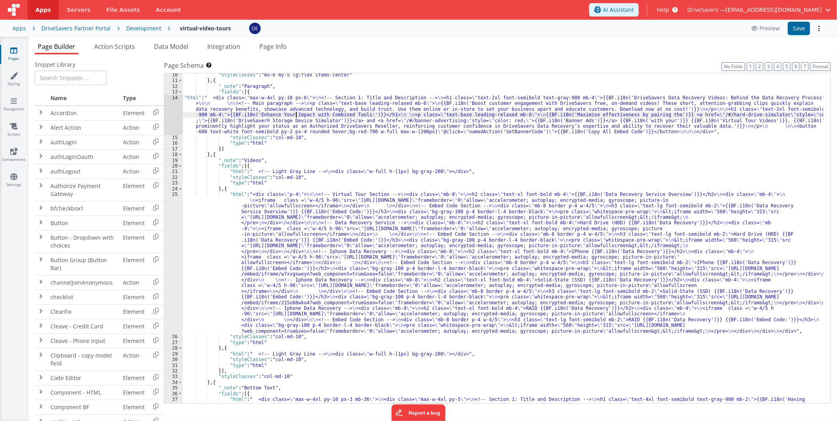
click at [297, 117] on div ""styleClasses" : "mx-6 my-5 lg:flex items-center" } , { "_note" : "Paragraph" ,…" at bounding box center [503, 265] width 641 height 387
click at [179, 121] on div "14" at bounding box center [173, 115] width 19 height 40
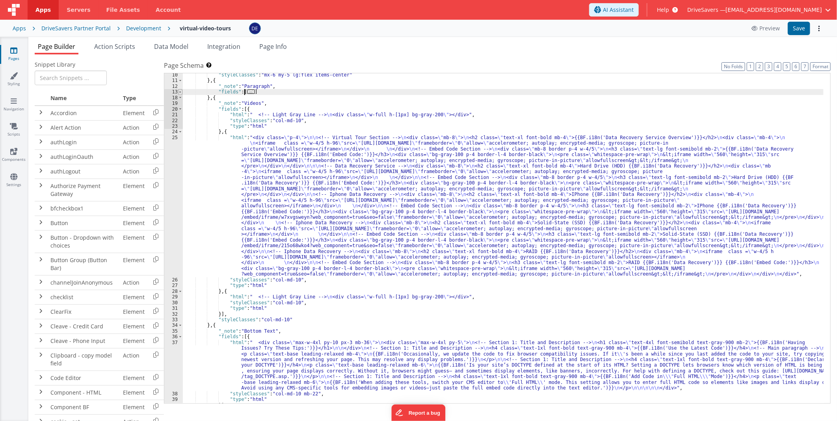
click at [179, 92] on span at bounding box center [180, 92] width 4 height 6
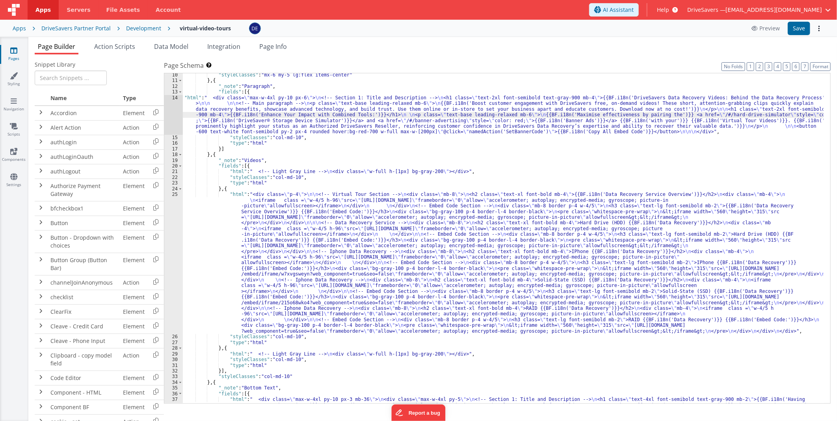
click at [305, 121] on div ""styleClasses" : "mx-6 my-5 lg:flex items-center" } , { "_note" : "Paragraph" ,…" at bounding box center [503, 265] width 641 height 387
click at [174, 115] on div "14" at bounding box center [173, 115] width 19 height 40
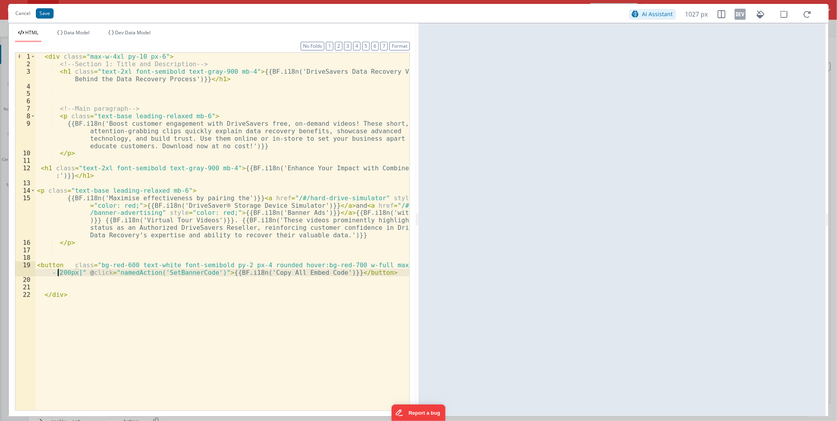
click at [57, 271] on div "< div class = "max-w-4xl py-10 px-6" > <!-- Section 1: Title and Description --…" at bounding box center [222, 239] width 374 height 372
click at [46, 14] on button "Save" at bounding box center [45, 13] width 18 height 10
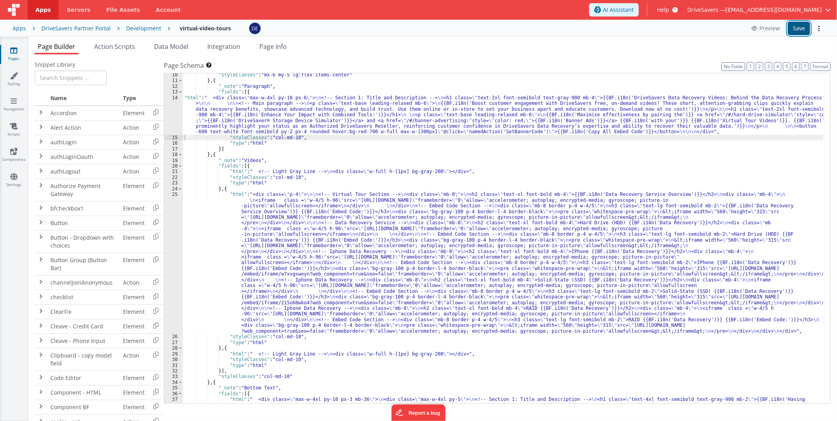
click at [791, 30] on button "Save" at bounding box center [799, 28] width 22 height 13
click at [405, 132] on div ""styleClasses" : "mx-6 my-5 lg:flex items-center" } , { "_note" : "Paragraph" ,…" at bounding box center [503, 265] width 641 height 387
click at [793, 31] on button "Save" at bounding box center [799, 28] width 22 height 13
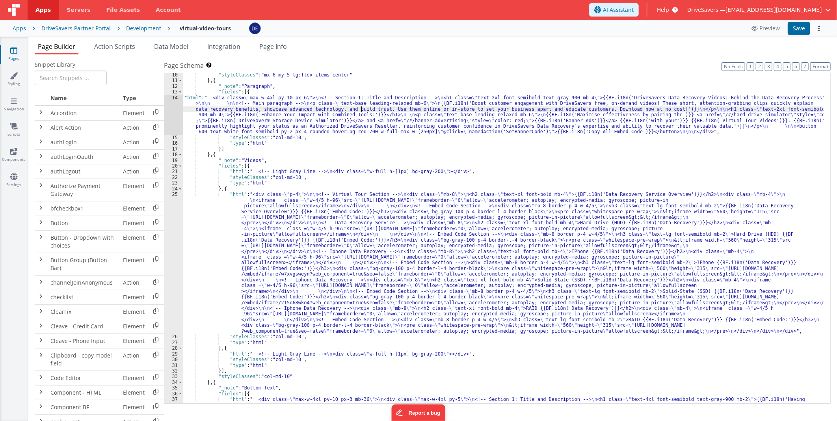
click at [362, 108] on div ""styleClasses" : "mx-6 my-5 lg:flex items-center" } , { "_note" : "Paragraph" ,…" at bounding box center [503, 265] width 641 height 387
click at [169, 119] on div "14" at bounding box center [173, 115] width 19 height 40
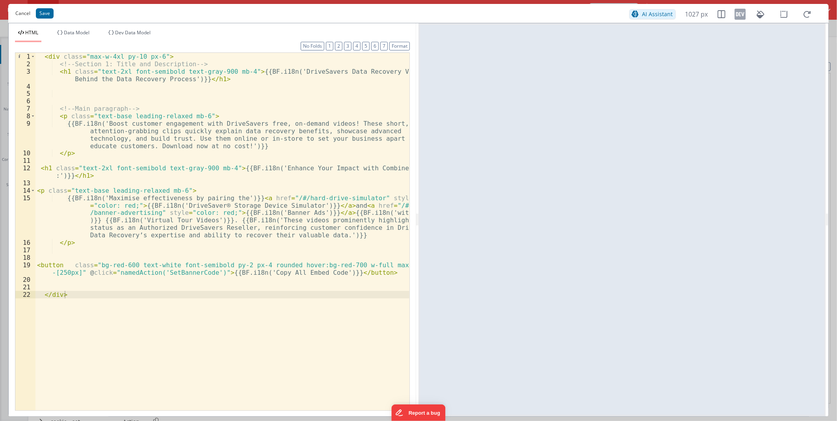
click at [22, 13] on button "Cancel" at bounding box center [22, 13] width 23 height 11
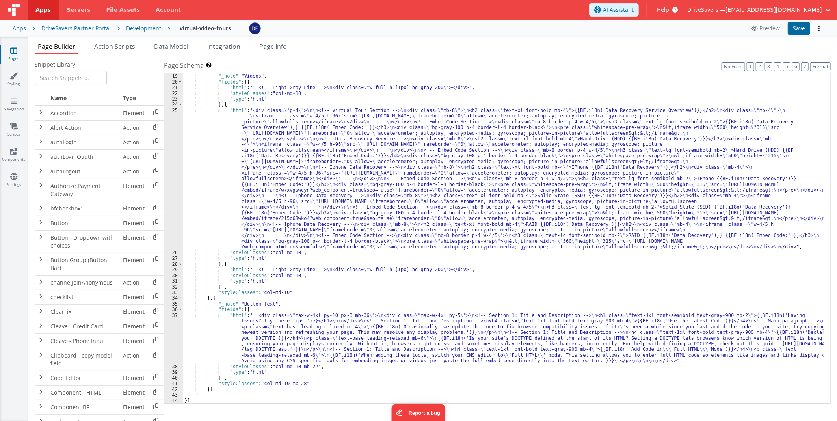
scroll to position [136, 0]
click at [311, 337] on div "} , { "_note" : "Videos" , "fields" : [{ "html" : " <!-- Light Gray Line --> \n…" at bounding box center [503, 239] width 641 height 342
click at [174, 326] on div "37" at bounding box center [173, 338] width 19 height 51
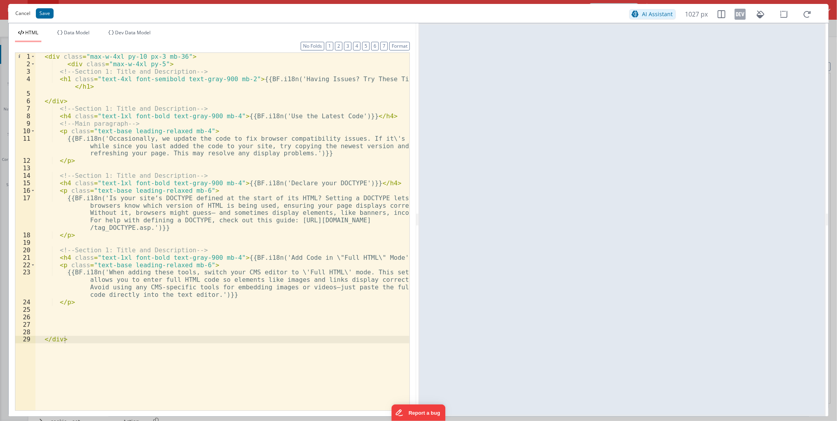
click at [16, 13] on button "Cancel" at bounding box center [22, 13] width 23 height 11
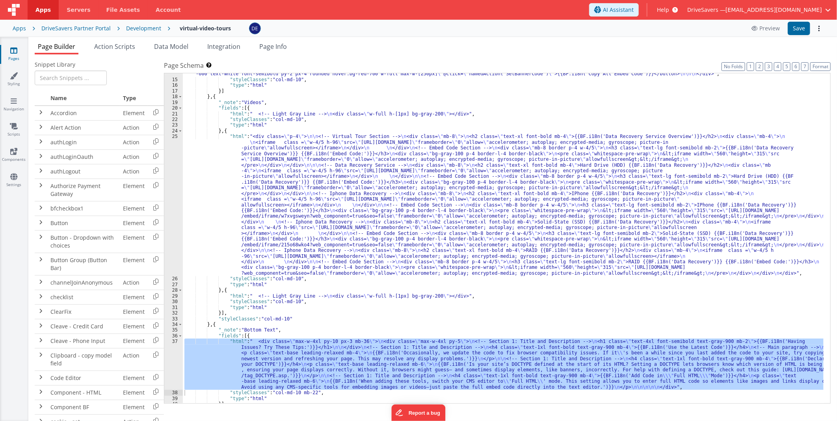
scroll to position [110, 0]
click at [368, 216] on div ""html" : " <div class= \" max-w-4xl py-10 px-6 \" > \n <!-- Section 1: Title an…" at bounding box center [503, 225] width 641 height 376
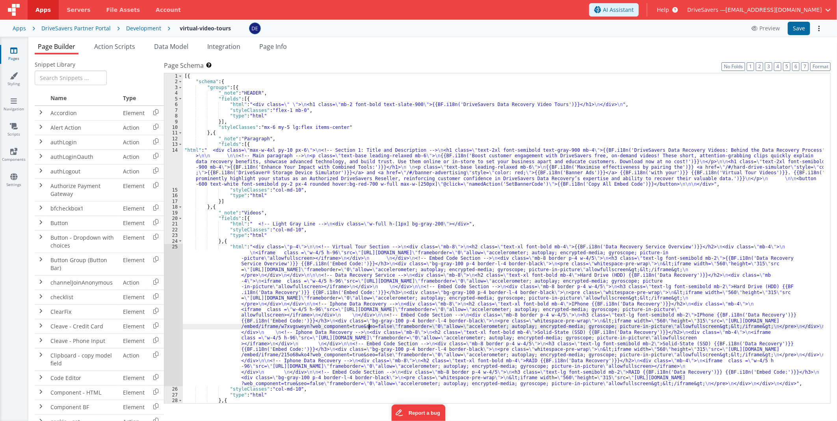
scroll to position [0, 0]
click at [136, 26] on div "Development" at bounding box center [143, 28] width 35 height 8
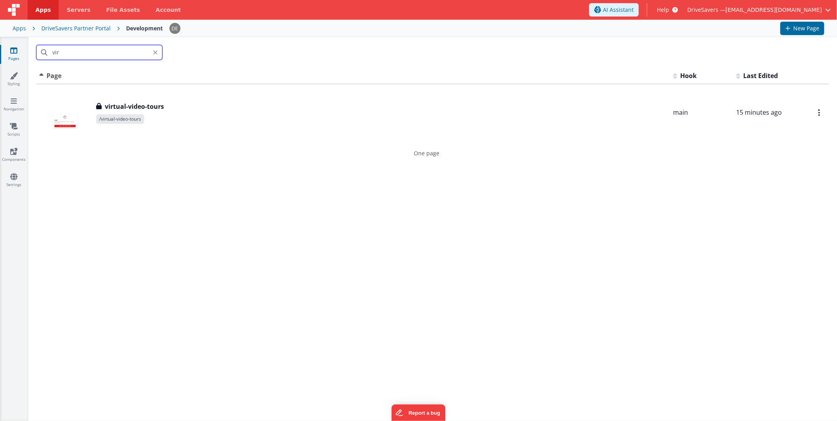
drag, startPoint x: 80, startPoint y: 49, endPoint x: 9, endPoint y: 47, distance: 71.0
click at [9, 47] on section "Pages Styling Navigation Scripts Components Settings vir Id Page Description Ho…" at bounding box center [418, 229] width 837 height 384
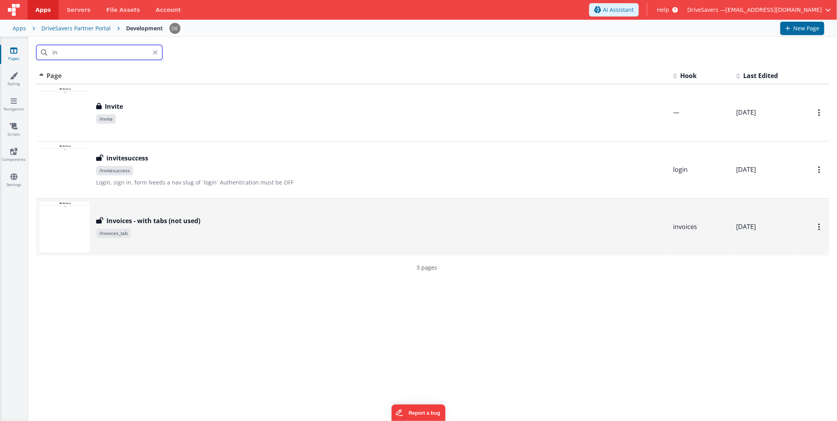
type input "i"
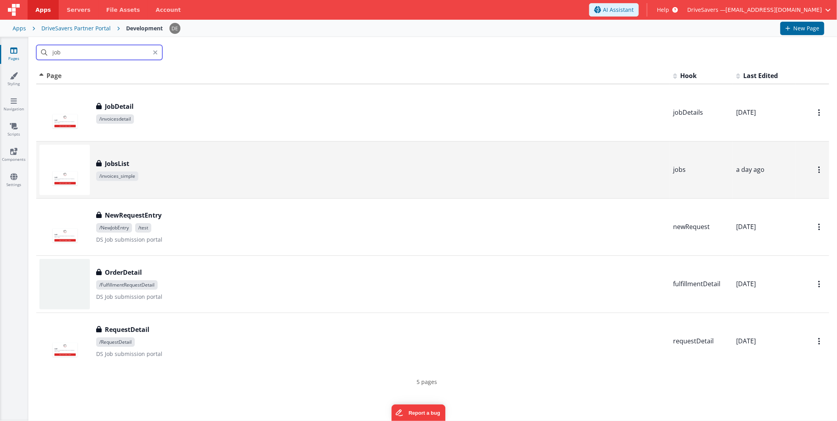
type input "job"
click at [220, 178] on span "/invoices_simple" at bounding box center [381, 175] width 571 height 9
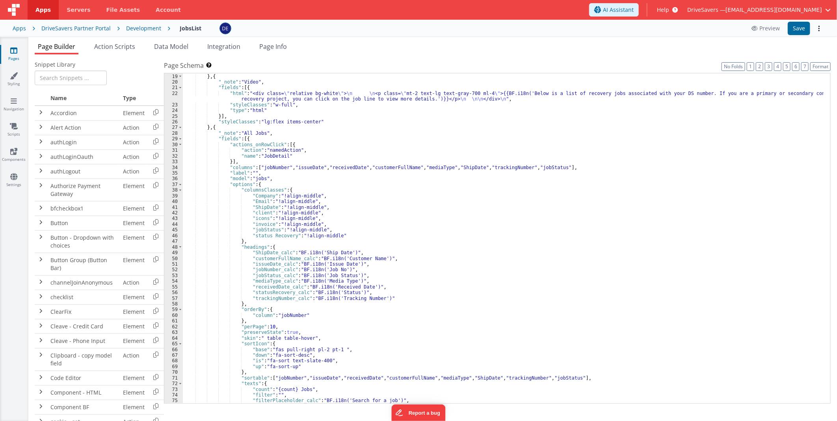
scroll to position [99, 0]
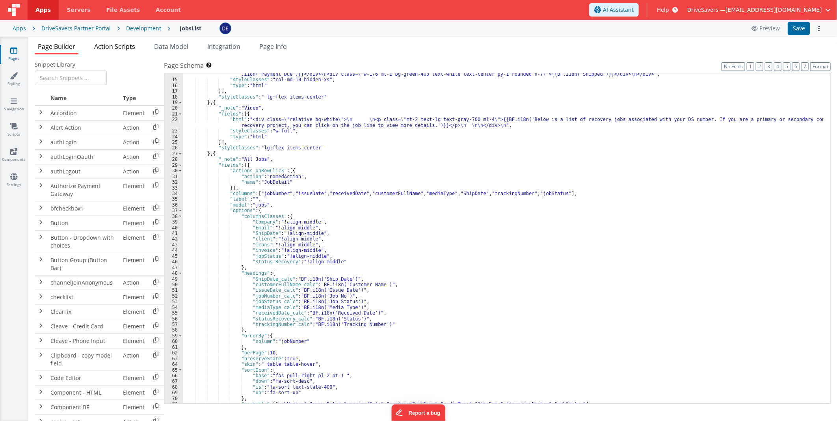
click at [113, 44] on span "Action Scripts" at bounding box center [114, 46] width 41 height 9
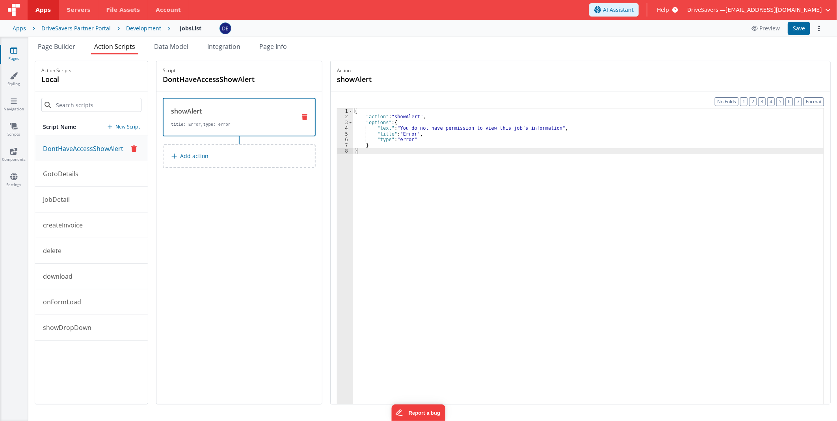
click at [89, 198] on button "JobDetail" at bounding box center [91, 200] width 113 height 26
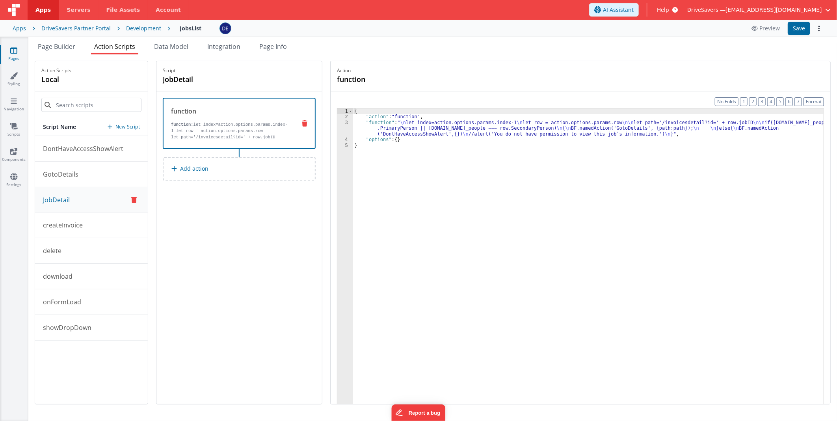
click at [473, 130] on div "{ "action" : "function" , "function" : " \n let index=action.options.params.ind…" at bounding box center [589, 274] width 472 height 332
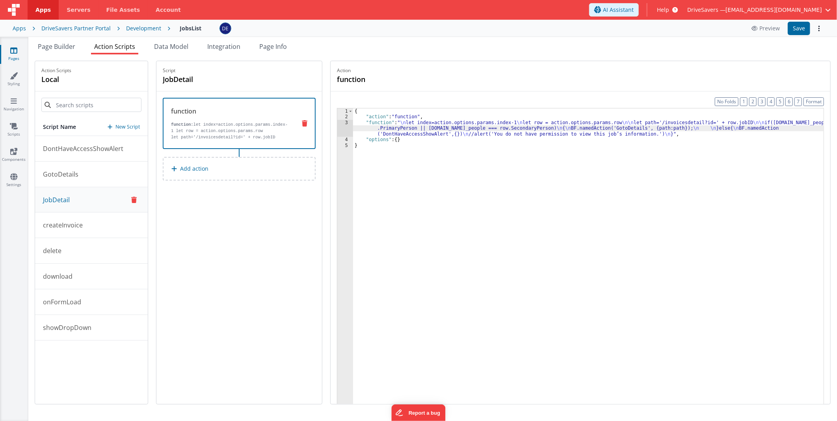
click at [343, 127] on div "3" at bounding box center [345, 128] width 16 height 17
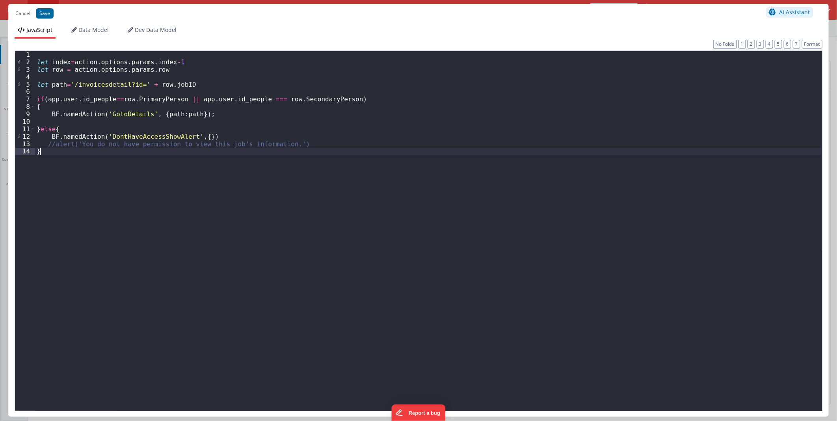
click at [209, 172] on div "let index = action . options . params . index - 1 let row = action . options . …" at bounding box center [428, 238] width 787 height 375
click at [329, 235] on div "let index = action . options . params . index - 1 let row = action . options . …" at bounding box center [428, 238] width 787 height 375
click at [82, 80] on div "let index = action . options . params . index - 1 let row = action . options . …" at bounding box center [428, 238] width 787 height 375
click at [91, 82] on div "let index = action . options . params . index - 1 let row = action . options . …" at bounding box center [428, 238] width 787 height 375
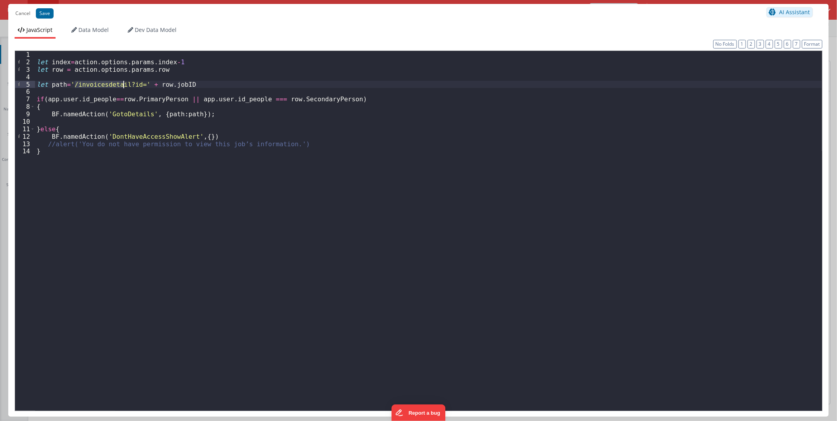
drag, startPoint x: 91, startPoint y: 82, endPoint x: 120, endPoint y: 83, distance: 29.2
click at [120, 83] on div "let index = action . options . params . index - 1 let row = action . options . …" at bounding box center [428, 238] width 787 height 375
click at [113, 83] on div "let index = action . options . params . index - 1 let row = action . options . …" at bounding box center [428, 231] width 787 height 360
click at [107, 82] on div "let index = action . options . params . index - 1 let row = action . options . …" at bounding box center [428, 238] width 787 height 375
drag, startPoint x: 107, startPoint y: 82, endPoint x: 136, endPoint y: 82, distance: 29.2
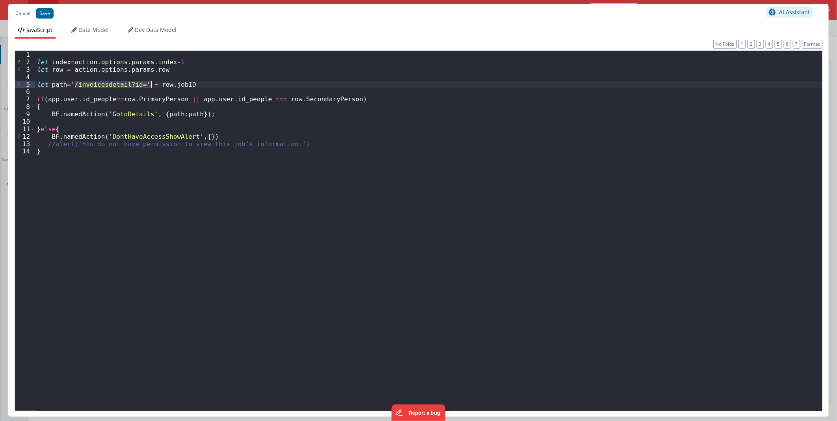
click at [136, 82] on div "let index = action . options . params . index - 1 let row = action . options . …" at bounding box center [428, 238] width 787 height 375
click at [136, 83] on div "let index = action . options . params . index - 1 let row = action . options . …" at bounding box center [428, 231] width 787 height 360
drag, startPoint x: 138, startPoint y: 84, endPoint x: 73, endPoint y: 84, distance: 65.1
click at [73, 84] on div "let index = action . options . params . index - 1 let row = action . options . …" at bounding box center [428, 238] width 787 height 375
click at [26, 16] on button "Cancel" at bounding box center [22, 13] width 23 height 11
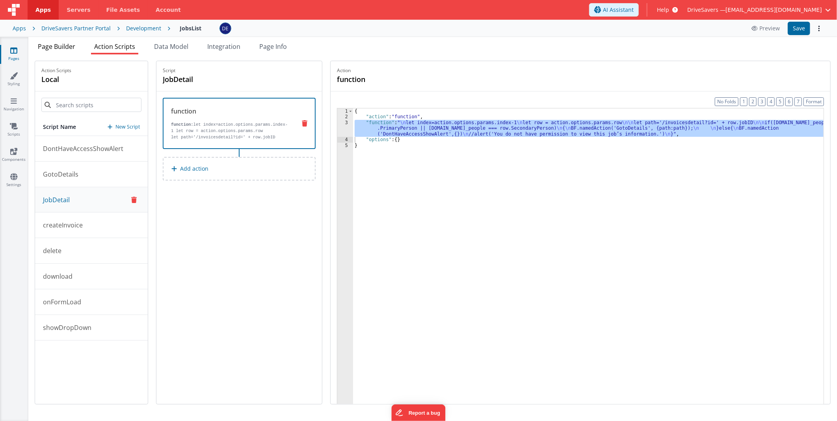
click at [69, 48] on span "Page Builder" at bounding box center [56, 46] width 37 height 9
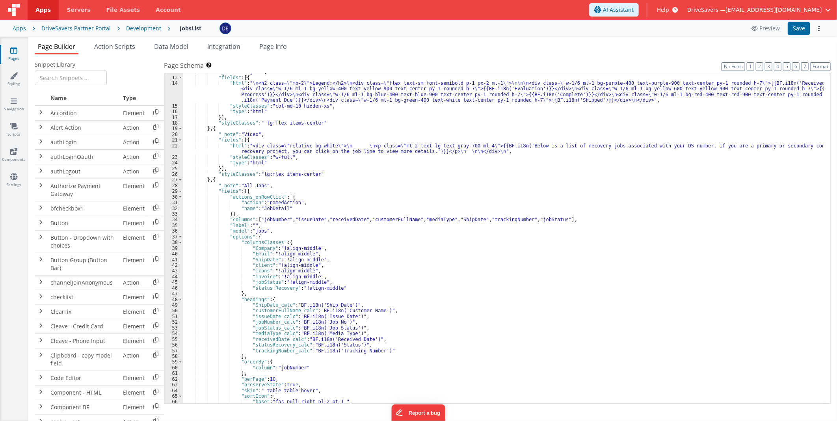
scroll to position [0, 0]
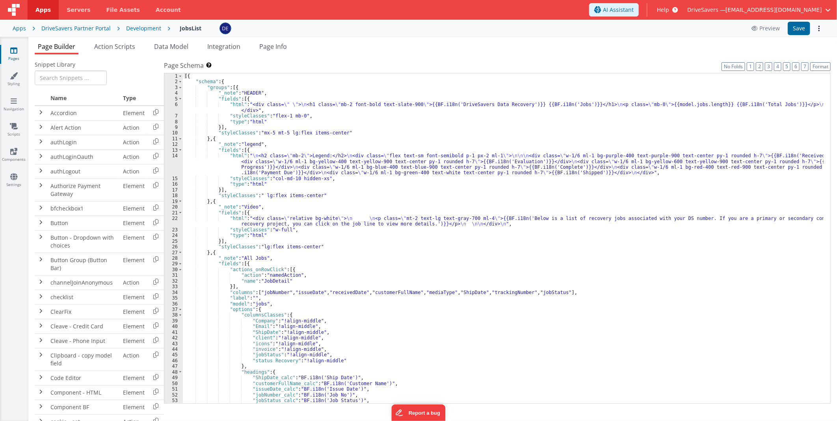
click at [353, 171] on div "[{ "schema" : { "groups" : [{ "_note" : "HEADER" , "fields" : [{ "html" : "<div…" at bounding box center [503, 244] width 641 height 342
click at [171, 161] on div "14" at bounding box center [173, 164] width 19 height 23
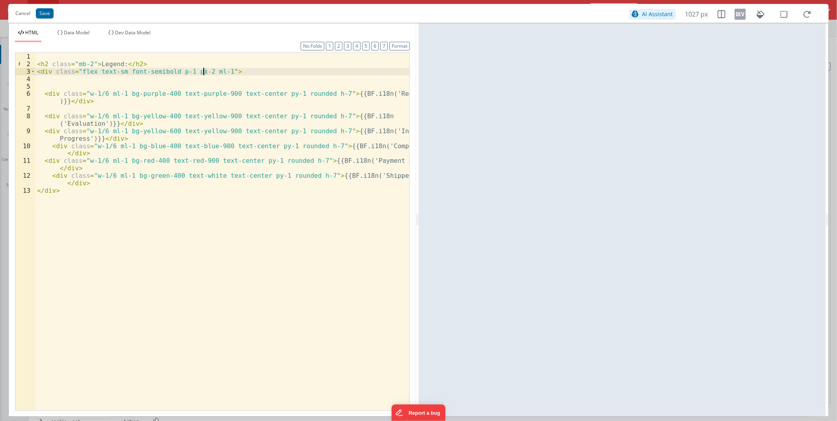
click at [205, 71] on div "< h2 class = "mb-2" > Legend: </ h2 > < div class = "flex text-sm font-semibold…" at bounding box center [222, 239] width 374 height 372
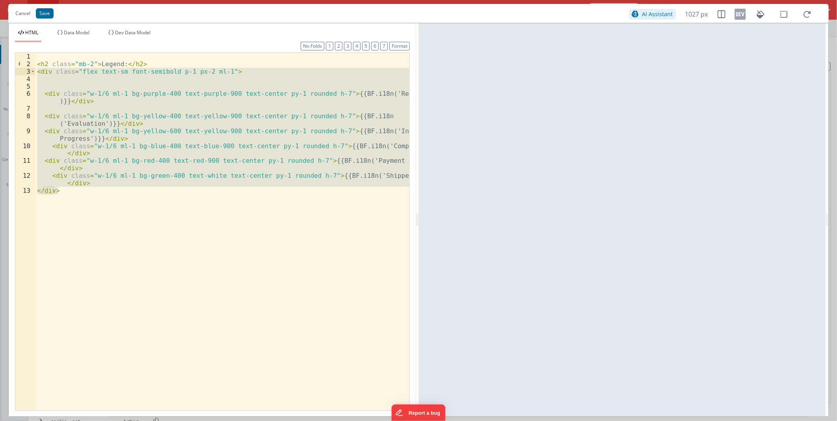
drag, startPoint x: 60, startPoint y: 192, endPoint x: 27, endPoint y: 74, distance: 122.8
click at [27, 74] on div "1 2 3 4 5 6 7 8 9 10 11 12 13 < h2 class = "mb-2" > Legend: </ h2 > < div class…" at bounding box center [212, 231] width 395 height 358
click at [24, 11] on button "Cancel" at bounding box center [22, 13] width 23 height 11
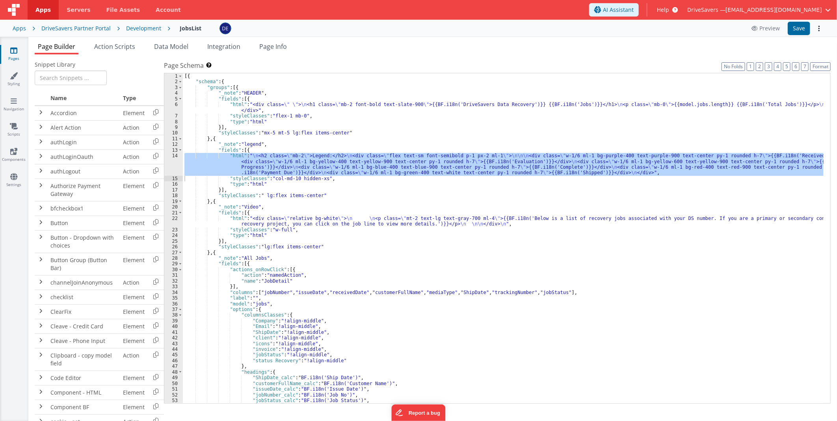
click at [129, 25] on div "Development" at bounding box center [143, 28] width 35 height 8
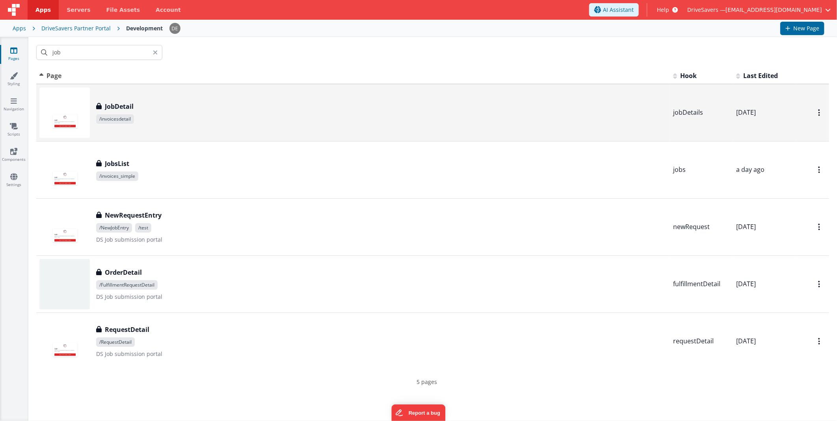
click at [173, 114] on span "/invoicesdetail" at bounding box center [381, 118] width 571 height 9
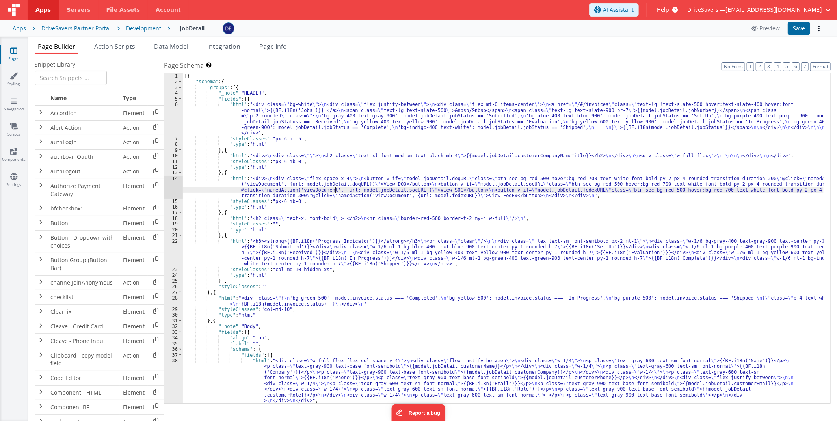
click at [335, 188] on div "[{ "schema" : { "groups" : [{ "_note" : "HEADER" , "fields" : [{ "html" : "<div…" at bounding box center [503, 244] width 641 height 342
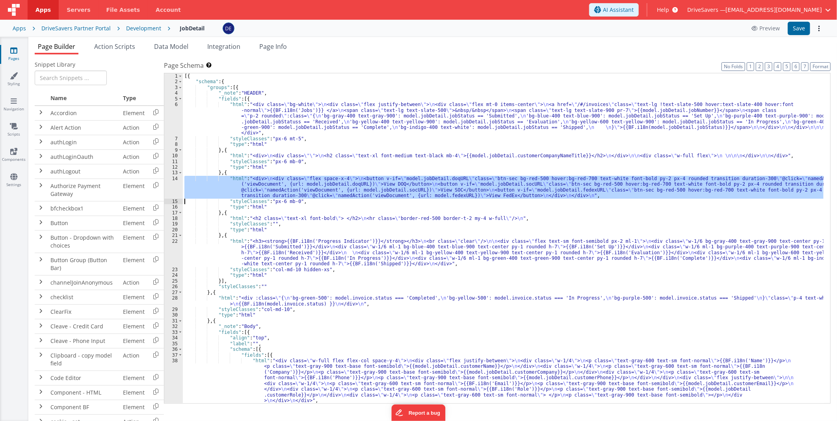
click at [170, 188] on div "14" at bounding box center [173, 187] width 19 height 23
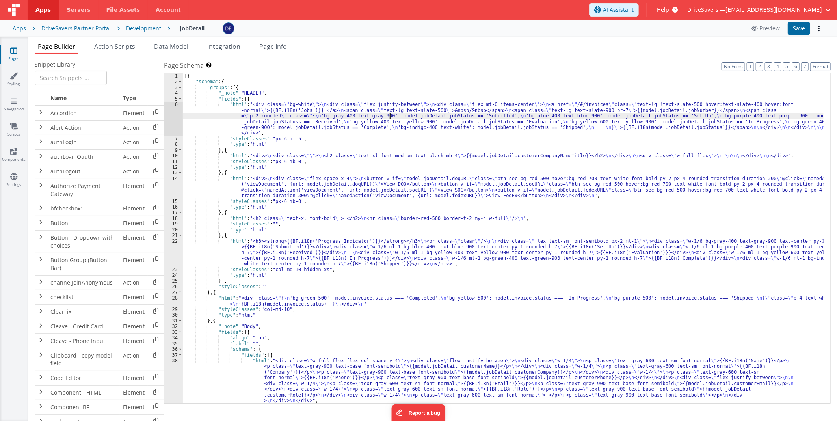
click at [389, 117] on div "[{ "schema" : { "groups" : [{ "_note" : "HEADER" , "fields" : [{ "html" : "<div…" at bounding box center [503, 244] width 641 height 342
click at [170, 110] on div "6" at bounding box center [173, 119] width 19 height 34
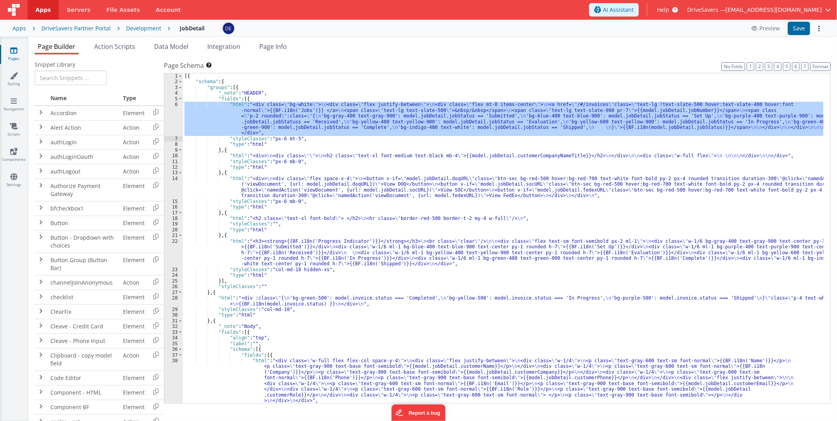
click at [332, 189] on div "[{ "schema" : { "groups" : [{ "_note" : "HEADER" , "fields" : [{ "html" : "<div…" at bounding box center [503, 244] width 641 height 342
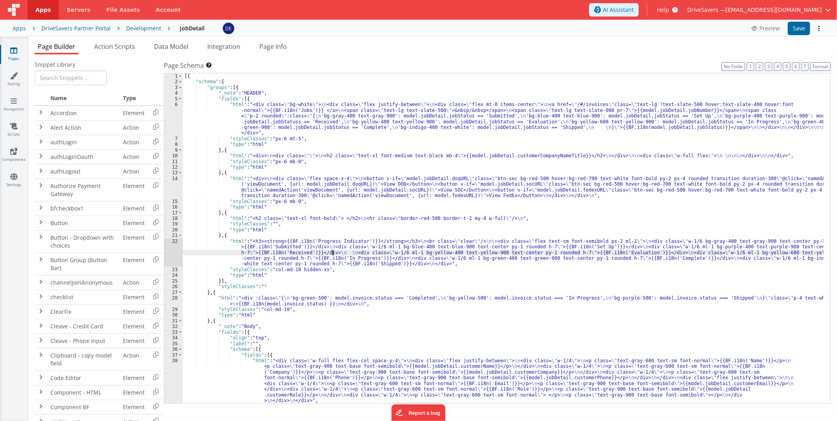
click at [332, 252] on div "[{ "schema" : { "groups" : [{ "_note" : "HEADER" , "fields" : [{ "html" : "<div…" at bounding box center [503, 244] width 641 height 342
click at [174, 249] on div "22" at bounding box center [173, 253] width 19 height 28
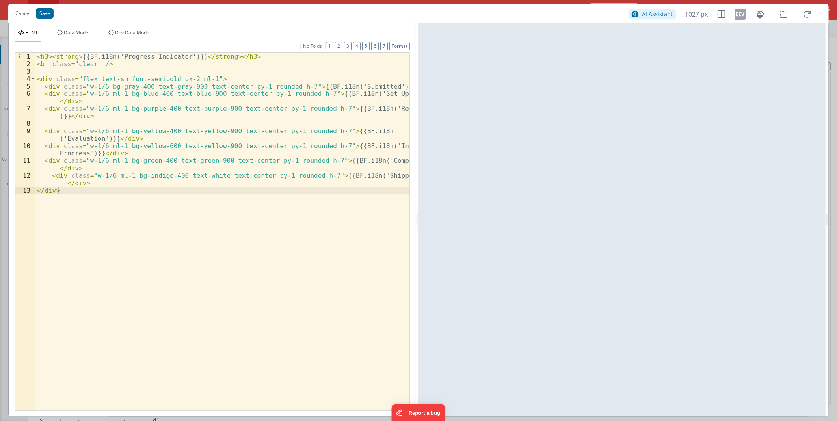
click at [43, 78] on div "< h3 > < strong > {{BF.i18n('Progress Indicator')}} </ strong > </ h3 > < br cl…" at bounding box center [222, 239] width 374 height 372
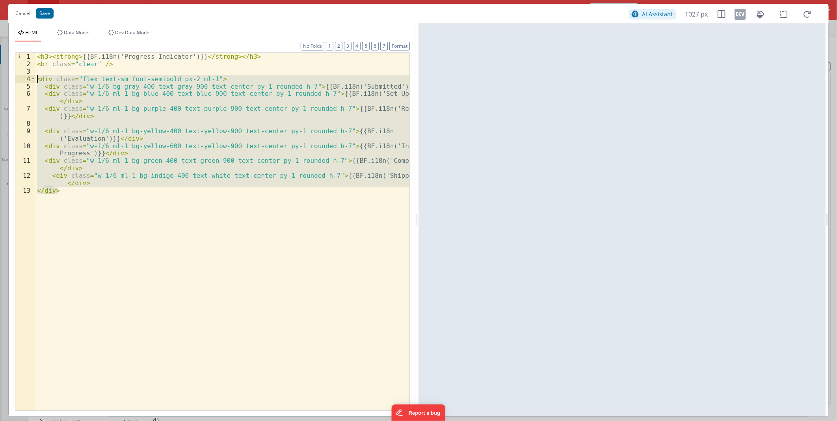
drag, startPoint x: 60, startPoint y: 191, endPoint x: 28, endPoint y: 76, distance: 119.6
click at [28, 76] on div "1 2 3 4 5 6 7 8 9 10 11 12 13 < h3 > < strong > {{BF.i18n('Progress Indicator')…" at bounding box center [212, 231] width 395 height 358
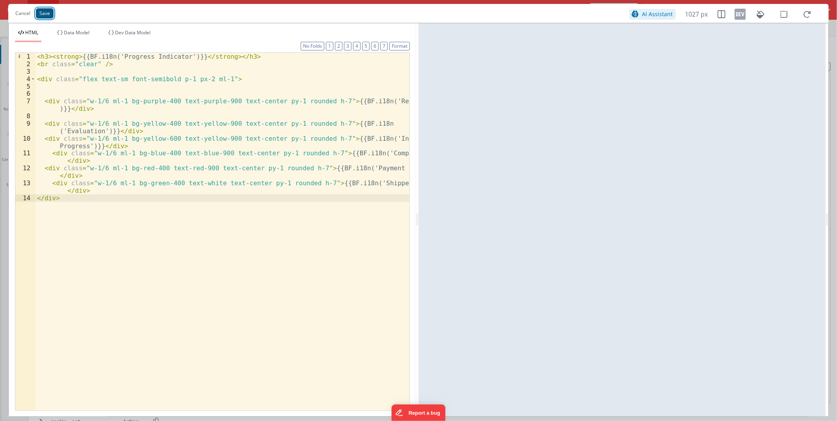
click at [47, 9] on button "Save" at bounding box center [45, 13] width 18 height 10
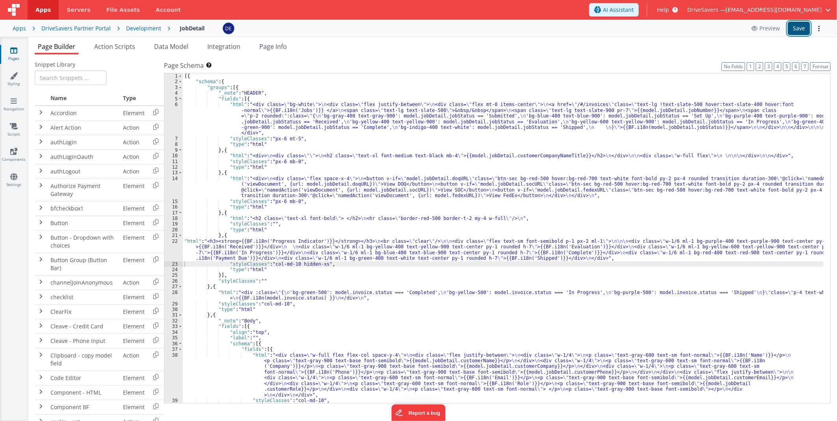
click at [794, 30] on button "Save" at bounding box center [799, 28] width 22 height 13
click at [533, 184] on div "[{ "schema" : { "groups" : [{ "_note" : "HEADER" , "fields" : [{ "html" : "<div…" at bounding box center [503, 244] width 641 height 342
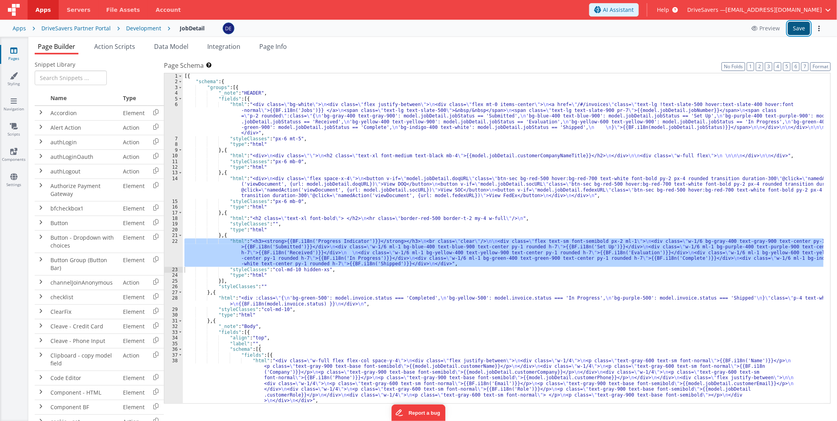
click at [799, 28] on button "Save" at bounding box center [799, 28] width 22 height 13
click at [458, 257] on div "[{ "schema" : { "groups" : [{ "_note" : "HEADER" , "fields" : [{ "html" : "<div…" at bounding box center [503, 238] width 641 height 330
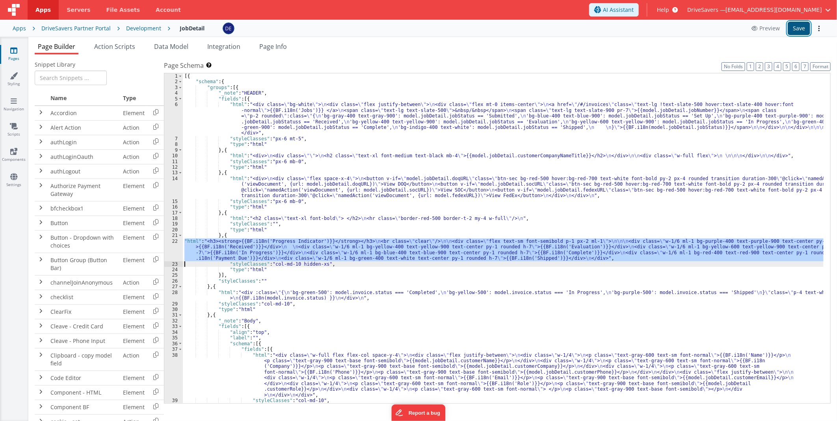
click at [792, 29] on button "Save" at bounding box center [799, 28] width 22 height 13
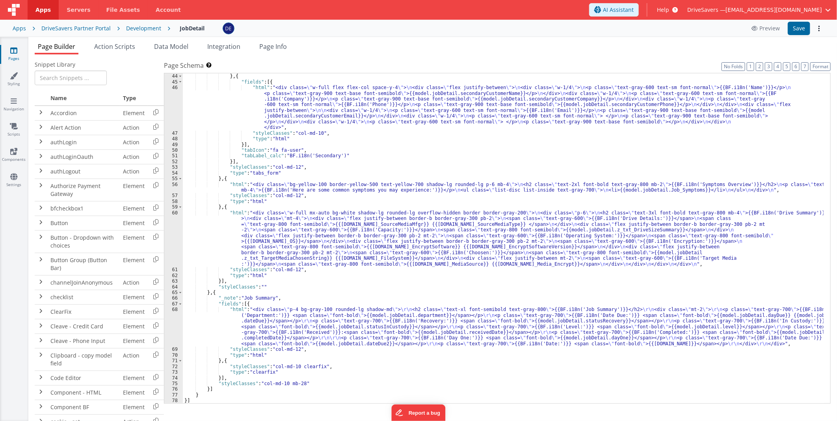
scroll to position [353, 0]
click at [304, 343] on div ""tabLabel_calc" : "BF.i18n('Primary')" } , { "fields" : [{ "html" : "<div class…" at bounding box center [503, 239] width 641 height 342
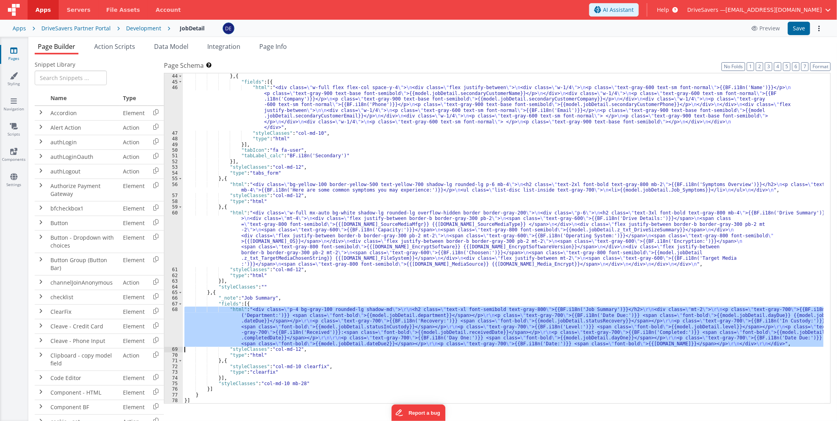
click at [175, 326] on div "68" at bounding box center [173, 327] width 19 height 40
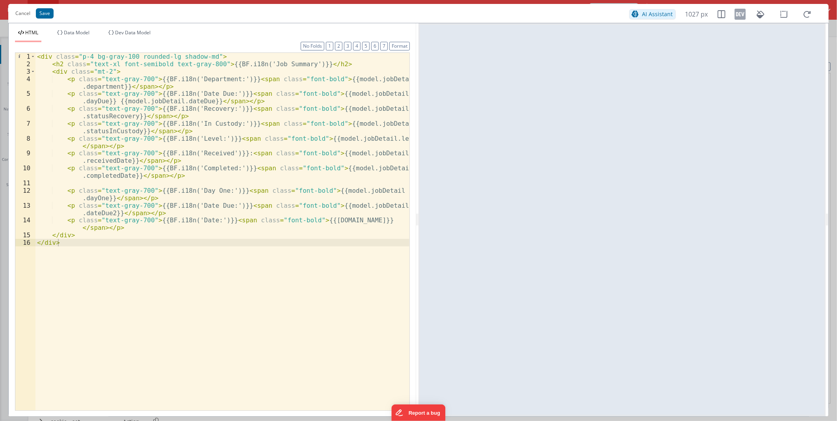
click at [205, 55] on div "< div class = "p-4 bg-gray-100 rounded-lg shadow-md" > < h2 class = "text-xl fo…" at bounding box center [222, 239] width 374 height 372
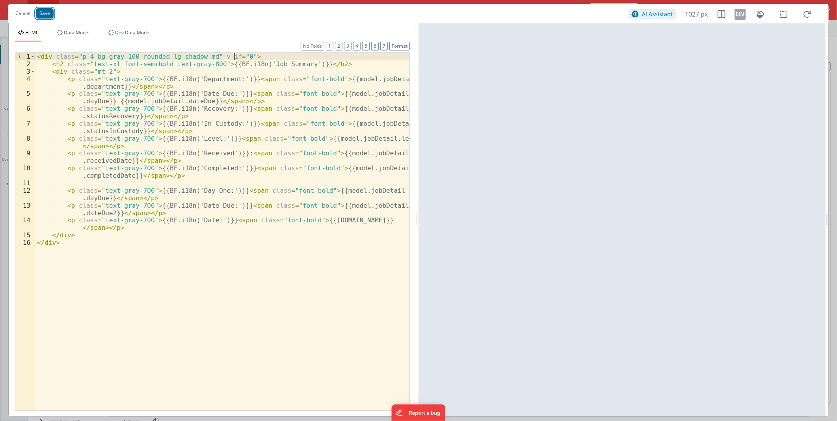
click at [48, 13] on button "Save" at bounding box center [45, 13] width 18 height 10
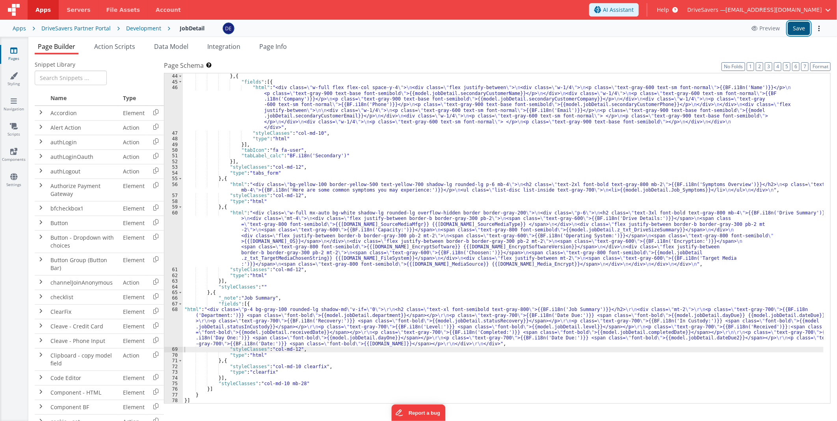
click at [800, 31] on button "Save" at bounding box center [799, 28] width 22 height 13
click at [126, 26] on div "Development" at bounding box center [143, 28] width 35 height 8
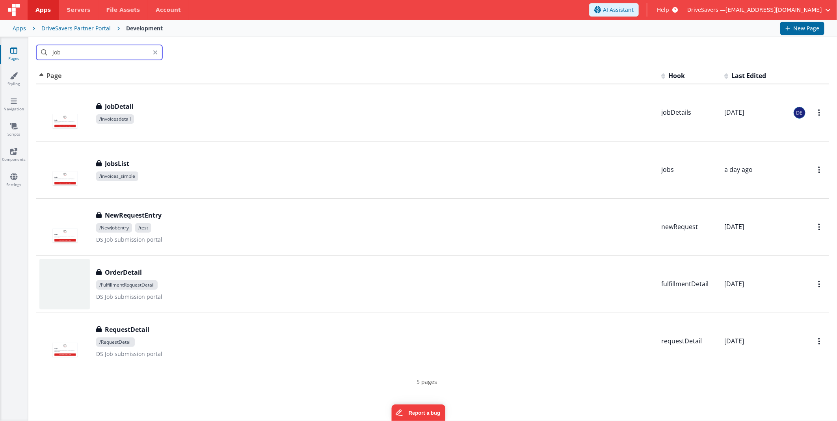
click at [58, 53] on input "job" at bounding box center [99, 52] width 126 height 15
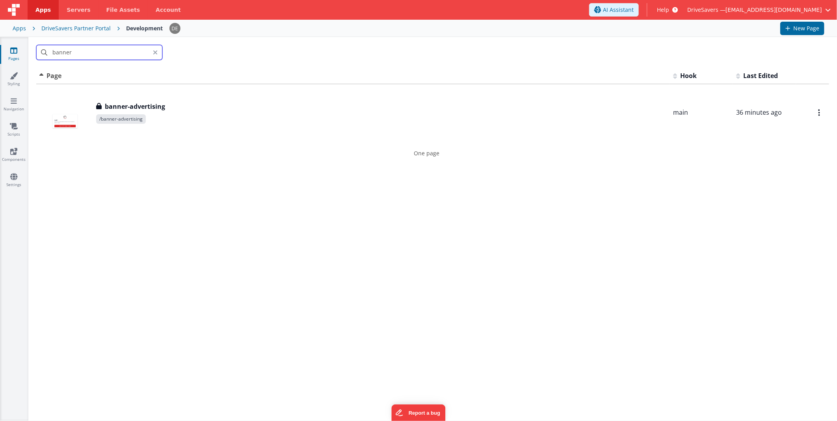
click at [139, 54] on input "banner" at bounding box center [99, 52] width 126 height 15
drag, startPoint x: 136, startPoint y: 53, endPoint x: 0, endPoint y: 41, distance: 136.6
click at [0, 41] on html "Apps Servers File Assets Account Some FUTURE Slot AI Assistant Help DriveSavers…" at bounding box center [418, 210] width 837 height 421
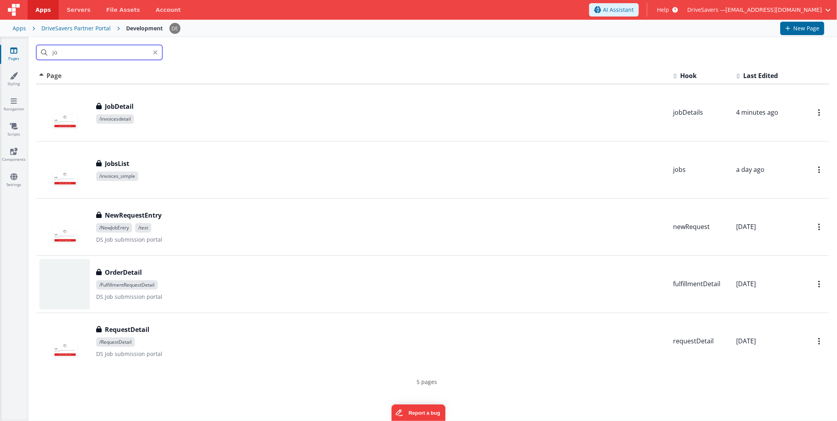
type input "job"
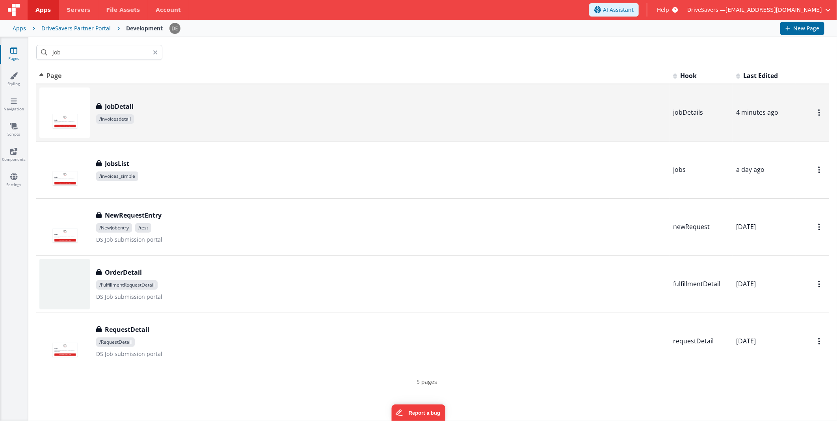
click at [191, 114] on span "/invoicesdetail" at bounding box center [381, 118] width 571 height 9
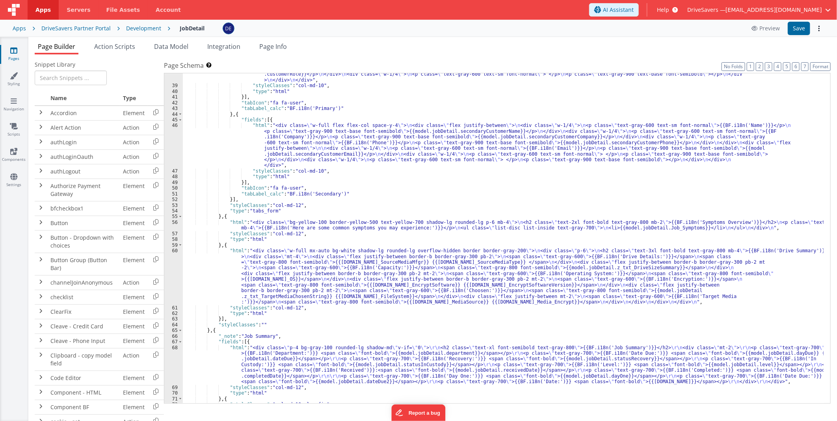
scroll to position [353, 0]
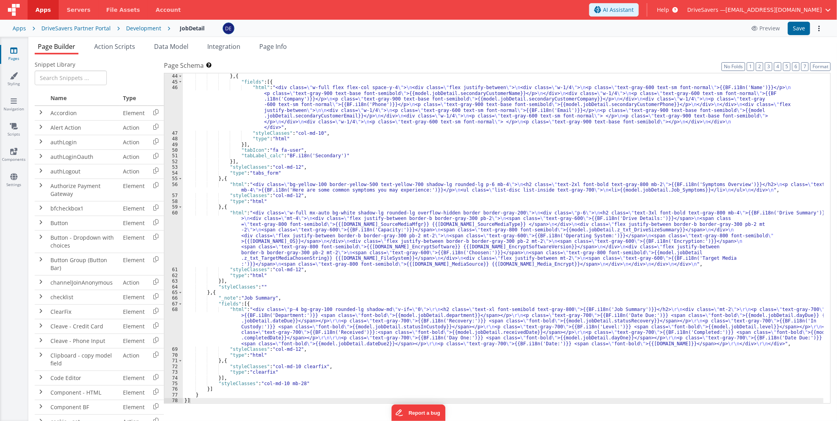
click at [332, 217] on div ""tabLabel_calc" : "BF.i18n('Primary')" } , { "fields" : [{ "html" : "<div class…" at bounding box center [503, 239] width 641 height 342
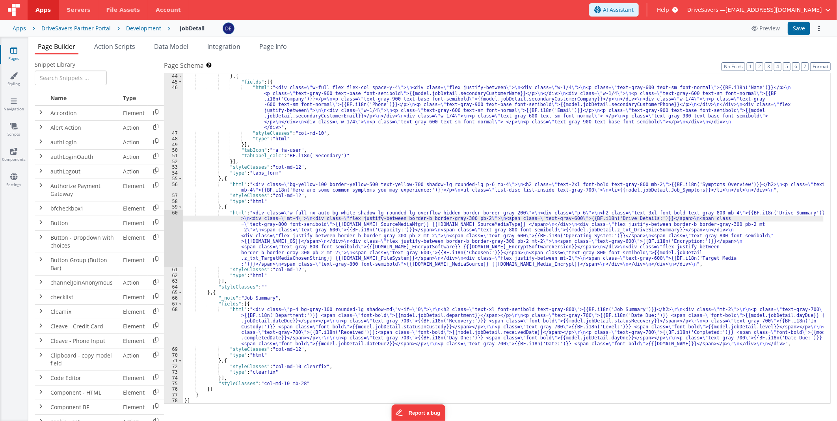
click at [235, 204] on div ""tabLabel_calc" : "BF.i18n('Primary')" } , { "fields" : [{ "html" : "<div class…" at bounding box center [503, 239] width 641 height 342
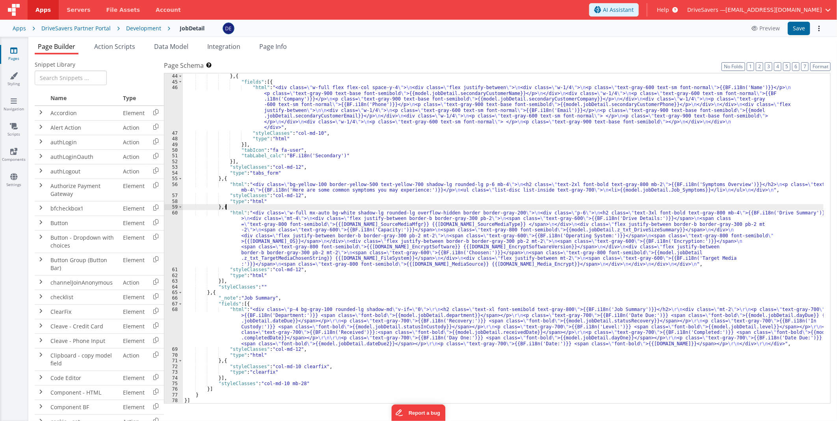
click at [234, 207] on div ""tabLabel_calc" : "BF.i18n('Primary')" } , { "fields" : [{ "html" : "<div class…" at bounding box center [503, 239] width 641 height 342
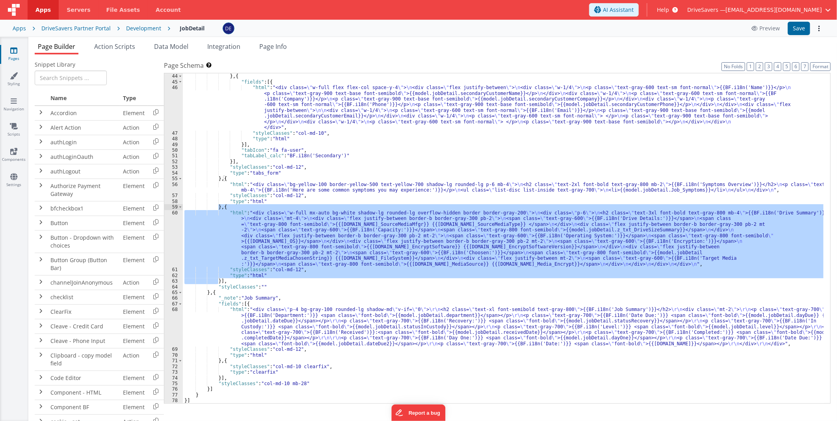
drag, startPoint x: 218, startPoint y: 280, endPoint x: 218, endPoint y: 208, distance: 72.1
click at [218, 208] on div ""tabLabel_calc" : "BF.i18n('Primary')" } , { "fields" : [{ "html" : "<div class…" at bounding box center [503, 239] width 641 height 342
click at [219, 281] on div ""tabLabel_calc" : "BF.i18n('Primary')" } , { "fields" : [{ "html" : "<div class…" at bounding box center [503, 238] width 641 height 330
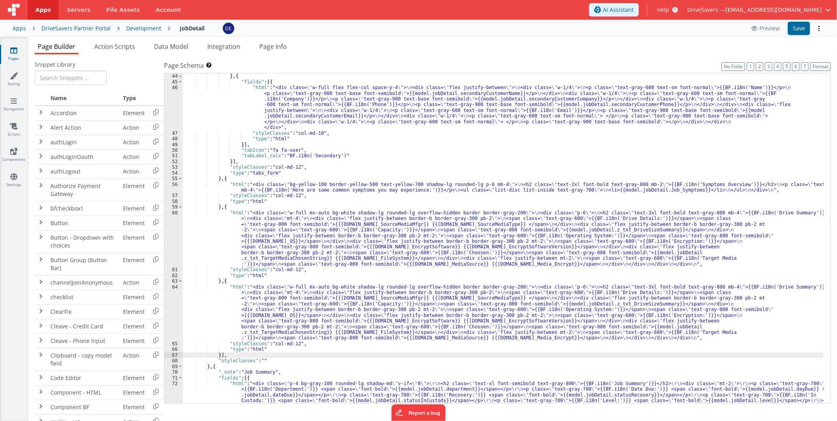
click at [267, 302] on div ""tabLabel_calc" : "BF.i18n('Primary')" } , { "fields" : [{ "html" : "<div class…" at bounding box center [503, 256] width 641 height 376
click at [179, 299] on div "64" at bounding box center [173, 312] width 19 height 57
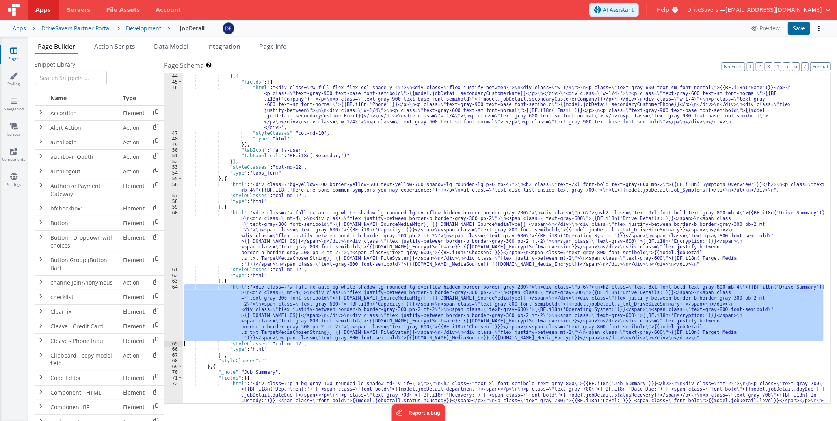
click at [178, 299] on div "64" at bounding box center [173, 312] width 19 height 57
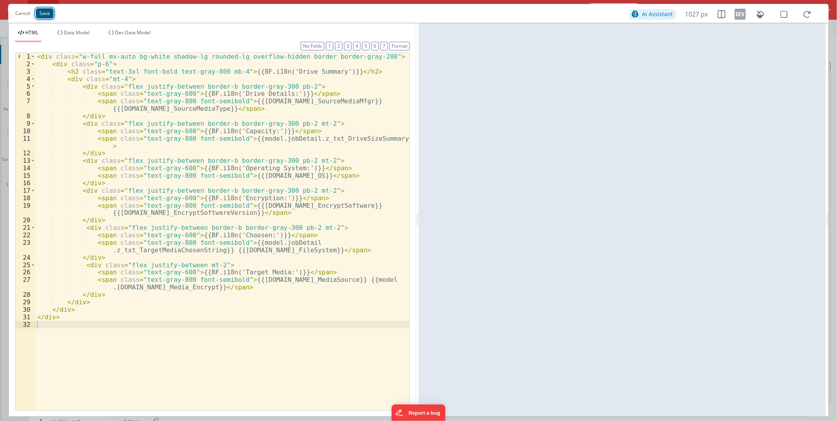
click at [45, 13] on button "Save" at bounding box center [45, 13] width 18 height 10
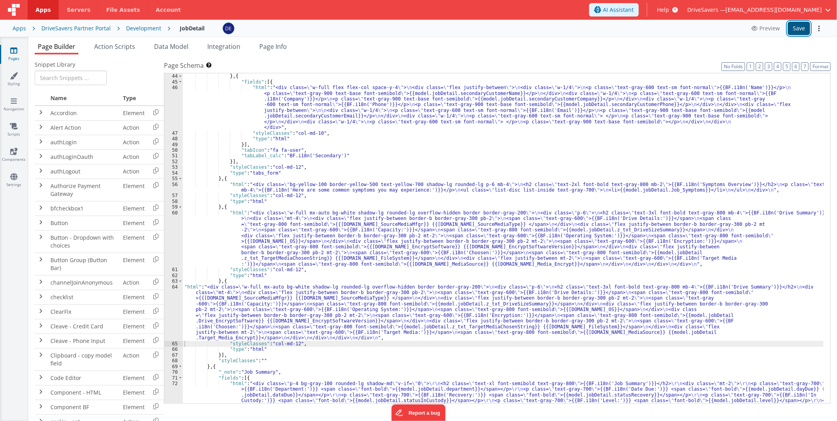
click at [801, 29] on button "Save" at bounding box center [799, 28] width 22 height 13
click at [339, 220] on div ""tabLabel_calc" : "BF.i18n('Primary')" } , { "fields" : [{ "html" : "<div class…" at bounding box center [503, 256] width 641 height 376
click at [178, 245] on div "60" at bounding box center [173, 238] width 19 height 57
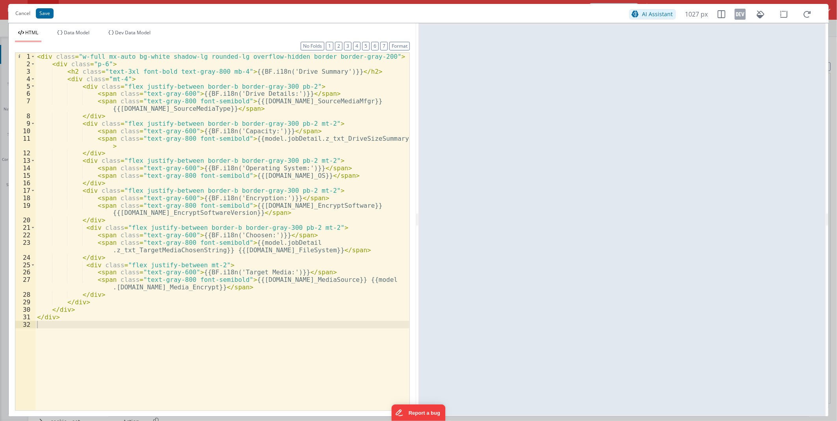
click at [306, 72] on div "< div class = "w-full mx-auto bg-white shadow-lg rounded-lg overflow-hidden bor…" at bounding box center [222, 239] width 374 height 372
drag, startPoint x: 306, startPoint y: 72, endPoint x: 288, endPoint y: 72, distance: 17.7
click at [288, 72] on div "< div class = "w-full mx-auto bg-white shadow-lg rounded-lg overflow-hidden bor…" at bounding box center [222, 239] width 374 height 372
click at [23, 14] on button "Cancel" at bounding box center [22, 13] width 23 height 11
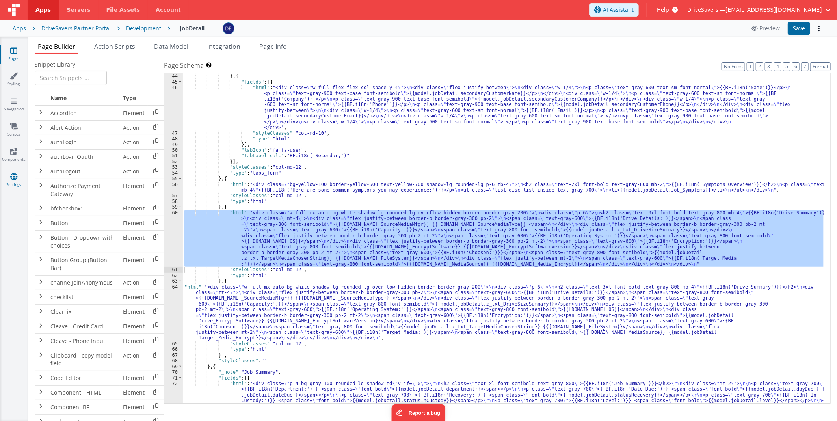
click at [15, 175] on icon at bounding box center [13, 177] width 7 height 8
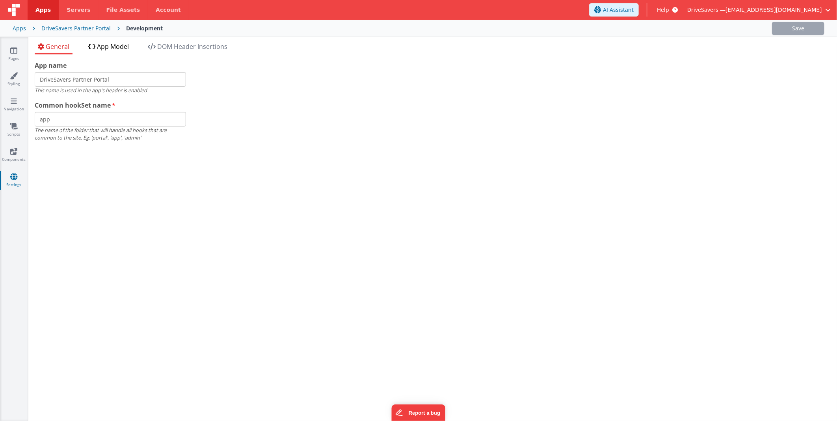
click at [113, 45] on span "App Model" at bounding box center [113, 46] width 32 height 9
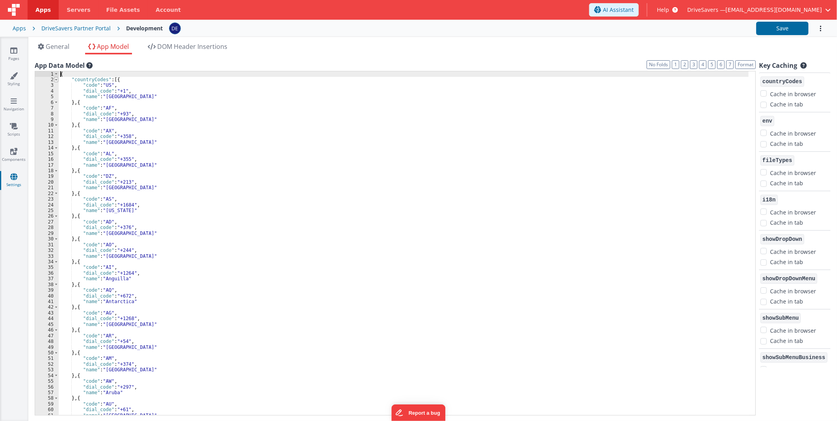
click at [57, 80] on span at bounding box center [56, 80] width 4 height 6
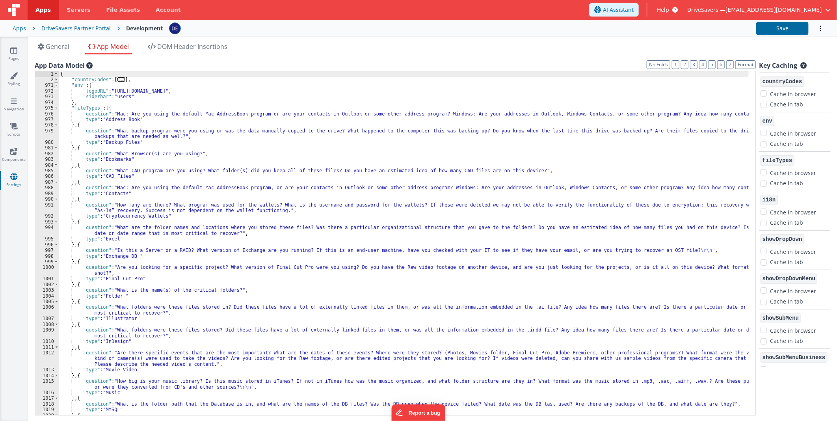
click at [56, 84] on span at bounding box center [56, 85] width 4 height 6
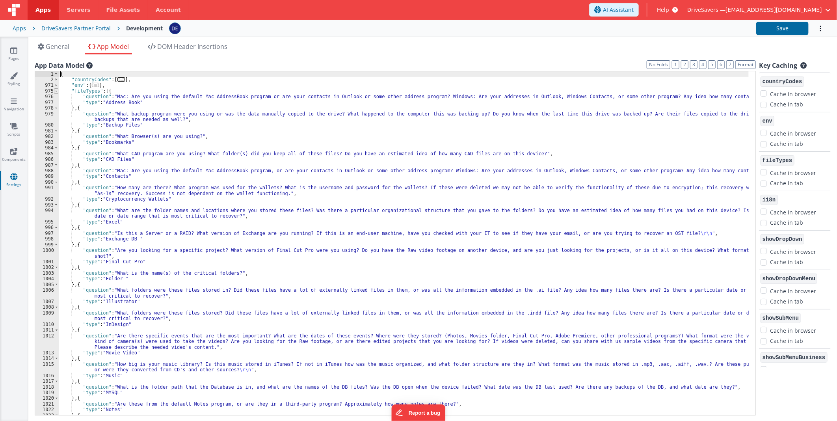
click at [56, 89] on span at bounding box center [56, 91] width 4 height 6
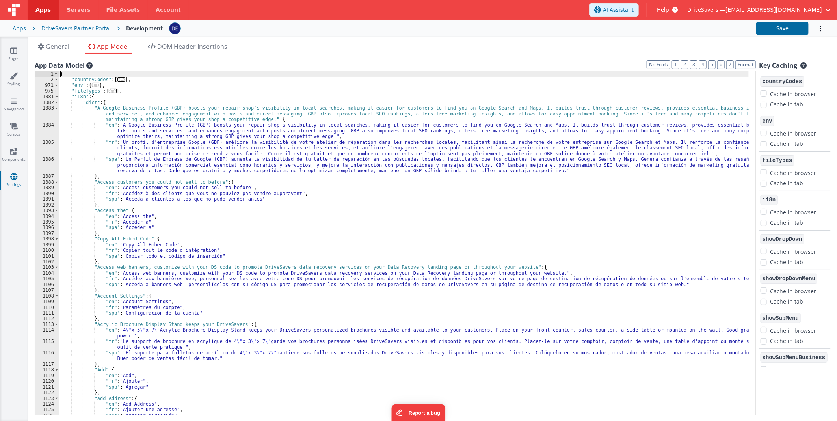
click at [101, 233] on div "{ "countryCodes" : [ ... ] , "env" : { ... } , "fileTypes" : [ ... ] , "i18n" :…" at bounding box center [404, 249] width 690 height 356
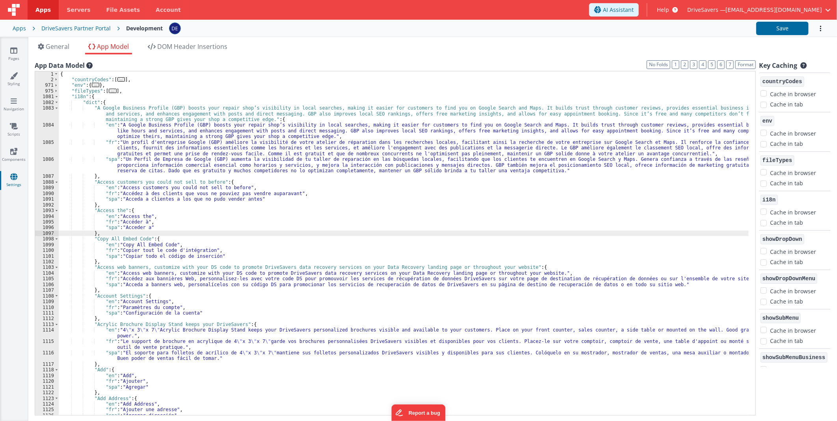
paste textarea
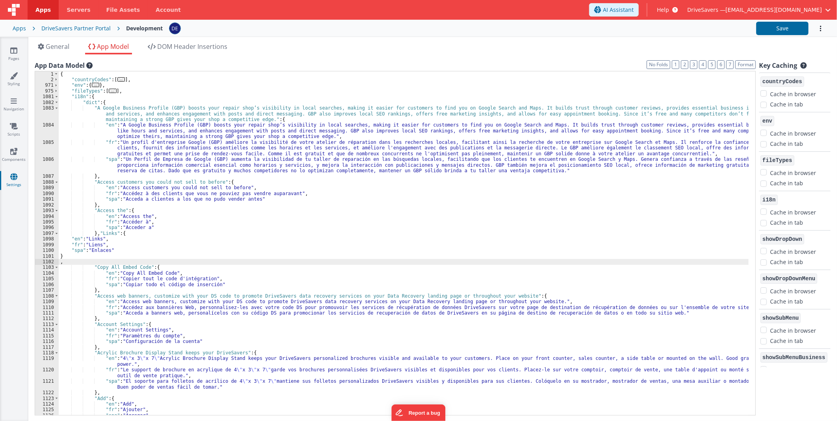
click at [101, 261] on div "{ "countryCodes" : [ ... ] , "env" : { ... } , "fileTypes" : [ ... ] , "i18n" :…" at bounding box center [404, 249] width 690 height 356
paste textarea
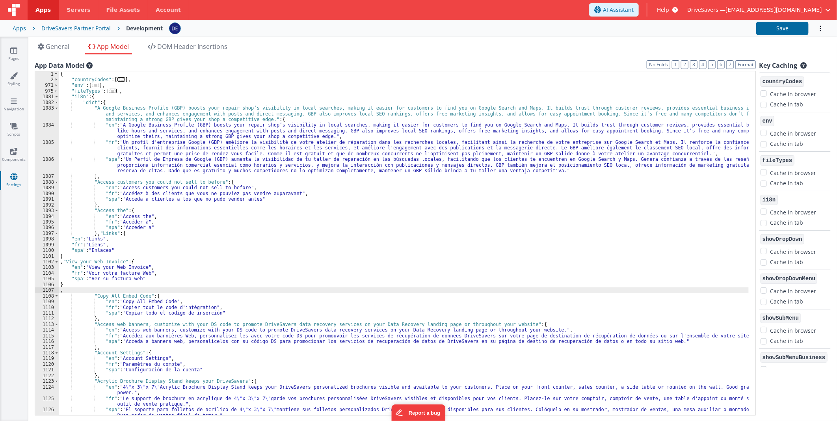
click at [80, 290] on div "{ "countryCodes" : [ ... ] , "env" : { ... } , "fileTypes" : [ ... ] , "i18n" :…" at bounding box center [404, 249] width 690 height 356
click at [81, 290] on div "{ "countryCodes" : [ ... ] , "env" : { ... } , "fileTypes" : [ ... ] , "i18n" :…" at bounding box center [404, 249] width 690 height 356
paste textarea
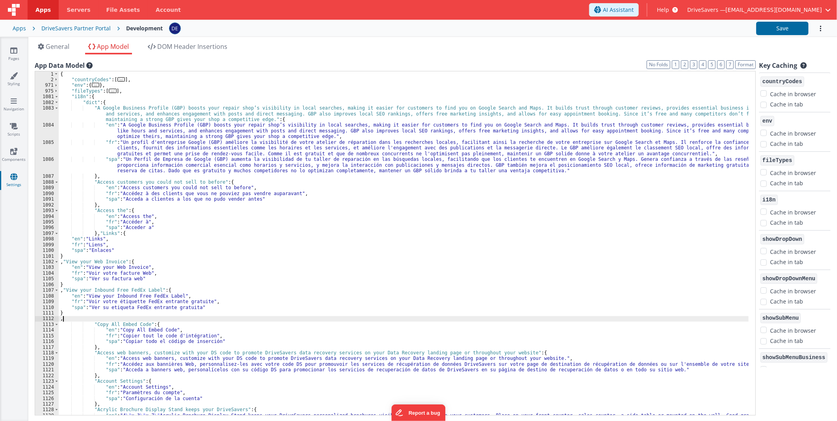
click at [81, 320] on div "{ "countryCodes" : [ ... ] , "env" : { ... } , "fileTypes" : [ ... ] , "i18n" :…" at bounding box center [404, 251] width 690 height 361
click at [82, 318] on div "{ "countryCodes" : [ ... ] , "env" : { ... } , "fileTypes" : [ ... ] , "i18n" :…" at bounding box center [404, 251] width 690 height 361
paste textarea
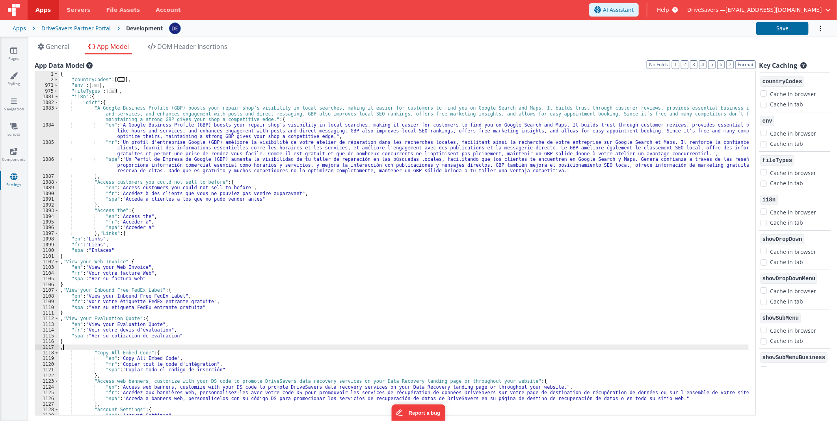
click at [137, 346] on div "{ "countryCodes" : [ ... ] , "env" : { ... } , "fileTypes" : [ ... ] , "i18n" :…" at bounding box center [404, 249] width 690 height 356
paste textarea
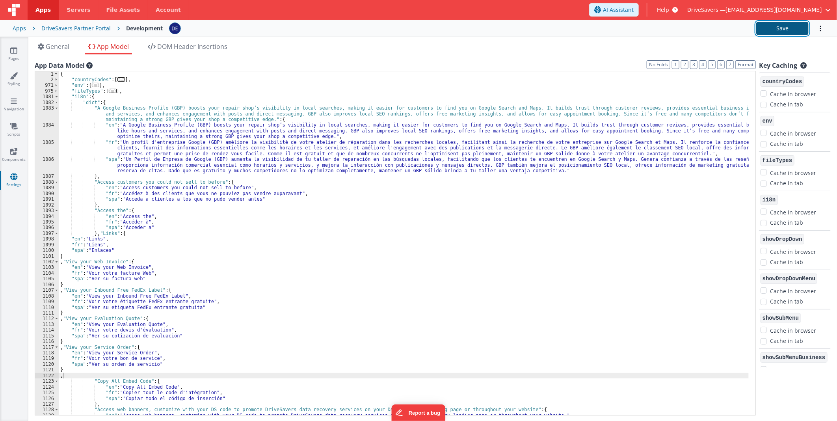
click at [777, 32] on button "Save" at bounding box center [783, 28] width 52 height 13
click at [11, 48] on icon at bounding box center [13, 51] width 7 height 8
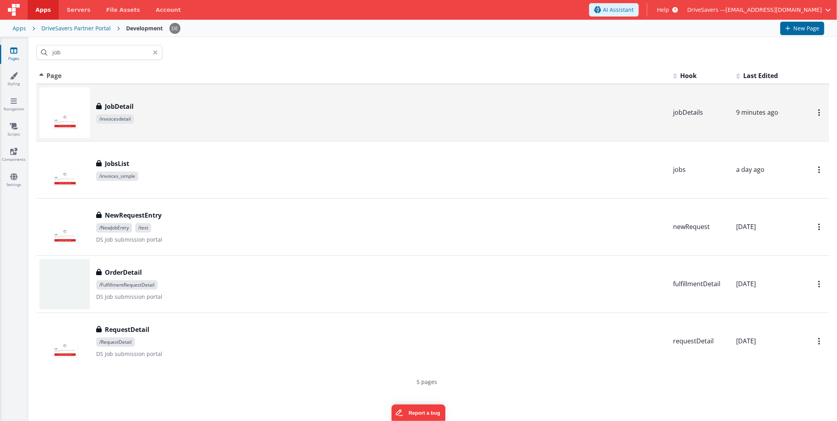
click at [176, 125] on div "JobDetail JobDetail /invoicesdetail" at bounding box center [353, 113] width 628 height 50
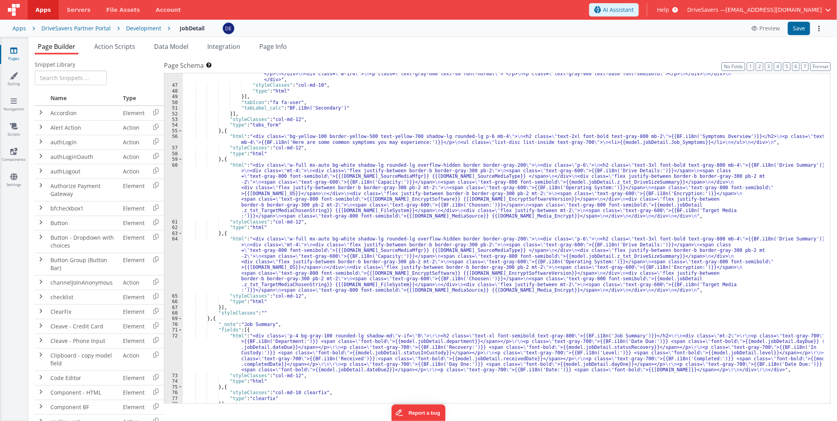
scroll to position [427, 0]
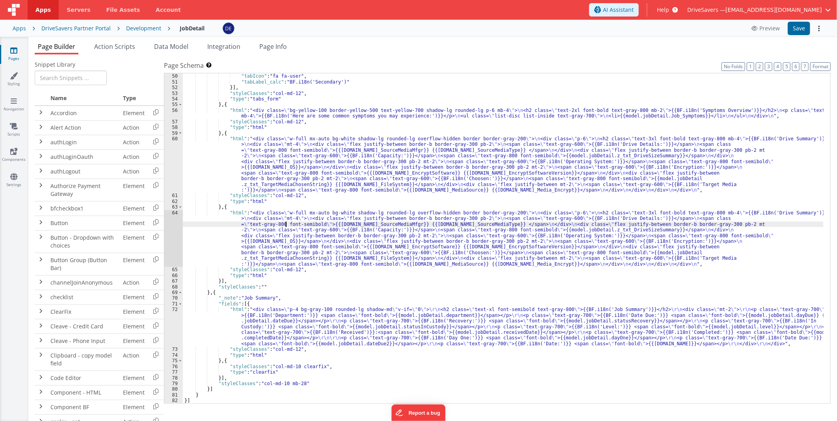
click at [285, 226] on div "}] , "tabIcon" : "fa fa-user" , "tabLabel_calc" : "BF.i18n('Secondary')" }] , "…" at bounding box center [503, 239] width 641 height 342
click at [168, 238] on div "64" at bounding box center [173, 238] width 19 height 57
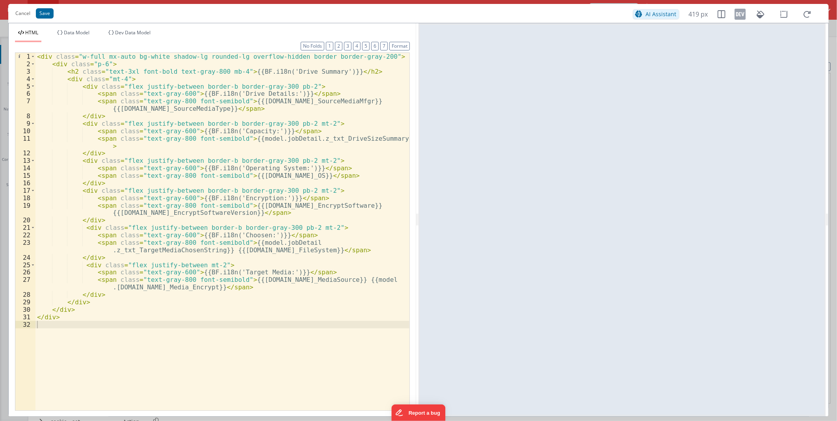
click at [220, 96] on div "< div class = "w-full mx-auto bg-white shadow-lg rounded-lg overflow-hidden bor…" at bounding box center [222, 239] width 374 height 372
click at [234, 93] on div "< div class = "w-full mx-auto bg-white shadow-lg rounded-lg overflow-hidden bor…" at bounding box center [222, 239] width 374 height 372
drag, startPoint x: 234, startPoint y: 93, endPoint x: 259, endPoint y: 95, distance: 24.9
click at [259, 95] on div "< div class = "w-full mx-auto bg-white shadow-lg rounded-lg overflow-hidden bor…" at bounding box center [222, 239] width 374 height 372
click at [241, 132] on div "< div class = "w-full mx-auto bg-white shadow-lg rounded-lg overflow-hidden bor…" at bounding box center [222, 239] width 374 height 372
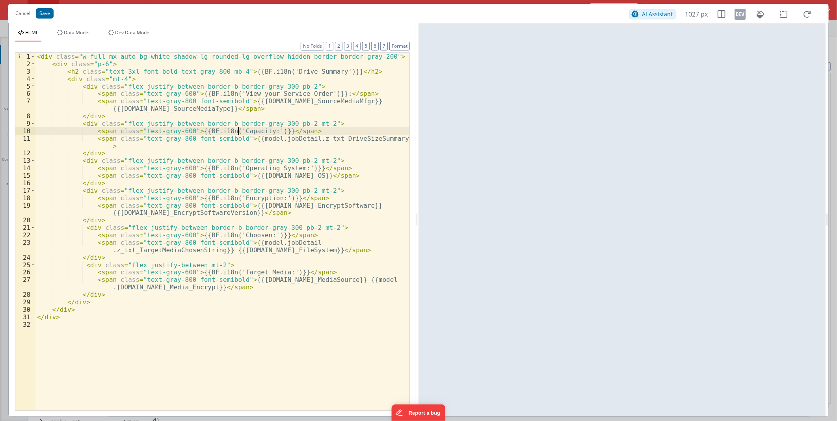
click at [238, 131] on div "< div class = "w-full mx-auto bg-white shadow-lg rounded-lg overflow-hidden bor…" at bounding box center [222, 239] width 374 height 372
click at [239, 171] on div "< div class = "w-full mx-auto bg-white shadow-lg rounded-lg overflow-hidden bor…" at bounding box center [222, 239] width 374 height 372
click at [234, 168] on div "< div class = "w-full mx-auto bg-white shadow-lg rounded-lg overflow-hidden bor…" at bounding box center [222, 239] width 374 height 372
drag, startPoint x: 234, startPoint y: 168, endPoint x: 265, endPoint y: 168, distance: 30.8
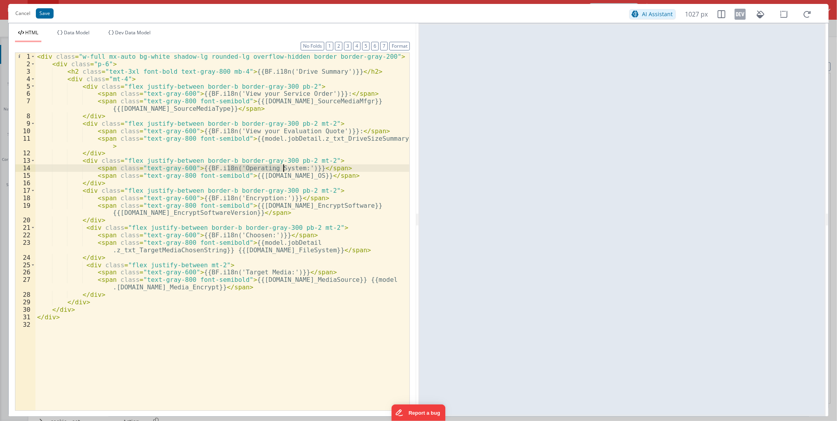
click at [265, 168] on div "< div class = "w-full mx-auto bg-white shadow-lg rounded-lg overflow-hidden bor…" at bounding box center [222, 239] width 374 height 372
click at [242, 197] on div "< div class = "w-full mx-auto bg-white shadow-lg rounded-lg overflow-hidden bor…" at bounding box center [222, 239] width 374 height 372
click at [102, 224] on div "< div class = "w-full mx-auto bg-white shadow-lg rounded-lg overflow-hidden bor…" at bounding box center [222, 239] width 374 height 372
click at [85, 227] on div "< div class = "w-full mx-auto bg-white shadow-lg rounded-lg overflow-hidden bor…" at bounding box center [222, 239] width 374 height 372
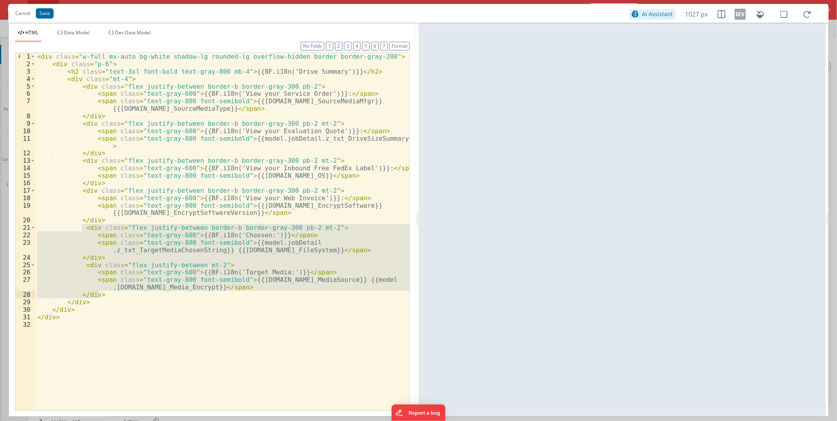
drag, startPoint x: 94, startPoint y: 246, endPoint x: 100, endPoint y: 292, distance: 46.6
click at [100, 292] on div "< div class = "w-full mx-auto bg-white shadow-lg rounded-lg overflow-hidden bor…" at bounding box center [222, 239] width 374 height 372
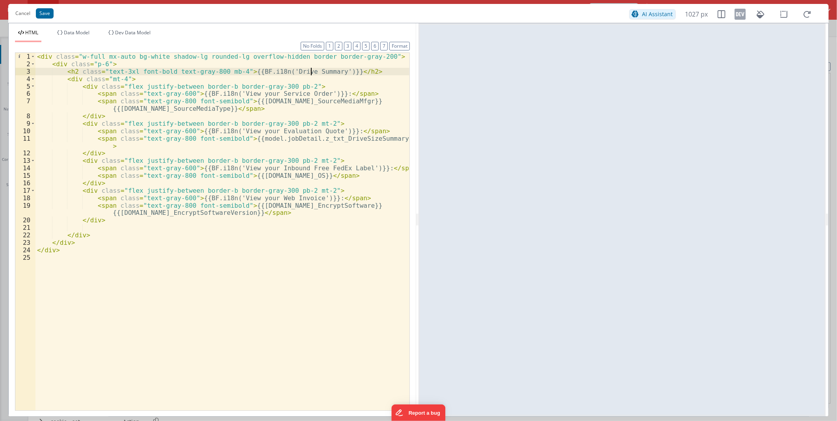
click at [312, 73] on div "< div class = "w-full mx-auto bg-white shadow-lg rounded-lg overflow-hidden bor…" at bounding box center [222, 239] width 374 height 372
drag, startPoint x: 312, startPoint y: 73, endPoint x: 280, endPoint y: 74, distance: 32.0
click at [280, 74] on div "< div class = "w-full mx-auto bg-white shadow-lg rounded-lg overflow-hidden bor…" at bounding box center [222, 239] width 374 height 372
click at [50, 13] on button "Save" at bounding box center [45, 13] width 18 height 10
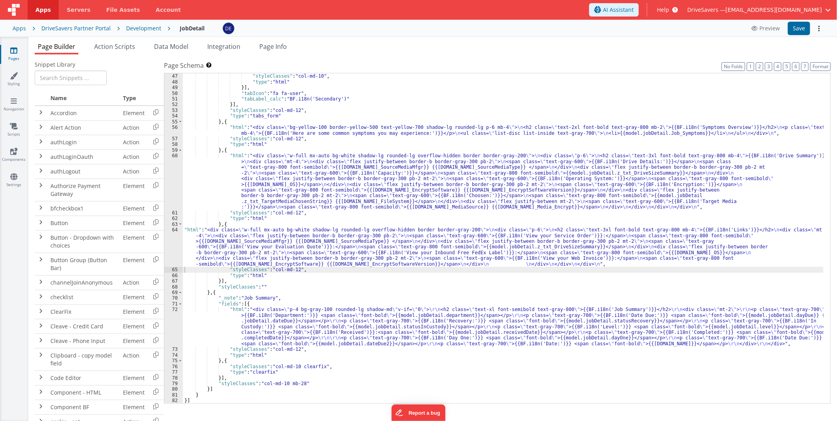
scroll to position [410, 0]
click at [795, 25] on button "Save" at bounding box center [799, 28] width 22 height 13
click at [289, 255] on div ""html" : "<div class= \" w-full flex flex-col space-y-4 \" > \n <div class= \" …" at bounding box center [503, 219] width 641 height 382
click at [178, 244] on div "64" at bounding box center [173, 247] width 19 height 40
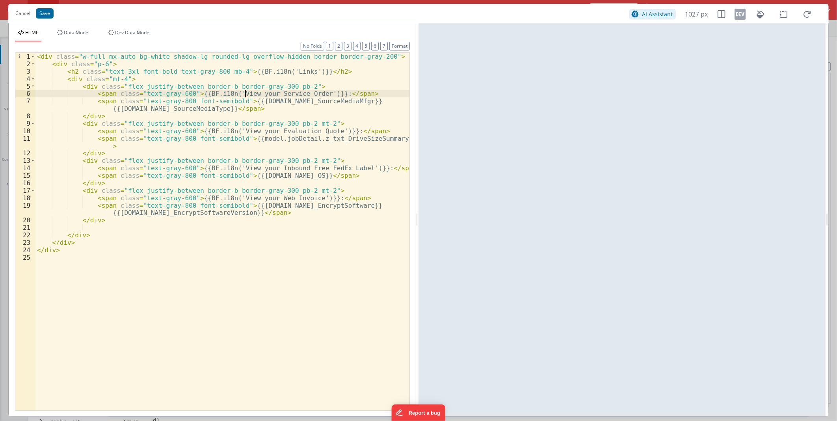
click at [246, 91] on div "< div class = "w-full mx-auto bg-white shadow-lg rounded-lg overflow-hidden bor…" at bounding box center [222, 239] width 374 height 372
click at [141, 105] on div "< div class = "w-full mx-auto bg-white shadow-lg rounded-lg overflow-hidden bor…" at bounding box center [222, 239] width 374 height 372
click at [195, 85] on div "< div class = "w-full mx-auto bg-white shadow-lg rounded-lg overflow-hidden bor…" at bounding box center [222, 239] width 374 height 372
click at [197, 85] on div "< div class = "w-full mx-auto bg-white shadow-lg rounded-lg overflow-hidden bor…" at bounding box center [222, 239] width 374 height 372
click at [197, 85] on div "< div class = "w-full mx-auto bg-white shadow-lg rounded-lg overflow-hidden bor…" at bounding box center [222, 232] width 374 height 358
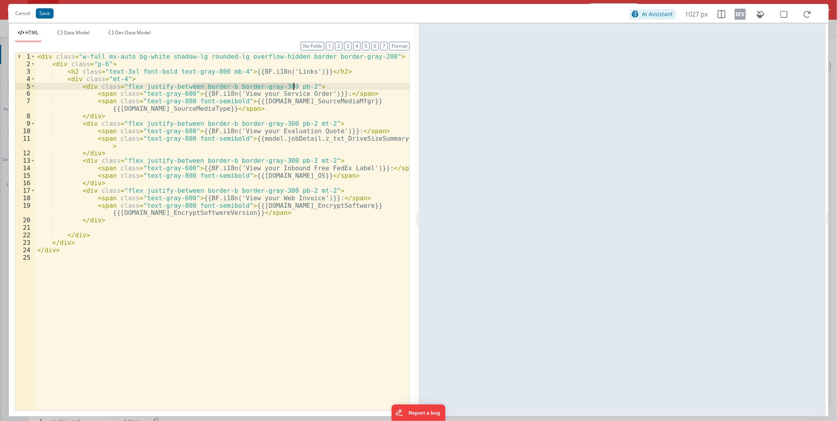
drag, startPoint x: 192, startPoint y: 85, endPoint x: 294, endPoint y: 88, distance: 101.8
click at [294, 88] on div "< div class = "w-full mx-auto bg-white shadow-lg rounded-lg overflow-hidden bor…" at bounding box center [222, 239] width 374 height 372
drag, startPoint x: 191, startPoint y: 124, endPoint x: 310, endPoint y: 121, distance: 119.1
click at [310, 121] on div "< div class = "w-full mx-auto bg-white shadow-lg rounded-lg overflow-hidden bor…" at bounding box center [222, 239] width 374 height 372
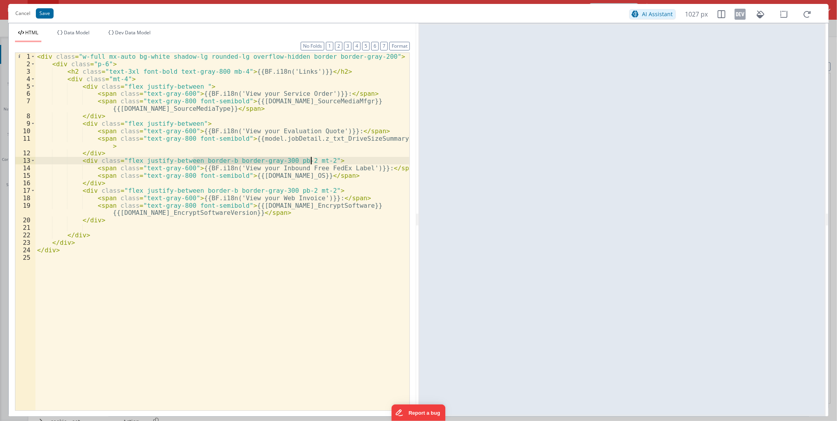
drag, startPoint x: 192, startPoint y: 160, endPoint x: 312, endPoint y: 160, distance: 119.9
click at [312, 160] on div "< div class = "w-full mx-auto bg-white shadow-lg rounded-lg overflow-hidden bor…" at bounding box center [222, 239] width 374 height 372
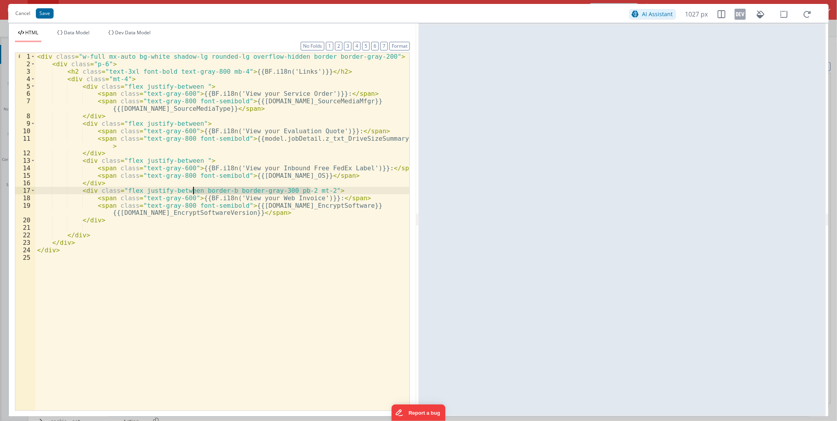
drag, startPoint x: 311, startPoint y: 190, endPoint x: 192, endPoint y: 188, distance: 119.1
click at [192, 188] on div "< div class = "w-full mx-auto bg-white shadow-lg rounded-lg overflow-hidden bor…" at bounding box center [222, 239] width 374 height 372
click at [46, 13] on button "Save" at bounding box center [45, 13] width 18 height 10
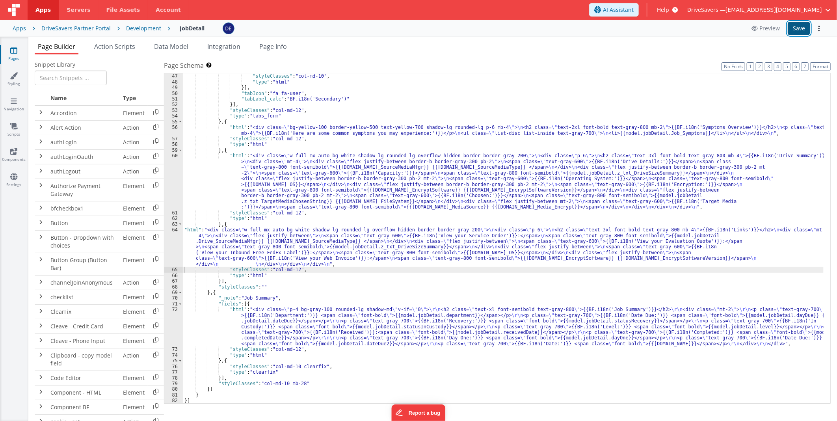
click at [794, 29] on button "Save" at bounding box center [799, 28] width 22 height 13
click at [261, 236] on div ""html" : "<div class= \" w-full flex flex-col space-y-4 \" > \n <div class= \" …" at bounding box center [503, 219] width 641 height 382
click at [168, 246] on div "64" at bounding box center [173, 247] width 19 height 40
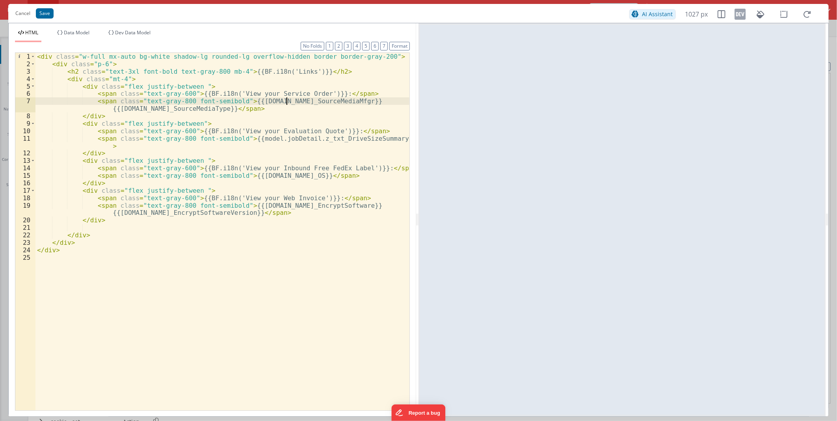
click at [285, 100] on div "< div class = "w-full mx-auto bg-white shadow-lg rounded-lg overflow-hidden bor…" at bounding box center [222, 239] width 374 height 372
click at [105, 100] on div "< div class = "w-full mx-auto bg-white shadow-lg rounded-lg overflow-hidden bor…" at bounding box center [222, 239] width 374 height 372
drag, startPoint x: 92, startPoint y: 101, endPoint x: 279, endPoint y: 109, distance: 186.7
click at [279, 109] on div "< div class = "w-full mx-auto bg-white shadow-lg rounded-lg overflow-hidden bor…" at bounding box center [222, 239] width 374 height 372
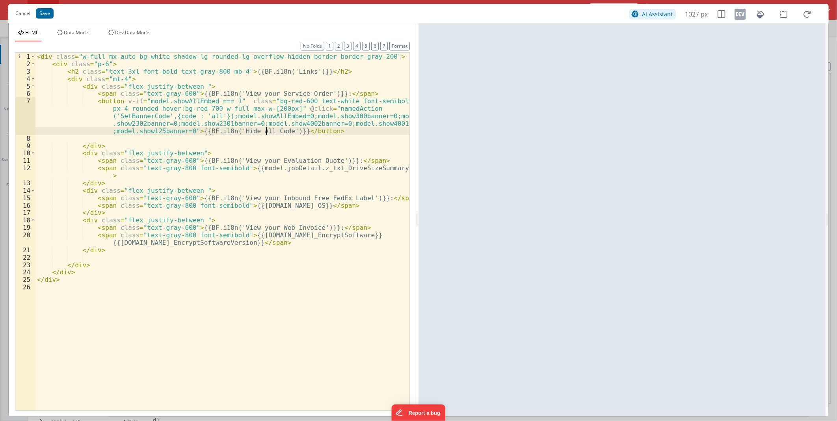
click at [265, 130] on div "< div class = "w-full mx-auto bg-white shadow-lg rounded-lg overflow-hidden bor…" at bounding box center [222, 239] width 374 height 372
drag, startPoint x: 265, startPoint y: 130, endPoint x: 231, endPoint y: 131, distance: 33.5
click at [231, 132] on div "< div class = "w-full mx-auto bg-white shadow-lg rounded-lg overflow-hidden bor…" at bounding box center [222, 239] width 374 height 372
click at [42, 13] on button "Save" at bounding box center [45, 13] width 18 height 10
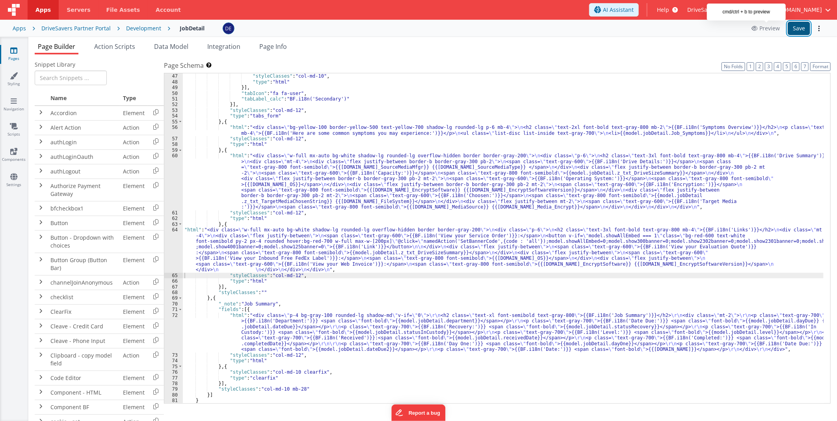
click at [795, 28] on button "Save" at bounding box center [799, 28] width 22 height 13
click at [312, 259] on div ""html" : "<div class= \" w-full flex flex-col space-y-4 \" > \n <div class= \" …" at bounding box center [503, 219] width 641 height 382
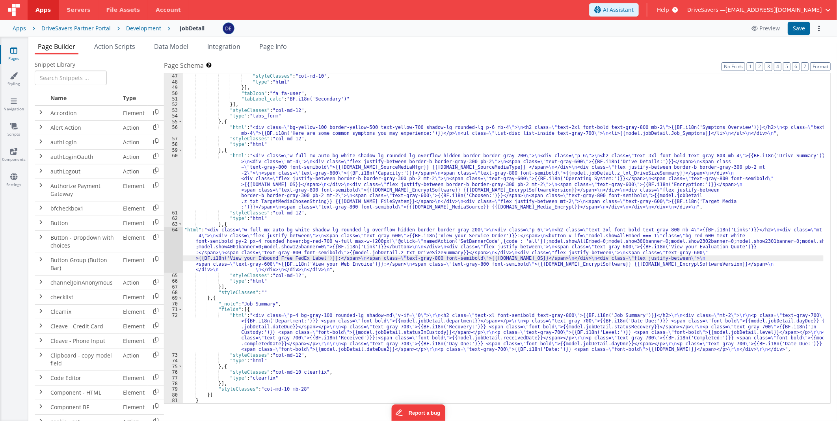
click at [179, 237] on div "64" at bounding box center [173, 250] width 19 height 46
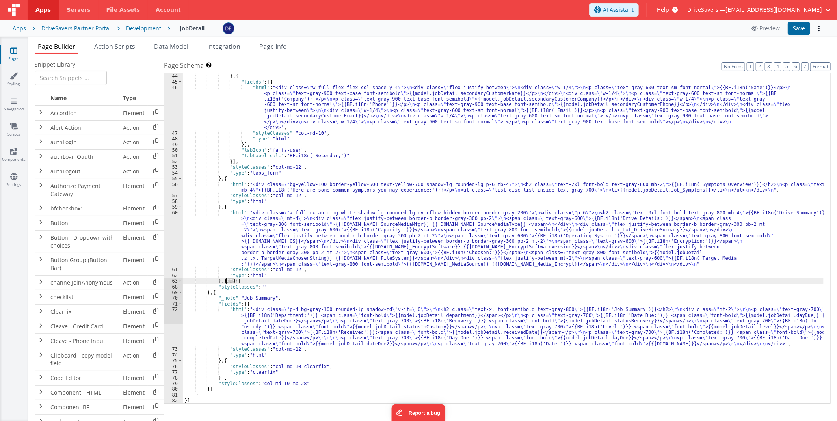
scroll to position [353, 0]
click at [179, 281] on span at bounding box center [180, 281] width 4 height 6
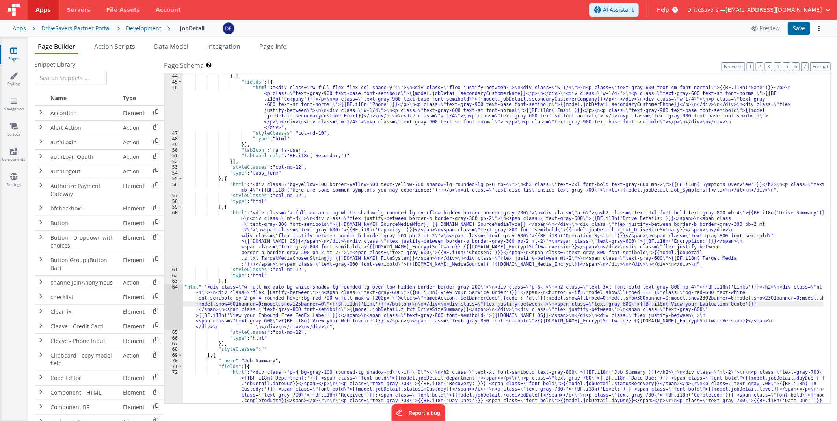
click at [259, 304] on div ""tabLabel_calc" : "BF.i18n('Primary')" } , { "fields" : [{ "html" : "<div class…" at bounding box center [503, 256] width 641 height 376
click at [179, 299] on div "64" at bounding box center [173, 307] width 19 height 46
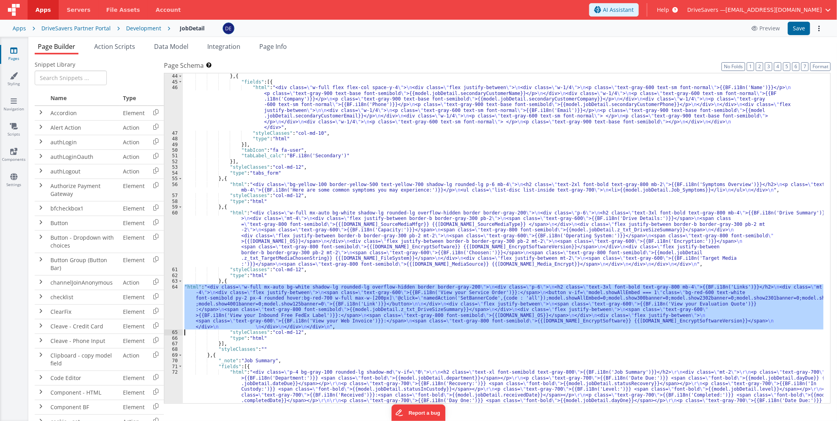
click at [173, 298] on div "64" at bounding box center [173, 307] width 19 height 46
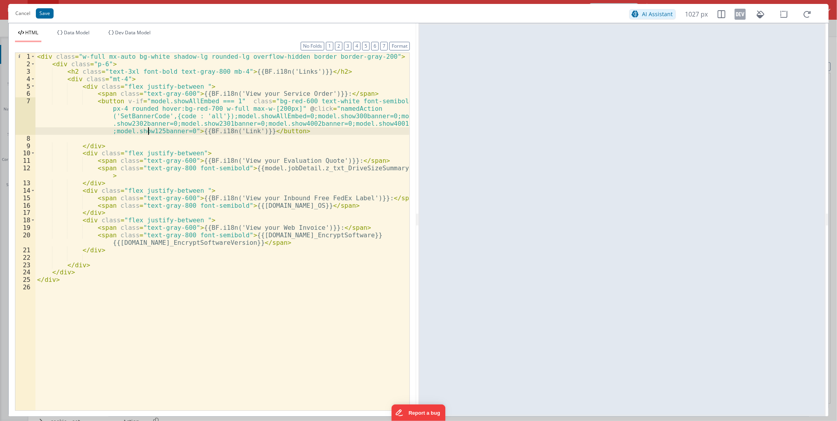
click at [148, 132] on div "< div class = "w-full mx-auto bg-white shadow-lg rounded-lg overflow-hidden bor…" at bounding box center [222, 239] width 374 height 372
drag, startPoint x: 119, startPoint y: 100, endPoint x: 228, endPoint y: 100, distance: 108.8
click at [228, 100] on div "< div class = "w-full mx-auto bg-white shadow-lg rounded-lg overflow-hidden bor…" at bounding box center [222, 239] width 374 height 372
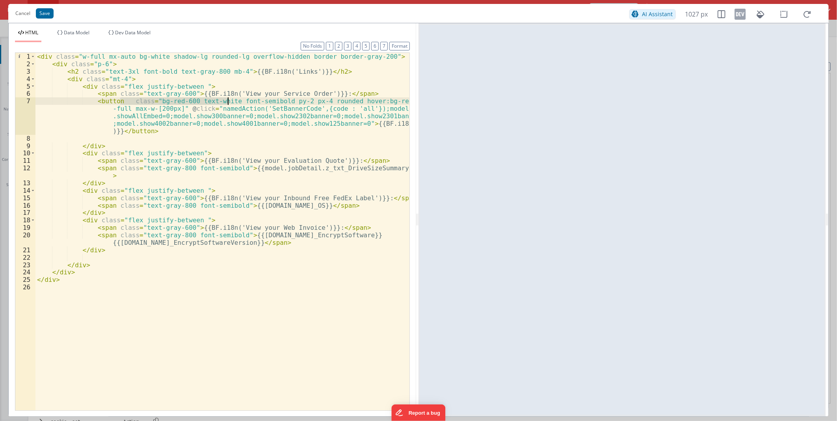
click at [125, 129] on div "< div class = "w-full mx-auto bg-white shadow-lg rounded-lg overflow-hidden bor…" at bounding box center [222, 239] width 374 height 372
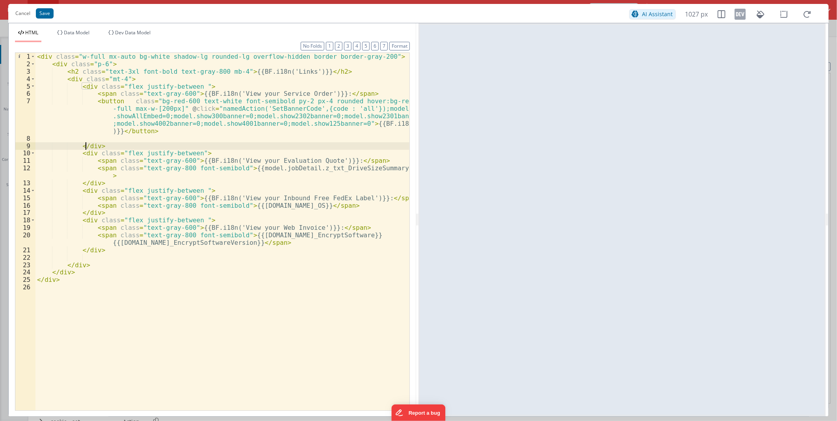
click at [84, 147] on div "< div class = "w-full mx-auto bg-white shadow-lg rounded-lg overflow-hidden bor…" at bounding box center [222, 239] width 374 height 372
click at [85, 153] on div "< div class = "w-full mx-auto bg-white shadow-lg rounded-lg overflow-hidden bor…" at bounding box center [222, 239] width 374 height 372
click at [101, 91] on div "< div class = "w-full mx-auto bg-white shadow-lg rounded-lg overflow-hidden bor…" at bounding box center [222, 239] width 374 height 372
click at [48, 13] on button "Save" at bounding box center [45, 13] width 18 height 10
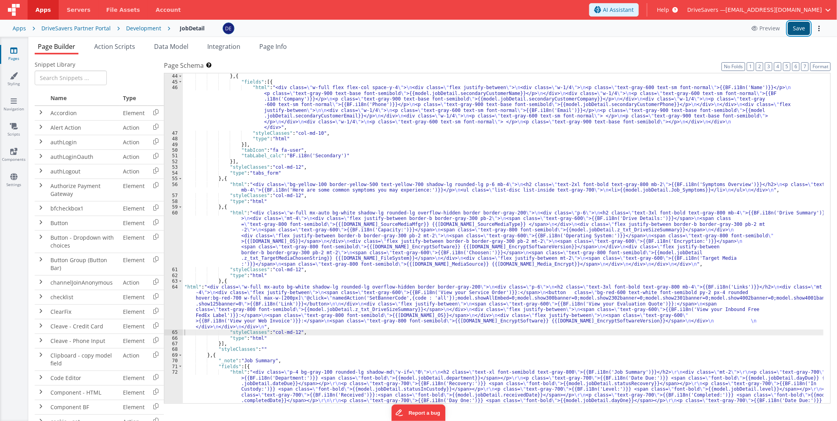
click at [798, 29] on button "Save" at bounding box center [799, 28] width 22 height 13
click at [257, 300] on div ""tabLabel_calc" : "BF.i18n('Primary')" } , { "fields" : [{ "html" : "<div class…" at bounding box center [503, 256] width 641 height 376
click at [173, 300] on div "64" at bounding box center [173, 307] width 19 height 46
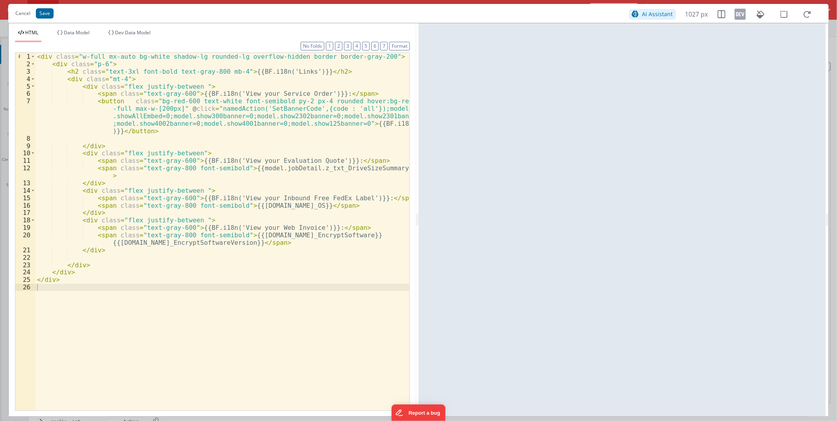
click at [253, 227] on div "< div class = "w-full mx-auto bg-white shadow-lg rounded-lg overflow-hidden bor…" at bounding box center [222, 239] width 374 height 372
drag, startPoint x: 400, startPoint y: 124, endPoint x: 416, endPoint y: 124, distance: 16.2
click at [400, 124] on div "< div class = "w-full mx-auto bg-white shadow-lg rounded-lg overflow-hidden bor…" at bounding box center [222, 239] width 374 height 372
click at [47, 11] on button "Save" at bounding box center [45, 13] width 18 height 10
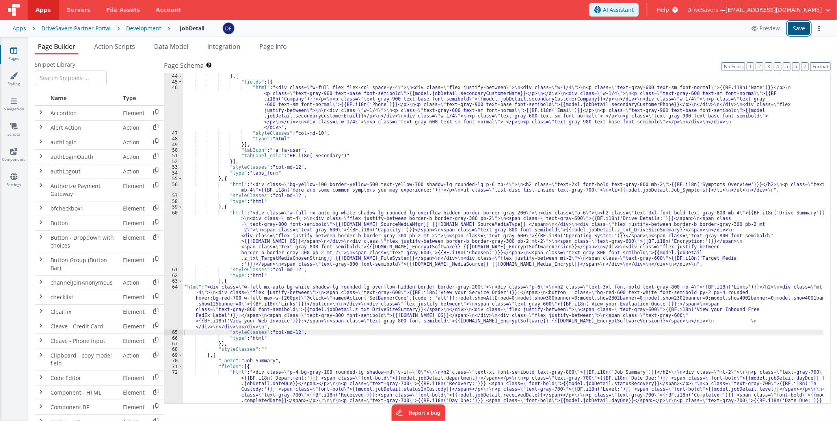
click at [797, 24] on button "Save" at bounding box center [799, 28] width 22 height 13
click at [285, 315] on div ""tabLabel_calc" : "BF.i18n('Primary')" } , { "fields" : [{ "html" : "<div class…" at bounding box center [503, 256] width 641 height 376
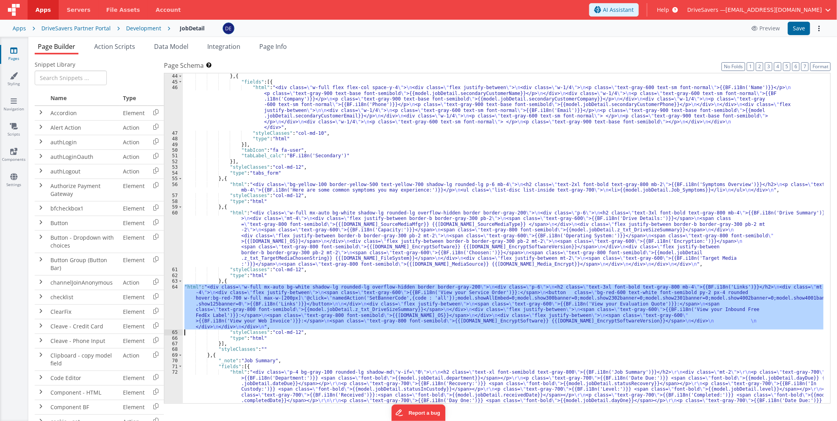
click at [176, 301] on div "64" at bounding box center [173, 307] width 19 height 46
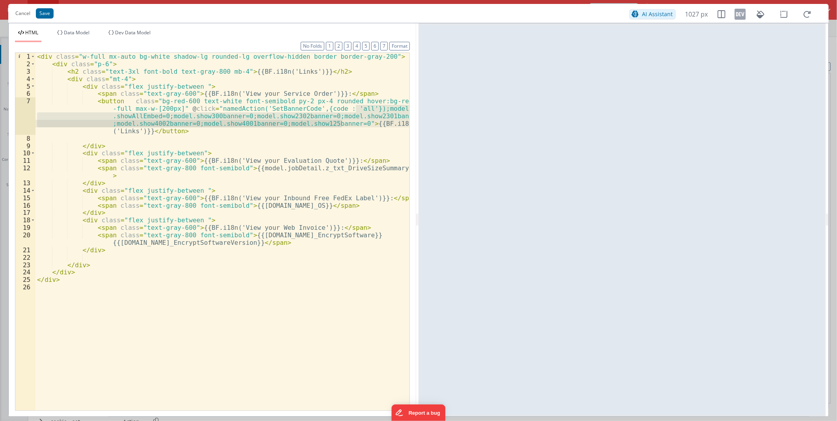
drag, startPoint x: 357, startPoint y: 107, endPoint x: 342, endPoint y: 121, distance: 19.8
click at [342, 121] on div "< div class = "w-full mx-auto bg-white shadow-lg rounded-lg overflow-hidden bor…" at bounding box center [222, 239] width 374 height 372
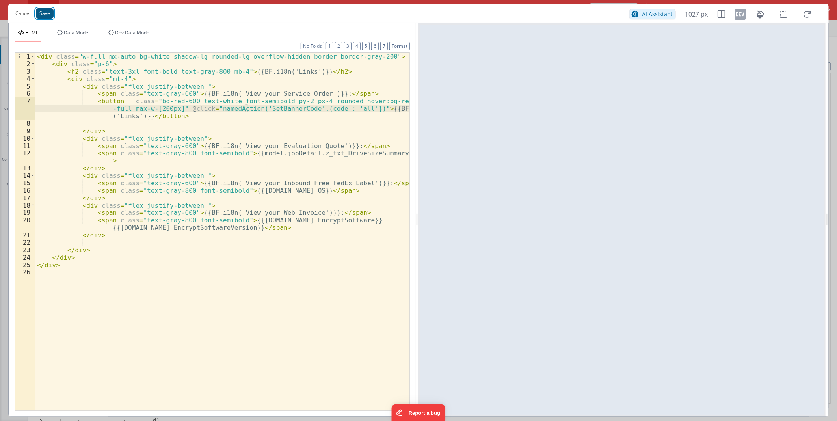
click at [39, 11] on button "Save" at bounding box center [45, 13] width 18 height 10
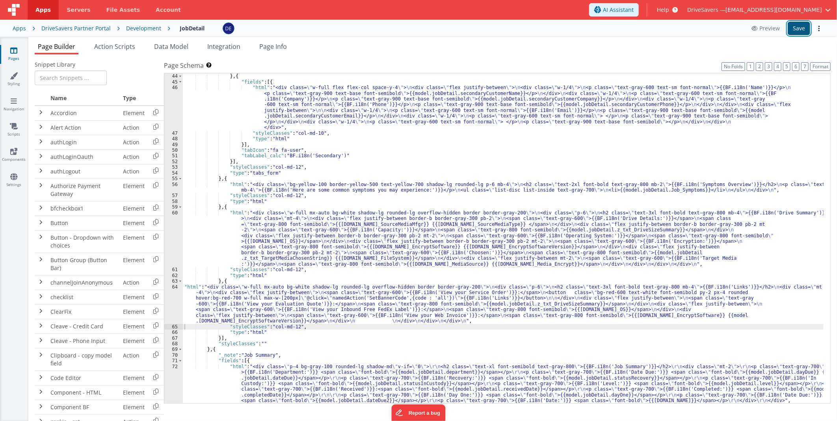
click at [793, 23] on button "Save" at bounding box center [799, 28] width 22 height 13
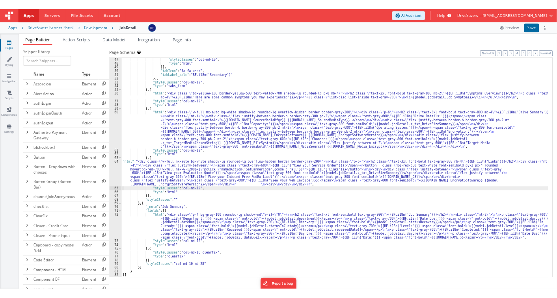
scroll to position [410, 0]
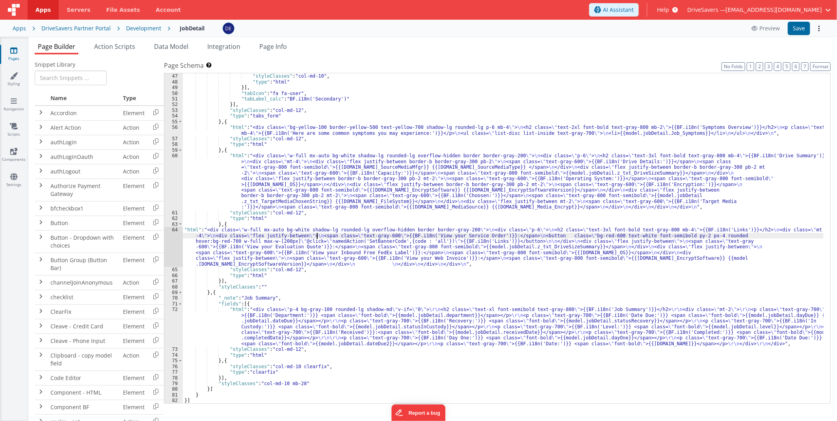
click at [317, 238] on div ""html" : "<div class= \" w-full flex flex-col space-y-4 \" > \n <div class= \" …" at bounding box center [503, 219] width 641 height 382
click at [170, 242] on div "64" at bounding box center [173, 247] width 19 height 40
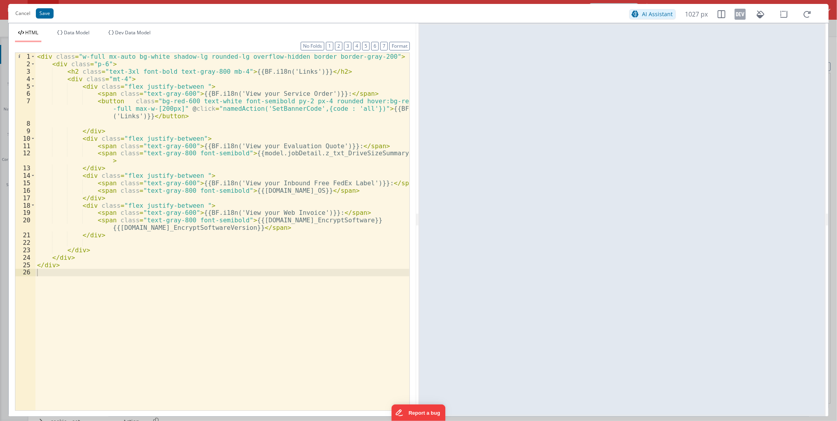
click at [294, 120] on div "< div class = "w-full mx-auto bg-white shadow-lg rounded-lg overflow-hidden bor…" at bounding box center [222, 239] width 374 height 372
click at [234, 94] on div "< div class = "w-full mx-auto bg-white shadow-lg rounded-lg overflow-hidden bor…" at bounding box center [222, 239] width 374 height 372
drag, startPoint x: 234, startPoint y: 94, endPoint x: 308, endPoint y: 94, distance: 73.7
click at [308, 94] on div "< div class = "w-full mx-auto bg-white shadow-lg rounded-lg overflow-hidden bor…" at bounding box center [222, 239] width 374 height 372
click at [122, 115] on div "< div class = "w-full mx-auto bg-white shadow-lg rounded-lg overflow-hidden bor…" at bounding box center [222, 239] width 374 height 372
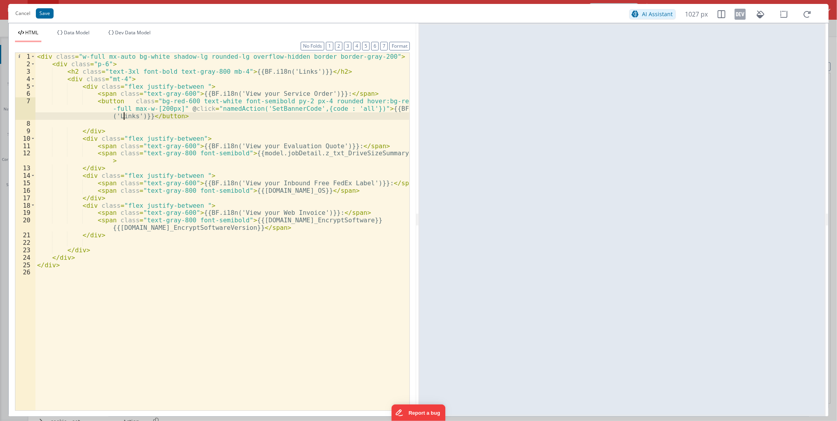
click at [122, 115] on div "< div class = "w-full mx-auto bg-white shadow-lg rounded-lg overflow-hidden bor…" at bounding box center [222, 239] width 374 height 372
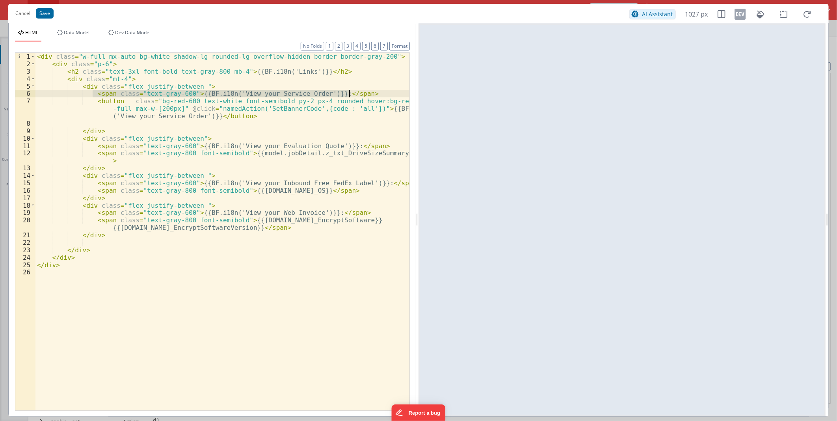
drag, startPoint x: 91, startPoint y: 95, endPoint x: 351, endPoint y: 92, distance: 259.4
click at [351, 92] on div "< div class = "w-full mx-auto bg-white shadow-lg rounded-lg overflow-hidden bor…" at bounding box center [222, 239] width 374 height 372
click at [38, 14] on button "Save" at bounding box center [45, 13] width 18 height 10
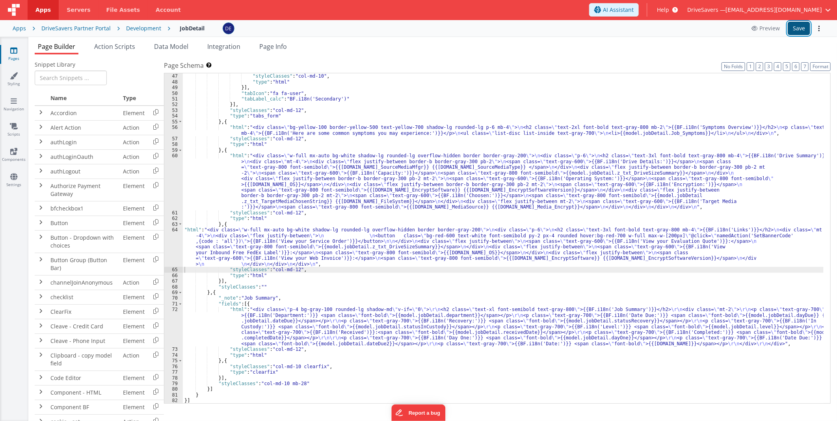
click at [800, 23] on button "Save" at bounding box center [799, 28] width 22 height 13
click at [275, 238] on div ""html" : "<div class= \" w-full flex flex-col space-y-4 \" > \n <div class= \" …" at bounding box center [503, 219] width 641 height 382
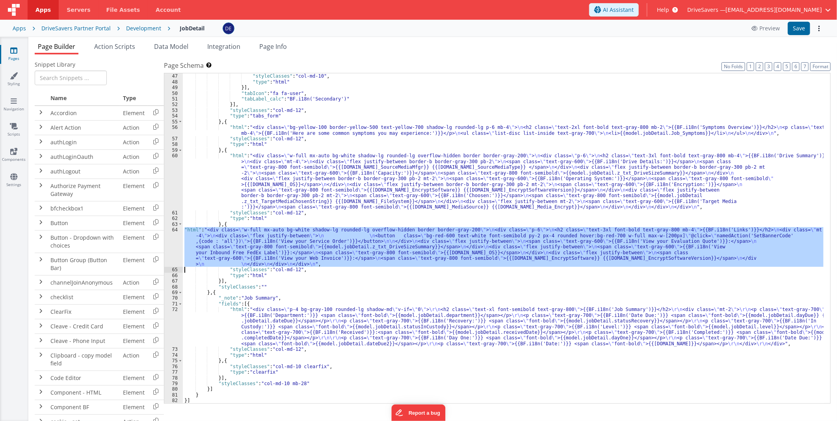
click at [172, 242] on div "64" at bounding box center [173, 247] width 19 height 40
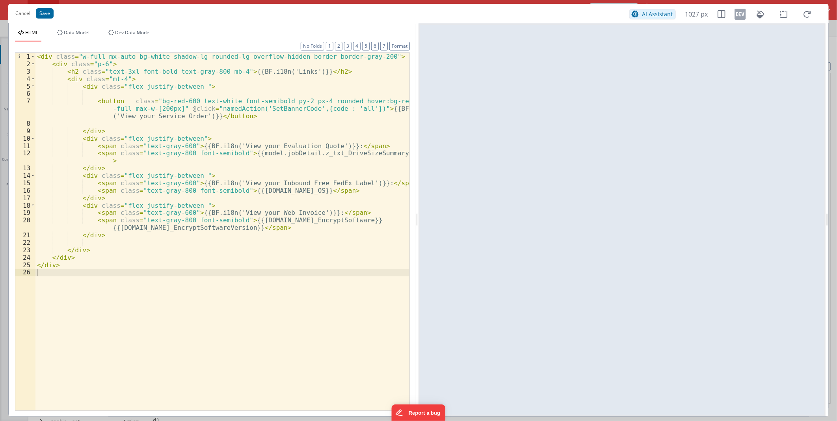
click at [221, 101] on div "< div class = "w-full mx-auto bg-white shadow-lg rounded-lg overflow-hidden bor…" at bounding box center [222, 239] width 374 height 372
click at [155, 107] on div "< div class = "w-full mx-auto bg-white shadow-lg rounded-lg overflow-hidden bor…" at bounding box center [222, 239] width 374 height 372
drag, startPoint x: 41, startPoint y: 9, endPoint x: 451, endPoint y: 33, distance: 410.7
click at [41, 10] on button "Save" at bounding box center [45, 13] width 18 height 10
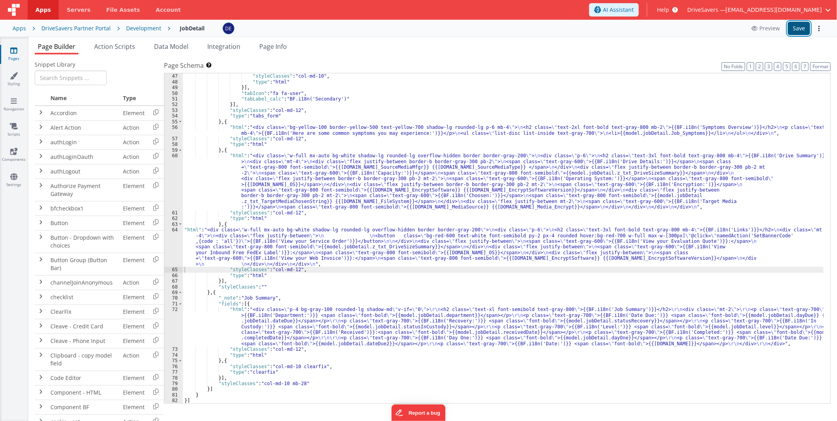
click at [803, 28] on button "Save" at bounding box center [799, 28] width 22 height 13
click at [293, 252] on div ""html" : "<div class= \" w-full flex flex-col space-y-4 \" > \n <div class= \" …" at bounding box center [503, 219] width 641 height 382
click at [174, 242] on div "64" at bounding box center [173, 247] width 19 height 40
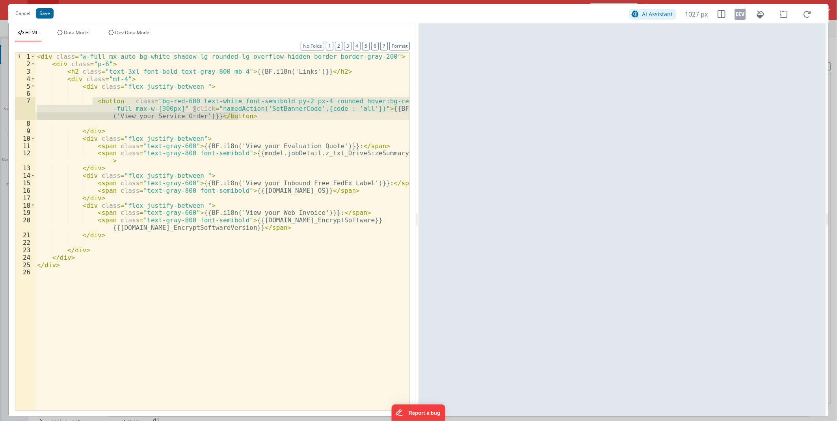
drag, startPoint x: 91, startPoint y: 101, endPoint x: 253, endPoint y: 113, distance: 162.5
click at [253, 113] on div "< div class = "w-full mx-auto bg-white shadow-lg rounded-lg overflow-hidden bor…" at bounding box center [222, 239] width 374 height 372
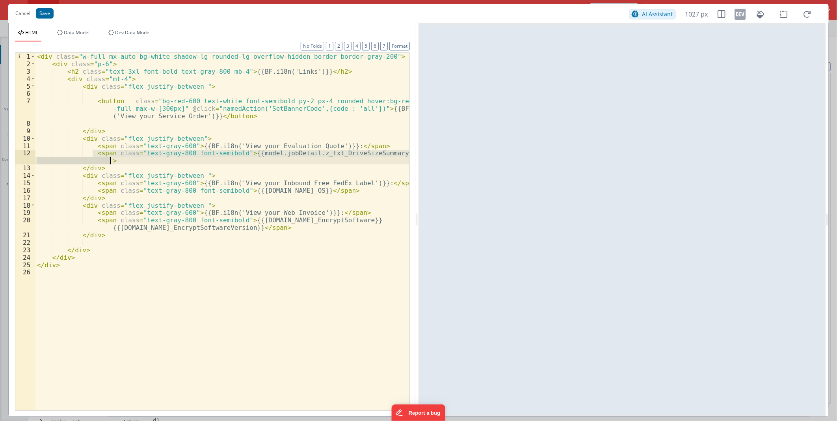
drag, startPoint x: 92, startPoint y: 154, endPoint x: 112, endPoint y: 158, distance: 20.7
click at [112, 158] on div "< div class = "w-full mx-auto bg-white shadow-lg rounded-lg overflow-hidden bor…" at bounding box center [222, 239] width 374 height 372
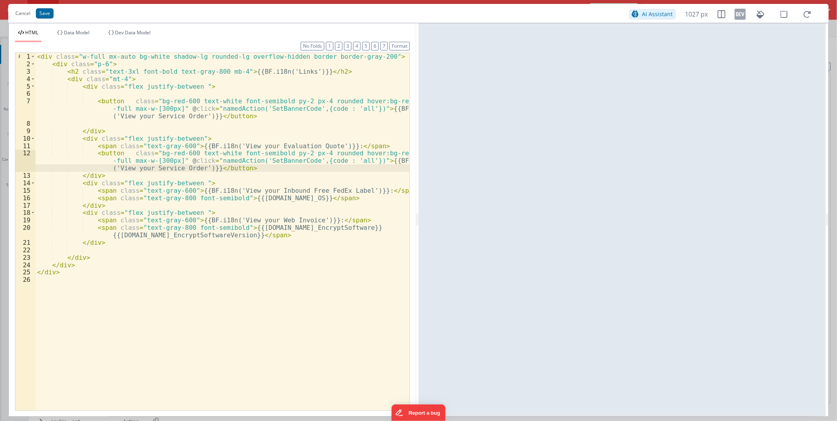
click at [233, 147] on div "< div class = "w-full mx-auto bg-white shadow-lg rounded-lg overflow-hidden bor…" at bounding box center [222, 239] width 374 height 372
drag, startPoint x: 233, startPoint y: 147, endPoint x: 308, endPoint y: 145, distance: 75.4
click at [308, 145] on div "< div class = "w-full mx-auto bg-white shadow-lg rounded-lg overflow-hidden bor…" at bounding box center [222, 239] width 374 height 372
click at [120, 168] on div "< div class = "w-full mx-auto bg-white shadow-lg rounded-lg overflow-hidden bor…" at bounding box center [222, 239] width 374 height 372
drag, startPoint x: 120, startPoint y: 168, endPoint x: 183, endPoint y: 168, distance: 63.1
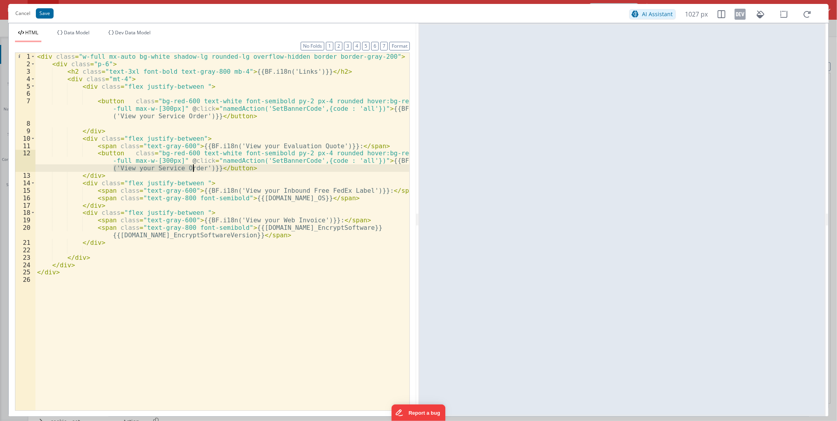
click at [183, 168] on div "< div class = "w-full mx-auto bg-white shadow-lg rounded-lg overflow-hidden bor…" at bounding box center [222, 239] width 374 height 372
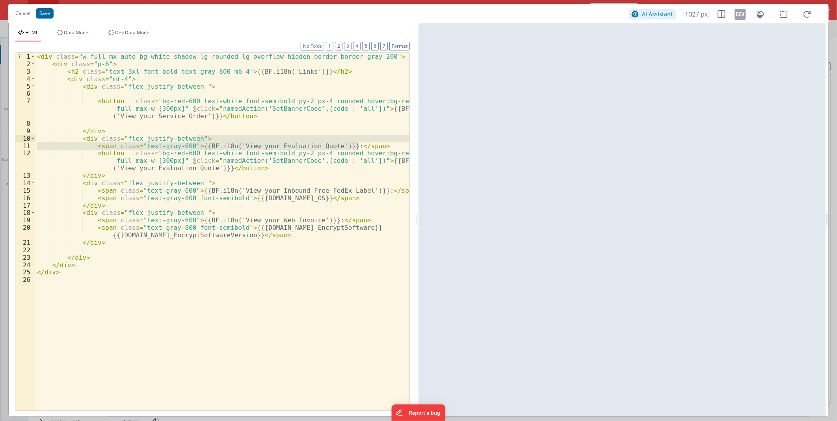
drag, startPoint x: 367, startPoint y: 144, endPoint x: 363, endPoint y: 141, distance: 5.4
click at [363, 141] on div "< div class = "w-full mx-auto bg-white shadow-lg rounded-lg overflow-hidden bor…" at bounding box center [222, 239] width 374 height 372
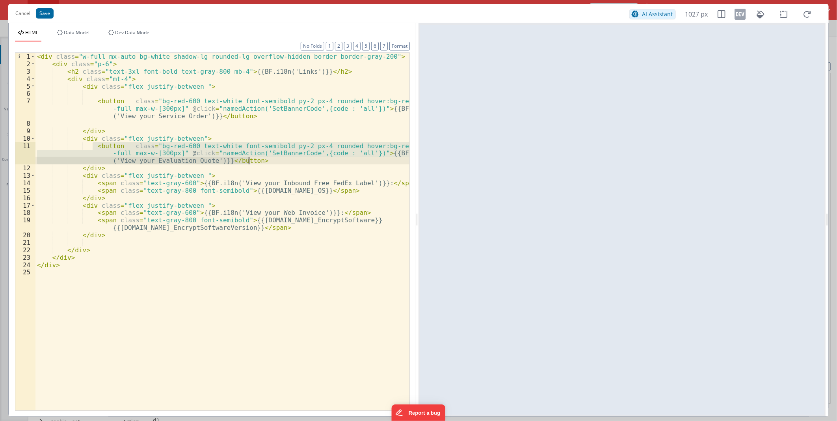
drag, startPoint x: 91, startPoint y: 146, endPoint x: 249, endPoint y: 163, distance: 158.2
click at [249, 163] on div "< div class = "w-full mx-auto bg-white shadow-lg rounded-lg overflow-hidden bor…" at bounding box center [222, 239] width 374 height 372
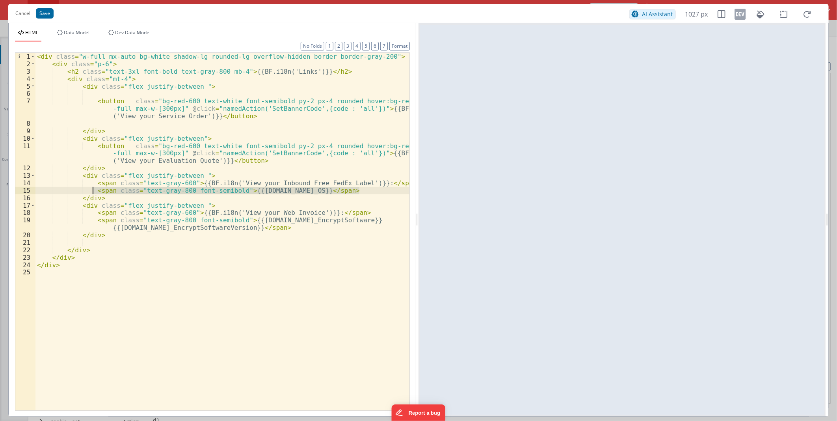
drag, startPoint x: 369, startPoint y: 189, endPoint x: 93, endPoint y: 190, distance: 276.4
click at [93, 190] on div "< div class = "w-full mx-auto bg-white shadow-lg rounded-lg overflow-hidden bor…" at bounding box center [222, 239] width 374 height 372
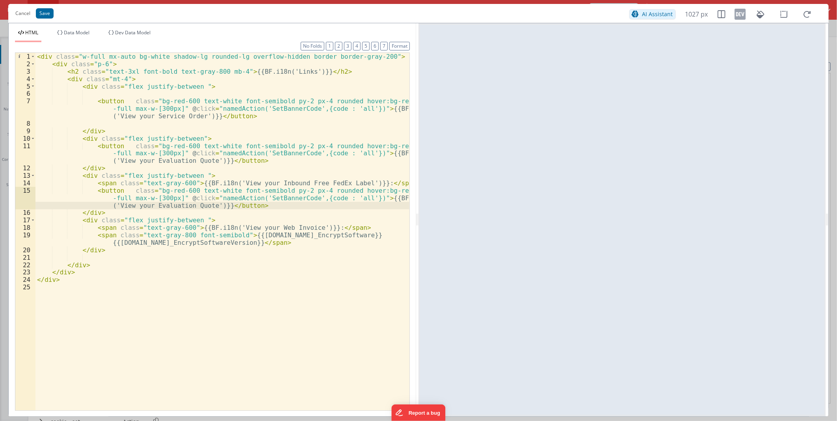
click at [333, 183] on div "< div class = "w-full mx-auto bg-white shadow-lg rounded-lg overflow-hidden bor…" at bounding box center [222, 239] width 374 height 372
drag, startPoint x: 333, startPoint y: 183, endPoint x: 230, endPoint y: 184, distance: 102.5
click at [230, 184] on div "< div class = "w-full mx-auto bg-white shadow-lg rounded-lg overflow-hidden bor…" at bounding box center [222, 239] width 374 height 372
click at [119, 206] on div "< div class = "w-full mx-auto bg-white shadow-lg rounded-lg overflow-hidden bor…" at bounding box center [222, 239] width 374 height 372
drag, startPoint x: 119, startPoint y: 206, endPoint x: 188, endPoint y: 204, distance: 69.0
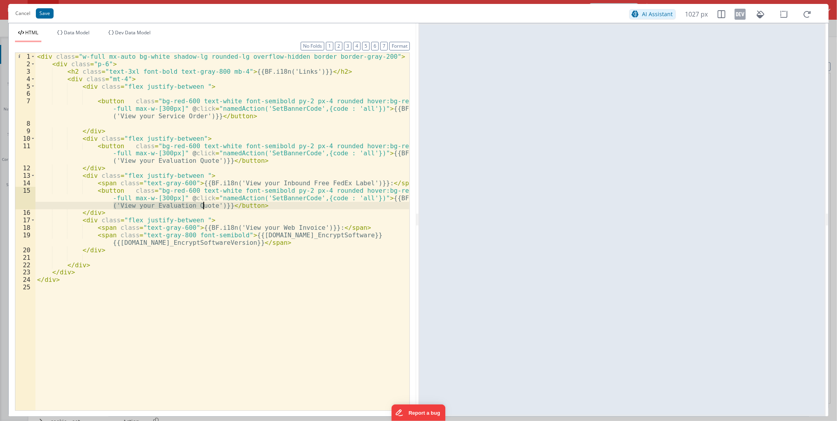
click at [188, 204] on div "< div class = "w-full mx-auto bg-white shadow-lg rounded-lg overflow-hidden bor…" at bounding box center [222, 239] width 374 height 372
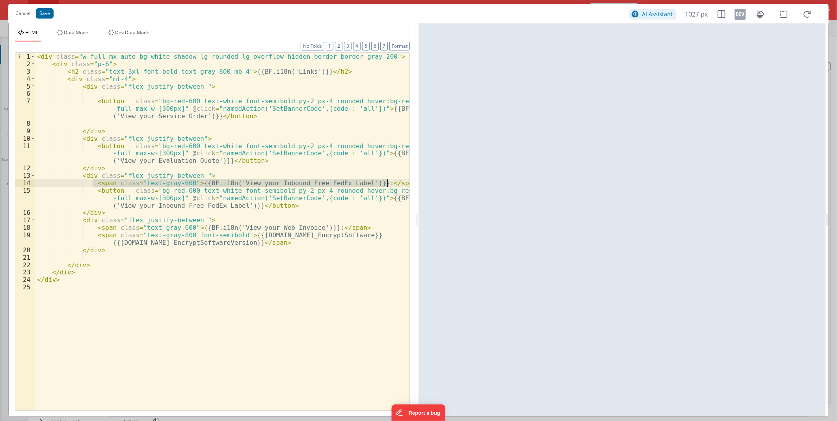
drag, startPoint x: 91, startPoint y: 183, endPoint x: 389, endPoint y: 183, distance: 297.3
click at [389, 183] on div "< div class = "w-full mx-auto bg-white shadow-lg rounded-lg overflow-hidden bor…" at bounding box center [222, 239] width 374 height 372
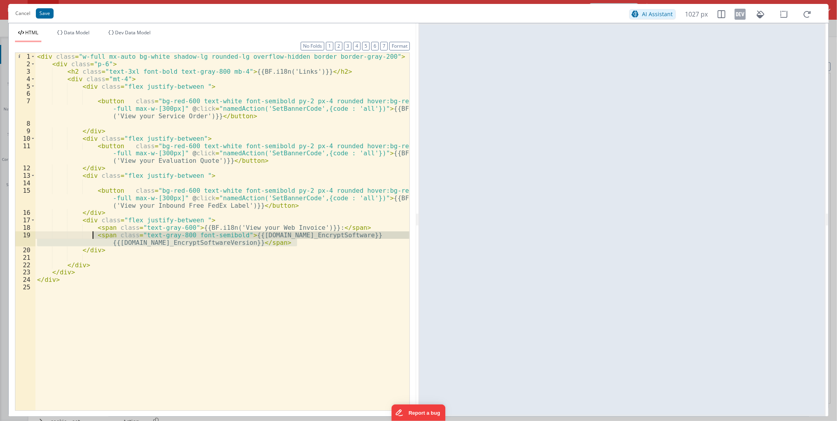
drag, startPoint x: 301, startPoint y: 242, endPoint x: 92, endPoint y: 235, distance: 209.1
click at [92, 235] on div "< div class = "w-full mx-auto bg-white shadow-lg rounded-lg overflow-hidden bor…" at bounding box center [222, 239] width 374 height 372
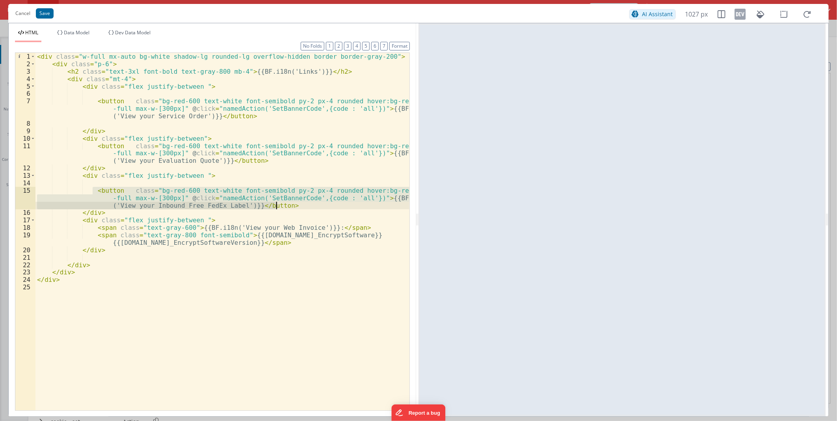
drag, startPoint x: 91, startPoint y: 190, endPoint x: 278, endPoint y: 207, distance: 186.8
click at [277, 207] on div "< div class = "w-full mx-auto bg-white shadow-lg rounded-lg overflow-hidden bor…" at bounding box center [222, 239] width 374 height 372
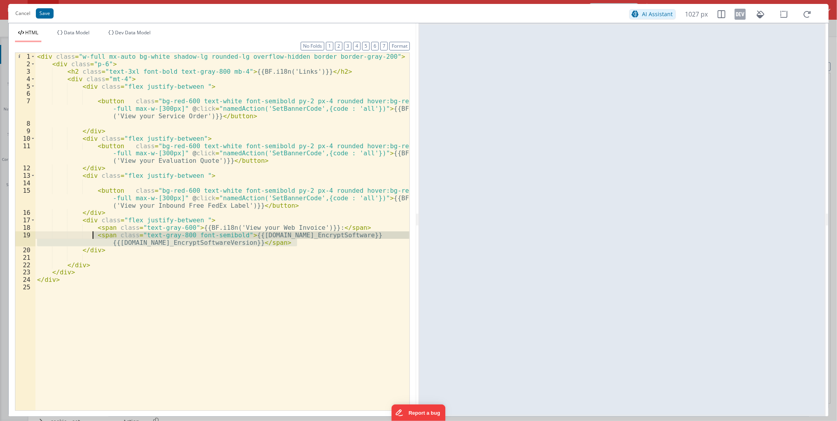
drag, startPoint x: 300, startPoint y: 242, endPoint x: 93, endPoint y: 235, distance: 207.1
click at [93, 235] on div "< div class = "w-full mx-auto bg-white shadow-lg rounded-lg overflow-hidden bor…" at bounding box center [222, 239] width 374 height 372
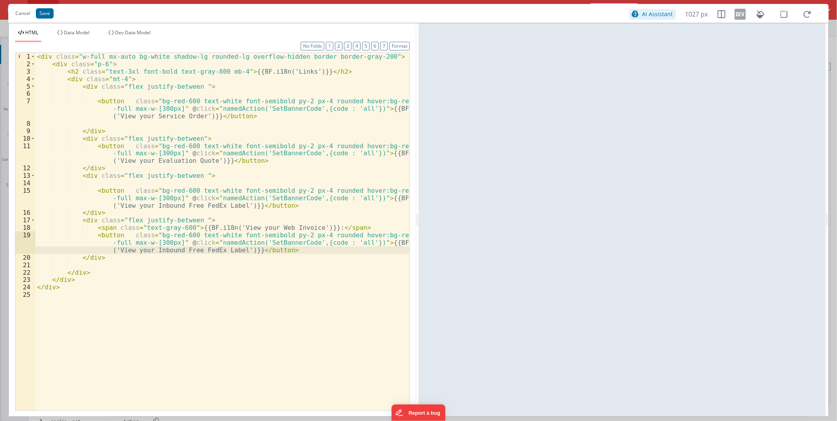
click at [282, 229] on div "< div class = "w-full mx-auto bg-white shadow-lg rounded-lg overflow-hidden bor…" at bounding box center [222, 239] width 374 height 372
drag, startPoint x: 282, startPoint y: 229, endPoint x: 232, endPoint y: 229, distance: 50.5
click at [232, 229] on div "< div class = "w-full mx-auto bg-white shadow-lg rounded-lg overflow-hidden bor…" at bounding box center [222, 239] width 374 height 372
click at [219, 251] on div "< div class = "w-full mx-auto bg-white shadow-lg rounded-lg overflow-hidden bor…" at bounding box center [222, 239] width 374 height 372
drag, startPoint x: 219, startPoint y: 251, endPoint x: 119, endPoint y: 252, distance: 99.8
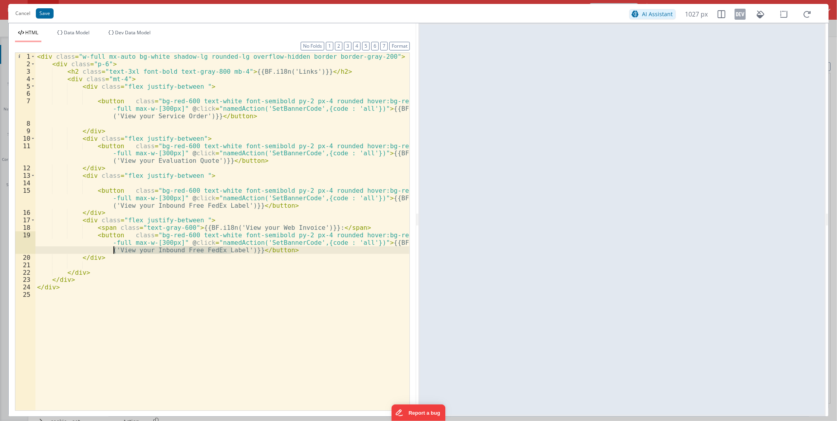
click at [119, 252] on div "< div class = "w-full mx-auto bg-white shadow-lg rounded-lg overflow-hidden bor…" at bounding box center [222, 239] width 374 height 372
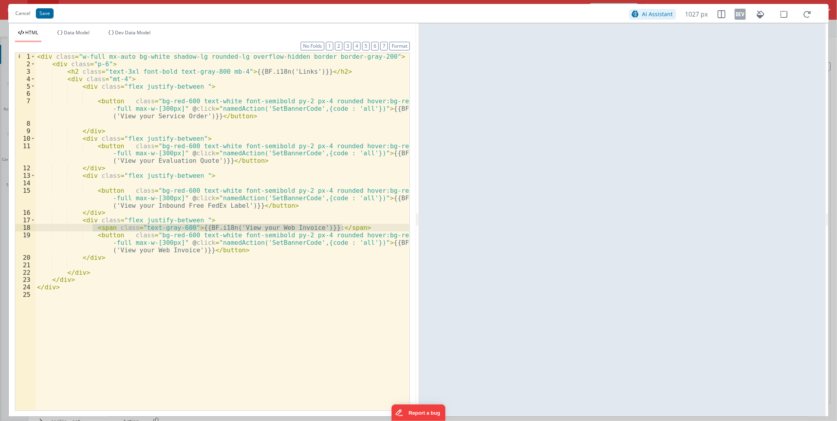
drag, startPoint x: 91, startPoint y: 228, endPoint x: 348, endPoint y: 229, distance: 256.7
click at [348, 229] on div "< div class = "w-full mx-auto bg-white shadow-lg rounded-lg overflow-hidden bor…" at bounding box center [222, 239] width 374 height 372
click at [192, 220] on div "< div class = "w-full mx-auto bg-white shadow-lg rounded-lg overflow-hidden bor…" at bounding box center [222, 239] width 374 height 372
drag, startPoint x: 194, startPoint y: 174, endPoint x: 199, endPoint y: 179, distance: 7.3
click at [194, 174] on div "< div class = "w-full mx-auto bg-white shadow-lg rounded-lg overflow-hidden bor…" at bounding box center [222, 239] width 374 height 372
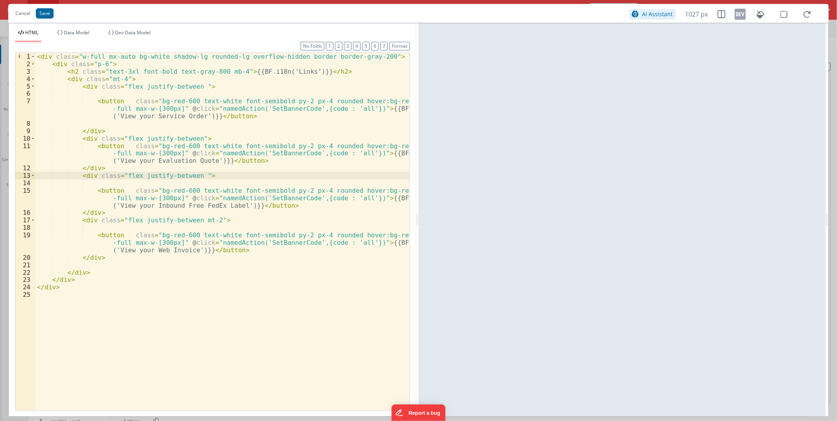
paste textarea
click at [190, 136] on div "< div class = "w-full mx-auto bg-white shadow-lg rounded-lg overflow-hidden bor…" at bounding box center [222, 239] width 374 height 372
click at [194, 84] on div "< div class = "w-full mx-auto bg-white shadow-lg rounded-lg overflow-hidden bor…" at bounding box center [222, 239] width 374 height 372
click at [156, 108] on div "< div class = "w-full mx-auto bg-white shadow-lg rounded-lg overflow-hidden bor…" at bounding box center [222, 239] width 374 height 372
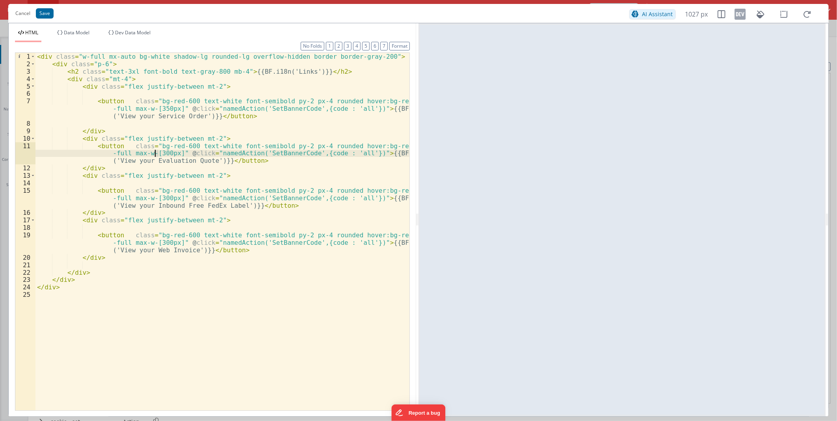
click at [155, 153] on div "< div class = "w-full mx-auto bg-white shadow-lg rounded-lg overflow-hidden bor…" at bounding box center [222, 239] width 374 height 372
click at [155, 198] on div "< div class = "w-full mx-auto bg-white shadow-lg rounded-lg overflow-hidden bor…" at bounding box center [222, 239] width 374 height 372
click at [155, 243] on div "< div class = "w-full mx-auto bg-white shadow-lg rounded-lg overflow-hidden bor…" at bounding box center [222, 239] width 374 height 372
click at [46, 13] on button "Save" at bounding box center [45, 13] width 18 height 10
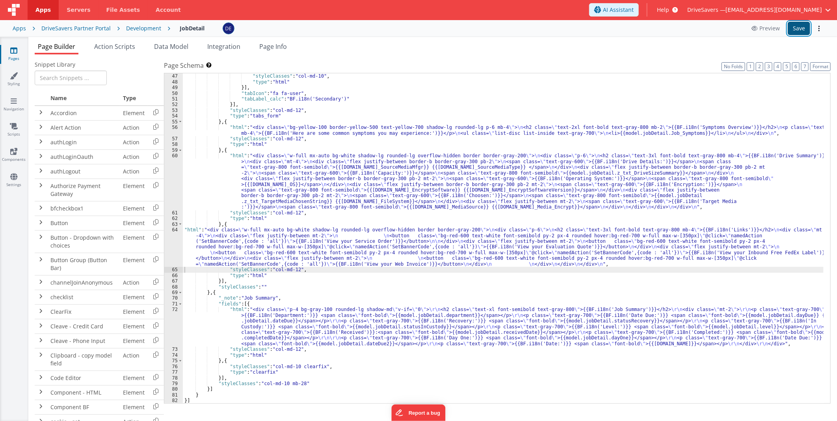
click at [793, 32] on button "Save" at bounding box center [799, 28] width 22 height 13
click at [283, 242] on div ""html" : "<div class= \" w-full flex flex-col space-y-4 \" > \n <div class= \" …" at bounding box center [503, 219] width 641 height 382
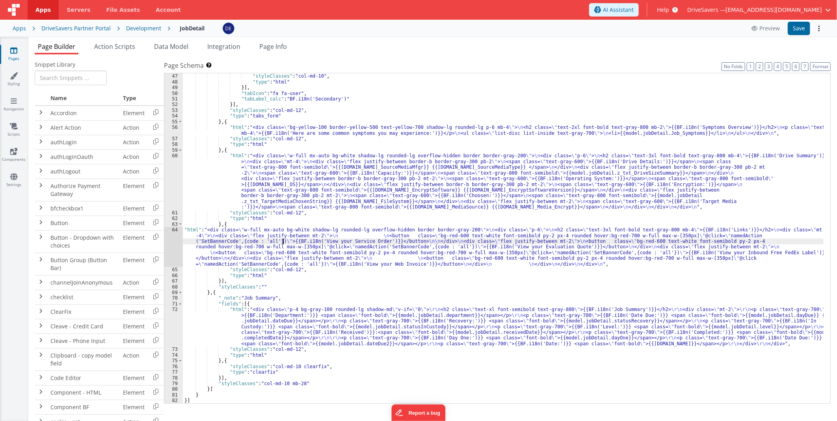
click at [173, 239] on div "64" at bounding box center [173, 247] width 19 height 40
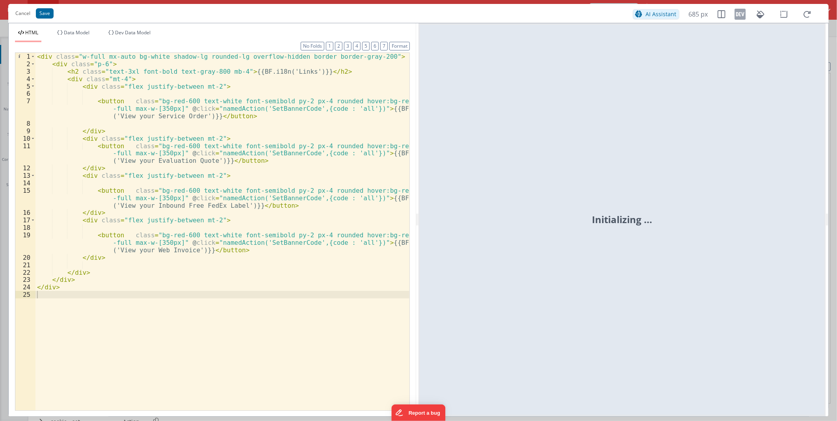
click at [248, 187] on div "< div class = "w-full mx-auto bg-white shadow-lg rounded-lg overflow-hidden bor…" at bounding box center [222, 239] width 374 height 372
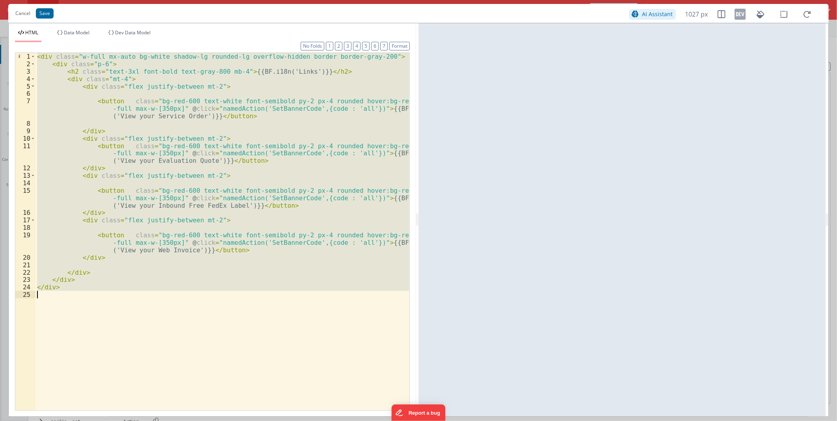
click at [257, 106] on div "< div class = "w-full mx-auto bg-white shadow-lg rounded-lg overflow-hidden bor…" at bounding box center [222, 232] width 374 height 358
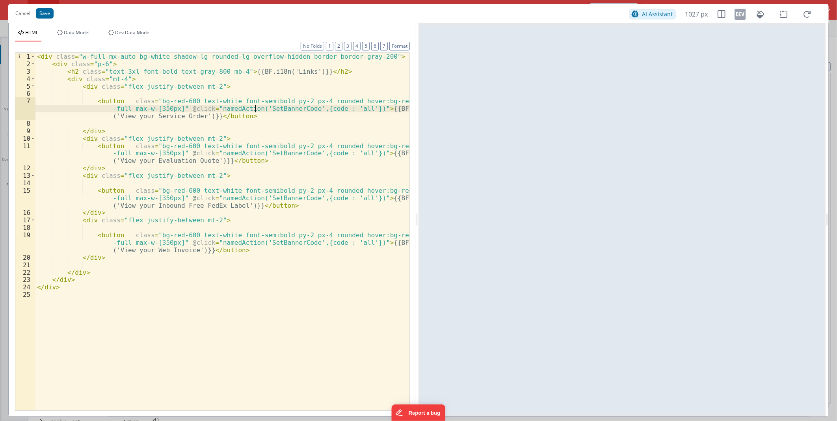
click at [201, 121] on div "< div class = "w-full mx-auto bg-white shadow-lg rounded-lg overflow-hidden bor…" at bounding box center [222, 239] width 374 height 372
click at [214, 109] on div "< div class = "w-full mx-auto bg-white shadow-lg rounded-lg overflow-hidden bor…" at bounding box center [222, 239] width 374 height 372
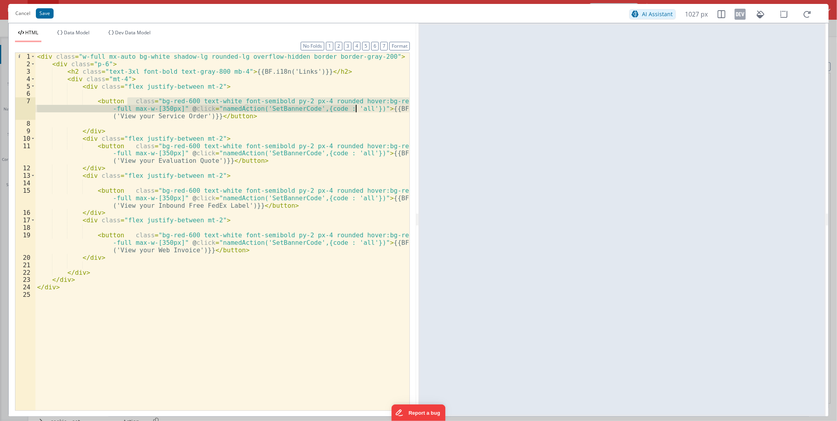
drag, startPoint x: 239, startPoint y: 108, endPoint x: 356, endPoint y: 109, distance: 117.5
click at [356, 109] on div "< div class = "w-full mx-auto bg-white shadow-lg rounded-lg overflow-hidden bor…" at bounding box center [222, 239] width 374 height 372
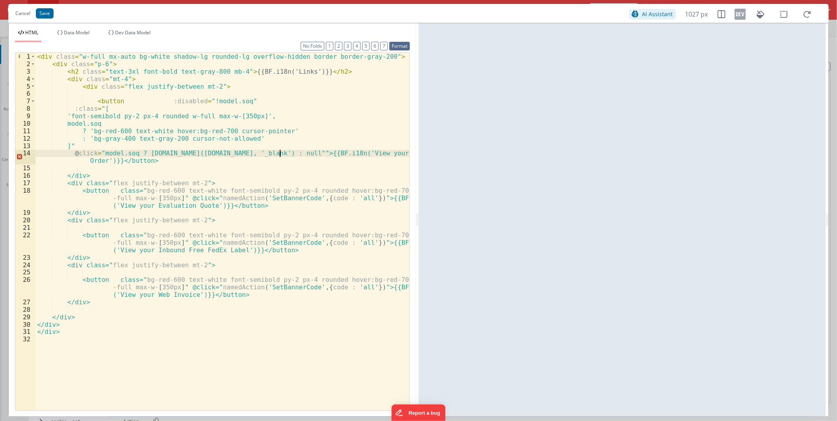
click at [402, 49] on button "Format" at bounding box center [400, 46] width 21 height 9
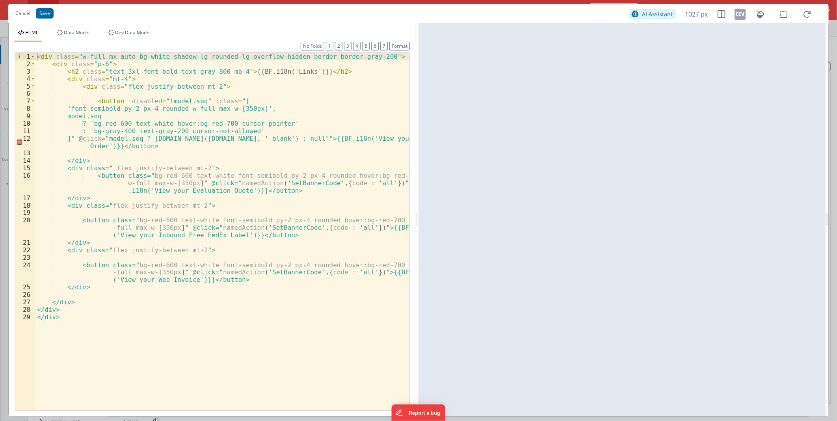
click at [155, 110] on div "< div class = "w-full mx-auto bg-white shadow-lg rounded-lg overflow-hidden bor…" at bounding box center [222, 239] width 374 height 372
click at [179, 101] on div "< div class = "w-full mx-auto bg-white shadow-lg rounded-lg overflow-hidden bor…" at bounding box center [222, 239] width 374 height 372
click at [293, 138] on div "< div class = "w-full mx-auto bg-white shadow-lg rounded-lg overflow-hidden bor…" at bounding box center [222, 239] width 374 height 372
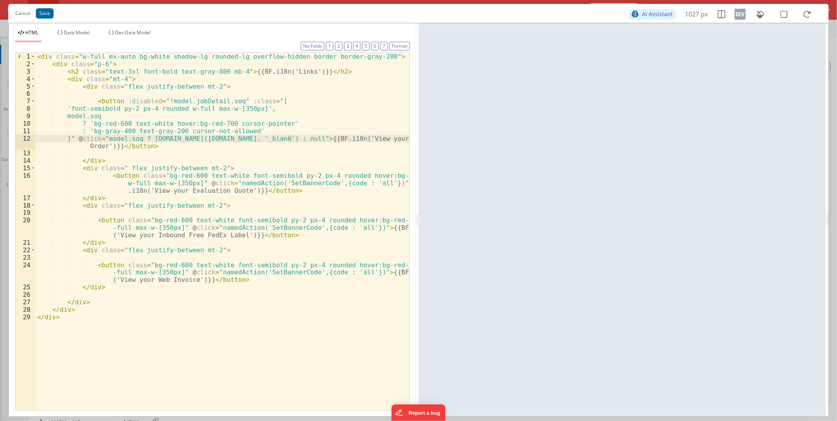
click at [221, 101] on div "< div class = "w-full mx-auto bg-white shadow-lg rounded-lg overflow-hidden bor…" at bounding box center [222, 239] width 374 height 372
click at [226, 103] on div "< div class = "w-full mx-auto bg-white shadow-lg rounded-lg overflow-hidden bor…" at bounding box center [222, 239] width 374 height 372
drag, startPoint x: 226, startPoint y: 103, endPoint x: 175, endPoint y: 100, distance: 50.5
click at [175, 100] on div "< div class = "w-full mx-auto bg-white shadow-lg rounded-lg overflow-hidden bor…" at bounding box center [222, 239] width 374 height 372
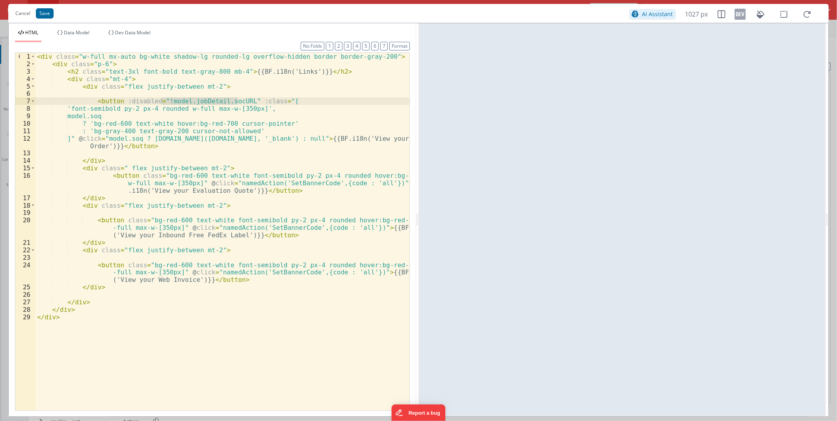
click at [227, 121] on div "< div class = "w-full mx-auto bg-white shadow-lg rounded-lg overflow-hidden bor…" at bounding box center [222, 239] width 374 height 372
click at [218, 138] on div "< div class = "w-full mx-auto bg-white shadow-lg rounded-lg overflow-hidden bor…" at bounding box center [222, 239] width 374 height 372
drag, startPoint x: 218, startPoint y: 138, endPoint x: 204, endPoint y: 137, distance: 13.9
click at [204, 137] on div "< div class = "w-full mx-auto bg-white shadow-lg rounded-lg overflow-hidden bor…" at bounding box center [222, 239] width 374 height 372
click at [135, 138] on div "< div class = "w-full mx-auto bg-white shadow-lg rounded-lg overflow-hidden bor…" at bounding box center [222, 239] width 374 height 372
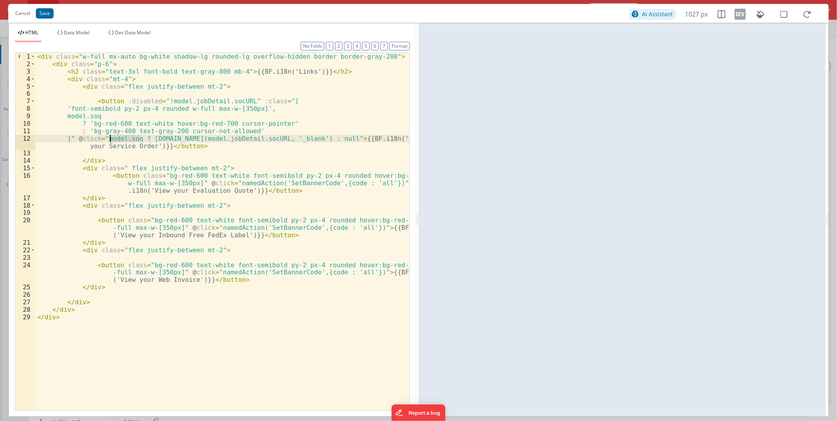
drag, startPoint x: 135, startPoint y: 138, endPoint x: 121, endPoint y: 138, distance: 14.2
click at [121, 138] on div "< div class = "w-full mx-auto bg-white shadow-lg rounded-lg overflow-hidden bor…" at bounding box center [222, 239] width 374 height 372
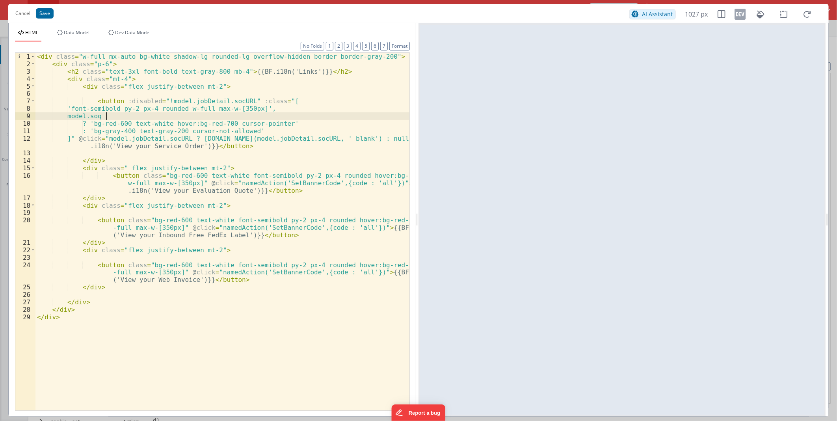
click at [105, 116] on div "< div class = "w-full mx-auto bg-white shadow-lg rounded-lg overflow-hidden bor…" at bounding box center [222, 239] width 374 height 372
drag, startPoint x: 105, startPoint y: 116, endPoint x: 91, endPoint y: 116, distance: 14.2
click at [91, 116] on div "< div class = "w-full mx-auto bg-white shadow-lg rounded-lg overflow-hidden bor…" at bounding box center [222, 239] width 374 height 372
click at [45, 13] on button "Save" at bounding box center [45, 13] width 18 height 10
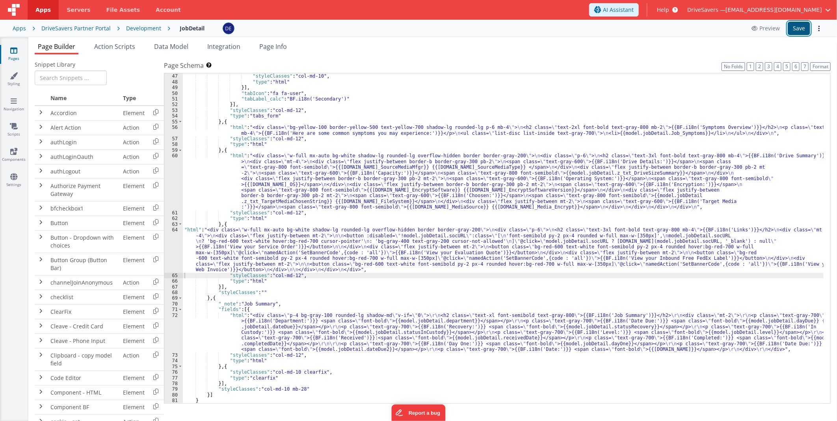
click at [804, 25] on button "Save" at bounding box center [799, 28] width 22 height 13
click at [349, 251] on div ""html" : "<div class= \" w-full flex flex-col space-y-4 \" > \n <div class= \" …" at bounding box center [503, 219] width 641 height 382
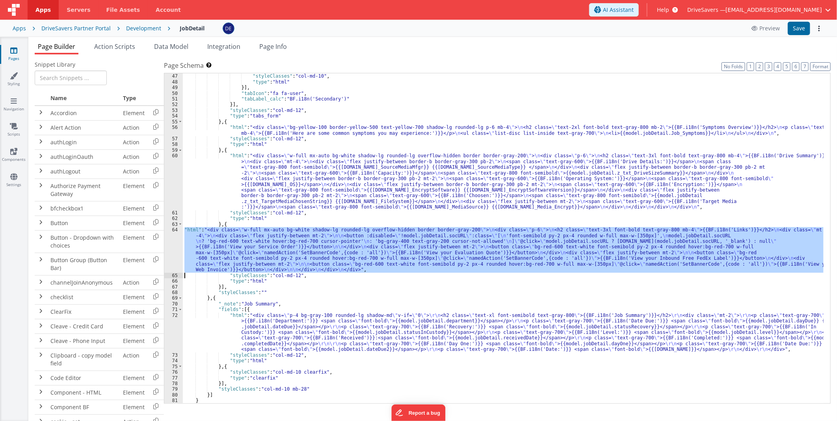
click at [178, 242] on div "64" at bounding box center [173, 250] width 19 height 46
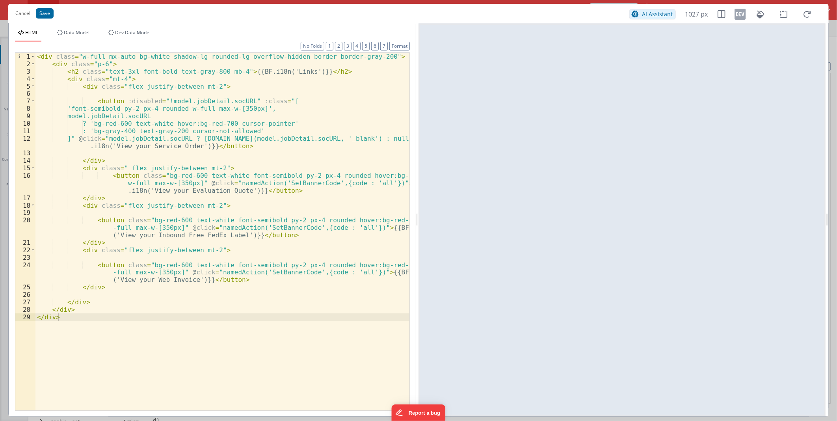
click at [170, 108] on div "< div class = "w-full mx-auto bg-white shadow-lg rounded-lg overflow-hidden bor…" at bounding box center [222, 239] width 374 height 372
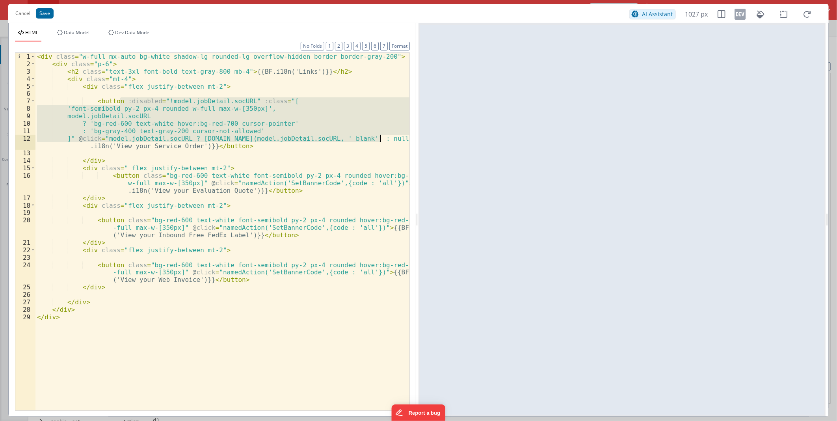
drag, startPoint x: 120, startPoint y: 100, endPoint x: 380, endPoint y: 139, distance: 263.1
click at [380, 139] on div "< div class = "w-full mx-auto bg-white shadow-lg rounded-lg overflow-hidden bor…" at bounding box center [222, 239] width 374 height 372
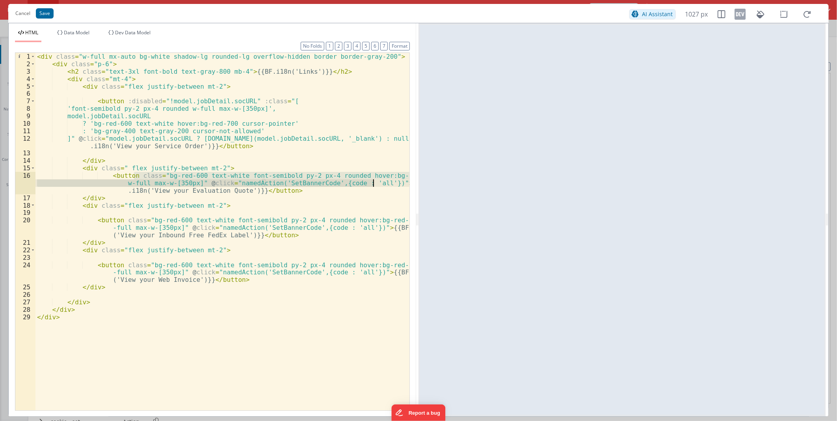
drag, startPoint x: 133, startPoint y: 175, endPoint x: 373, endPoint y: 183, distance: 239.4
click at [373, 183] on div "< div class = "w-full mx-auto bg-white shadow-lg rounded-lg overflow-hidden bor…" at bounding box center [222, 239] width 374 height 372
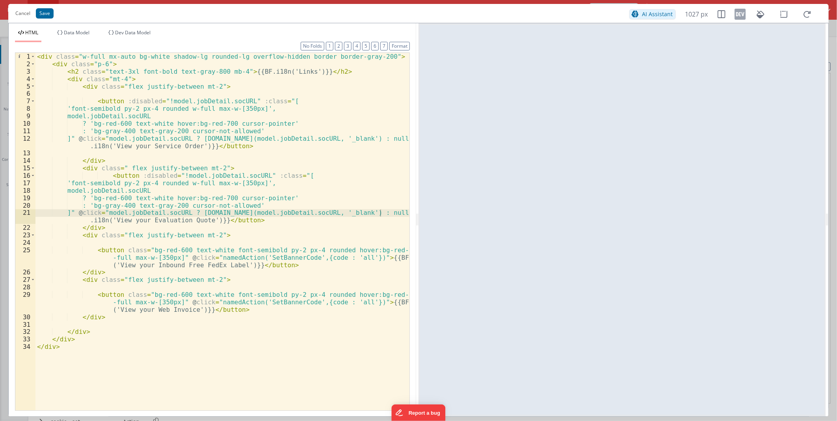
click at [237, 178] on div "< div class = "w-full mx-auto bg-white shadow-lg rounded-lg overflow-hidden bor…" at bounding box center [222, 239] width 374 height 372
click at [301, 212] on div "< div class = "w-full mx-auto bg-white shadow-lg rounded-lg overflow-hidden bor…" at bounding box center [222, 239] width 374 height 372
click at [170, 211] on div "< div class = "w-full mx-auto bg-white shadow-lg rounded-lg overflow-hidden bor…" at bounding box center [222, 239] width 374 height 372
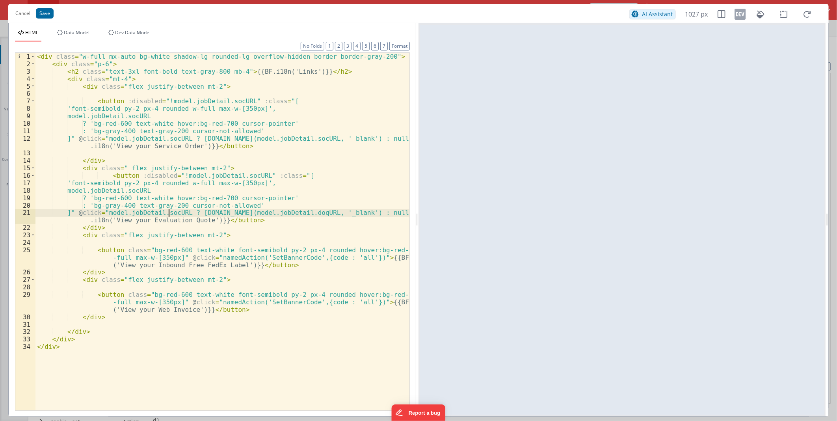
click at [170, 211] on div "< div class = "w-full mx-auto bg-white shadow-lg rounded-lg overflow-hidden bor…" at bounding box center [222, 239] width 374 height 372
click at [144, 190] on div "< div class = "w-full mx-auto bg-white shadow-lg rounded-lg overflow-hidden bor…" at bounding box center [222, 239] width 374 height 372
click at [243, 174] on div "< div class = "w-full mx-auto bg-white shadow-lg rounded-lg overflow-hidden bor…" at bounding box center [222, 239] width 374 height 372
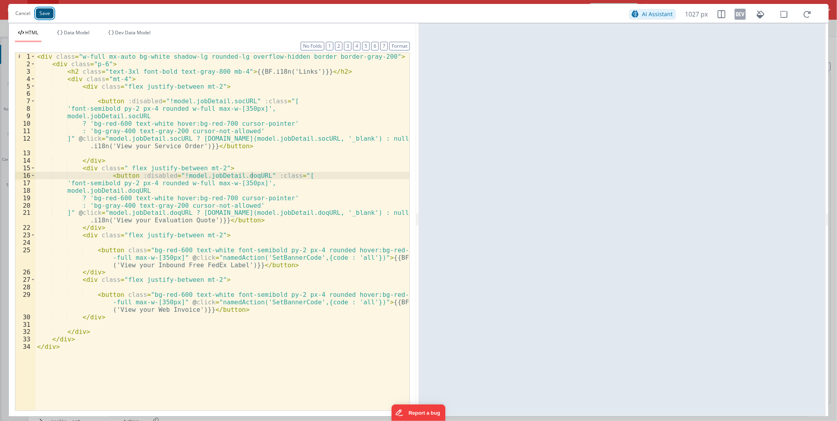
click at [44, 14] on button "Save" at bounding box center [45, 13] width 18 height 10
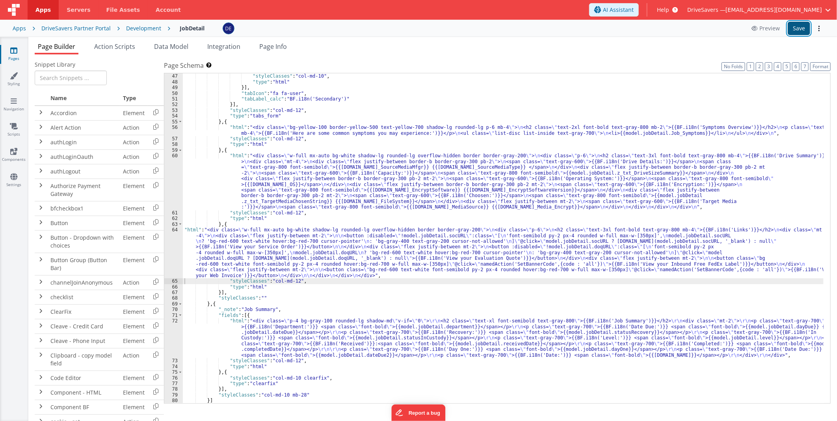
click at [803, 22] on button "Save" at bounding box center [799, 28] width 22 height 13
click at [285, 265] on div ""html" : "<div class= \" w-full flex flex-col space-y-4 \" > \n <div class= \" …" at bounding box center [503, 219] width 641 height 382
click at [174, 244] on div "64" at bounding box center [173, 252] width 19 height 51
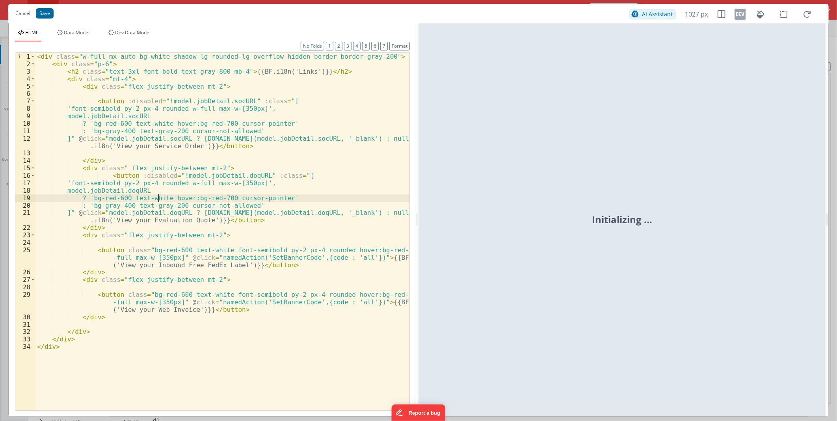
click at [160, 196] on div "< div class = "w-full mx-auto bg-white shadow-lg rounded-lg overflow-hidden bor…" at bounding box center [222, 239] width 374 height 372
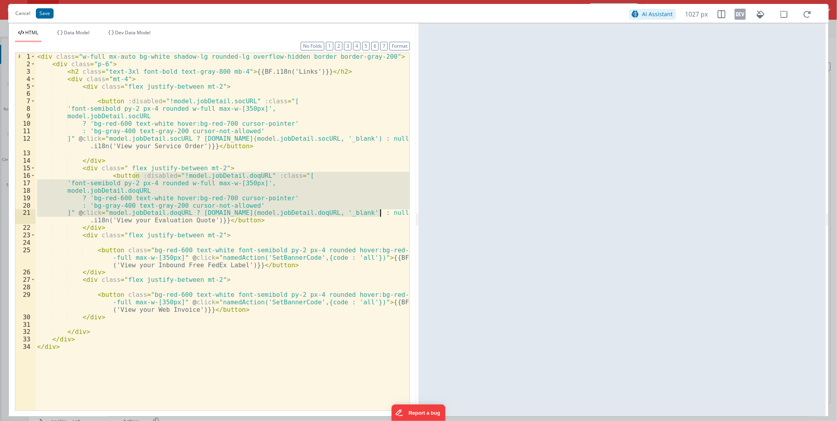
drag, startPoint x: 134, startPoint y: 174, endPoint x: 380, endPoint y: 214, distance: 249.1
click at [380, 214] on div "< div class = "w-full mx-auto bg-white shadow-lg rounded-lg overflow-hidden bor…" at bounding box center [222, 239] width 374 height 372
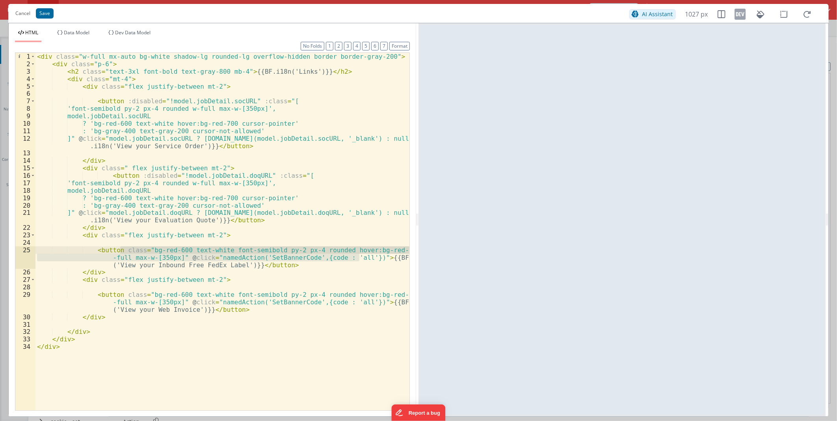
drag, startPoint x: 360, startPoint y: 257, endPoint x: 120, endPoint y: 250, distance: 239.8
click at [120, 250] on div "< div class = "w-full mx-auto bg-white shadow-lg rounded-lg overflow-hidden bor…" at bounding box center [222, 239] width 374 height 372
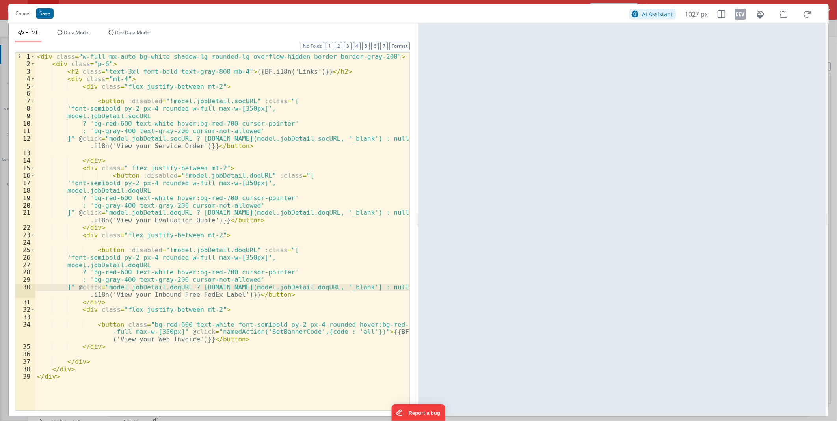
click at [228, 250] on div "< div class = "w-full mx-auto bg-white shadow-lg rounded-lg overflow-hidden bor…" at bounding box center [222, 239] width 374 height 372
click at [144, 263] on div "< div class = "w-full mx-auto bg-white shadow-lg rounded-lg overflow-hidden bor…" at bounding box center [222, 239] width 374 height 372
click at [178, 287] on div "< div class = "w-full mx-auto bg-white shadow-lg rounded-lg overflow-hidden bor…" at bounding box center [222, 239] width 374 height 372
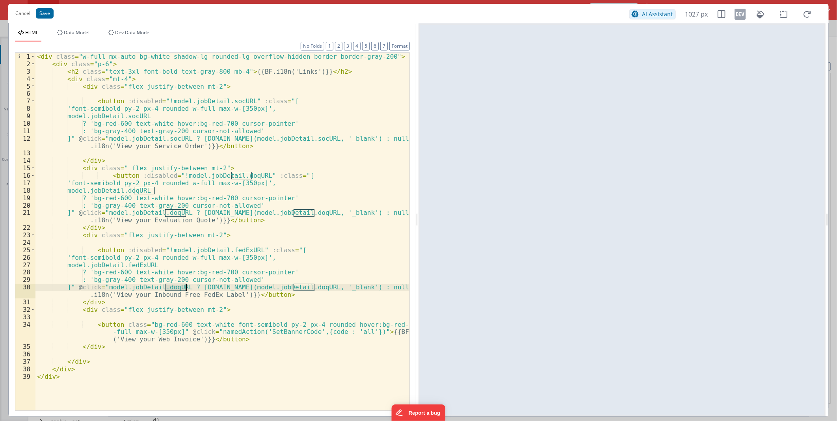
click at [178, 287] on div "< div class = "w-full mx-auto bg-white shadow-lg rounded-lg overflow-hidden bor…" at bounding box center [222, 239] width 374 height 372
click at [306, 288] on div "< div class = "w-full mx-auto bg-white shadow-lg rounded-lg overflow-hidden bor…" at bounding box center [222, 239] width 374 height 372
click at [41, 17] on button "Save" at bounding box center [45, 13] width 18 height 10
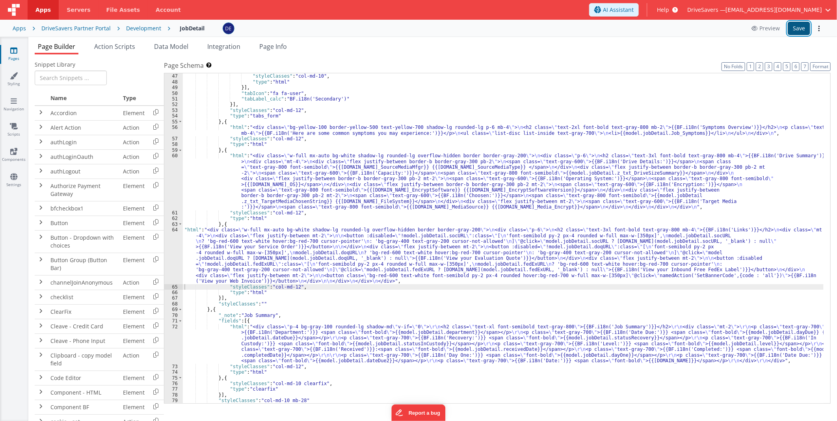
click at [802, 30] on button "Save" at bounding box center [799, 28] width 22 height 13
